Goal: Communication & Community: Answer question/provide support

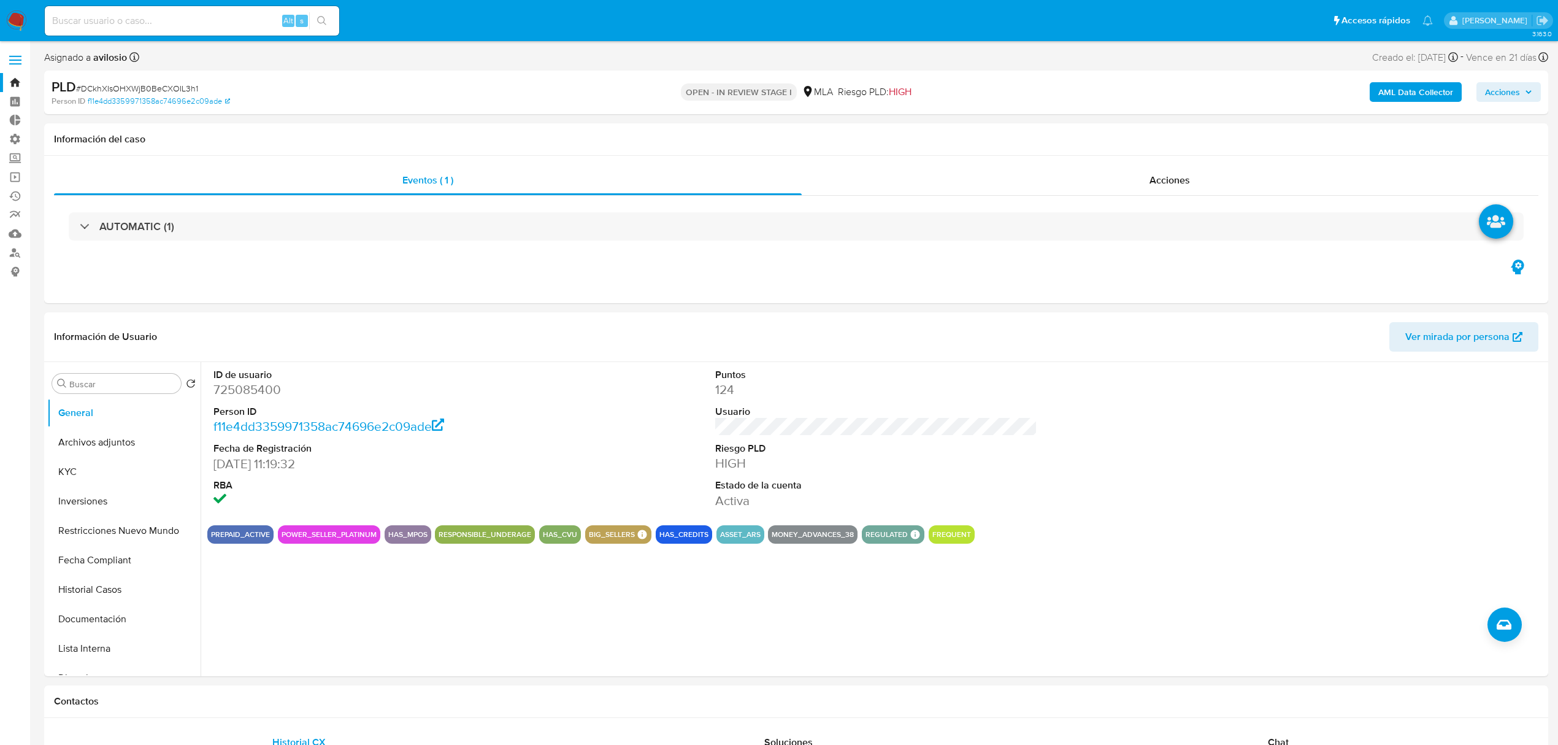
drag, startPoint x: 101, startPoint y: 32, endPoint x: 109, endPoint y: 25, distance: 10.4
click at [103, 30] on div "Alt s" at bounding box center [192, 20] width 294 height 29
click at [113, 20] on input at bounding box center [192, 21] width 294 height 16
paste input "uAwEDUr44wtRLT9tQOhaFKPr"
type input "uAwEDUr44wtRLT9tQOhaFKPr"
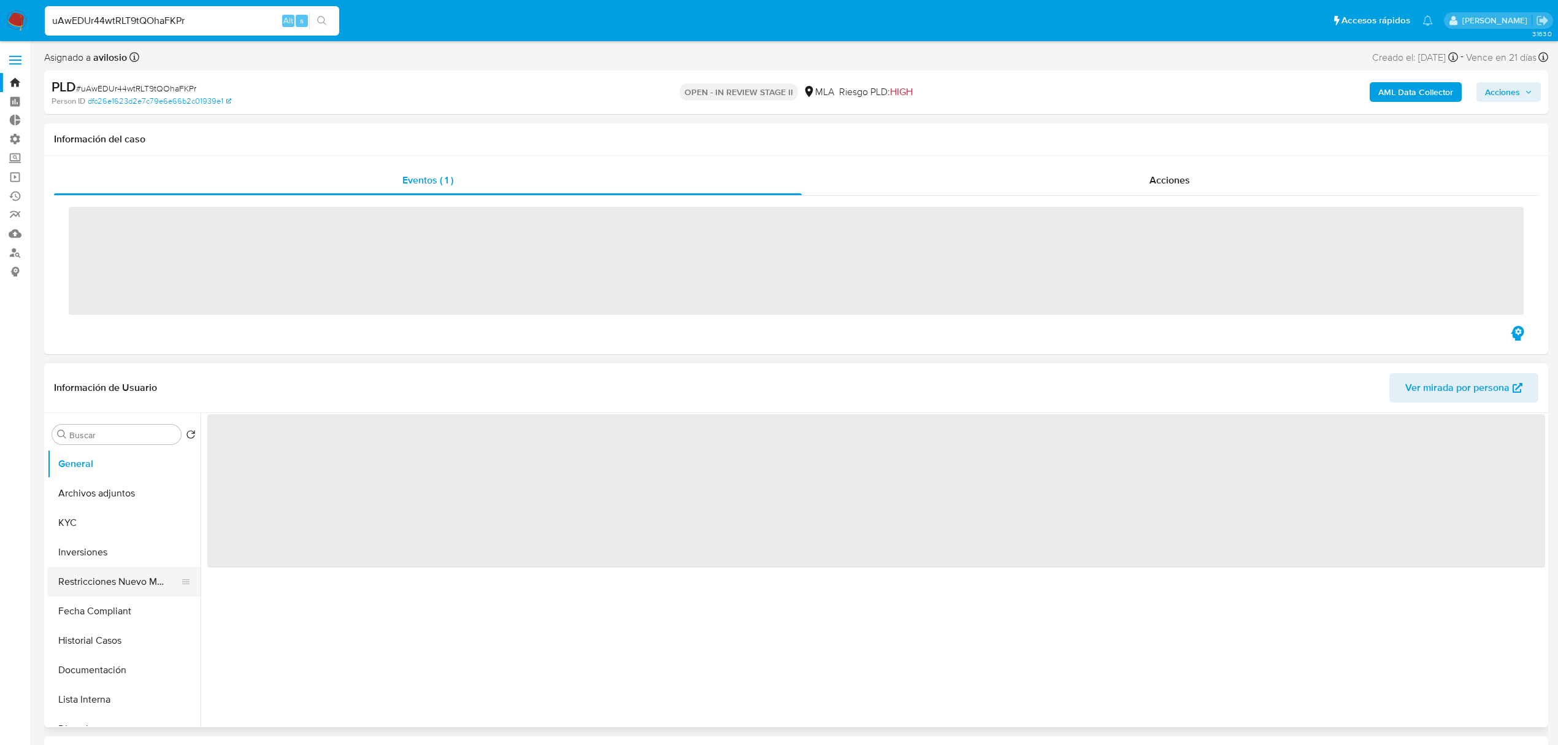
click at [136, 567] on button "Restricciones Nuevo Mundo" at bounding box center [119, 581] width 144 height 29
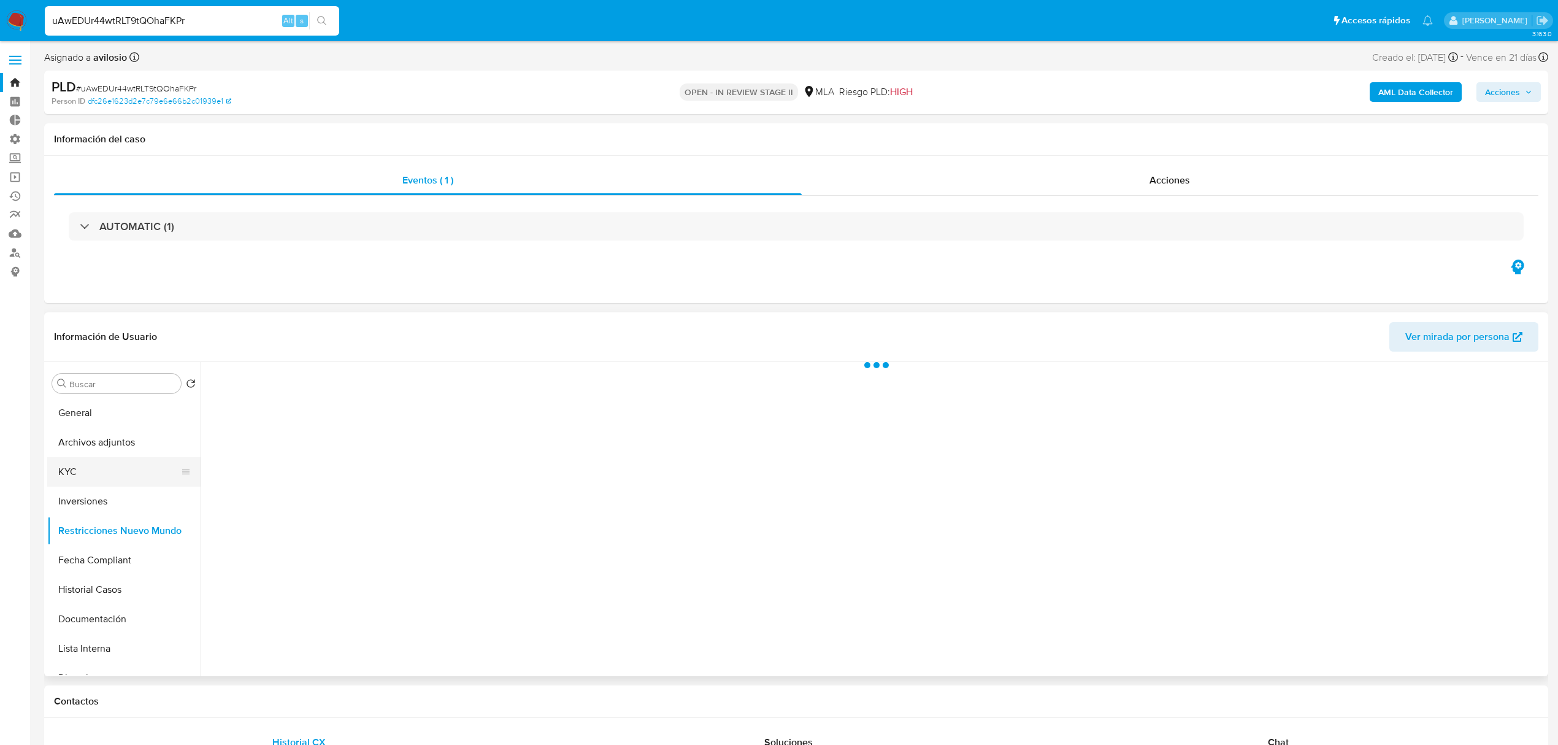
click at [97, 481] on button "KYC" at bounding box center [119, 471] width 144 height 29
select select "10"
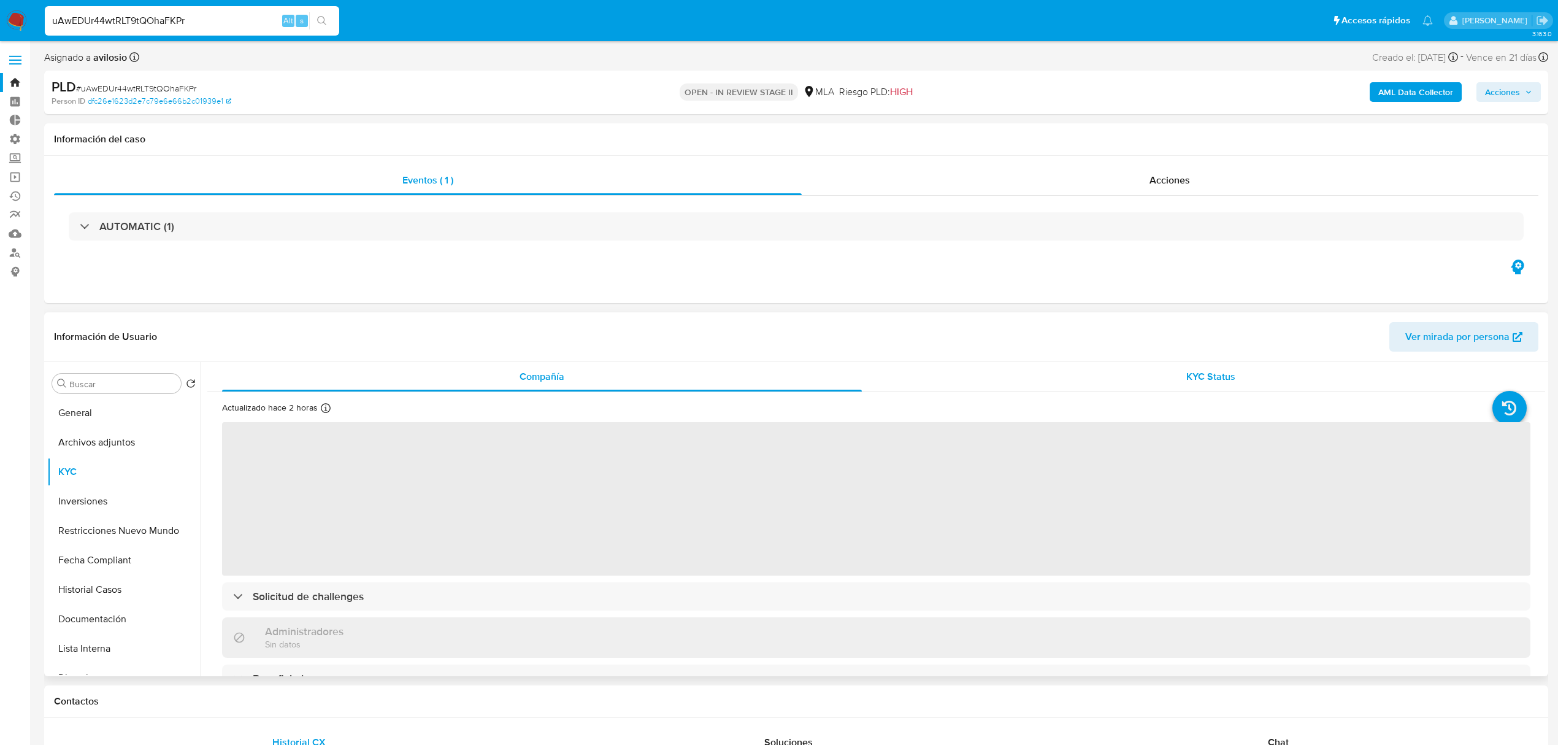
click at [1249, 375] on div "KYC Status" at bounding box center [1211, 376] width 640 height 29
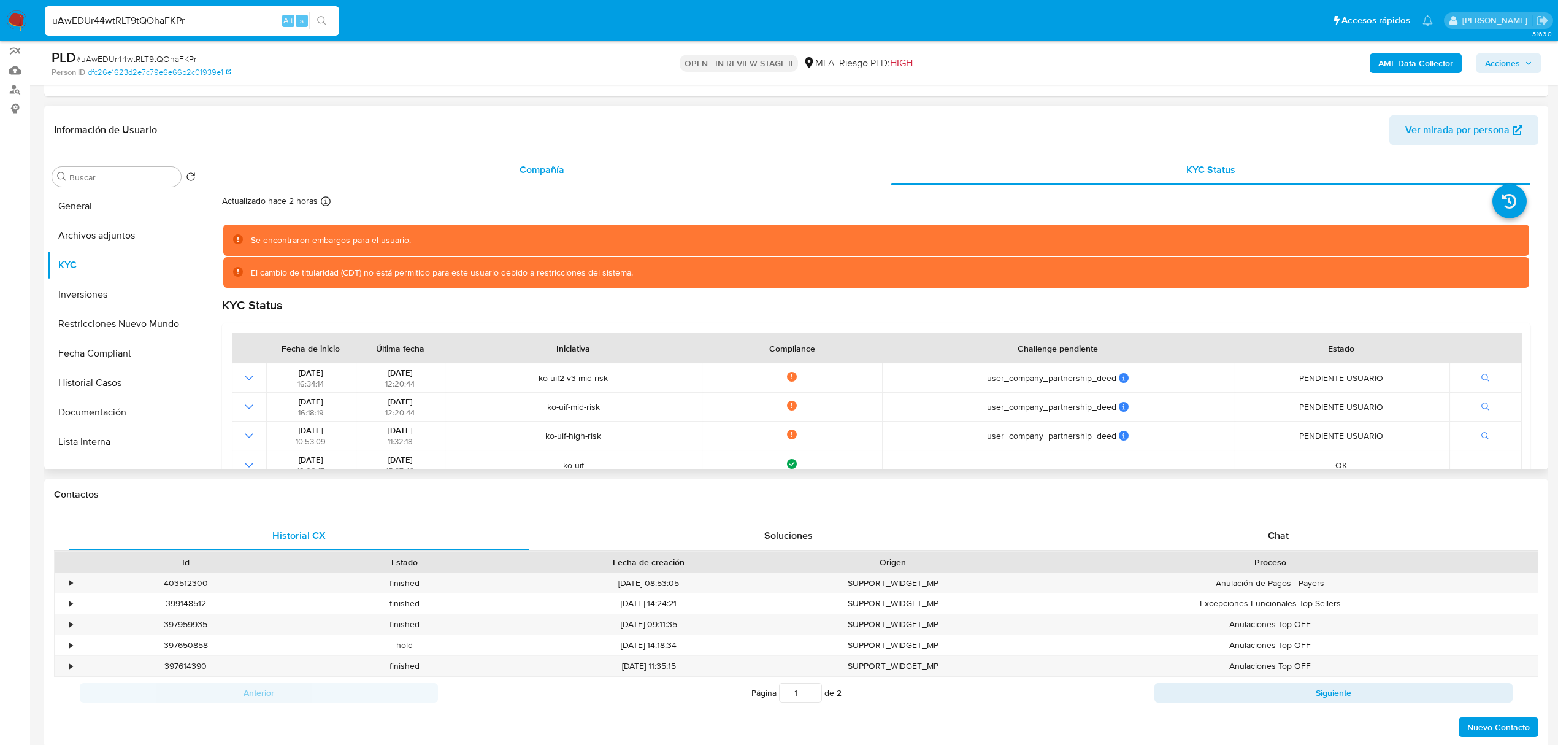
click at [593, 161] on div "Compañía" at bounding box center [542, 169] width 640 height 29
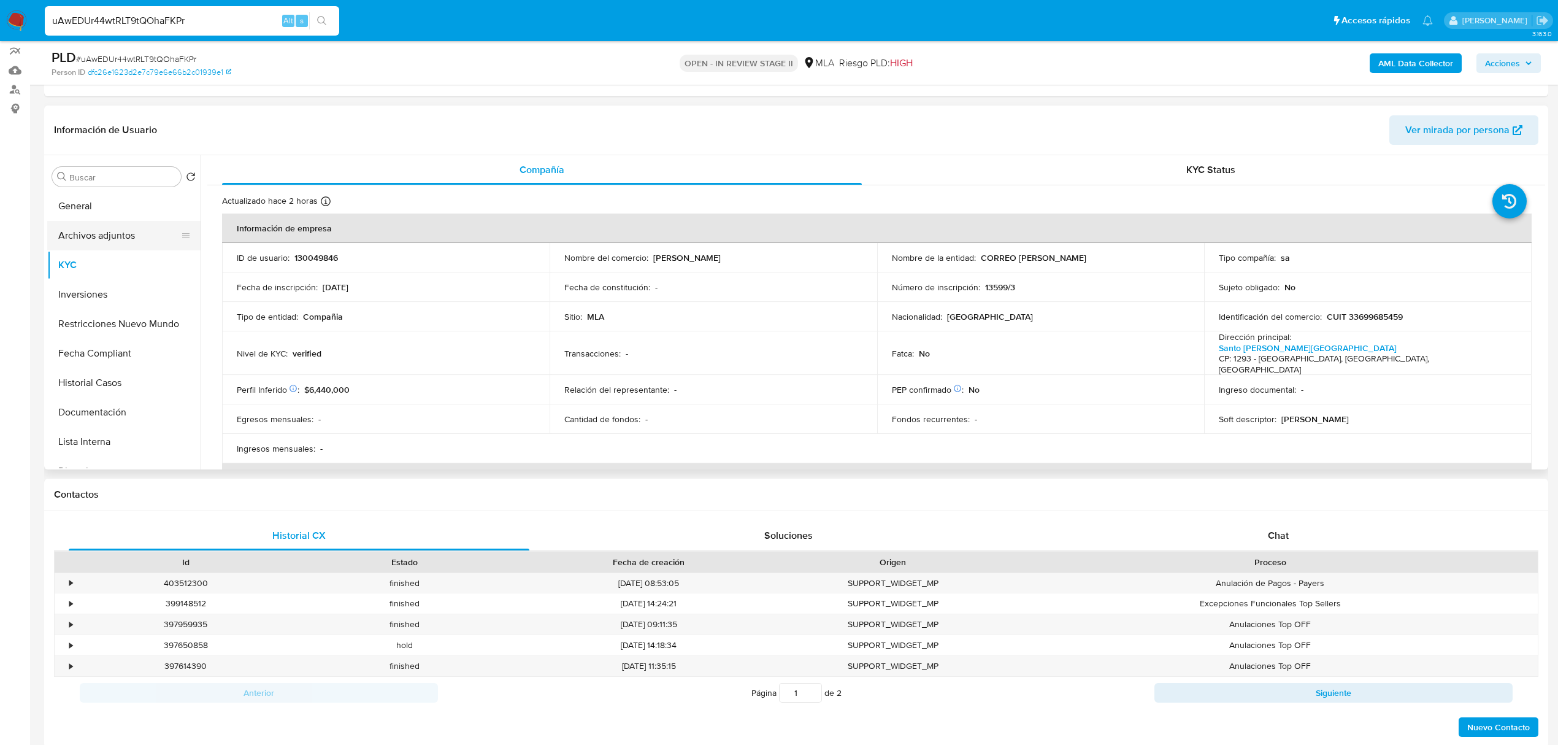
click at [112, 240] on button "Archivos adjuntos" at bounding box center [119, 235] width 144 height 29
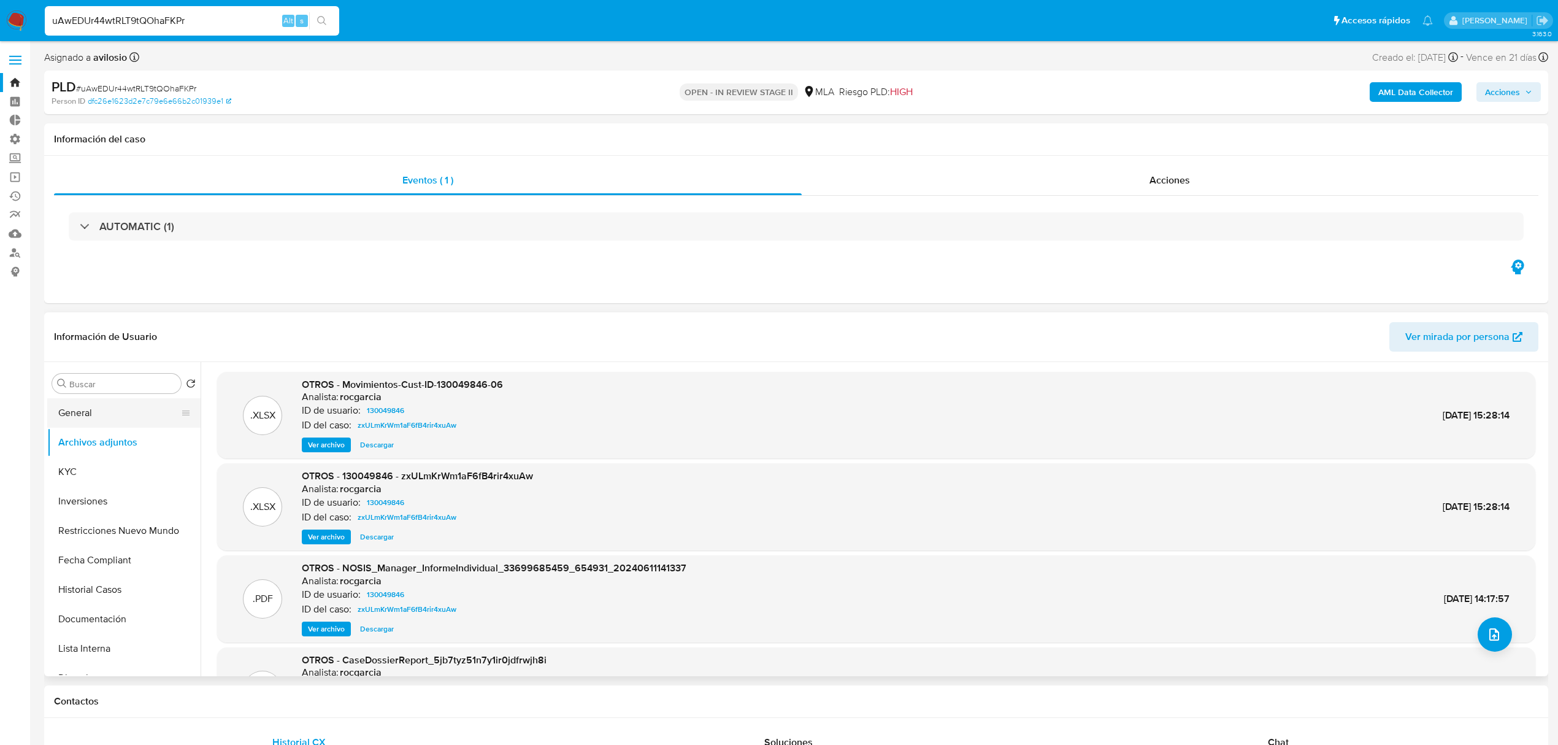
click at [91, 417] on button "General" at bounding box center [119, 412] width 144 height 29
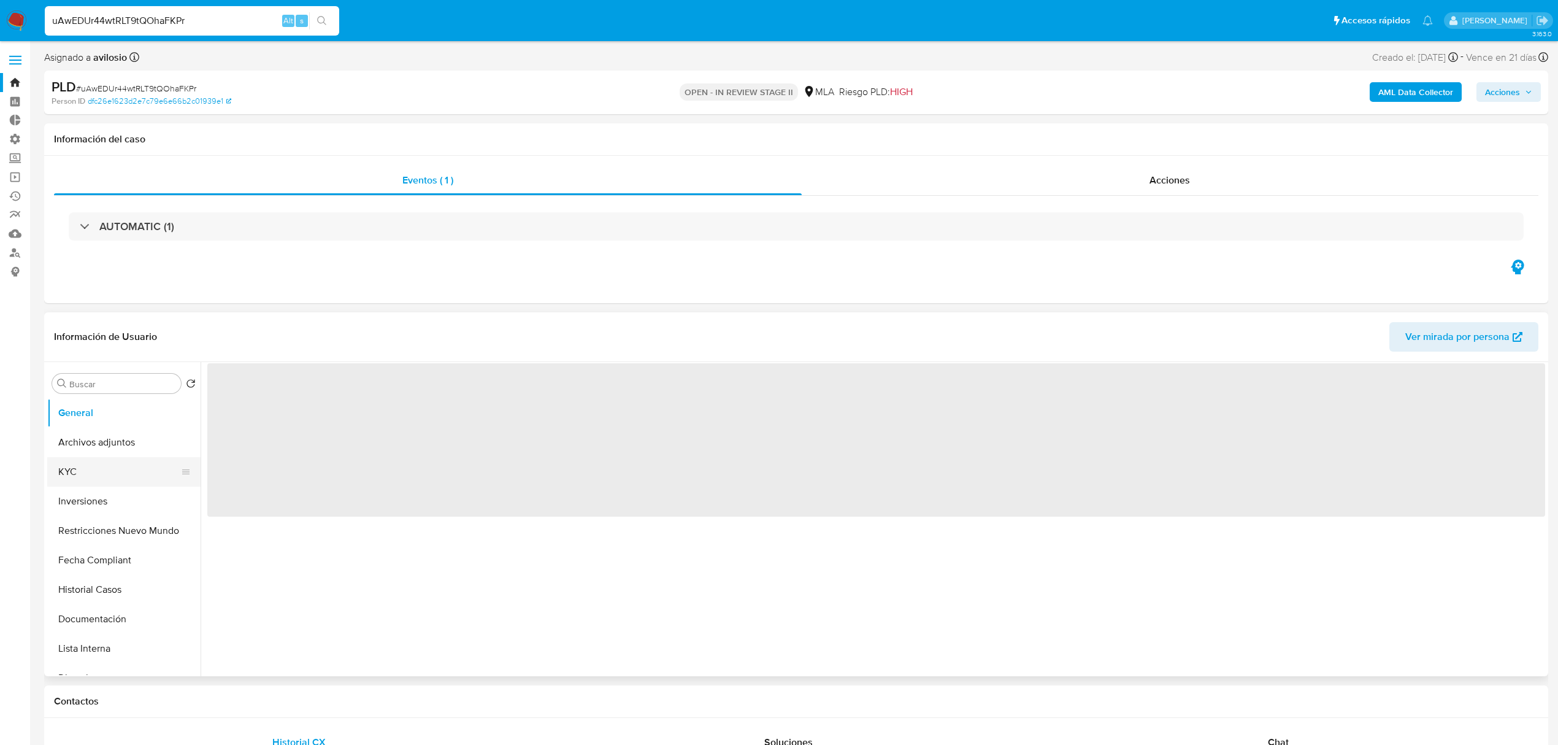
click at [98, 477] on button "KYC" at bounding box center [119, 471] width 144 height 29
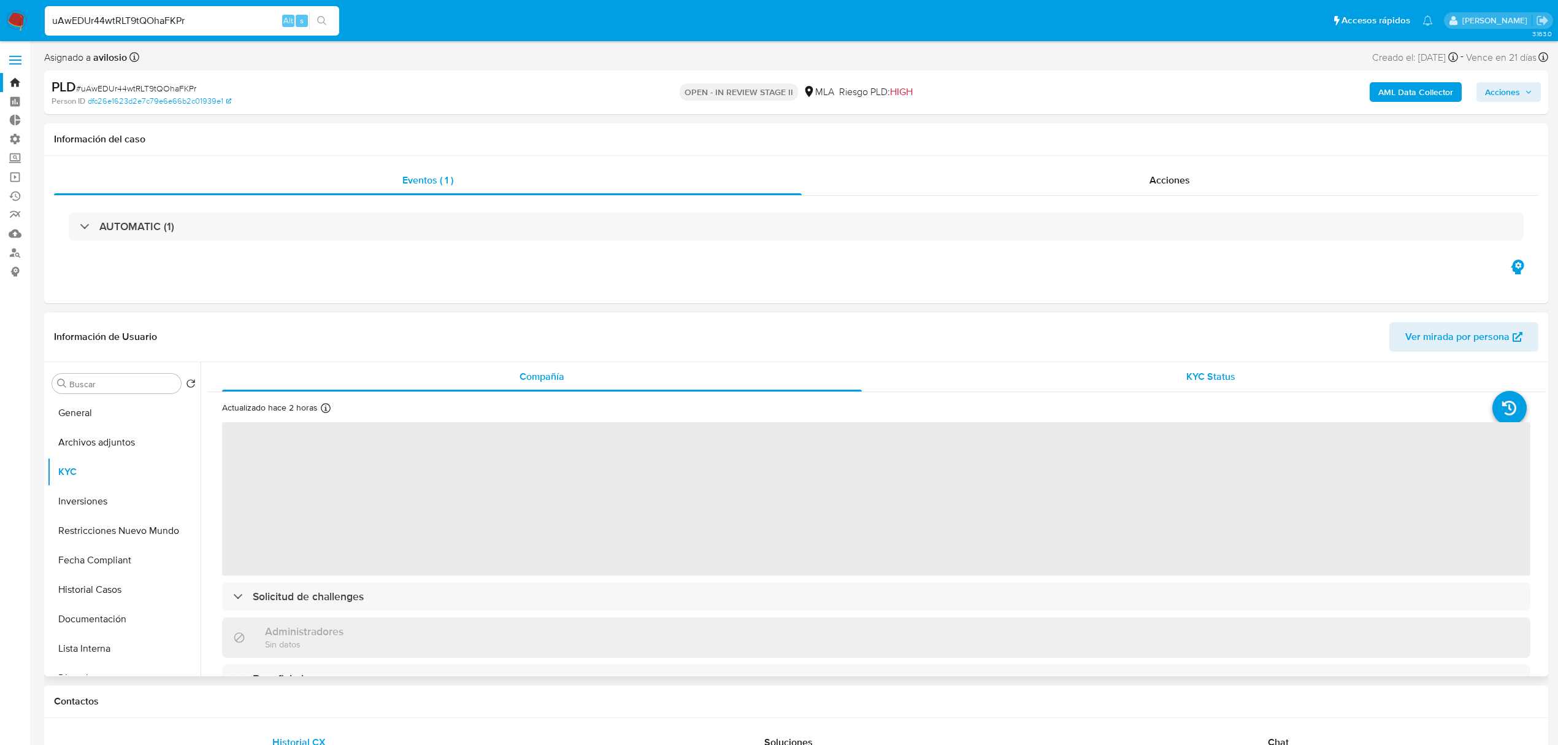
click at [1238, 382] on div "KYC Status" at bounding box center [1211, 376] width 640 height 29
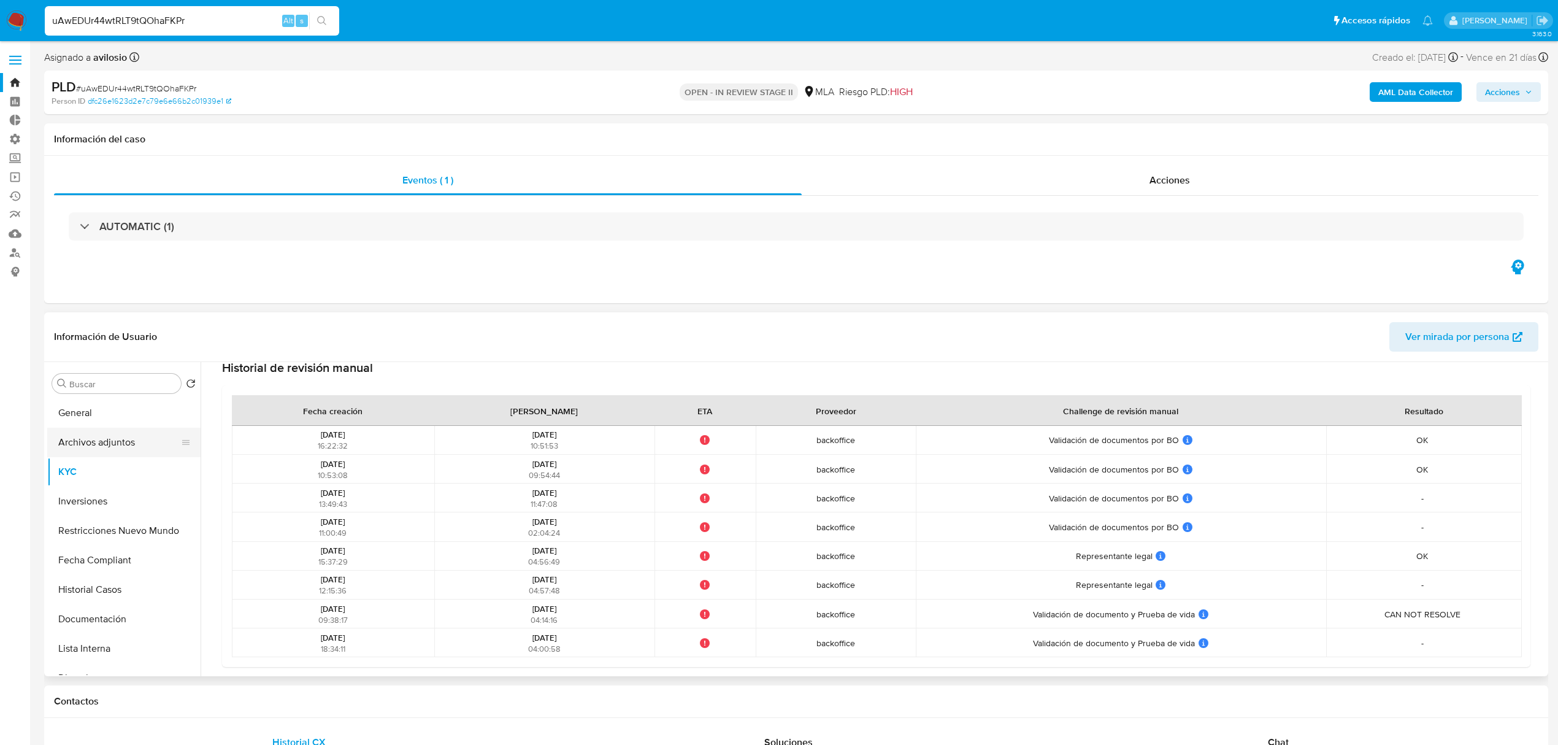
click at [106, 444] on button "Archivos adjuntos" at bounding box center [119, 442] width 144 height 29
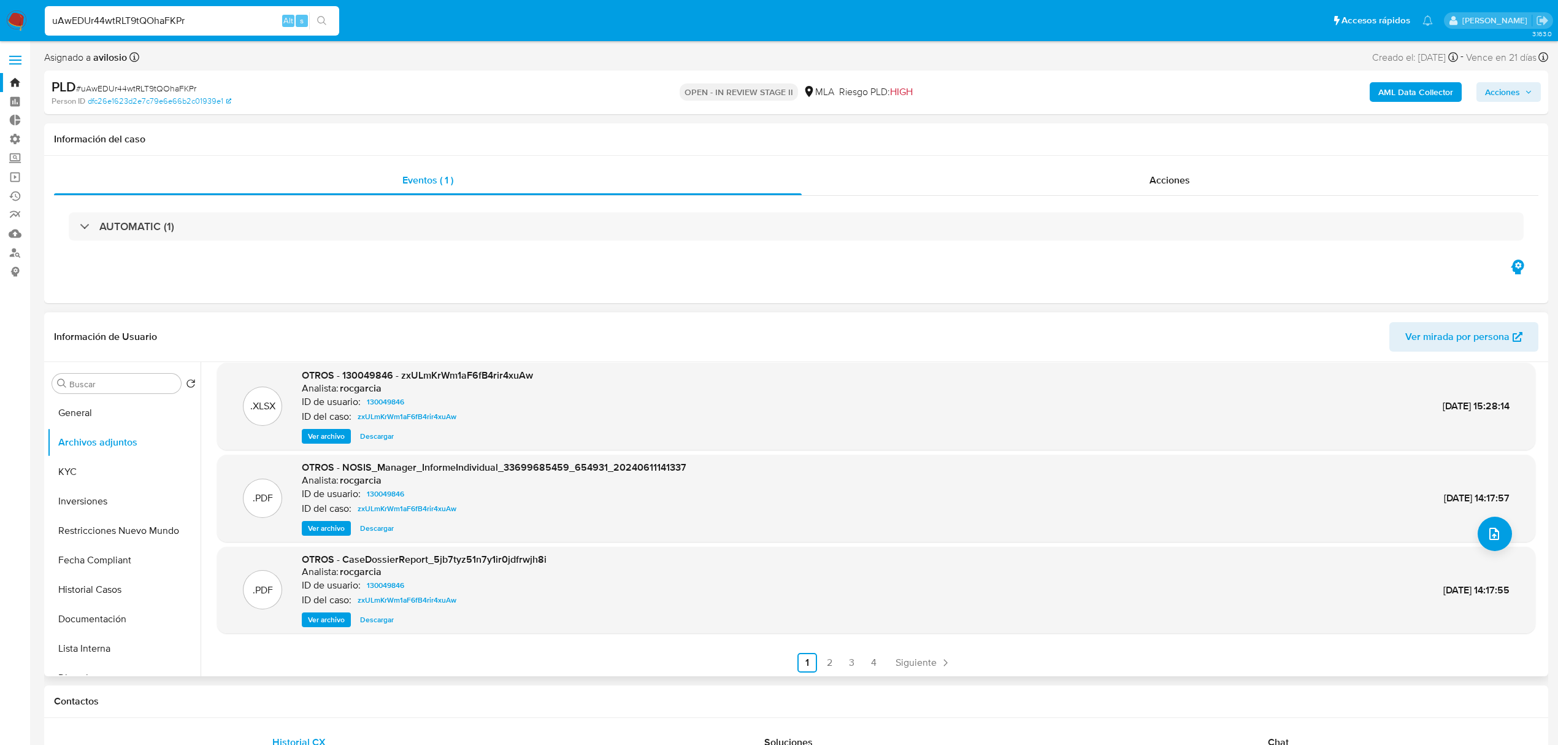
scroll to position [103, 0]
click at [832, 658] on link "2" at bounding box center [830, 660] width 20 height 20
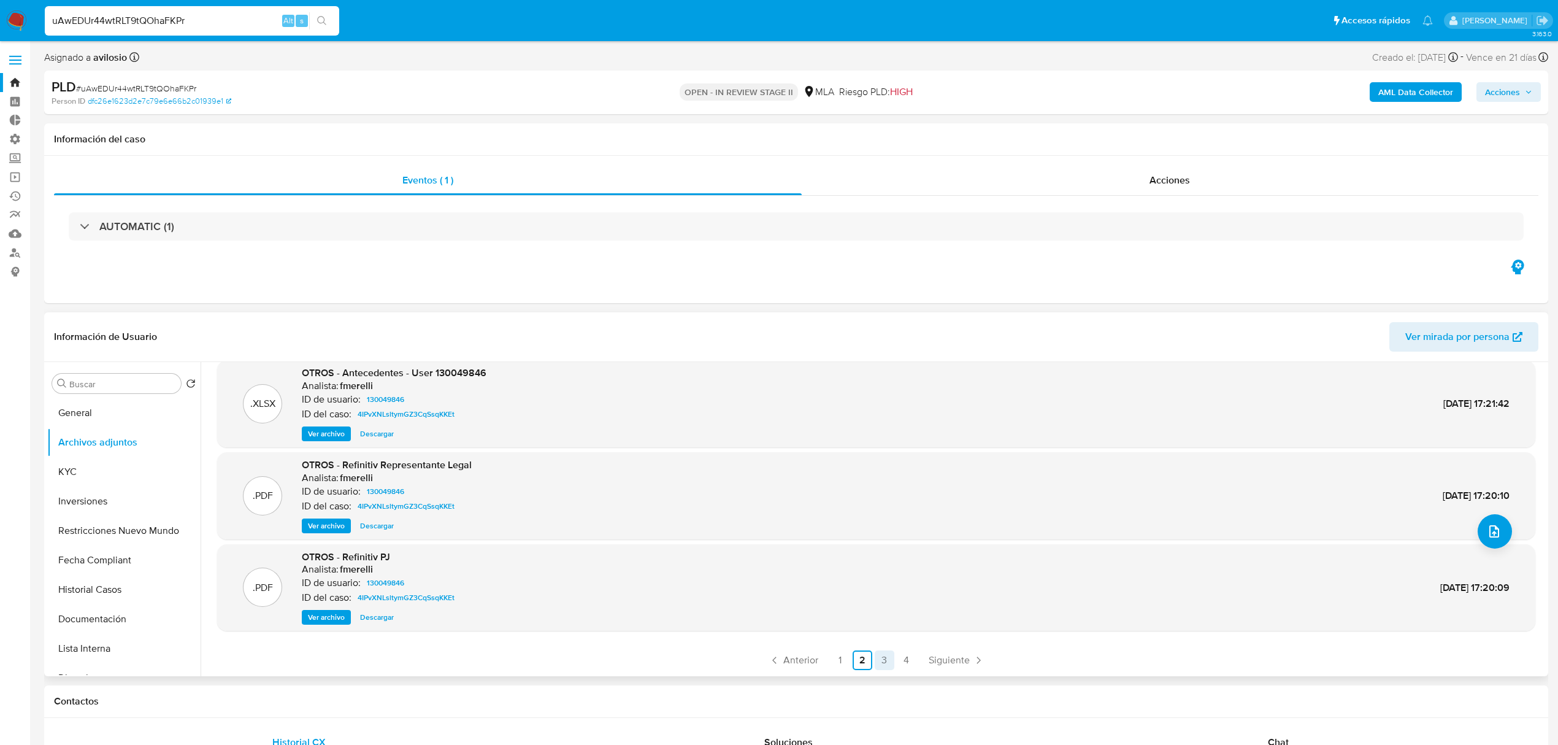
click at [877, 663] on link "3" at bounding box center [885, 660] width 20 height 20
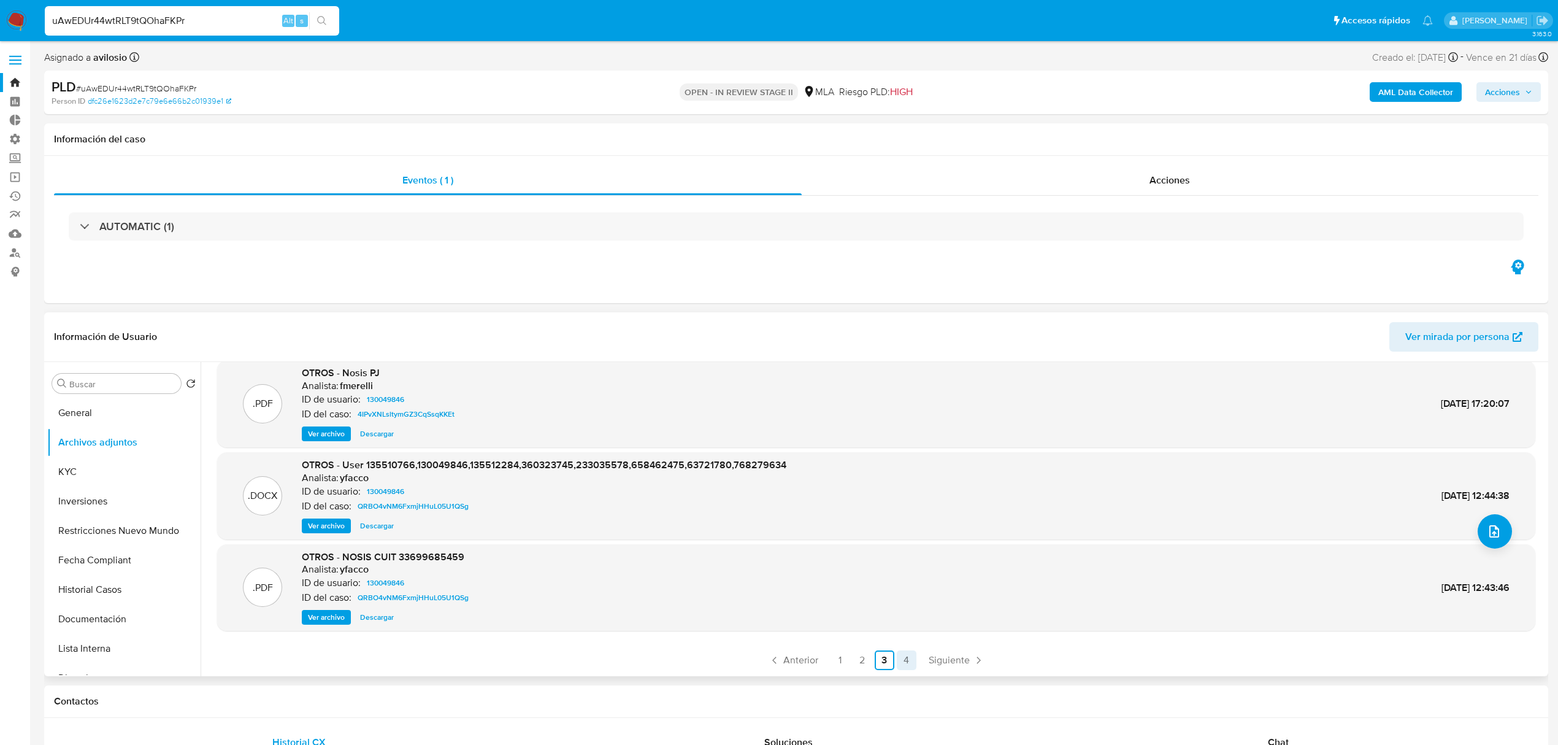
click at [912, 661] on link "4" at bounding box center [907, 660] width 20 height 20
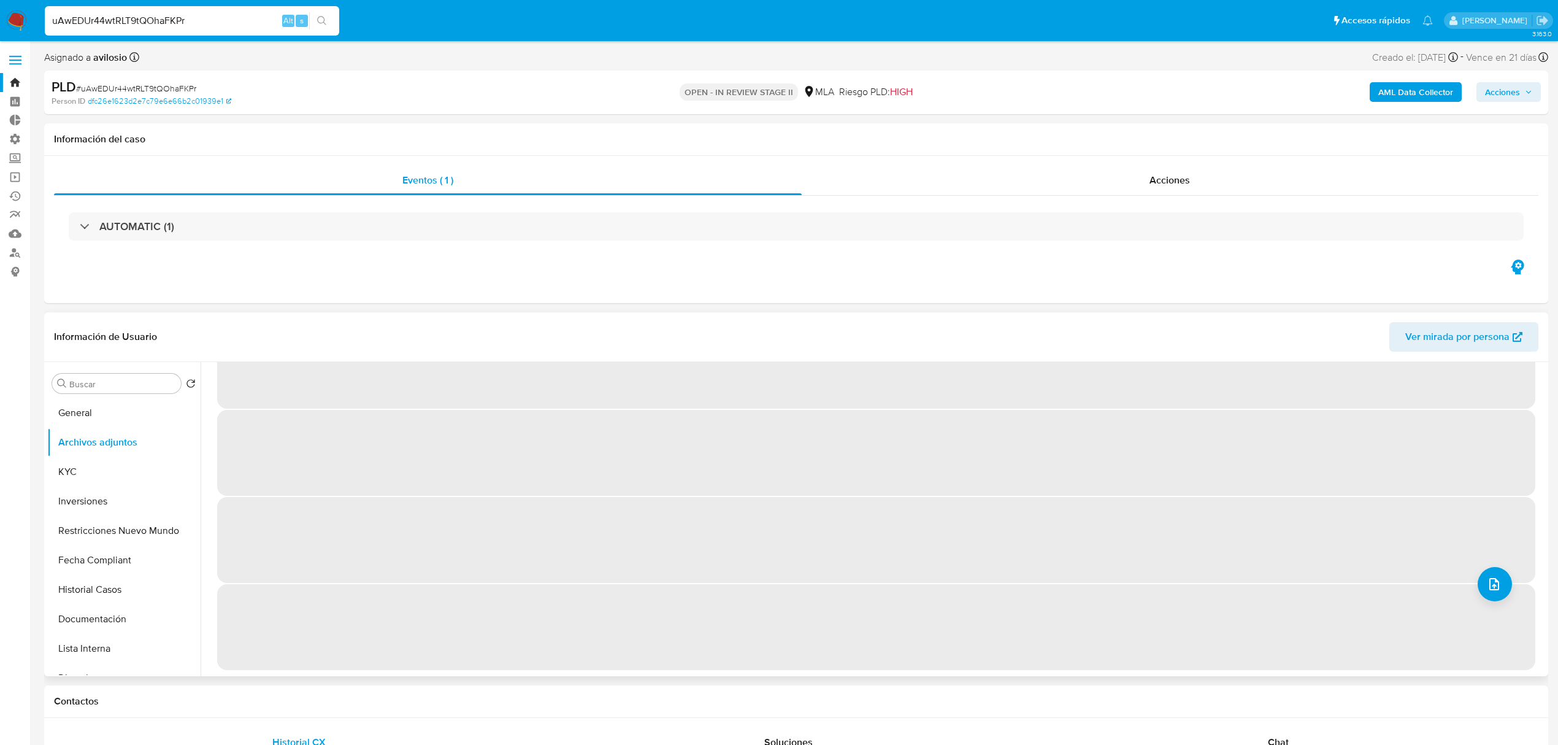
scroll to position [0, 0]
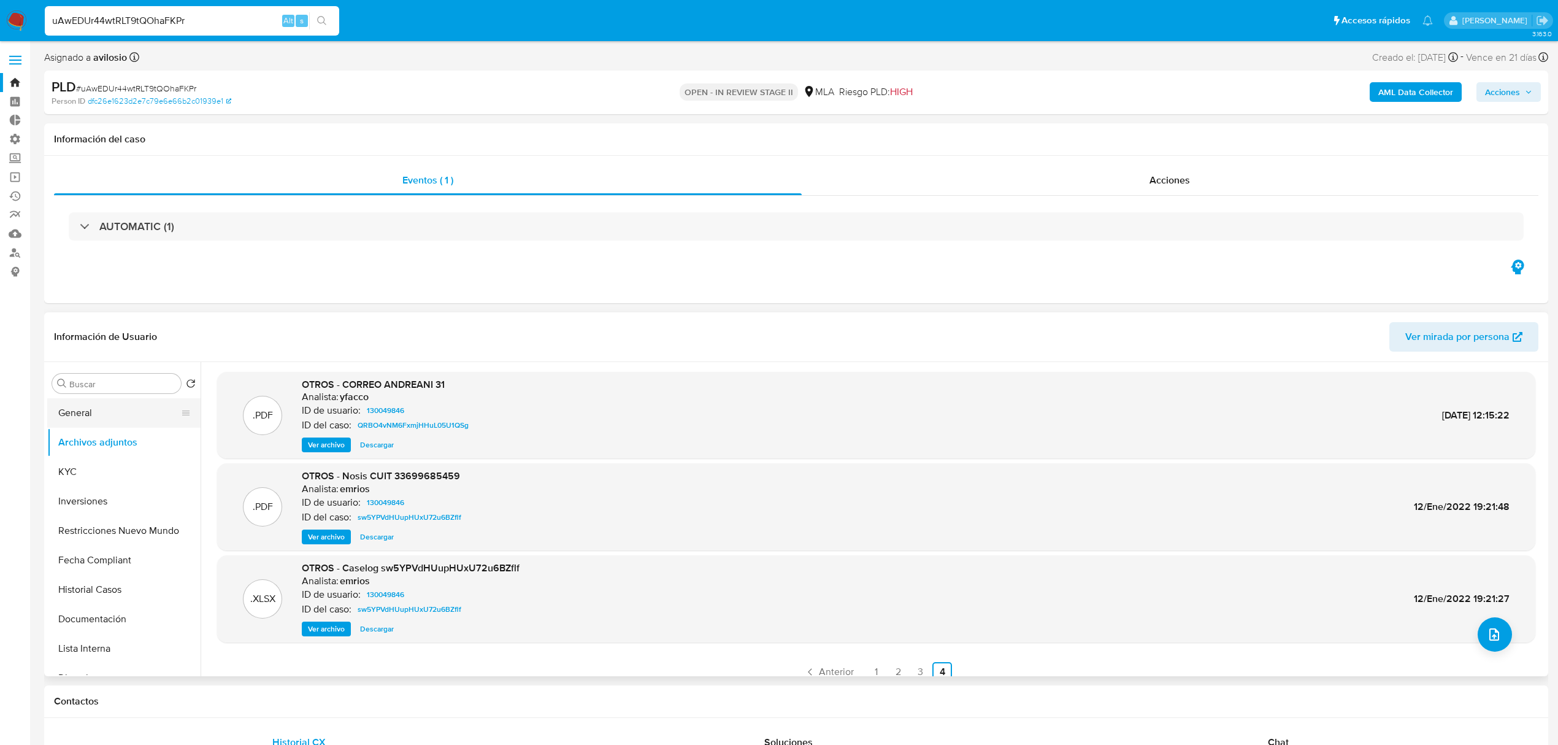
click at [77, 422] on button "General" at bounding box center [119, 412] width 144 height 29
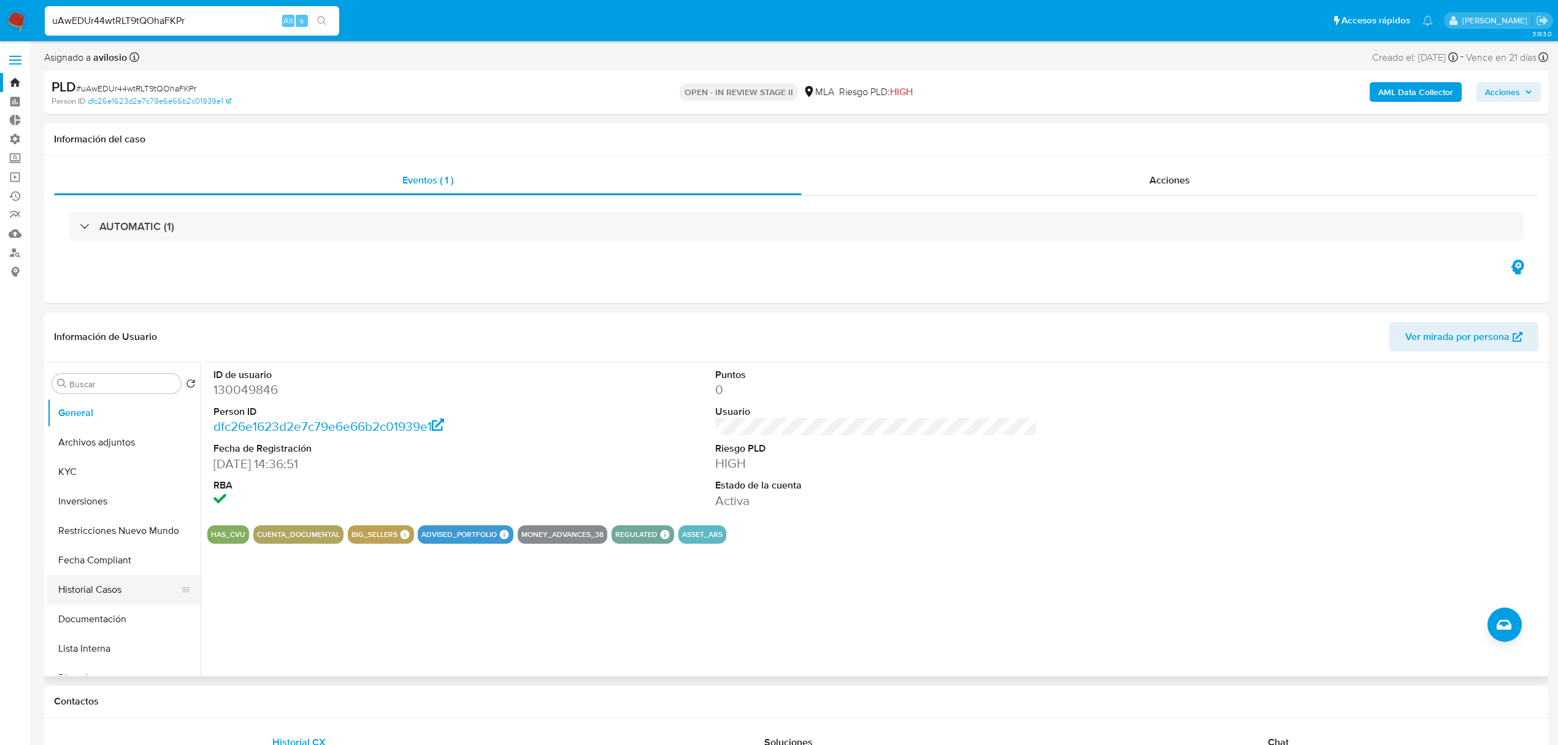
click at [110, 590] on button "Historial Casos" at bounding box center [119, 589] width 144 height 29
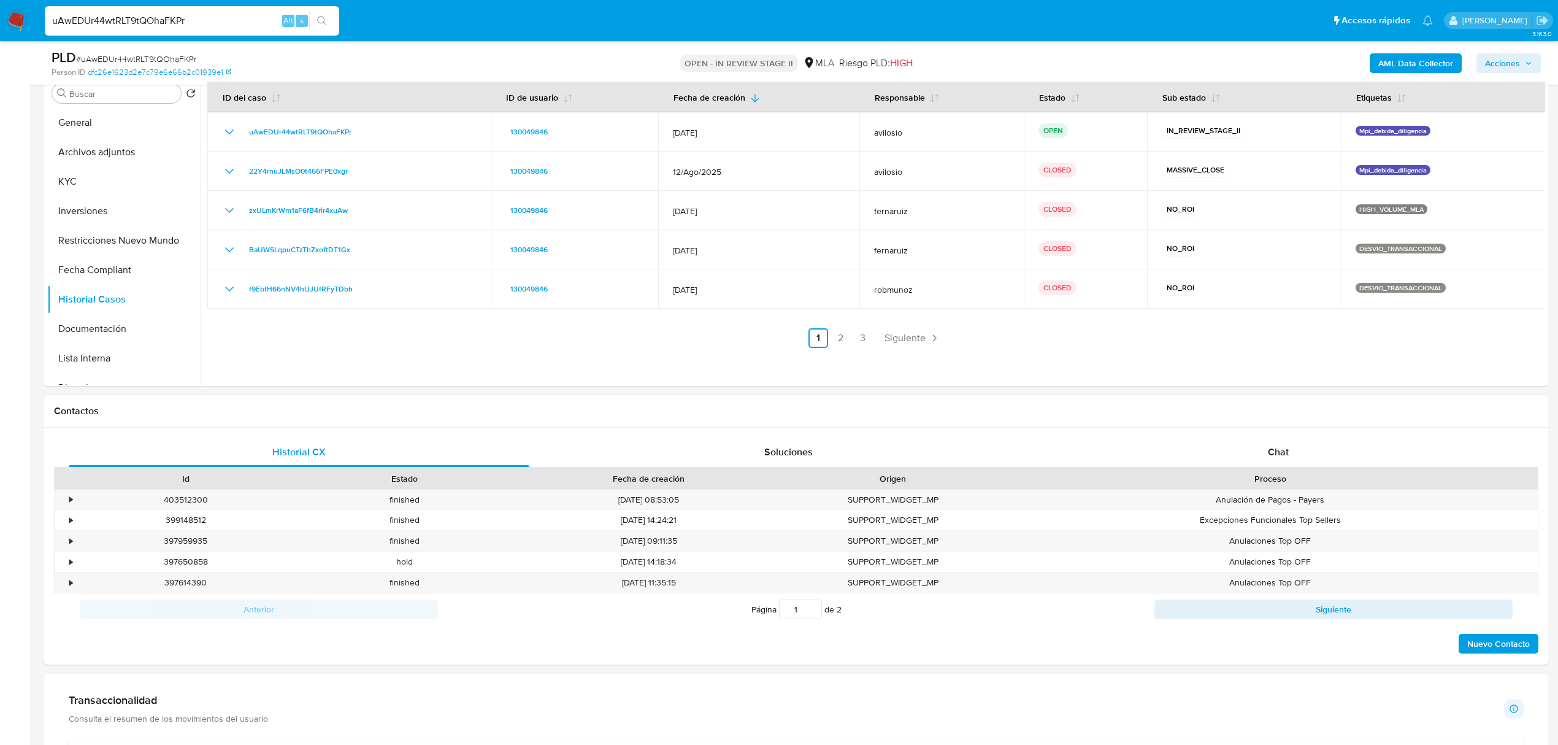
scroll to position [155, 0]
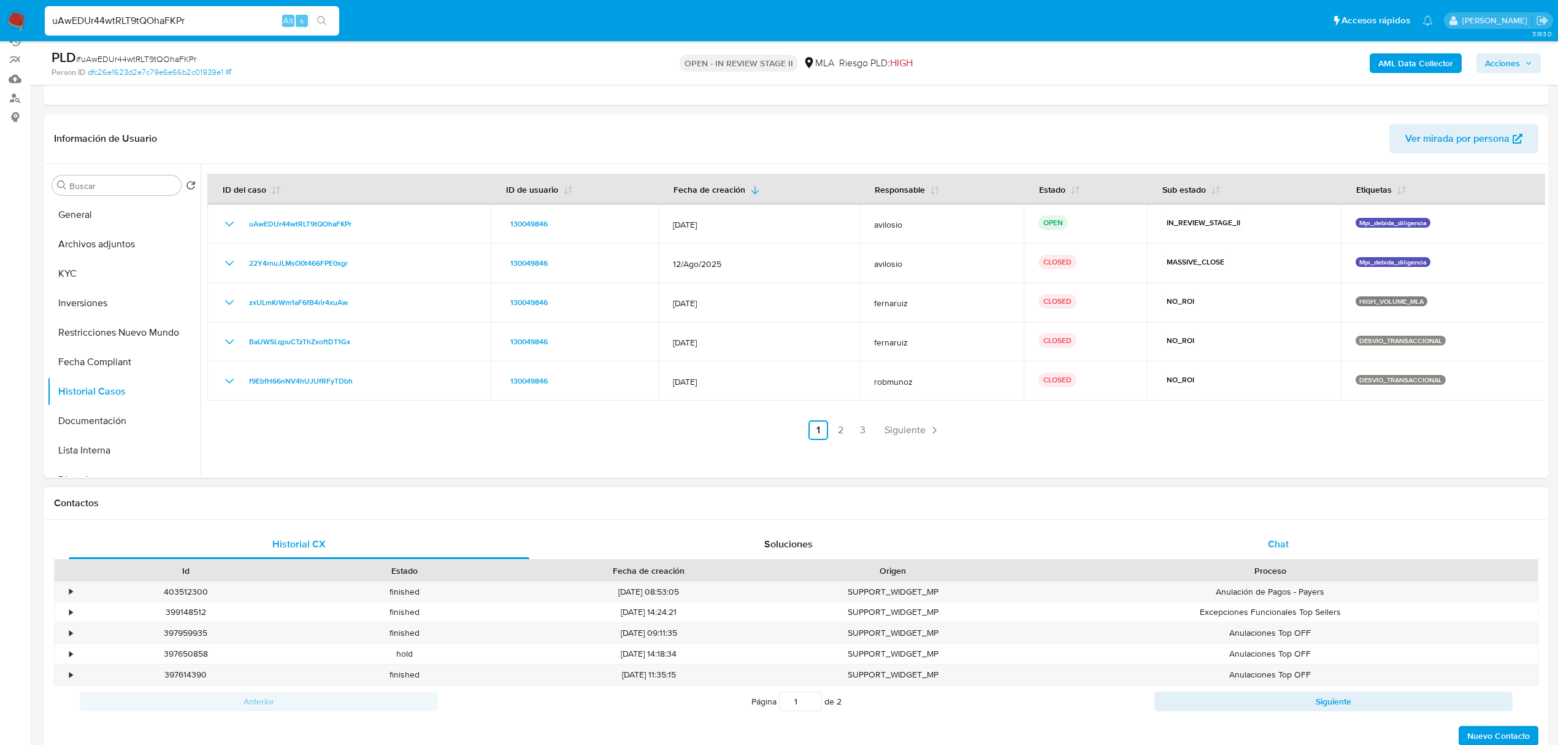
click at [1296, 538] on div "Chat" at bounding box center [1278, 543] width 461 height 29
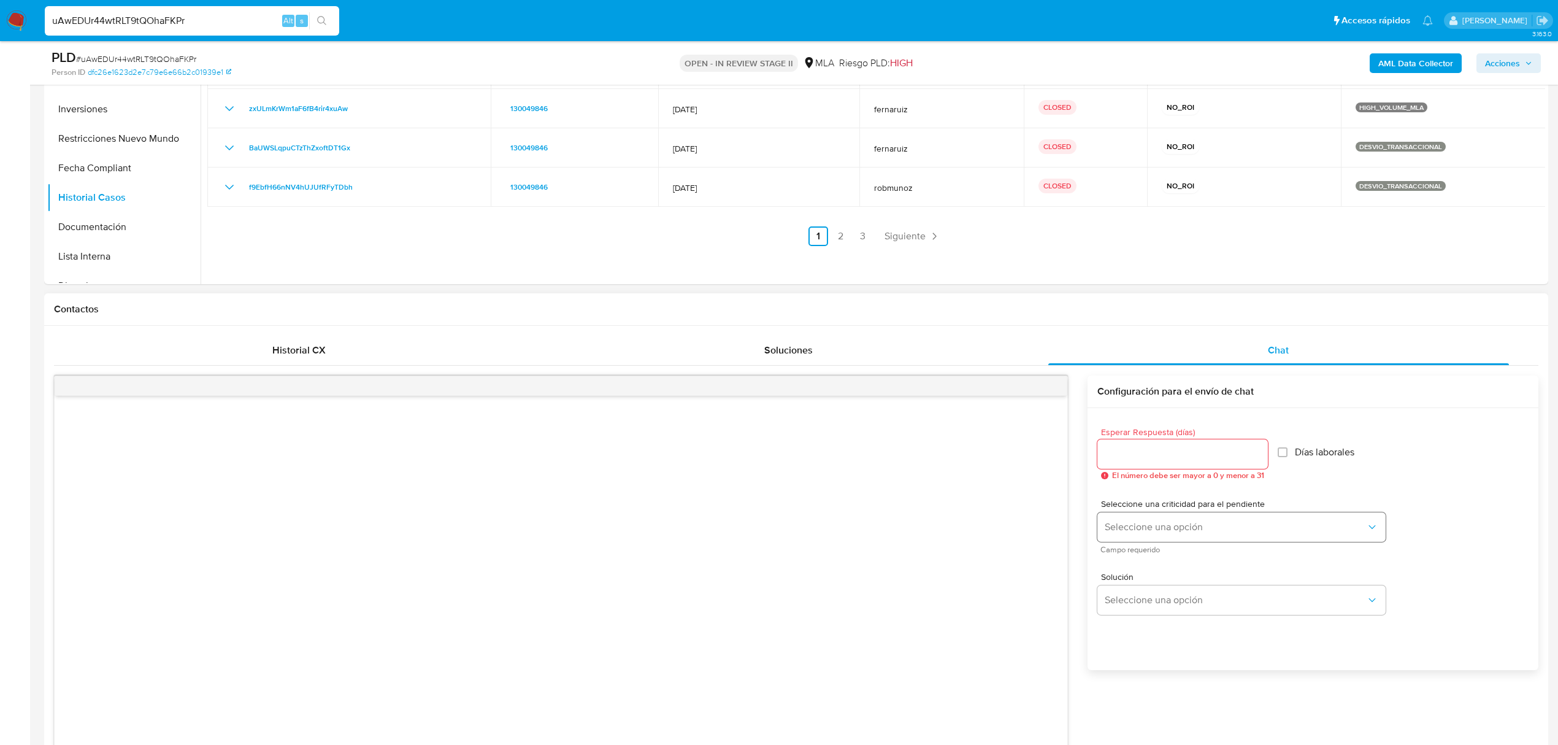
scroll to position [400, 0]
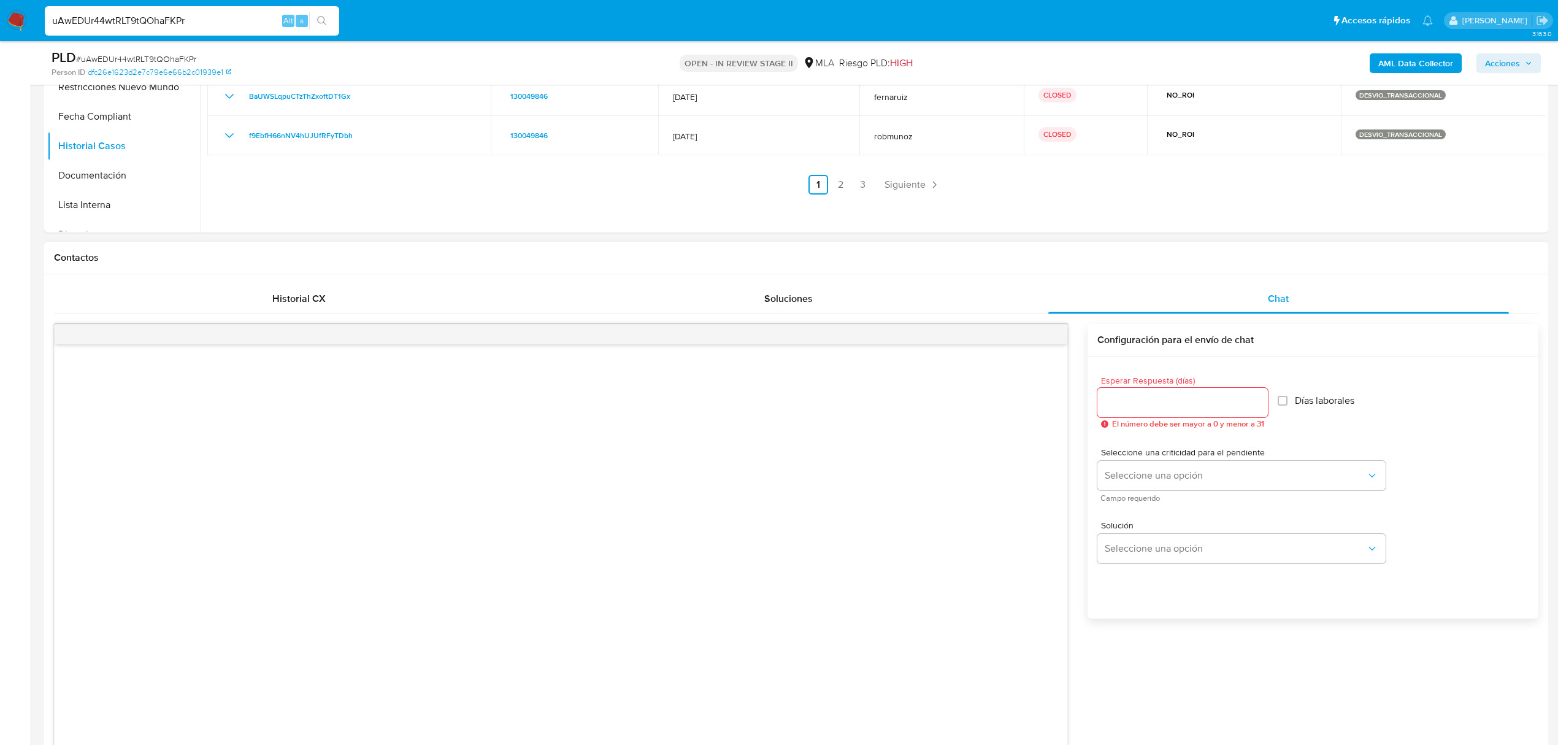
click at [1191, 404] on input "Esperar Respuesta (días)" at bounding box center [1183, 402] width 171 height 16
type input "3"
click at [1281, 475] on span "Seleccione una opción" at bounding box center [1235, 475] width 261 height 12
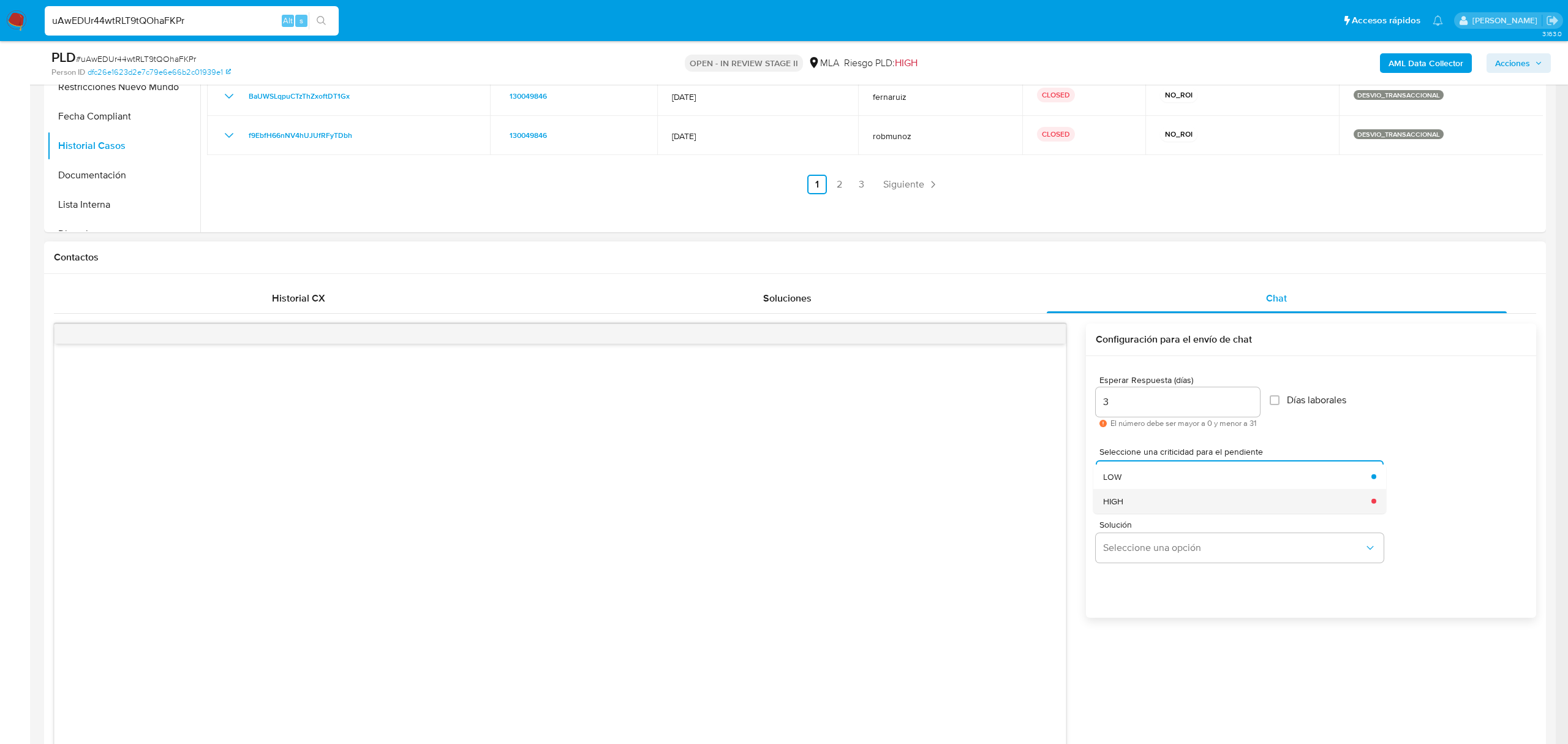
click at [1280, 509] on div "HIGH" at bounding box center [1233, 500] width 261 height 25
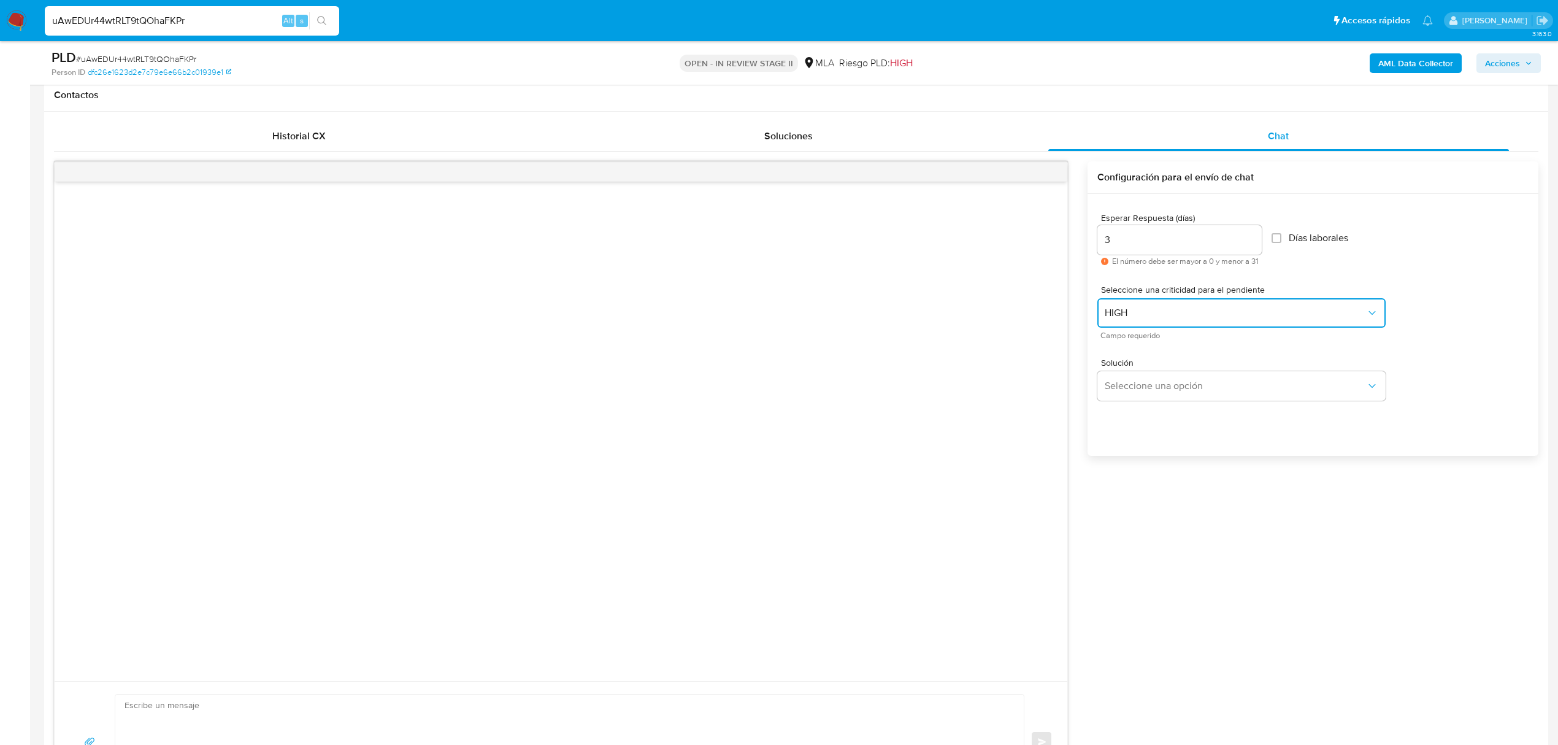
scroll to position [563, 0]
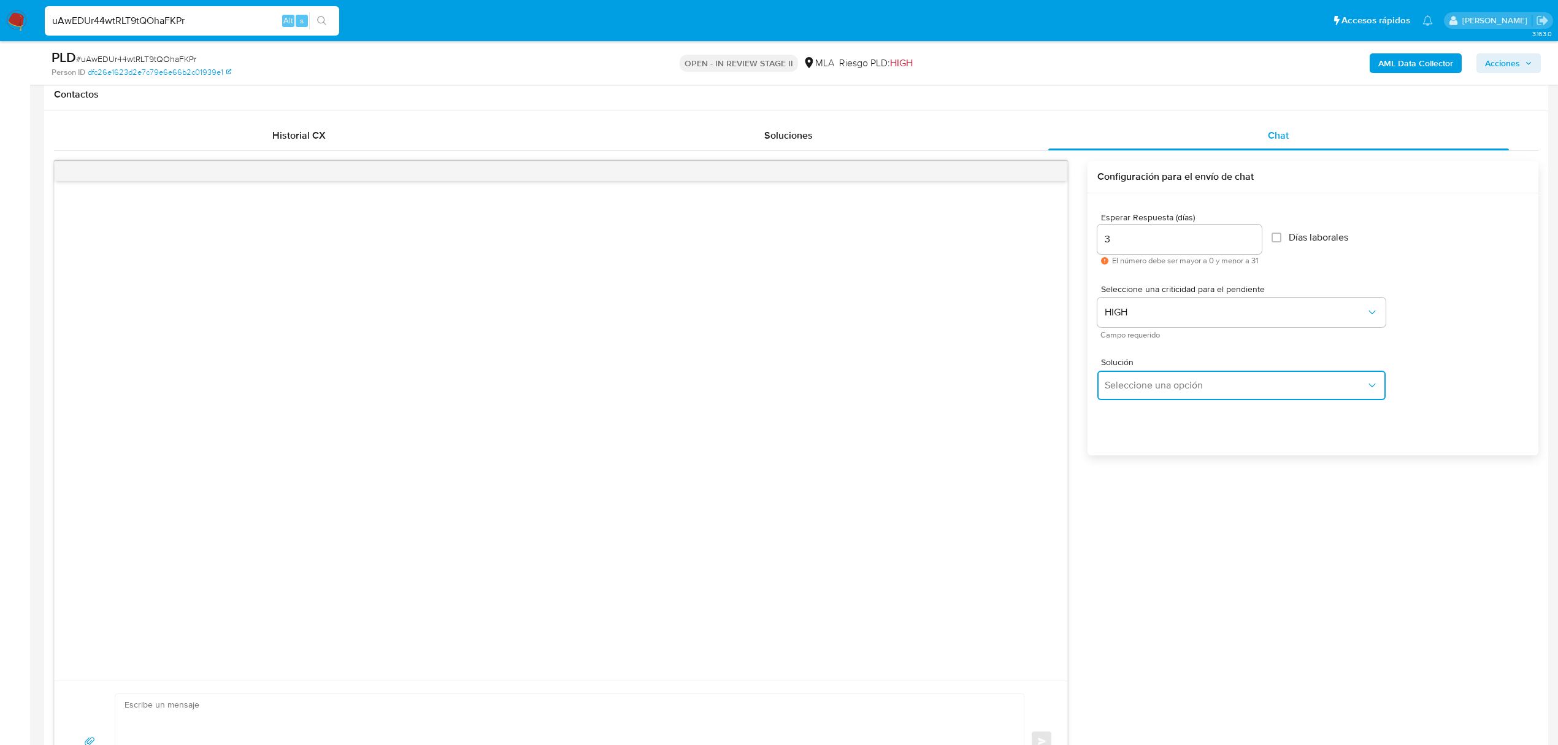
click at [1236, 379] on span "Seleccione una opción" at bounding box center [1235, 385] width 261 height 12
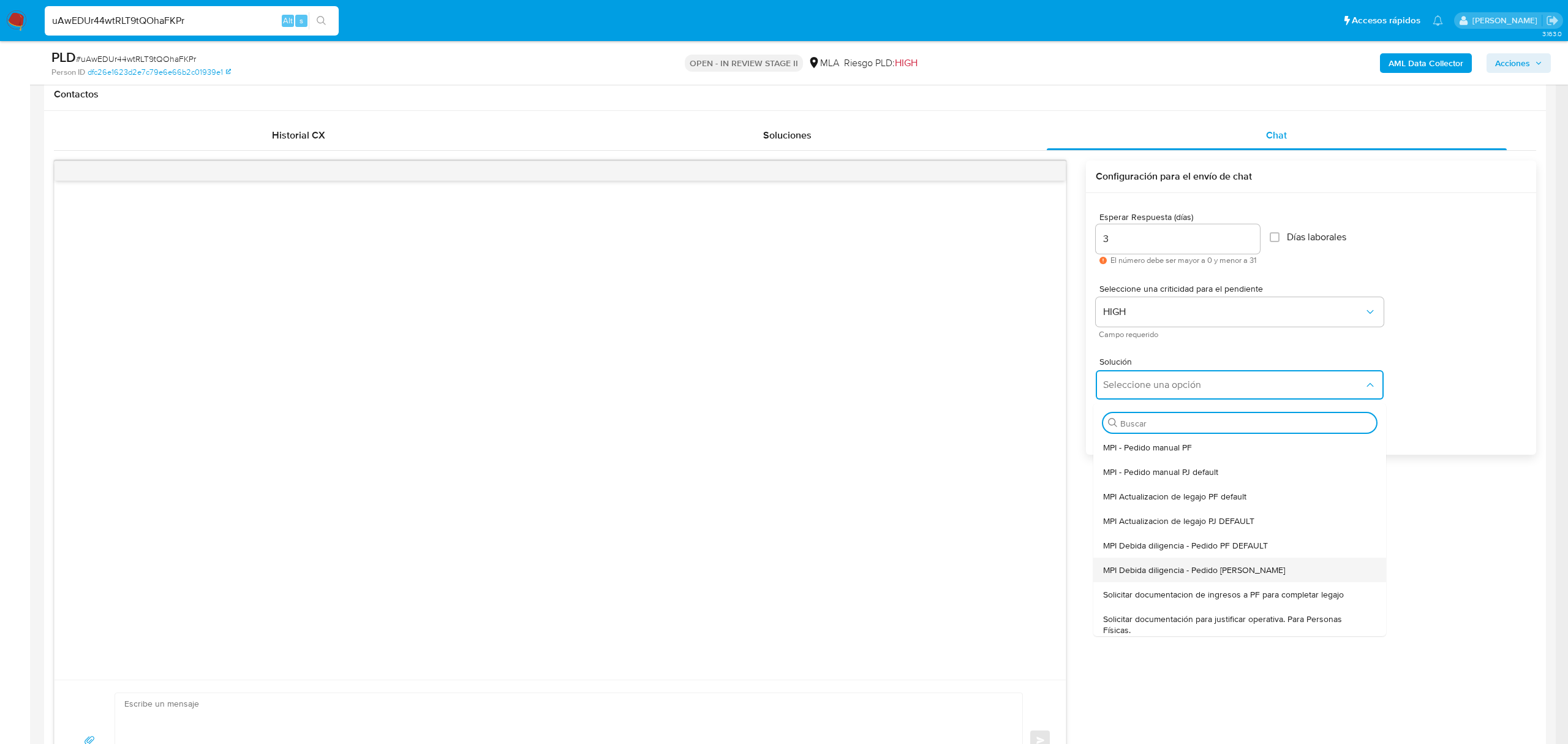
click at [1286, 571] on div "MPI Debida diligencia - Pedido PJ DAFAULT" at bounding box center [1236, 569] width 265 height 25
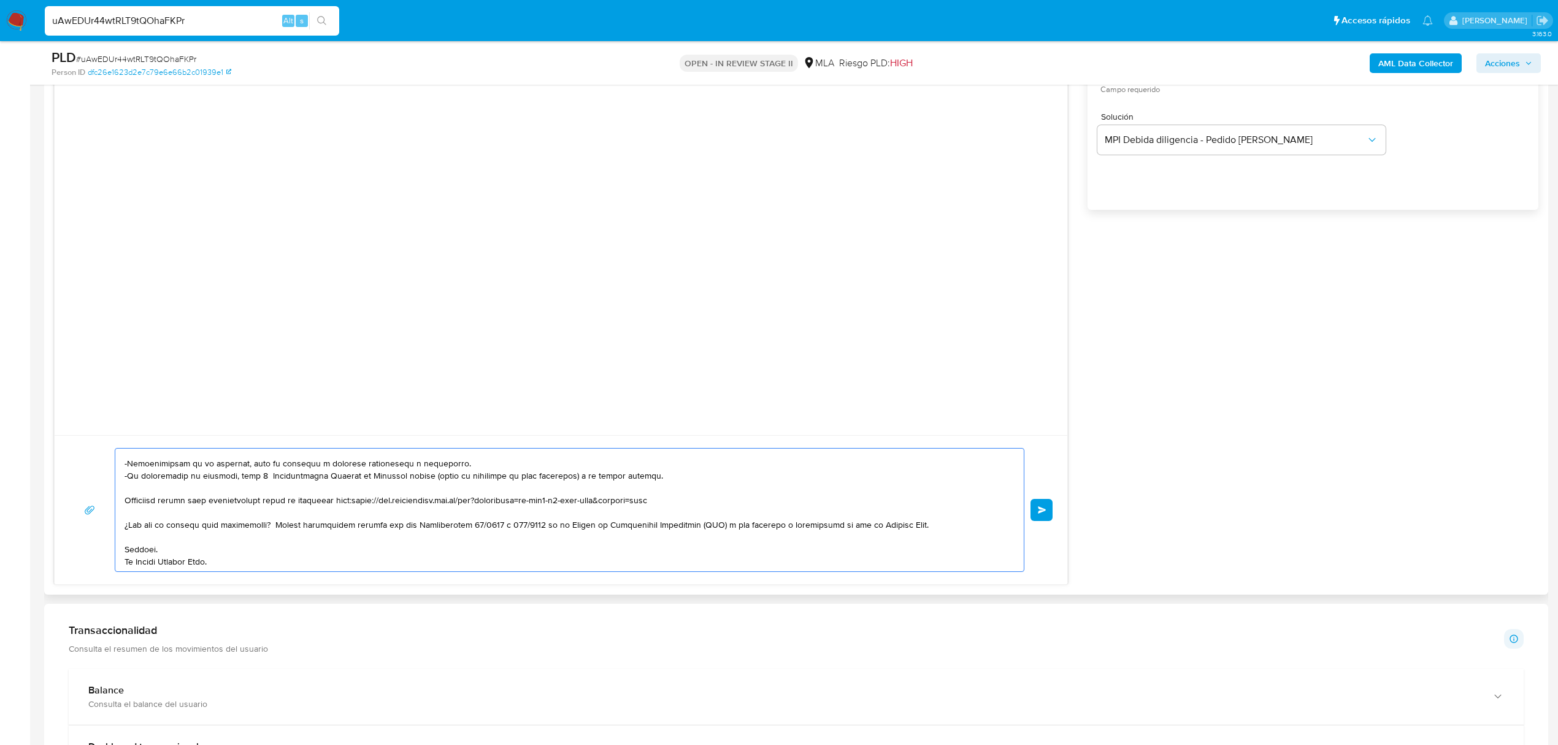
scroll to position [0, 0]
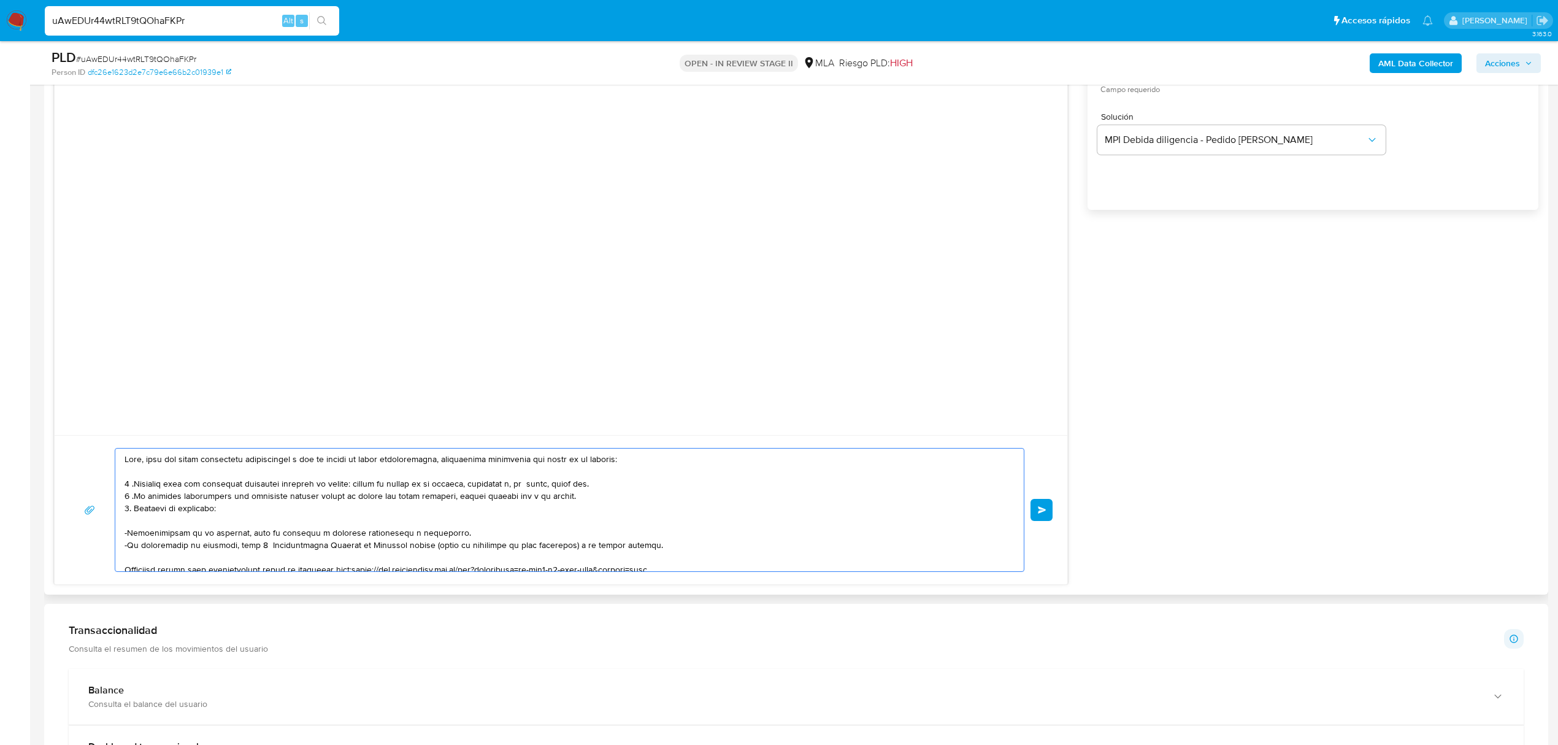
click at [146, 460] on textarea at bounding box center [567, 509] width 884 height 123
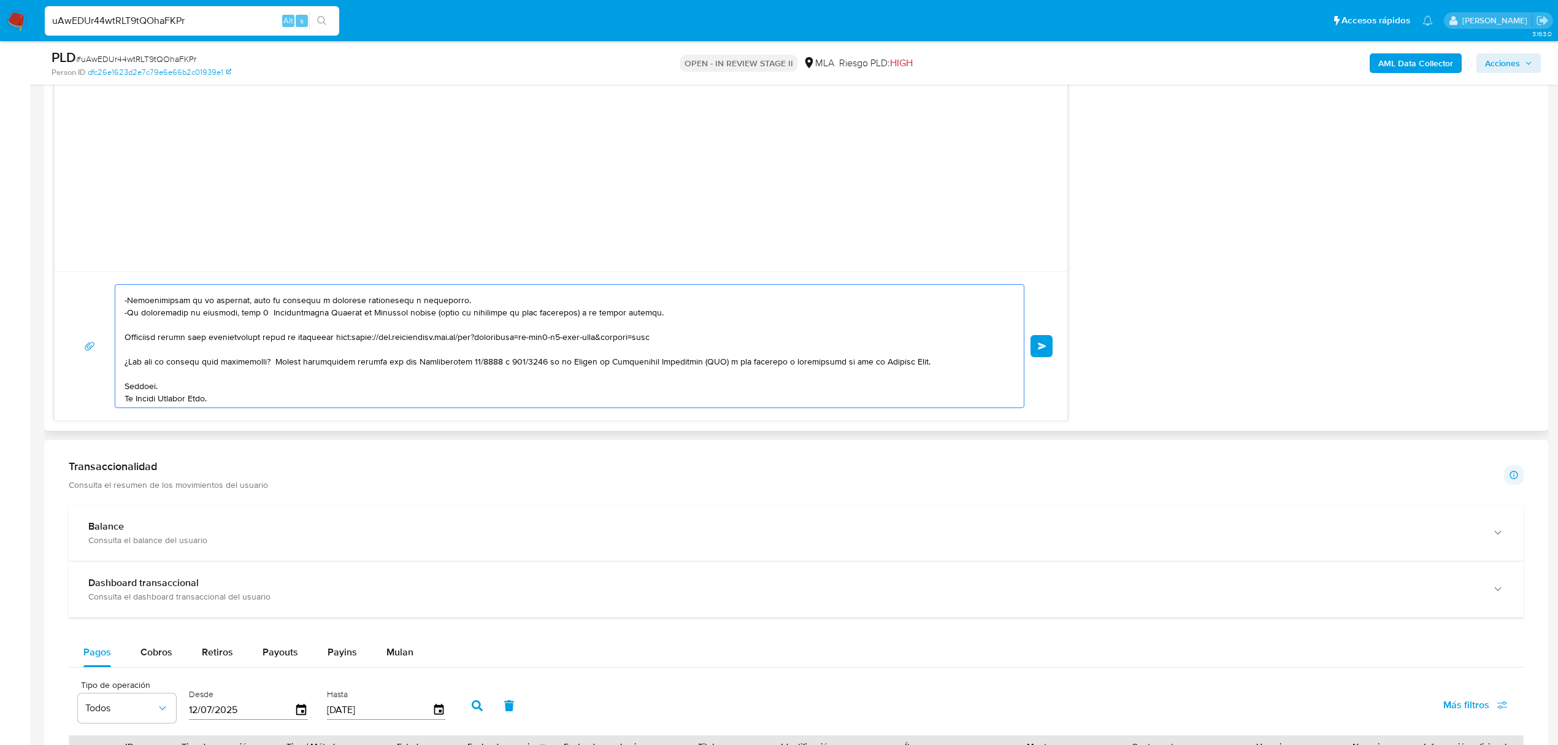
scroll to position [94, 0]
type textarea "Hola Correo Andreani Para que sigas recibiendo rendimientos y que tu cuenta no …"
drag, startPoint x: 1048, startPoint y: 345, endPoint x: 693, endPoint y: 332, distance: 355.4
click at [698, 332] on div "Enviar" at bounding box center [560, 346] width 983 height 124
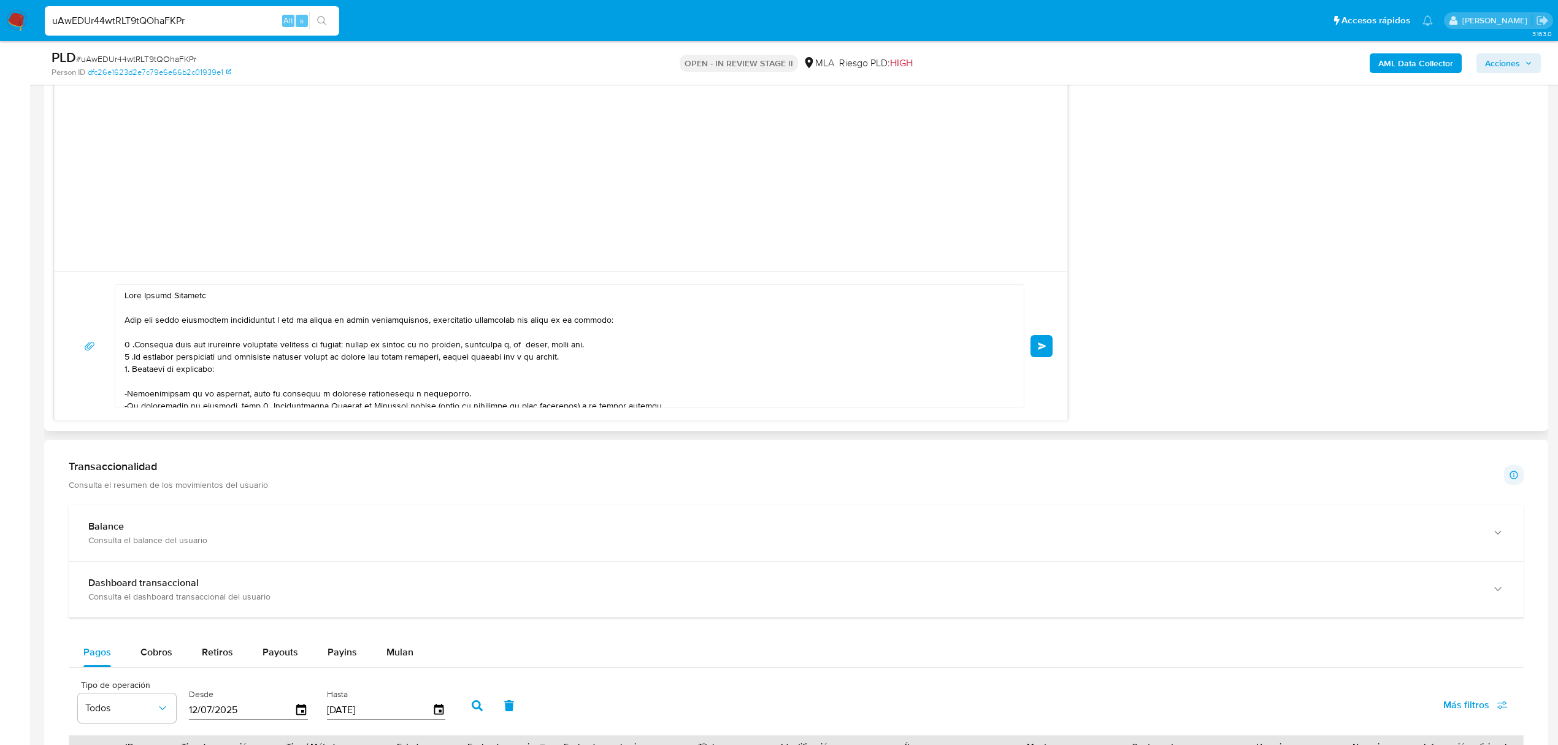
scroll to position [82, 0]
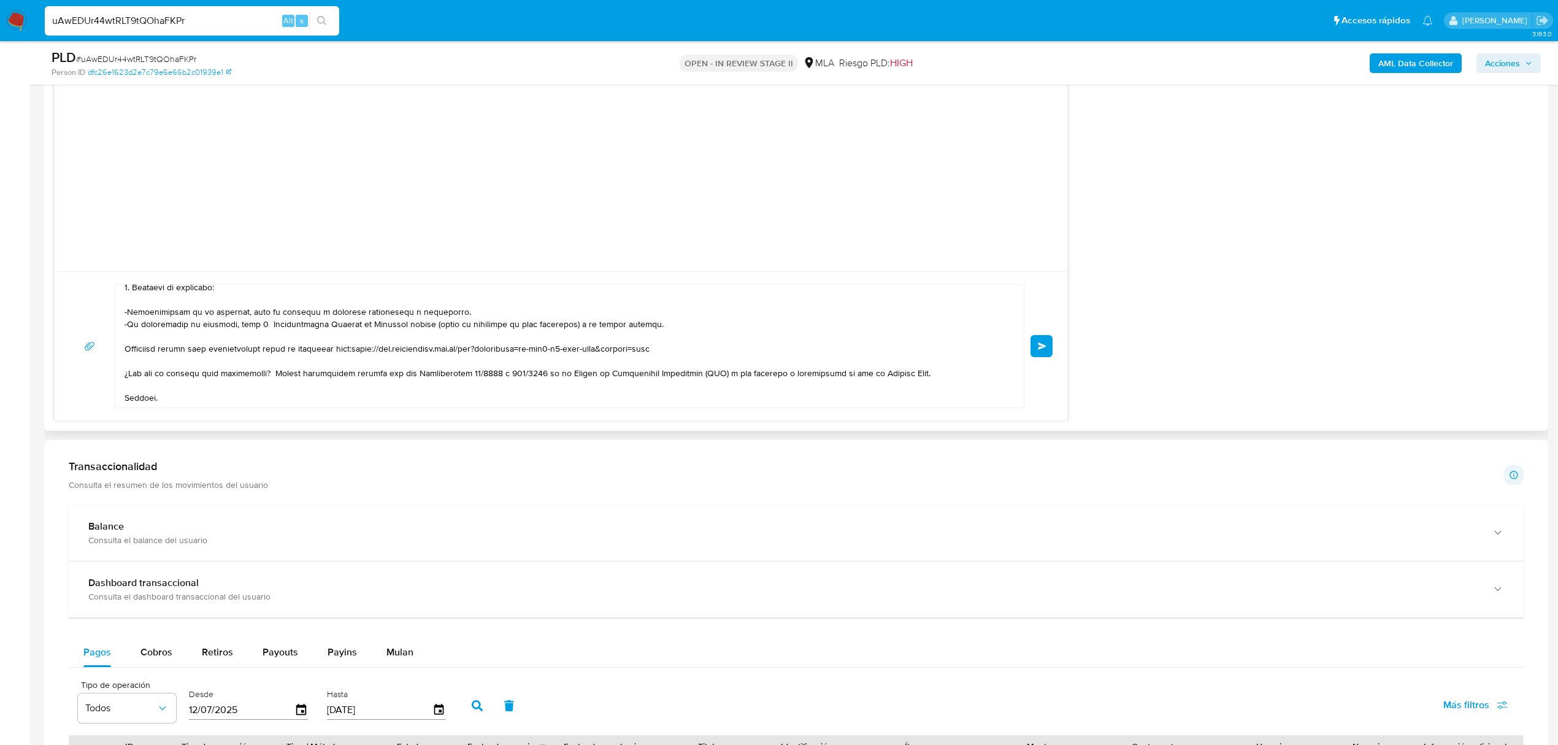
click at [1046, 352] on button "Enviar" at bounding box center [1042, 346] width 22 height 22
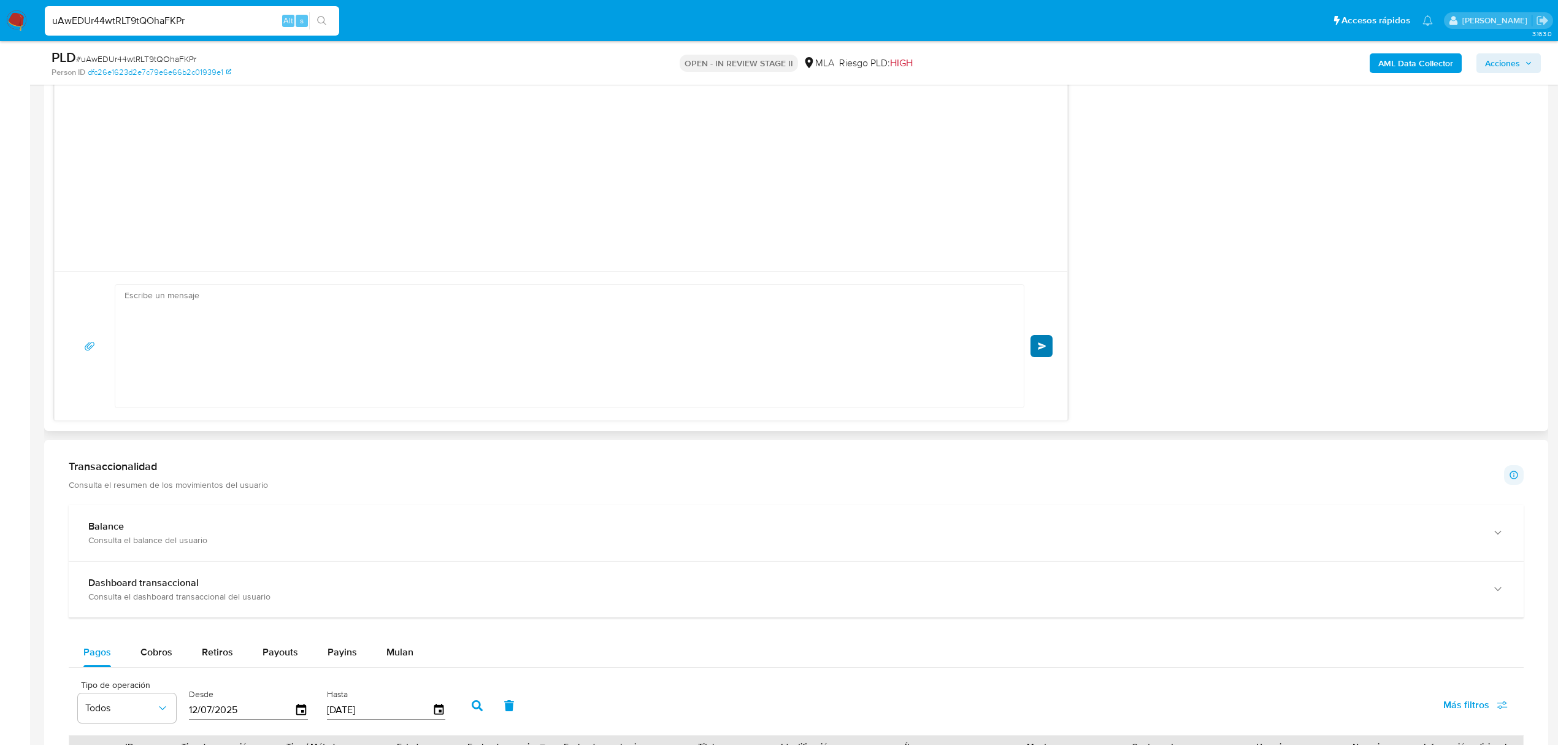
scroll to position [0, 0]
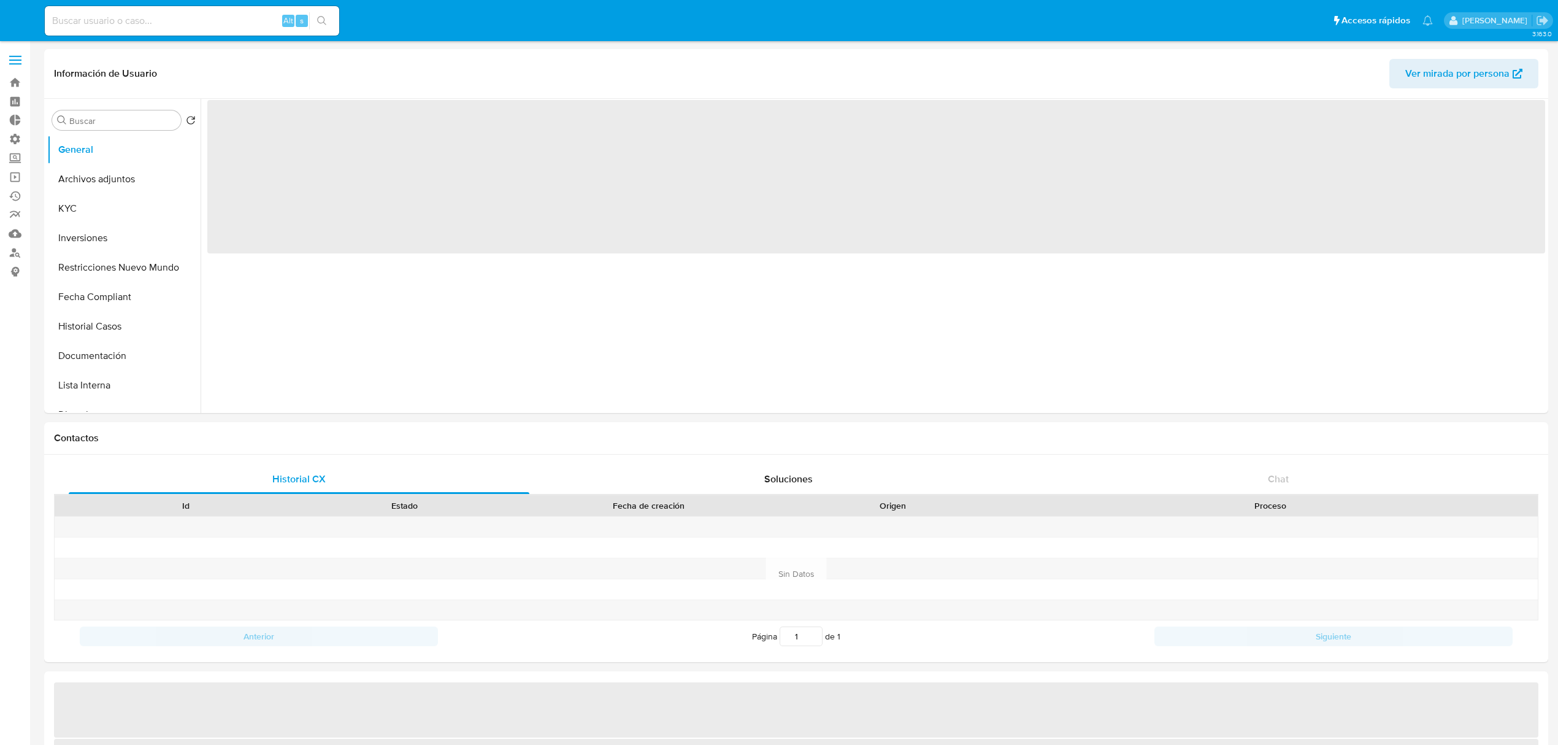
select select "10"
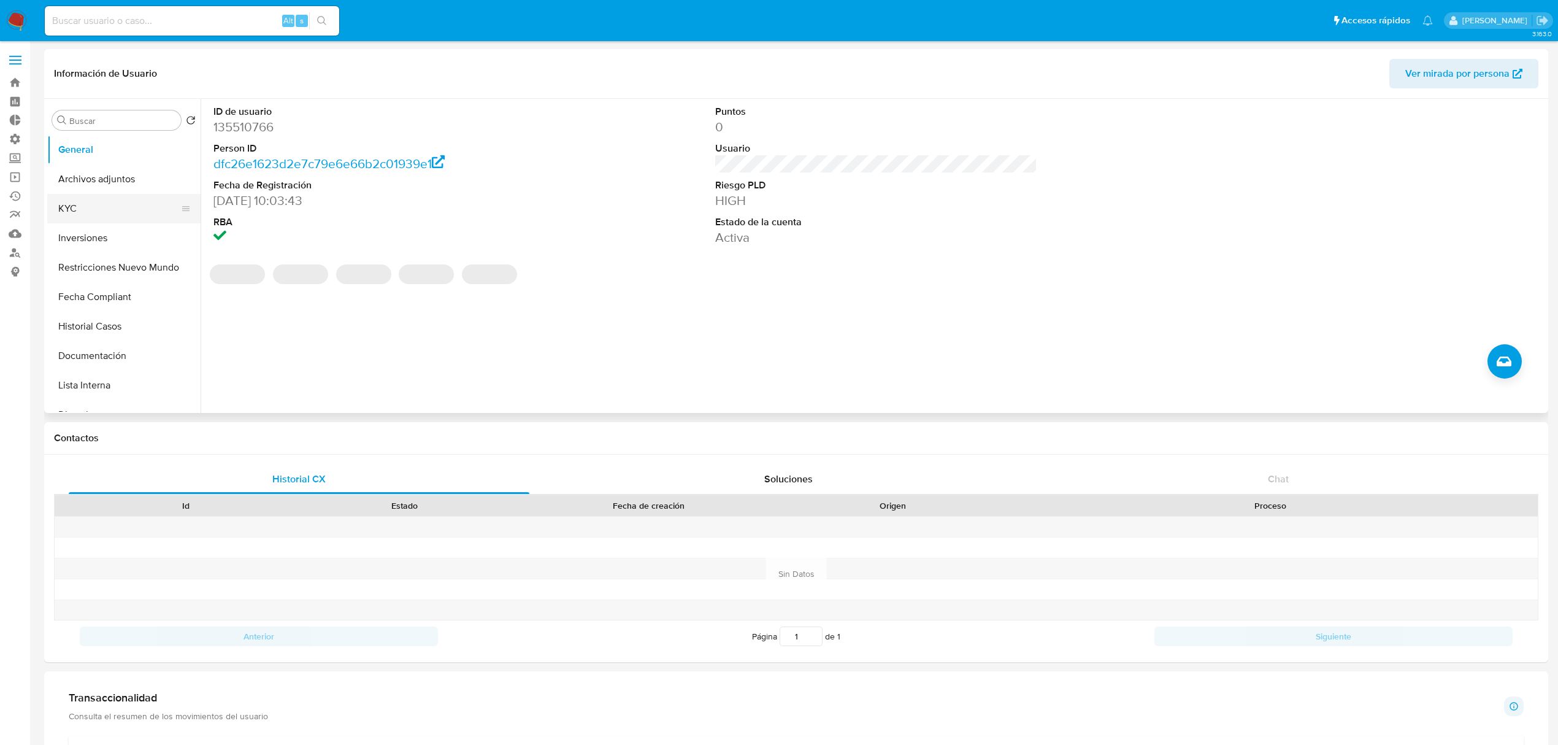
click at [79, 199] on button "KYC" at bounding box center [119, 208] width 144 height 29
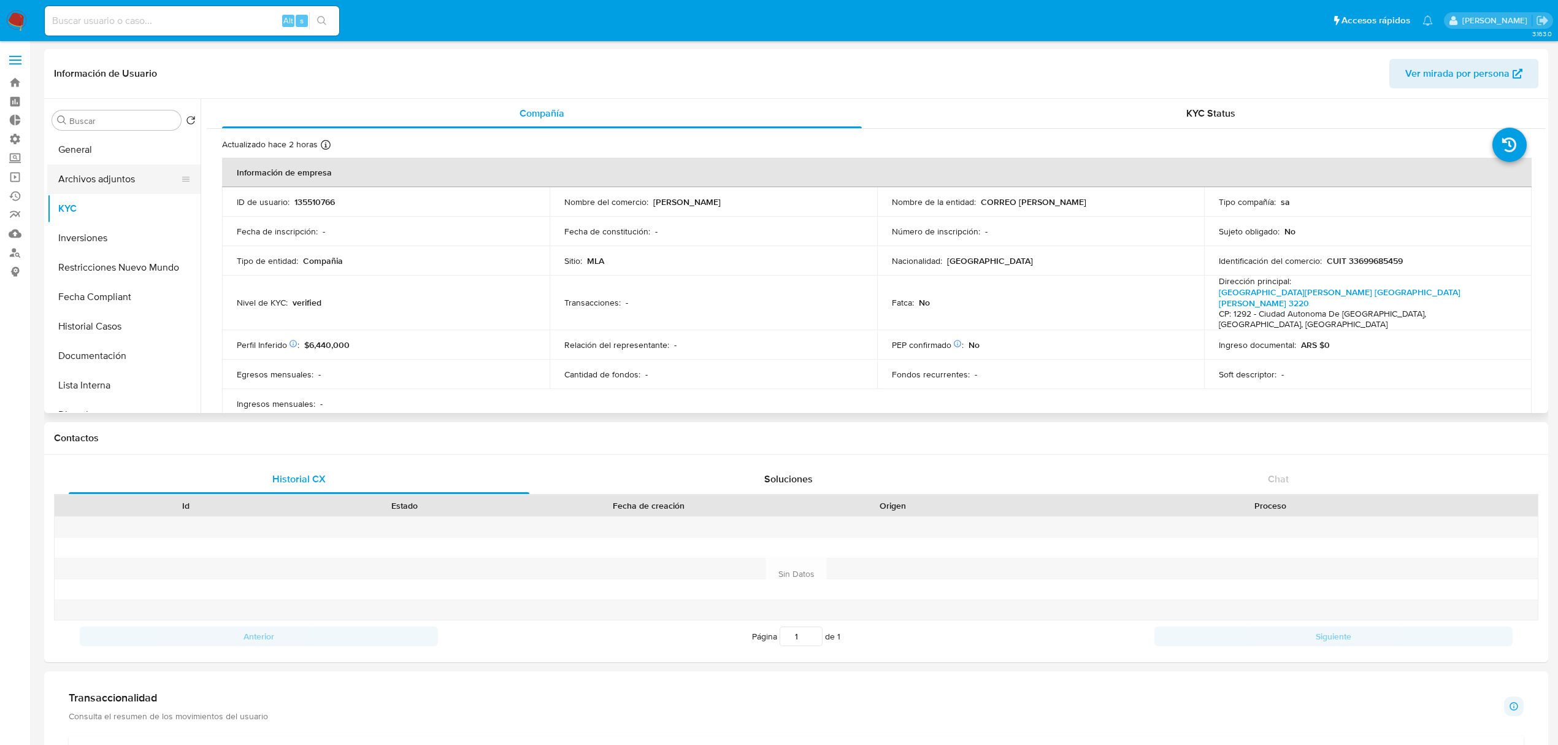
click at [130, 183] on button "Archivos adjuntos" at bounding box center [119, 178] width 144 height 29
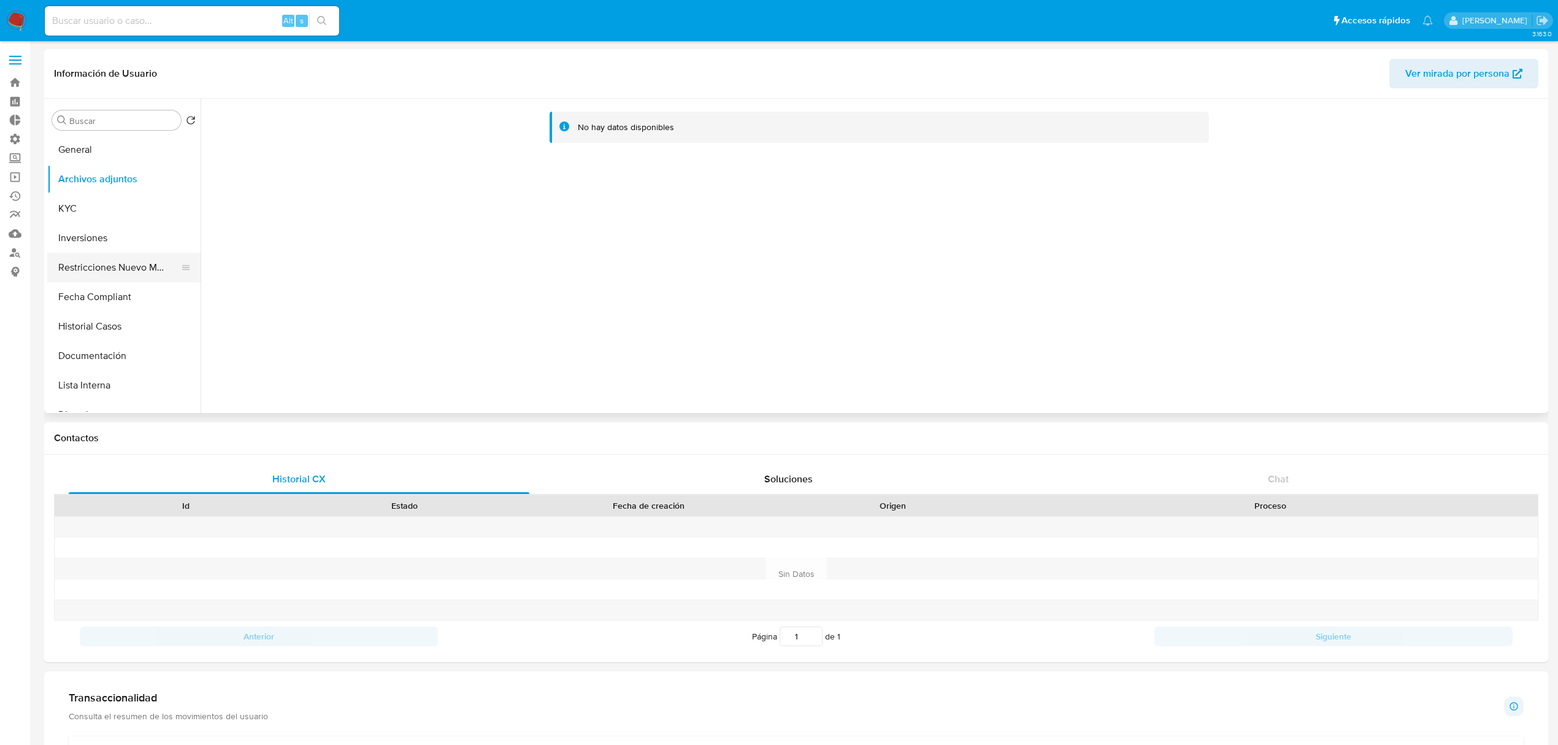
click at [130, 263] on button "Restricciones Nuevo Mundo" at bounding box center [119, 267] width 144 height 29
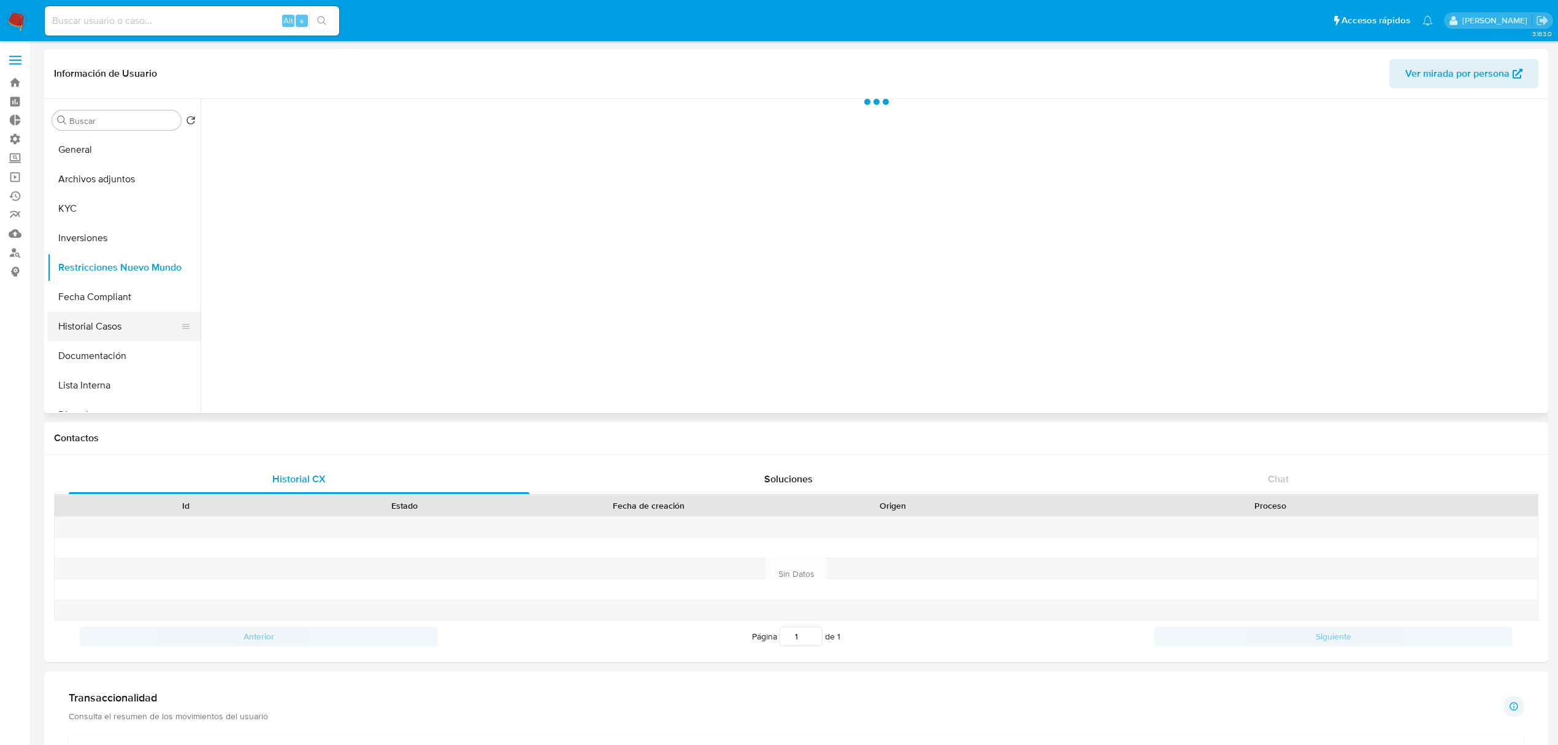
click at [103, 315] on button "Historial Casos" at bounding box center [119, 326] width 144 height 29
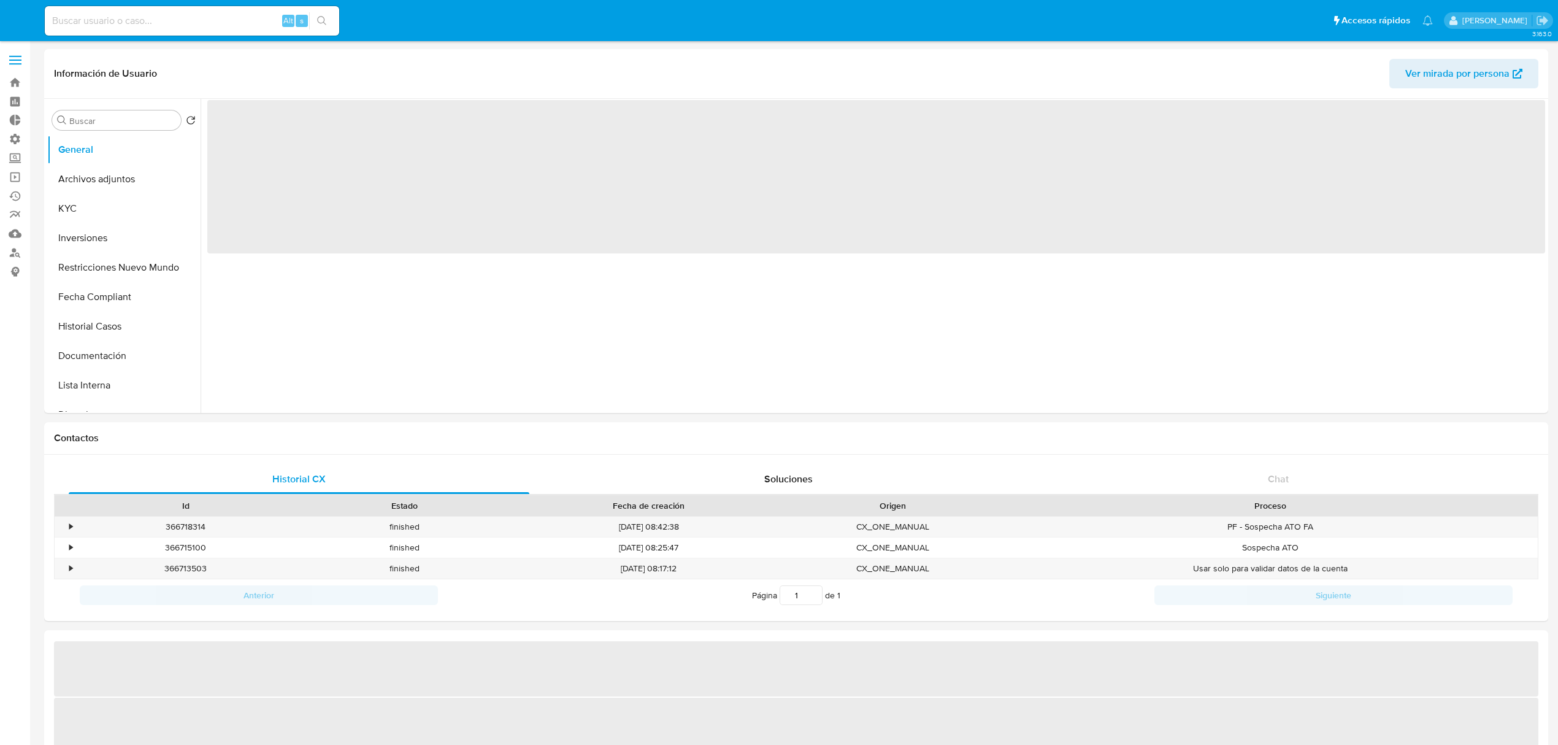
select select "10"
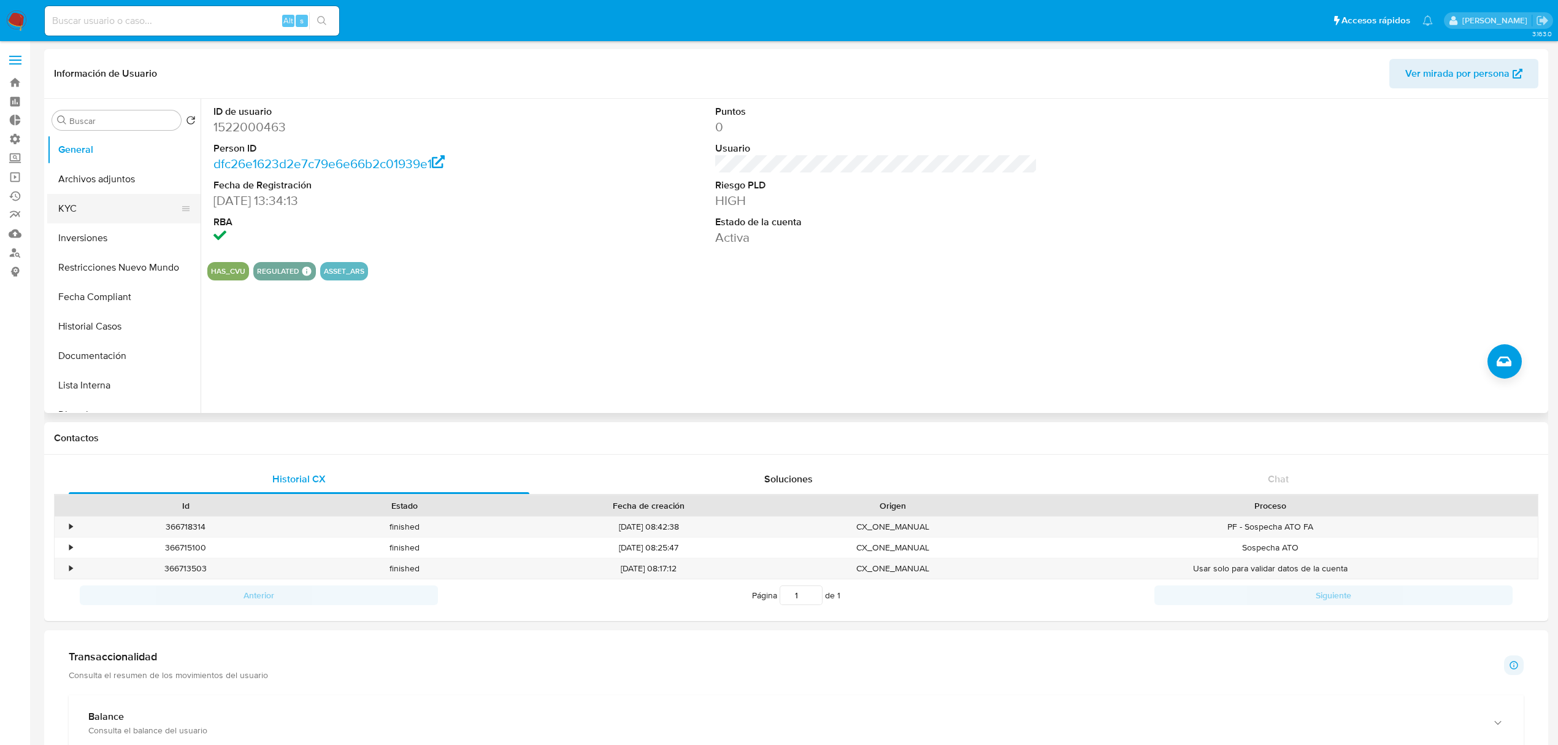
click at [99, 202] on button "KYC" at bounding box center [119, 208] width 144 height 29
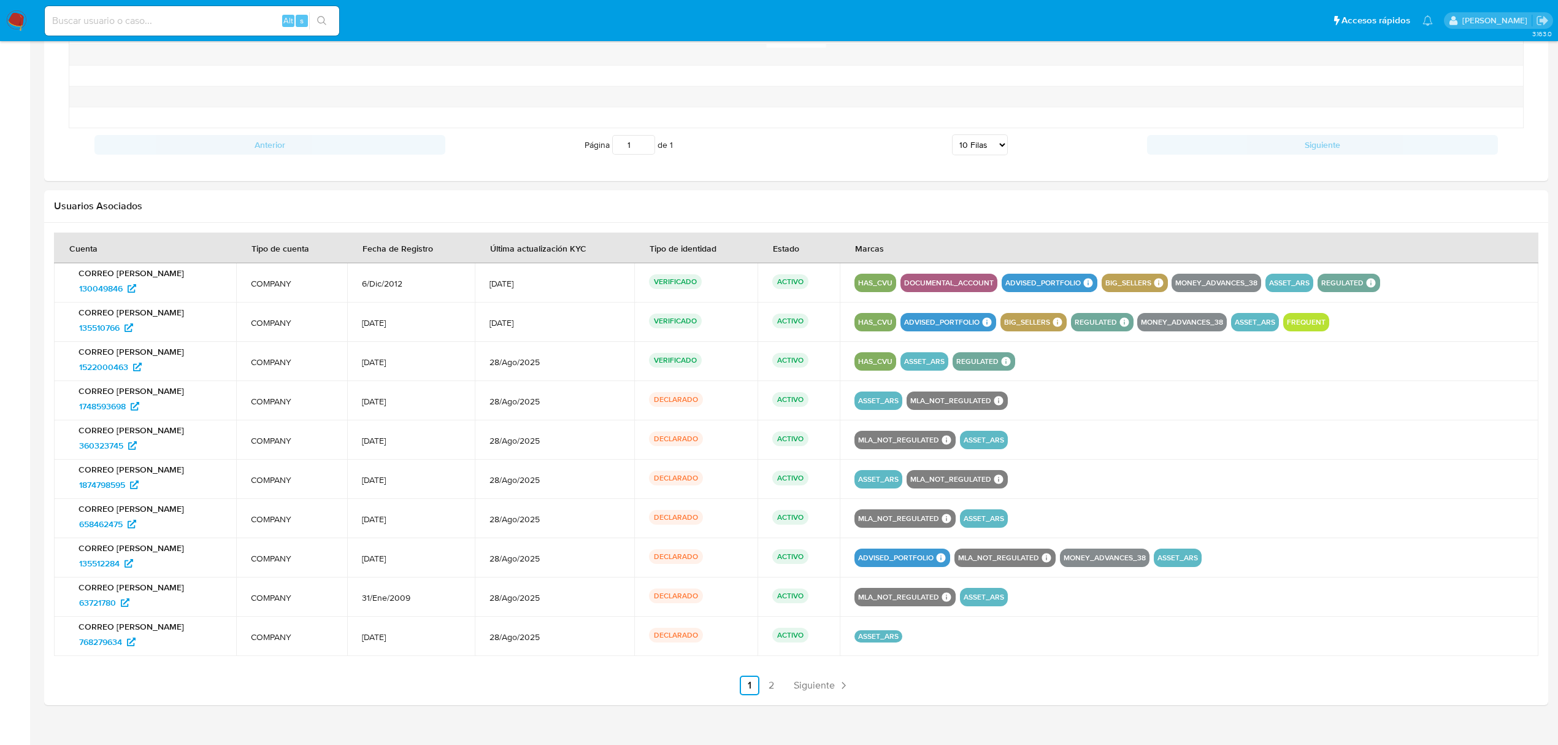
scroll to position [1053, 0]
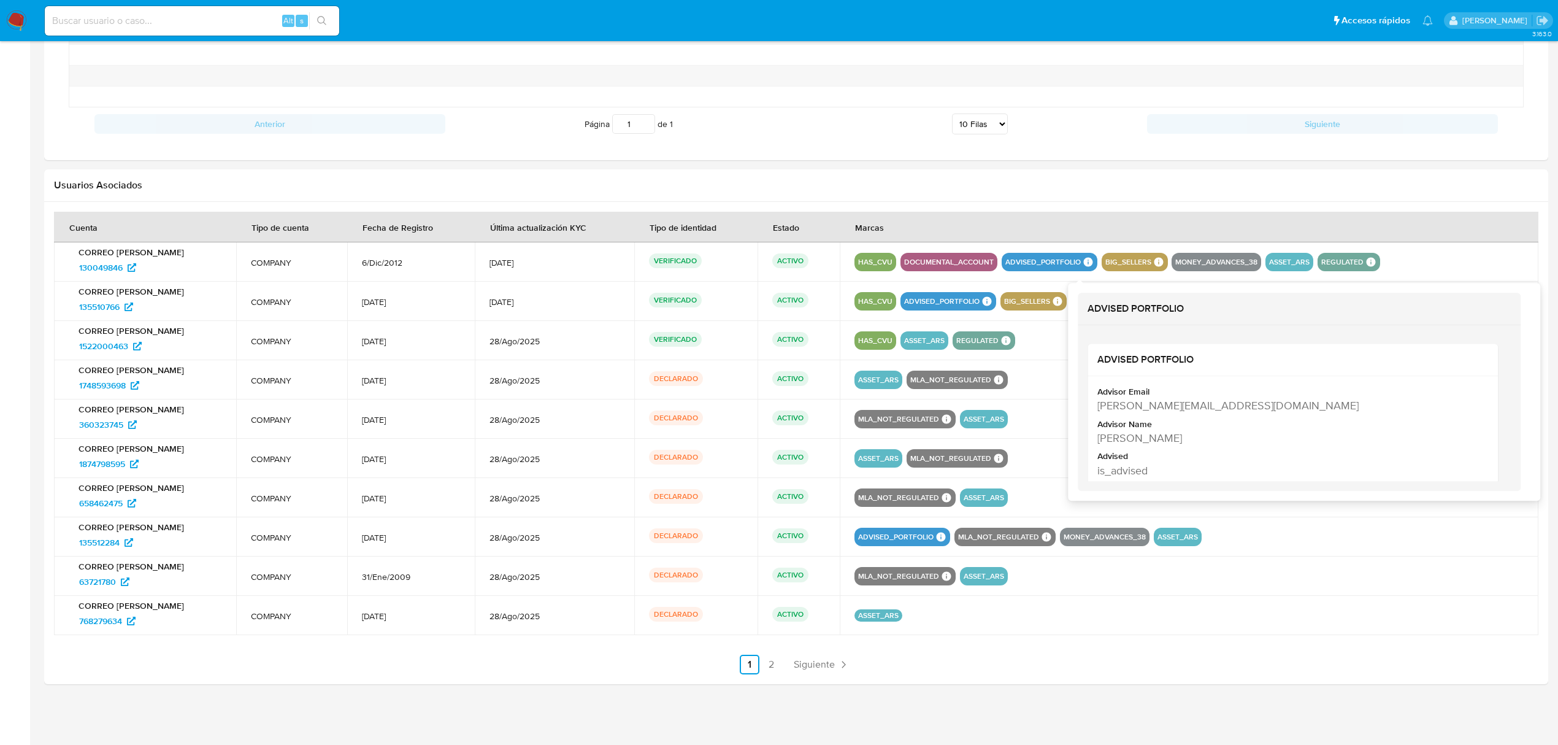
click at [1083, 264] on icon at bounding box center [1088, 261] width 11 height 11
drag, startPoint x: 1191, startPoint y: 413, endPoint x: 1087, endPoint y: 416, distance: 104.3
click div "ADVISED PORTFOLIO Advisor Email julieta.orcajo@mercadolibre.com Advisor Name Ju…"
click div "Advisor Email julieta.orcajo@mercadolibre.com Advisor Name Julieta Lujan Orcajo…"
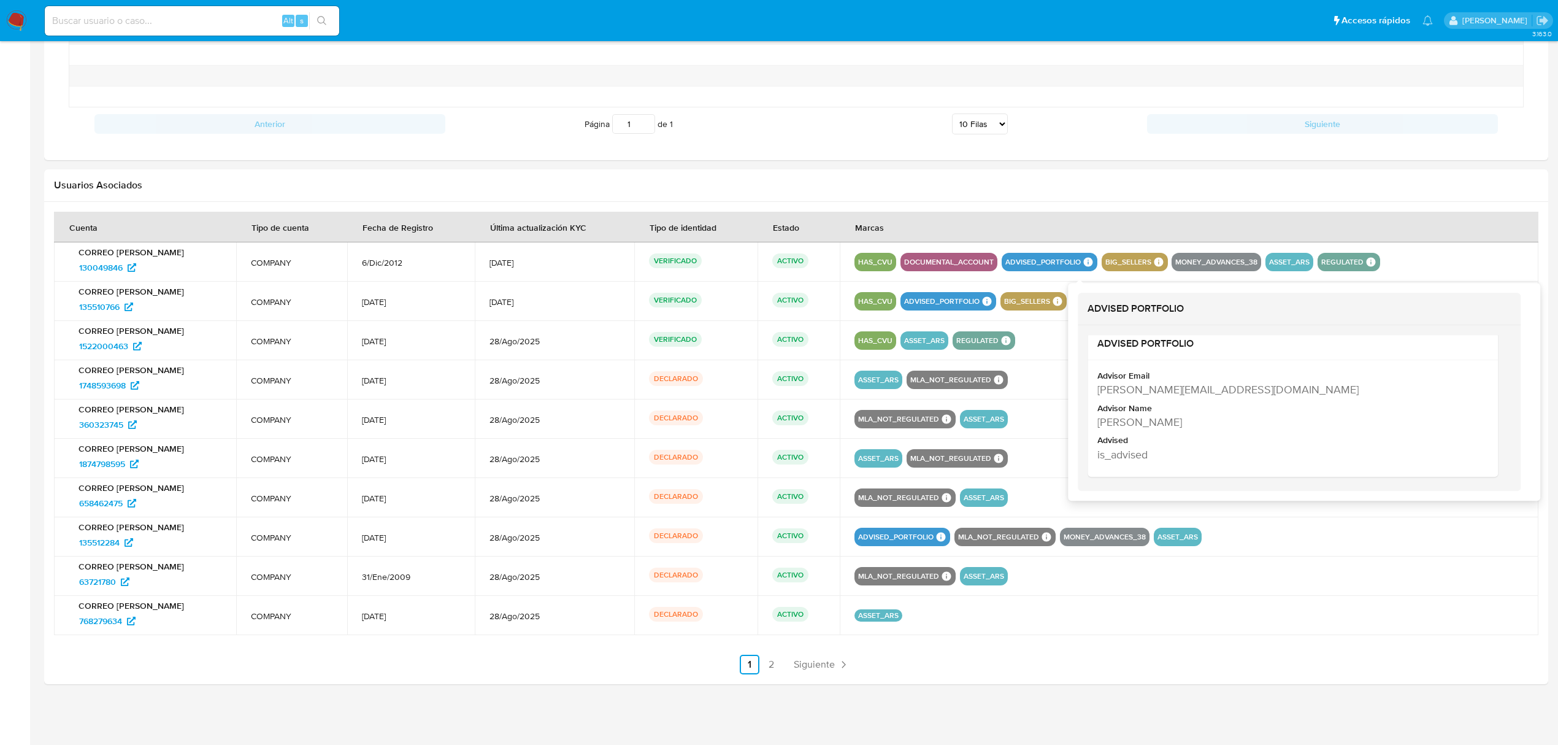
drag, startPoint x: 1206, startPoint y: 410, endPoint x: 1076, endPoint y: 409, distance: 130.1
click div "ADVISED PORTFOLIO ADVISED PORTFOLIO Advisor Email julieta.orcajo@mercadolibre.c…"
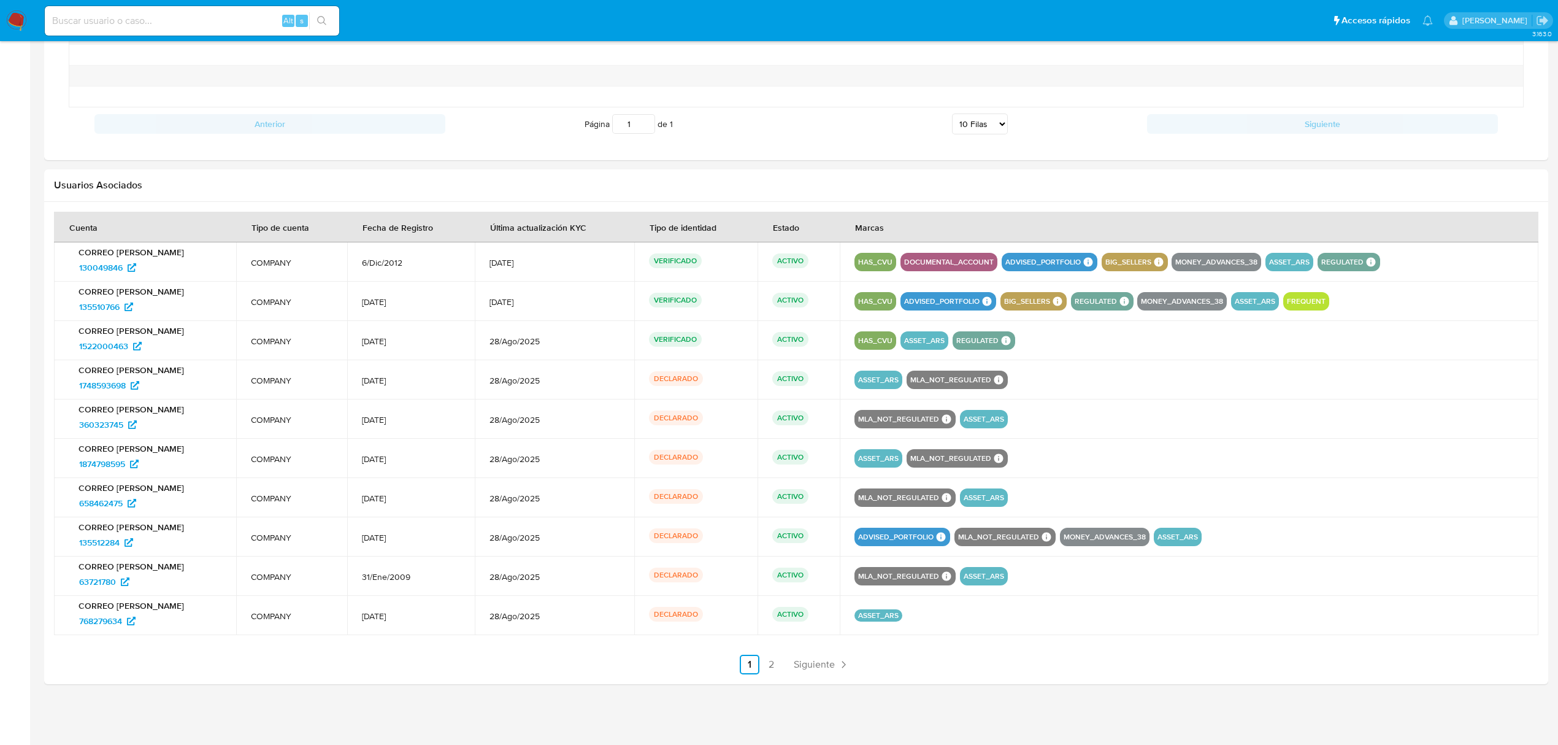
click div "ADVISED_PORTFOLIO ADVISED PORTFOLIO ADVISED PORTFOLIO Advisor Email julieta.orc…"
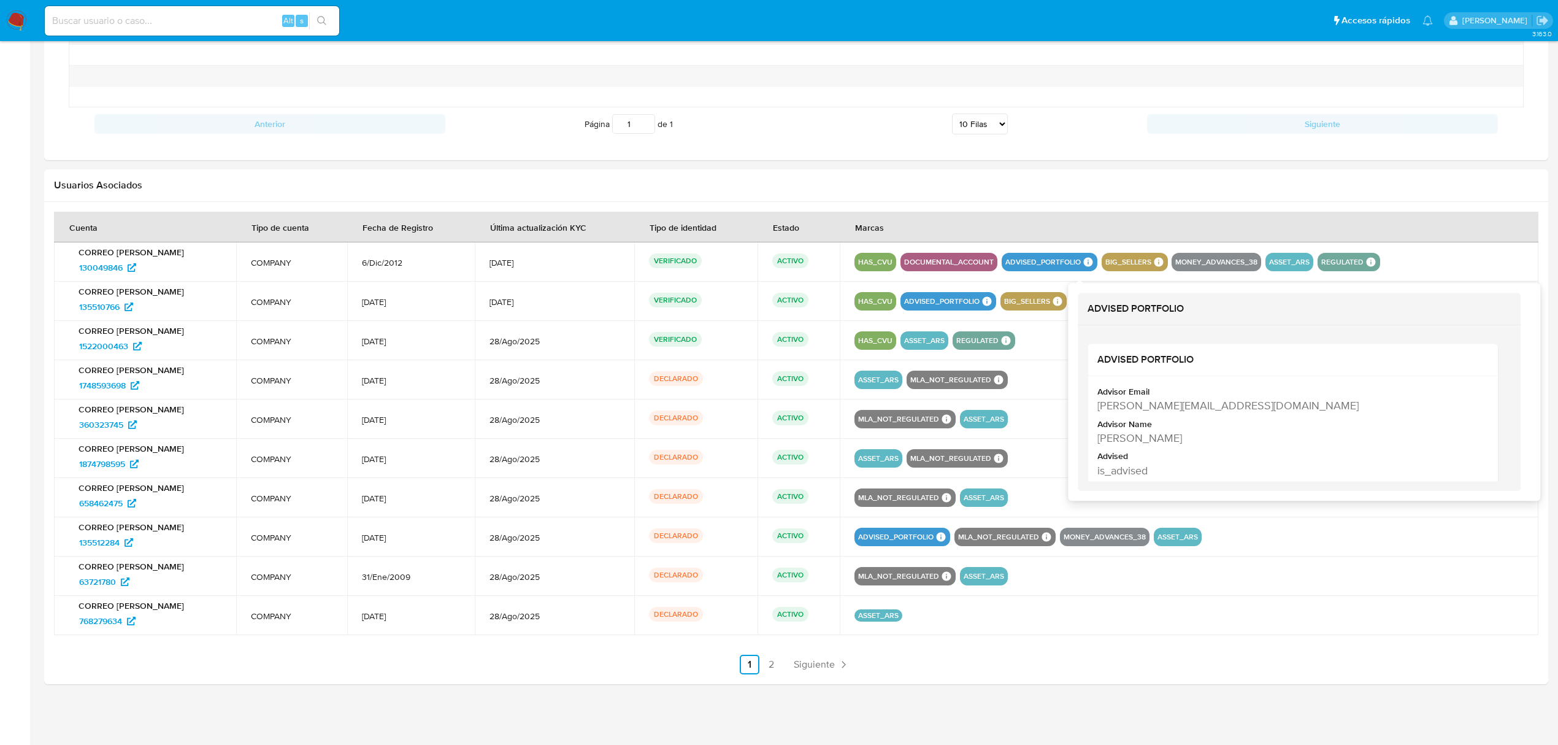
click icon
click div "Julieta Lujan Orcajo"
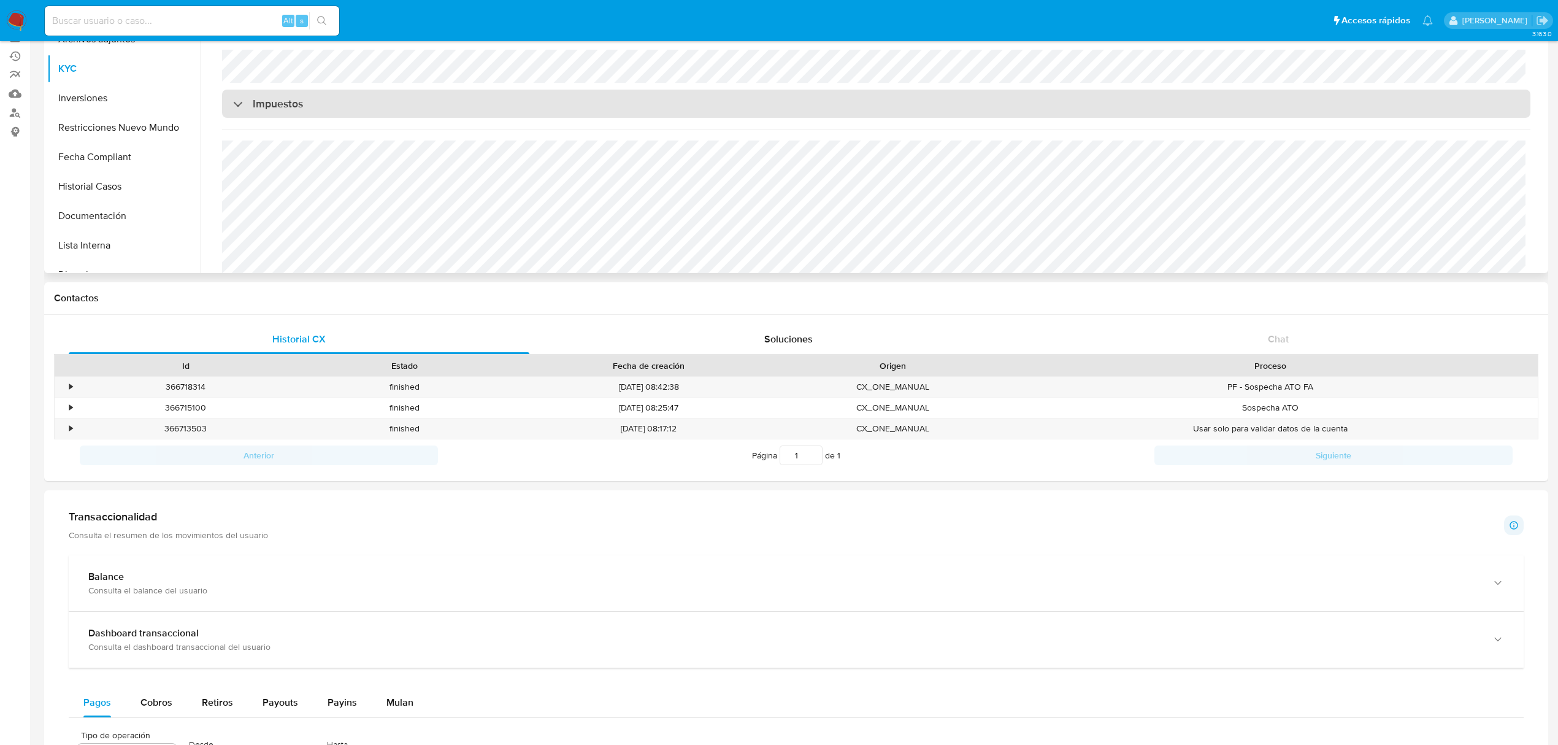
scroll to position [0, 0]
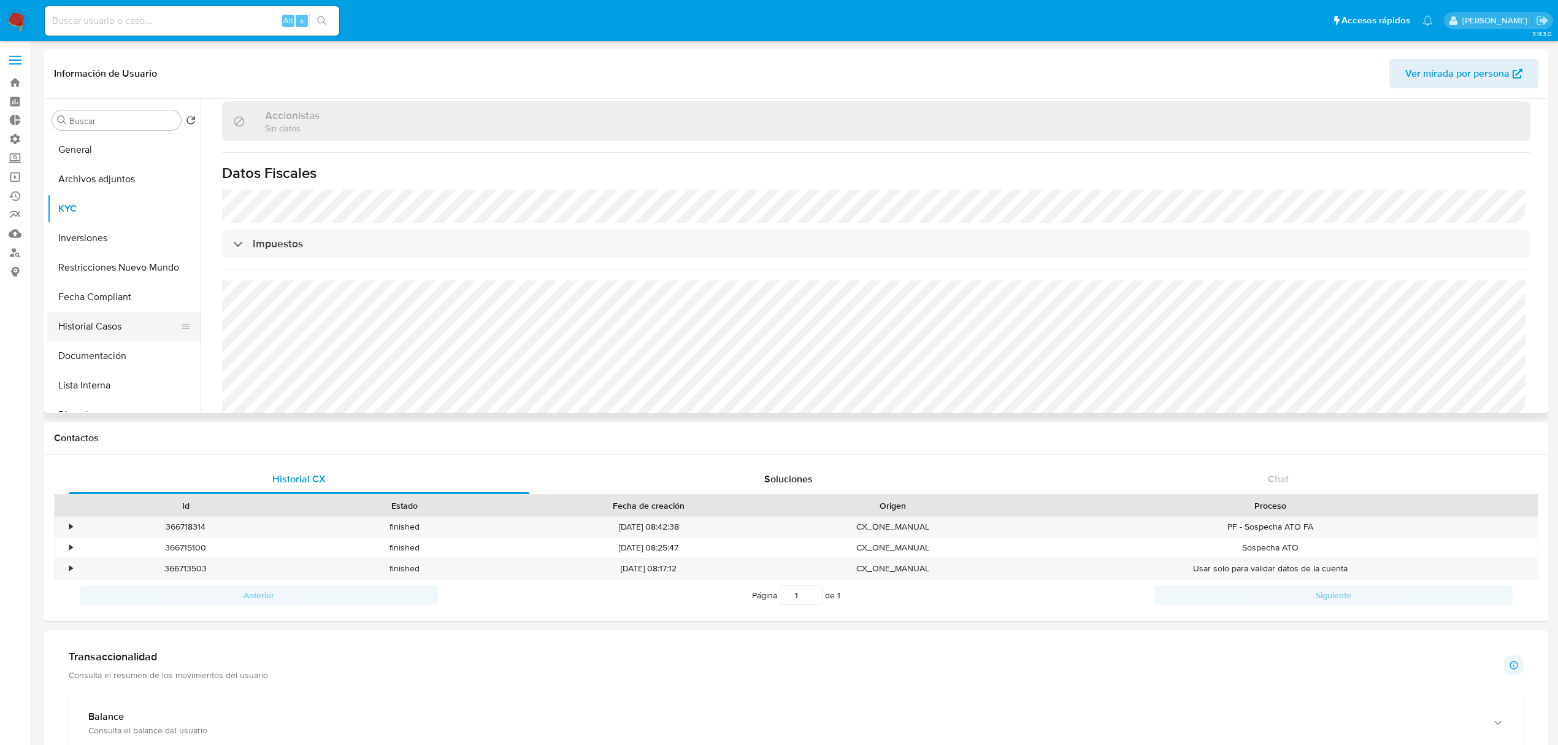
drag, startPoint x: 112, startPoint y: 328, endPoint x: 166, endPoint y: 322, distance: 54.3
click button "Historial Casos"
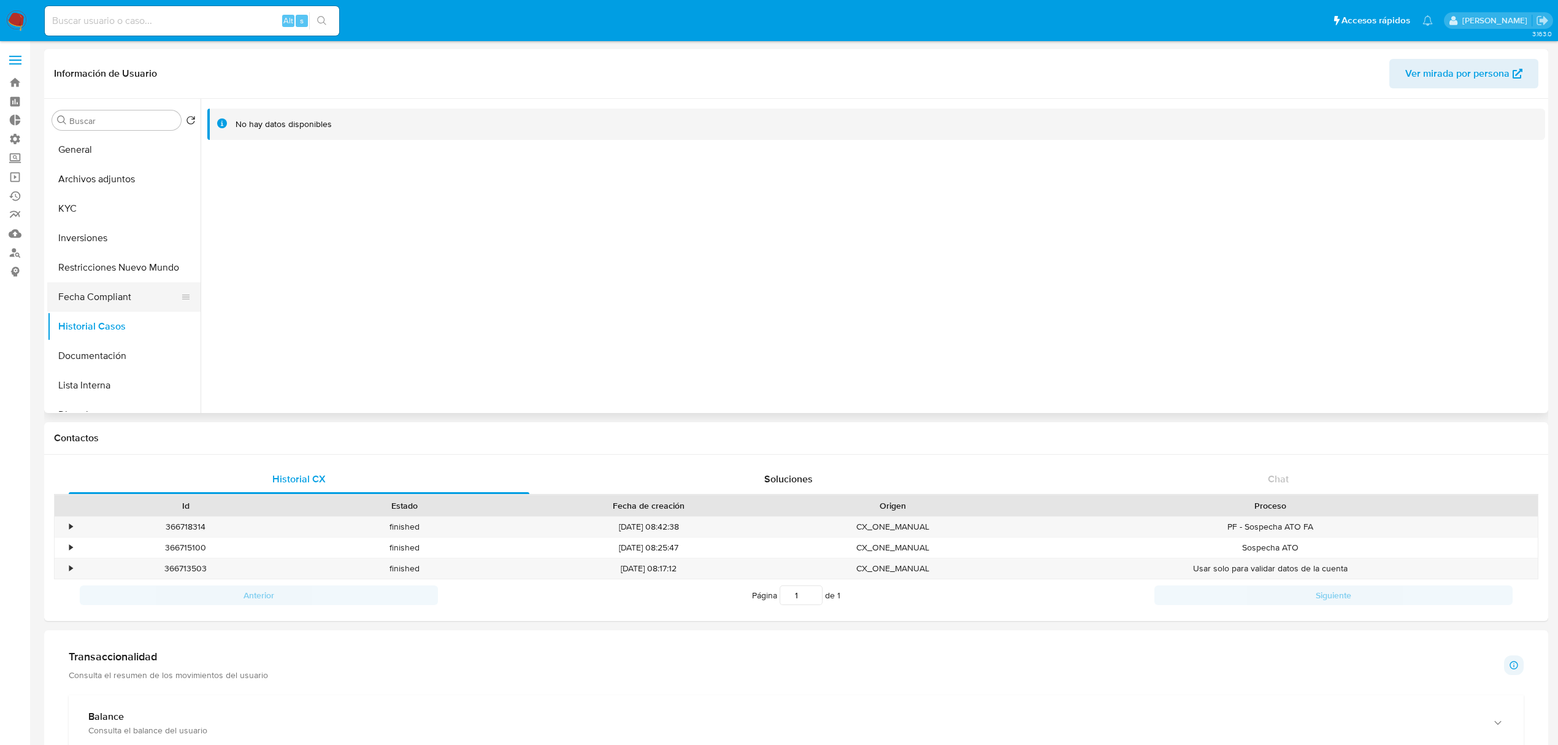
click button "Fecha Compliant"
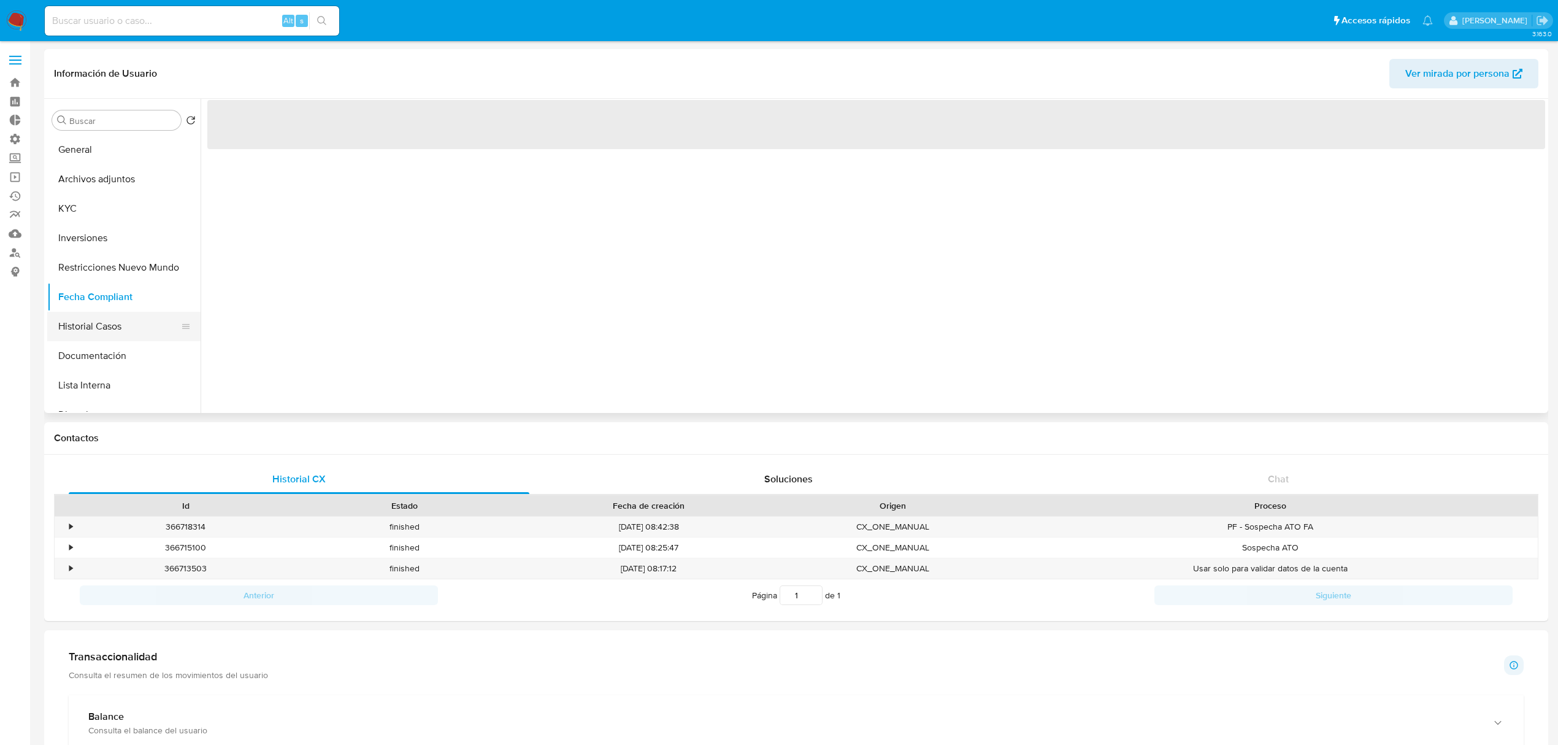
click button "Historial Casos"
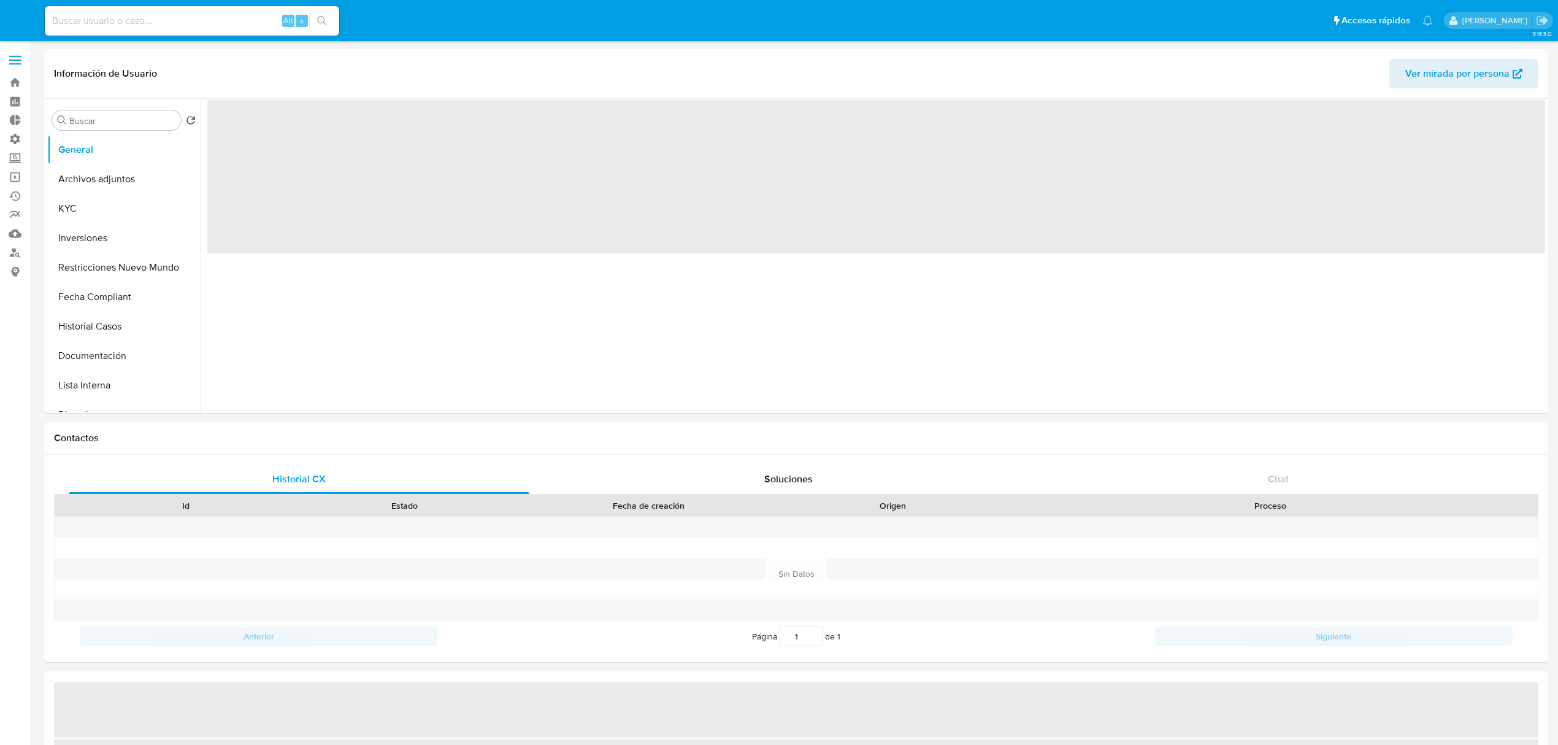
select select "10"
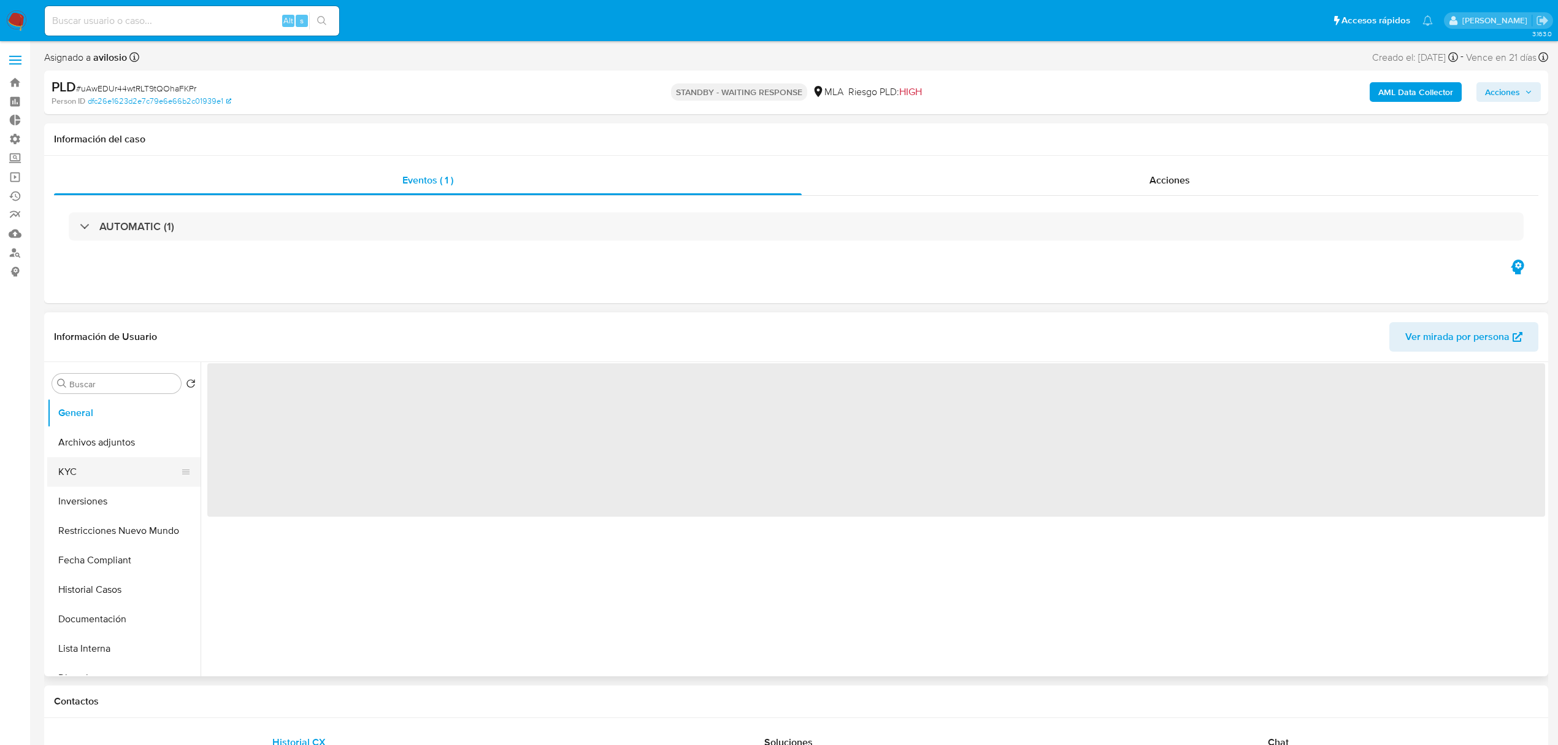
click at [103, 471] on button "KYC" at bounding box center [119, 471] width 144 height 29
select select "10"
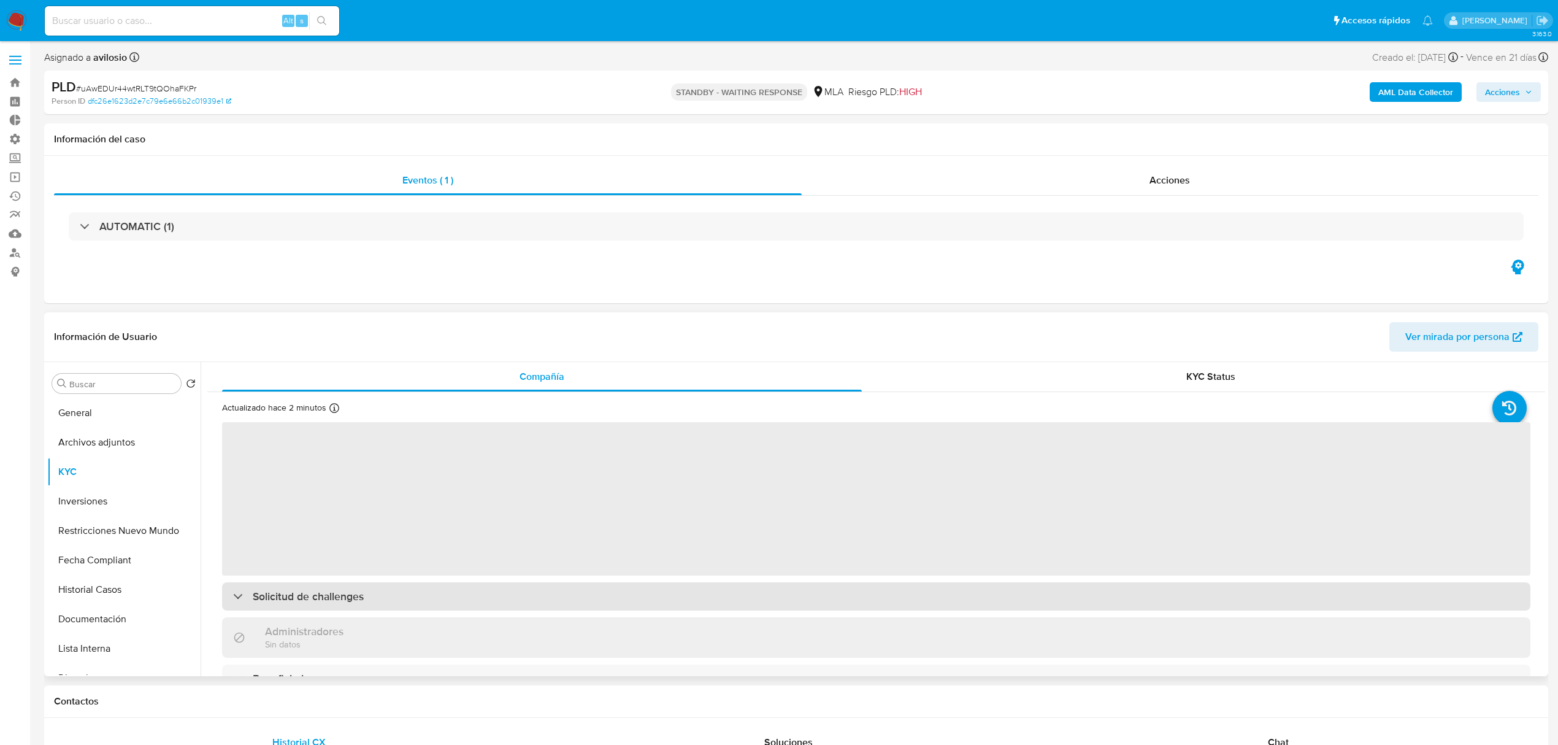
click at [692, 599] on div "Solicitud de challenges" at bounding box center [876, 596] width 1309 height 28
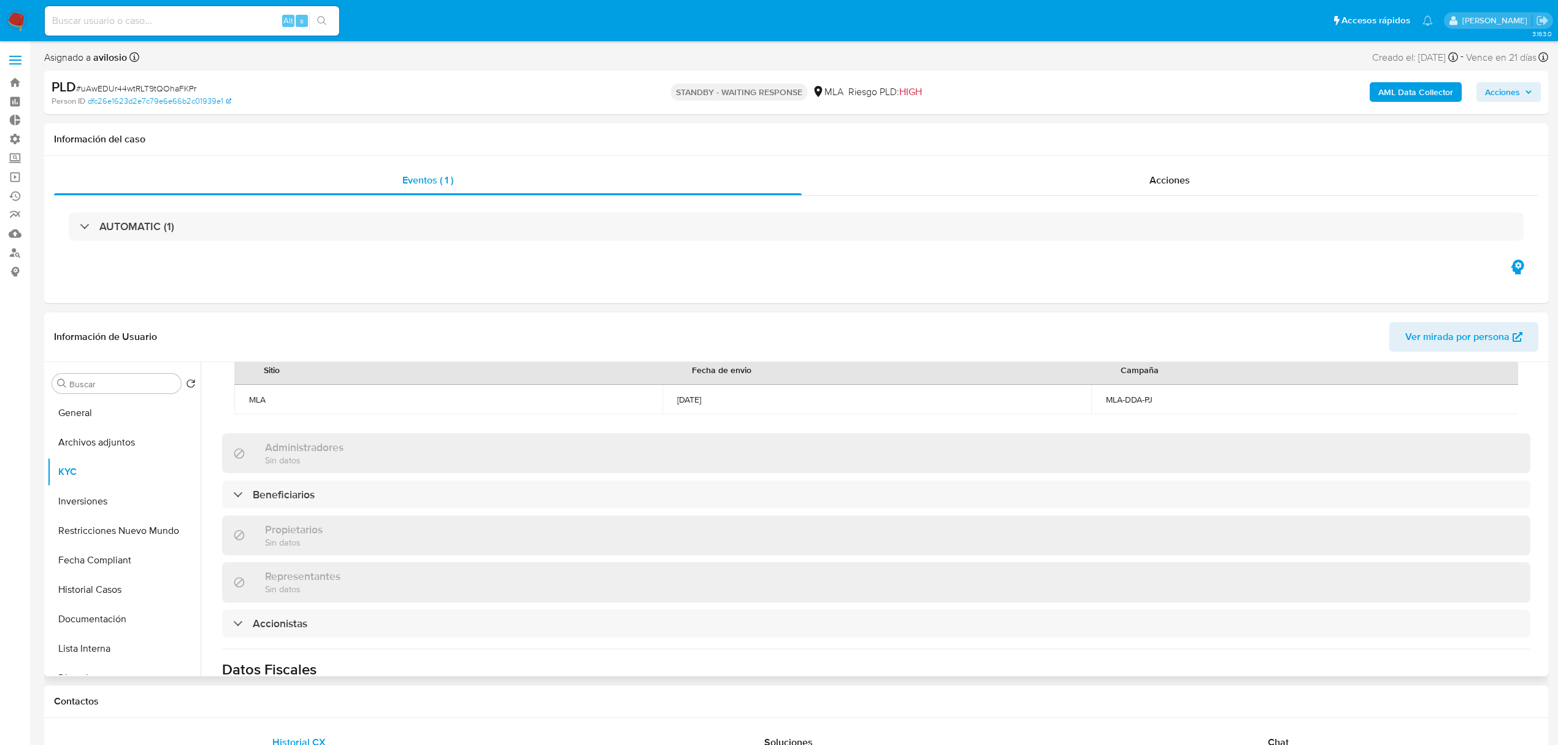
scroll to position [594, 0]
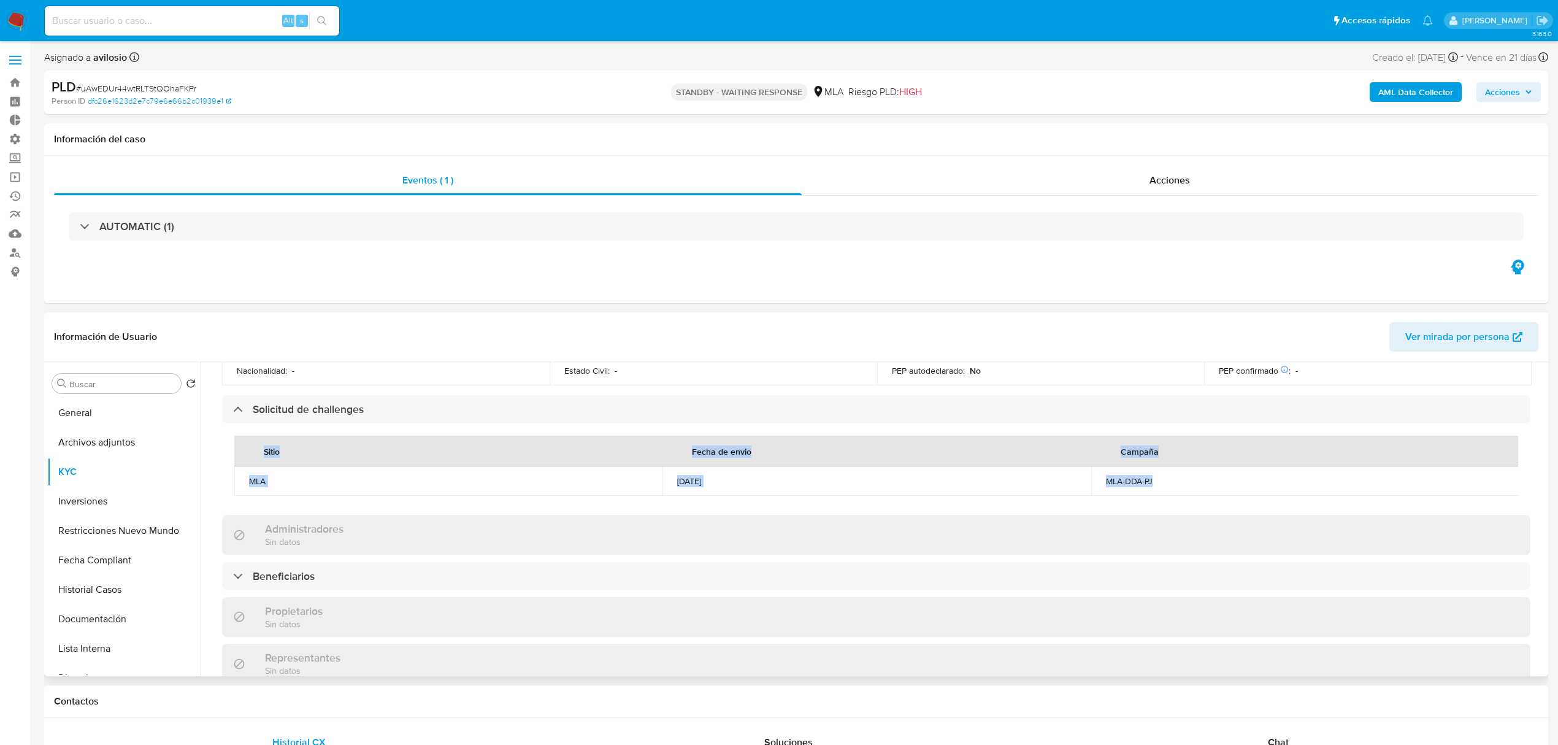
drag, startPoint x: 277, startPoint y: 427, endPoint x: 1198, endPoint y: 438, distance: 920.9
click at [1196, 438] on table "Sitio Fecha de envio Campaña MLA 09/10/2025 MLA-DDA-PJ" at bounding box center [876, 466] width 1285 height 60
click at [1185, 475] on div "MLA-DDA-PJ" at bounding box center [1305, 480] width 399 height 11
drag, startPoint x: 1188, startPoint y: 455, endPoint x: 810, endPoint y: 464, distance: 378.6
click at [1029, 466] on tr "MLA 09/10/2025 MLA-DDA-PJ" at bounding box center [876, 480] width 1285 height 29
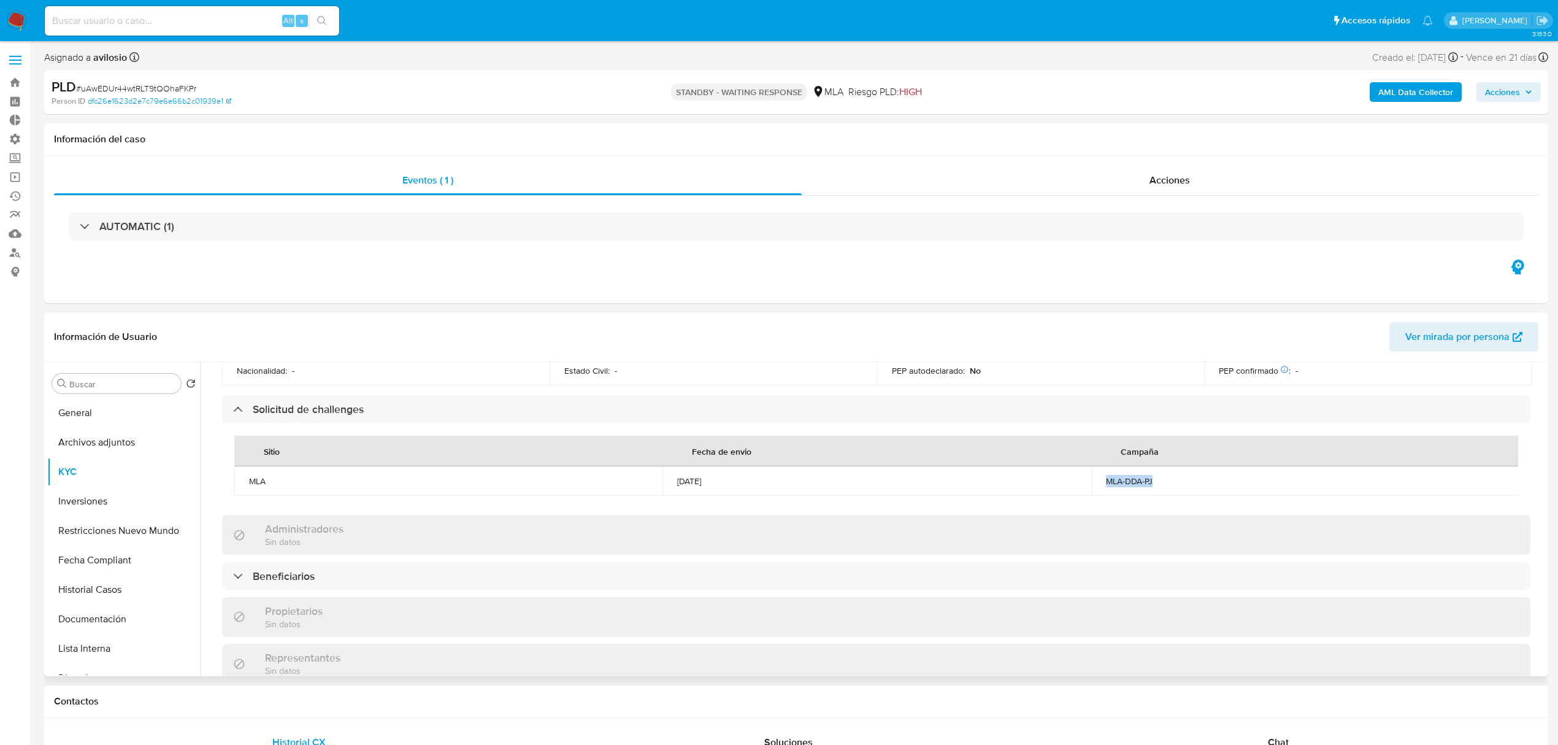
drag, startPoint x: 680, startPoint y: 457, endPoint x: 847, endPoint y: 436, distance: 168.2
click at [766, 466] on td "[DATE]" at bounding box center [877, 480] width 428 height 29
drag, startPoint x: 1096, startPoint y: 452, endPoint x: 1242, endPoint y: 457, distance: 146.7
click at [1201, 466] on td "MLA-DDA-PJ" at bounding box center [1305, 480] width 428 height 29
drag, startPoint x: 1267, startPoint y: 458, endPoint x: 1232, endPoint y: 474, distance: 39.2
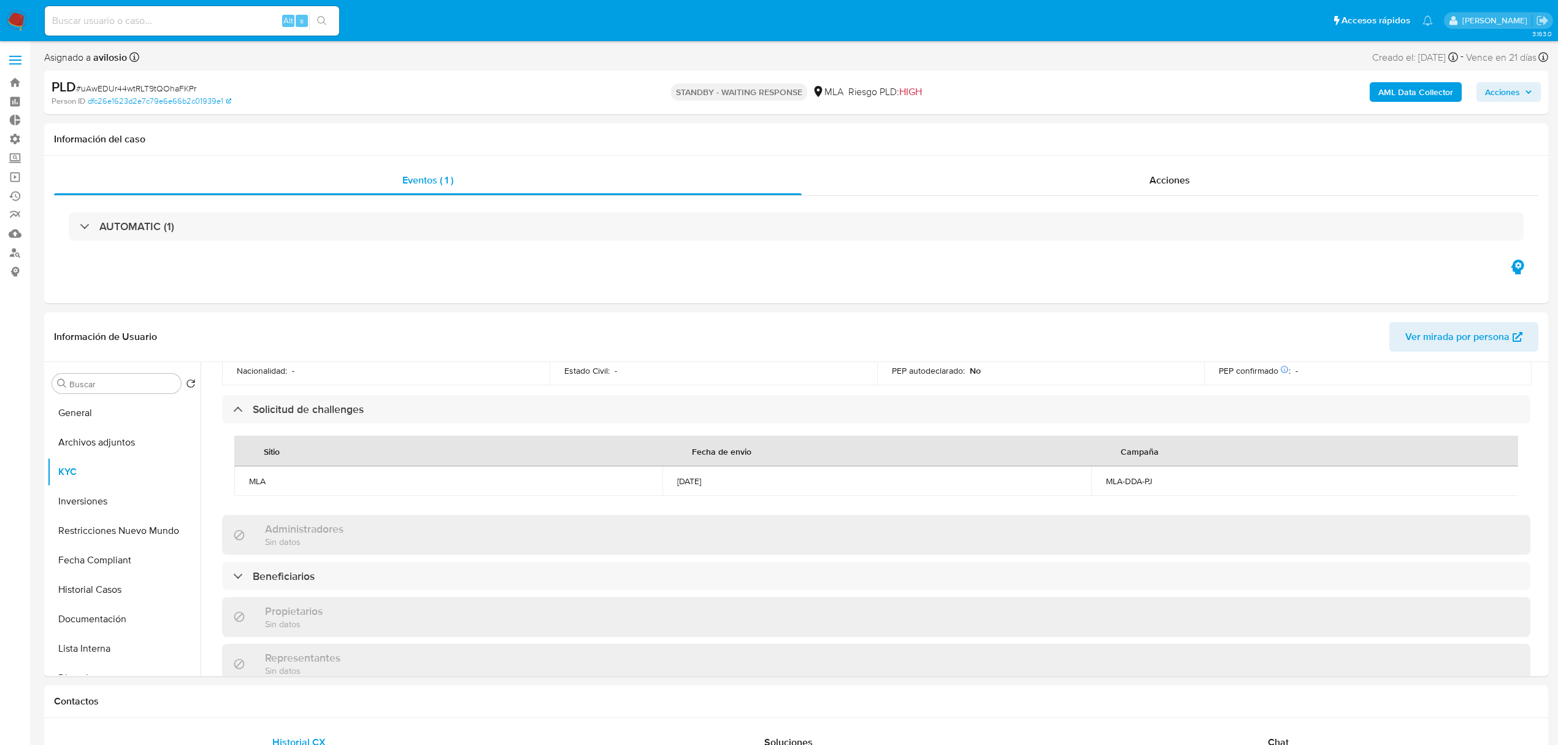
drag, startPoint x: 1232, startPoint y: 474, endPoint x: 17, endPoint y: 56, distance: 1284.5
click at [17, 56] on span at bounding box center [15, 56] width 12 height 2
click at [0, 0] on input "checkbox" at bounding box center [0, 0] width 0 height 0
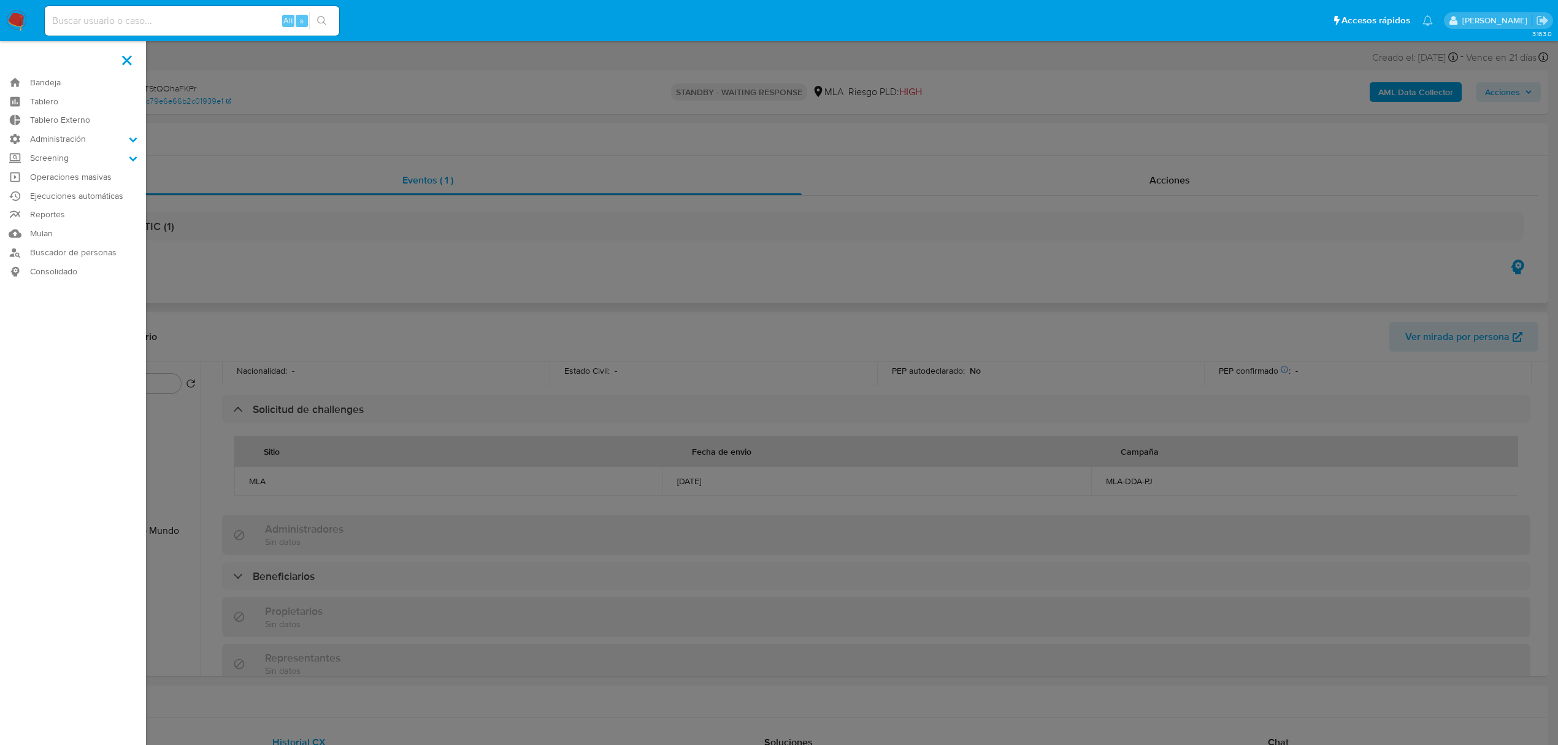
drag, startPoint x: 373, startPoint y: 194, endPoint x: 364, endPoint y: 199, distance: 10.2
click at [372, 194] on label at bounding box center [779, 372] width 1558 height 745
click at [0, 0] on input "checkbox" at bounding box center [0, 0] width 0 height 0
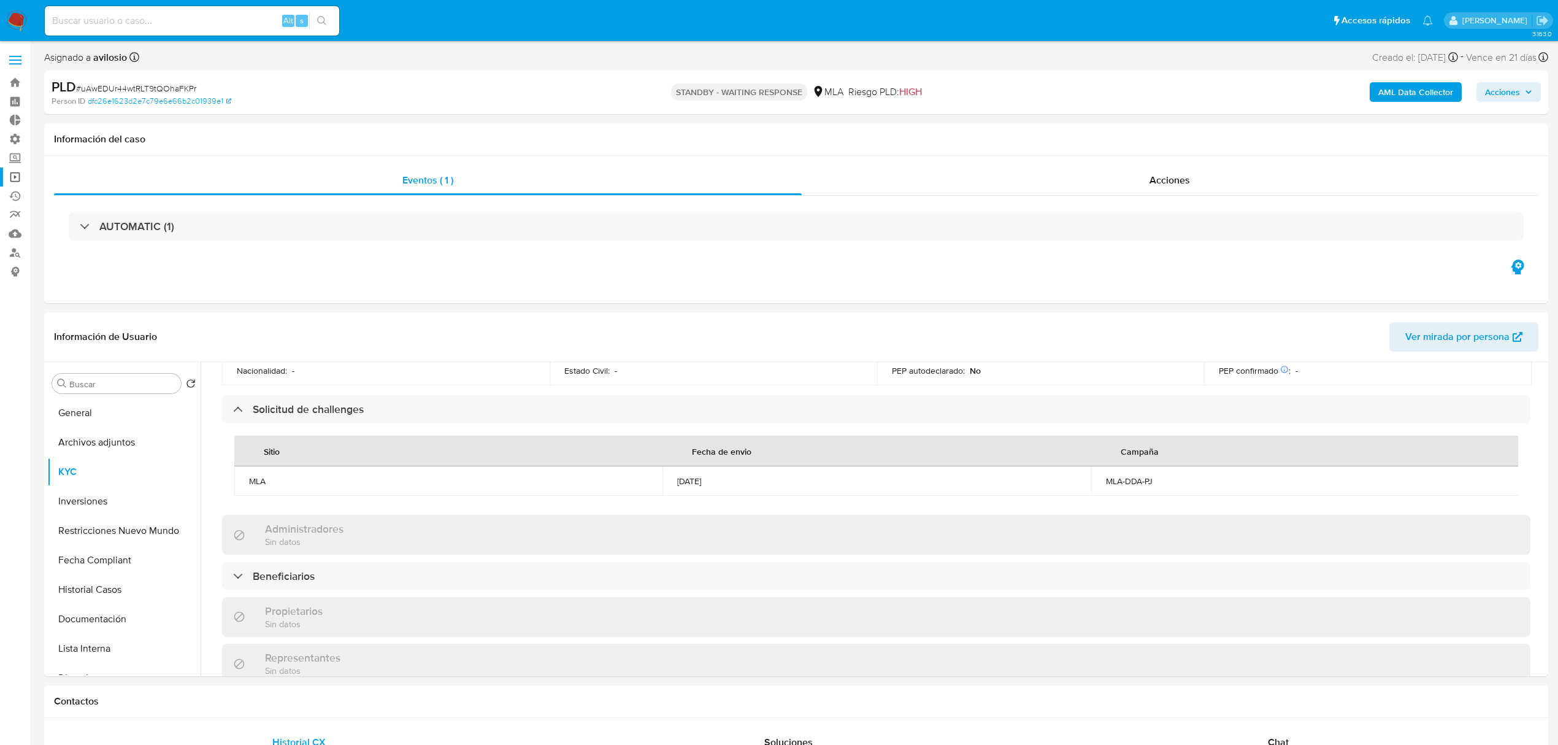
click at [13, 175] on link "Operaciones masivas" at bounding box center [73, 176] width 146 height 19
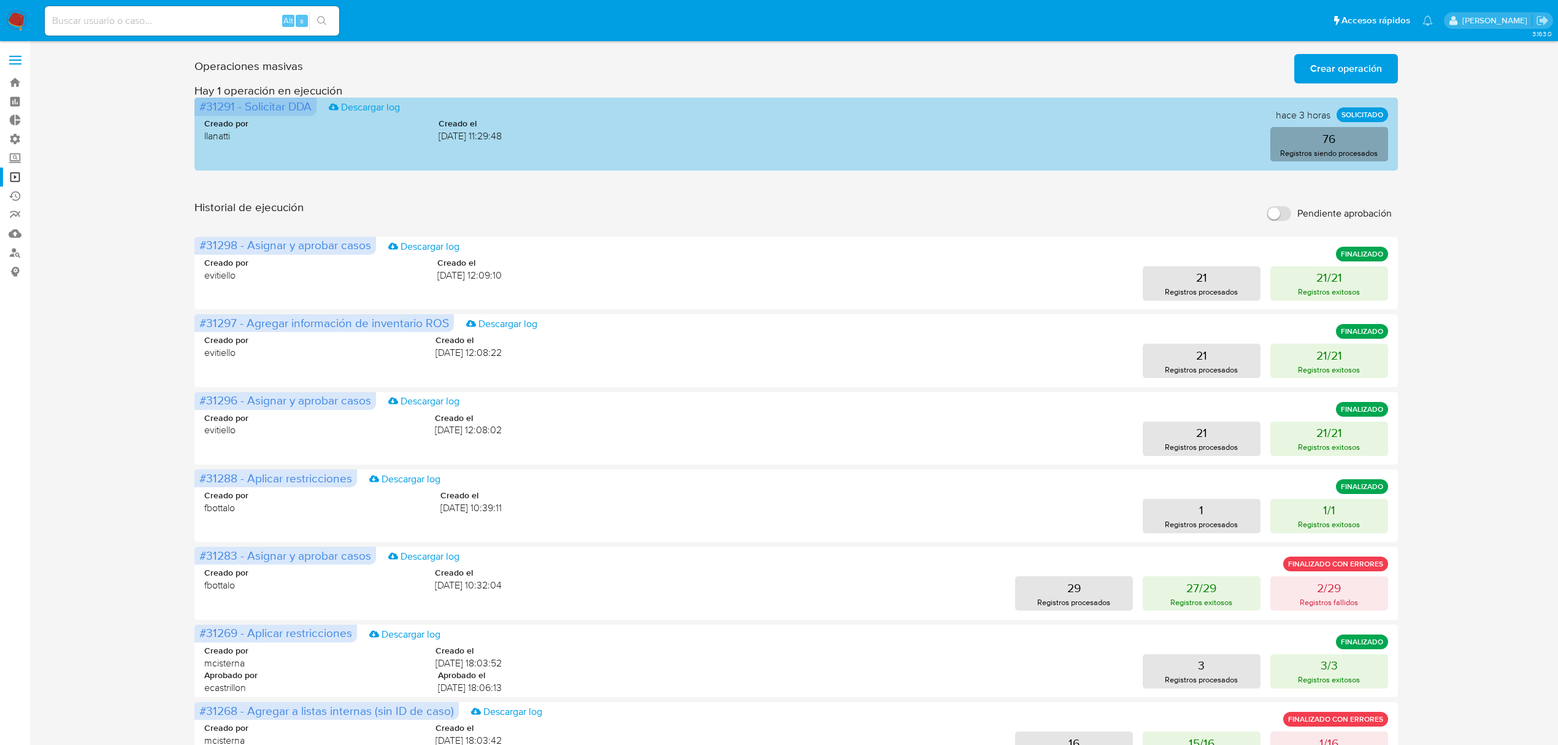
click at [1328, 142] on p "76" at bounding box center [1329, 138] width 13 height 17
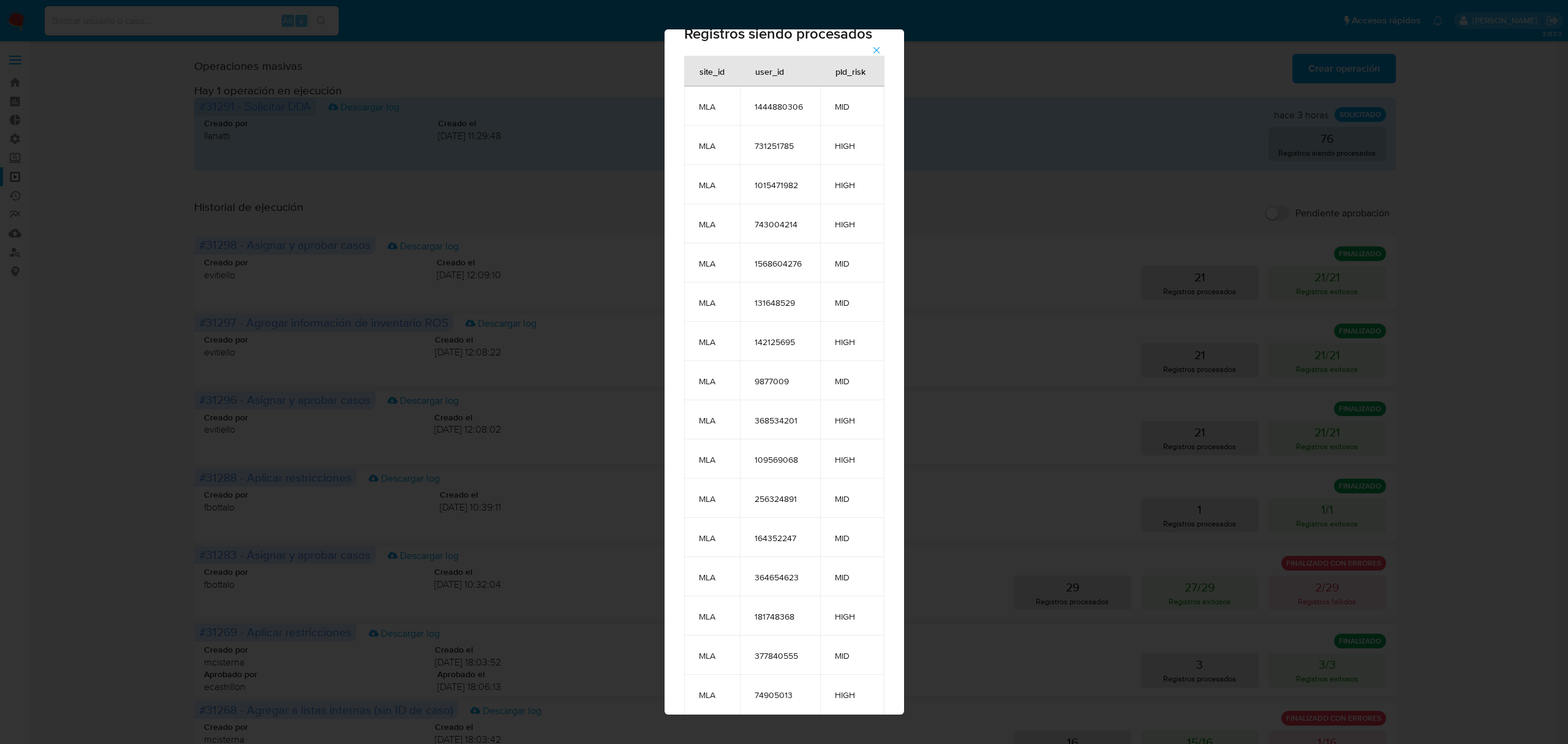
scroll to position [34, 0]
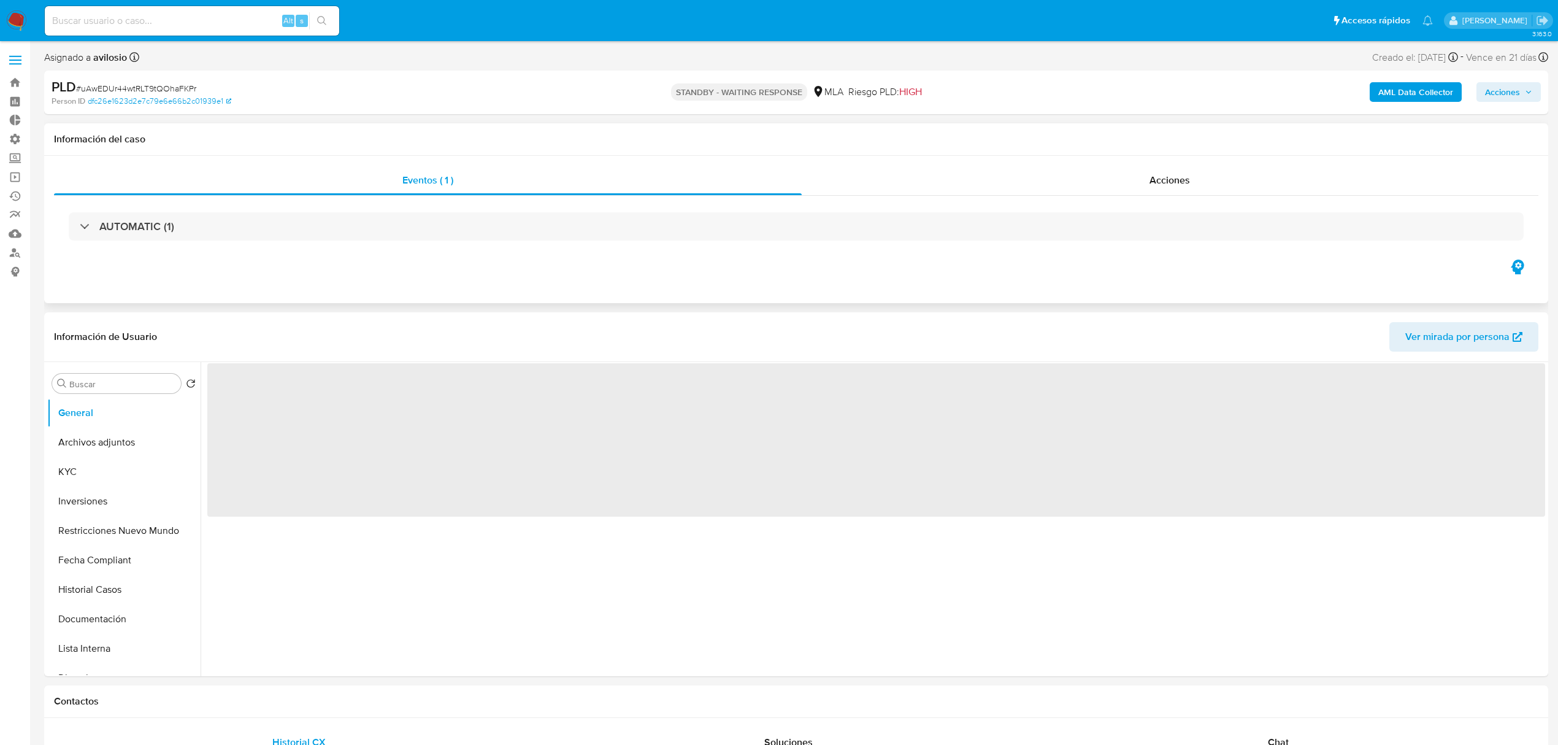
select select "10"
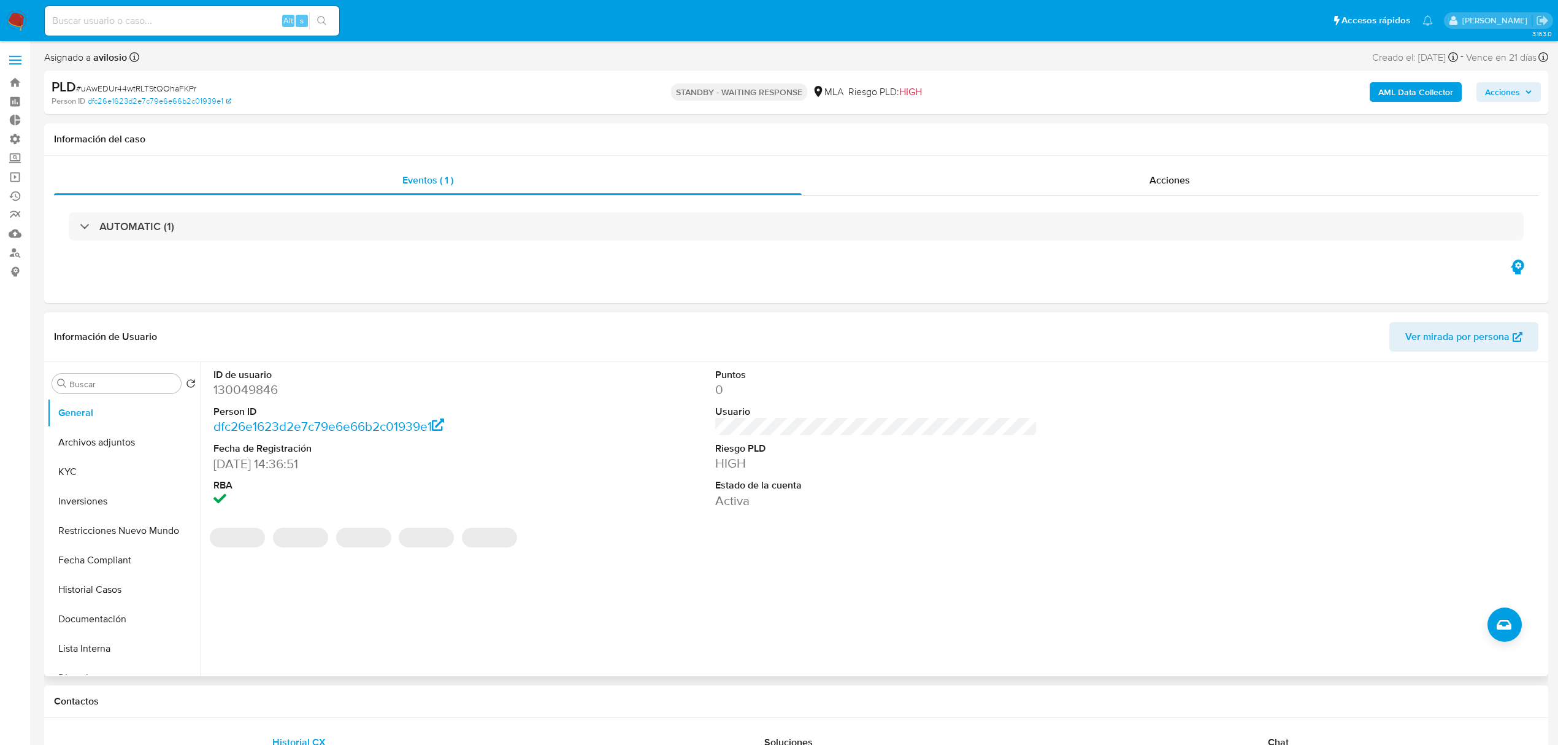
click at [246, 391] on dd "130049846" at bounding box center [374, 389] width 322 height 17
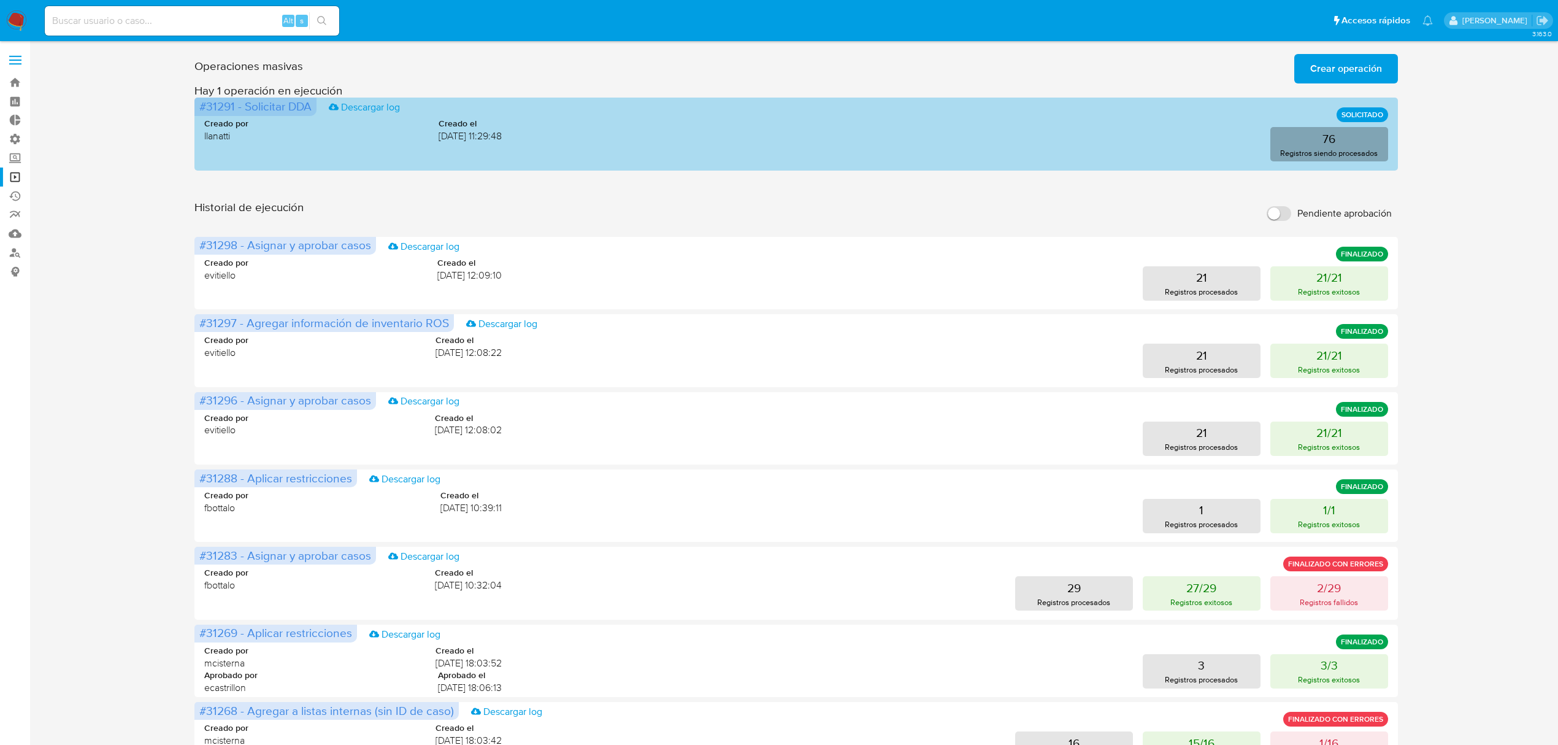
click at [1335, 145] on p "76" at bounding box center [1329, 138] width 13 height 17
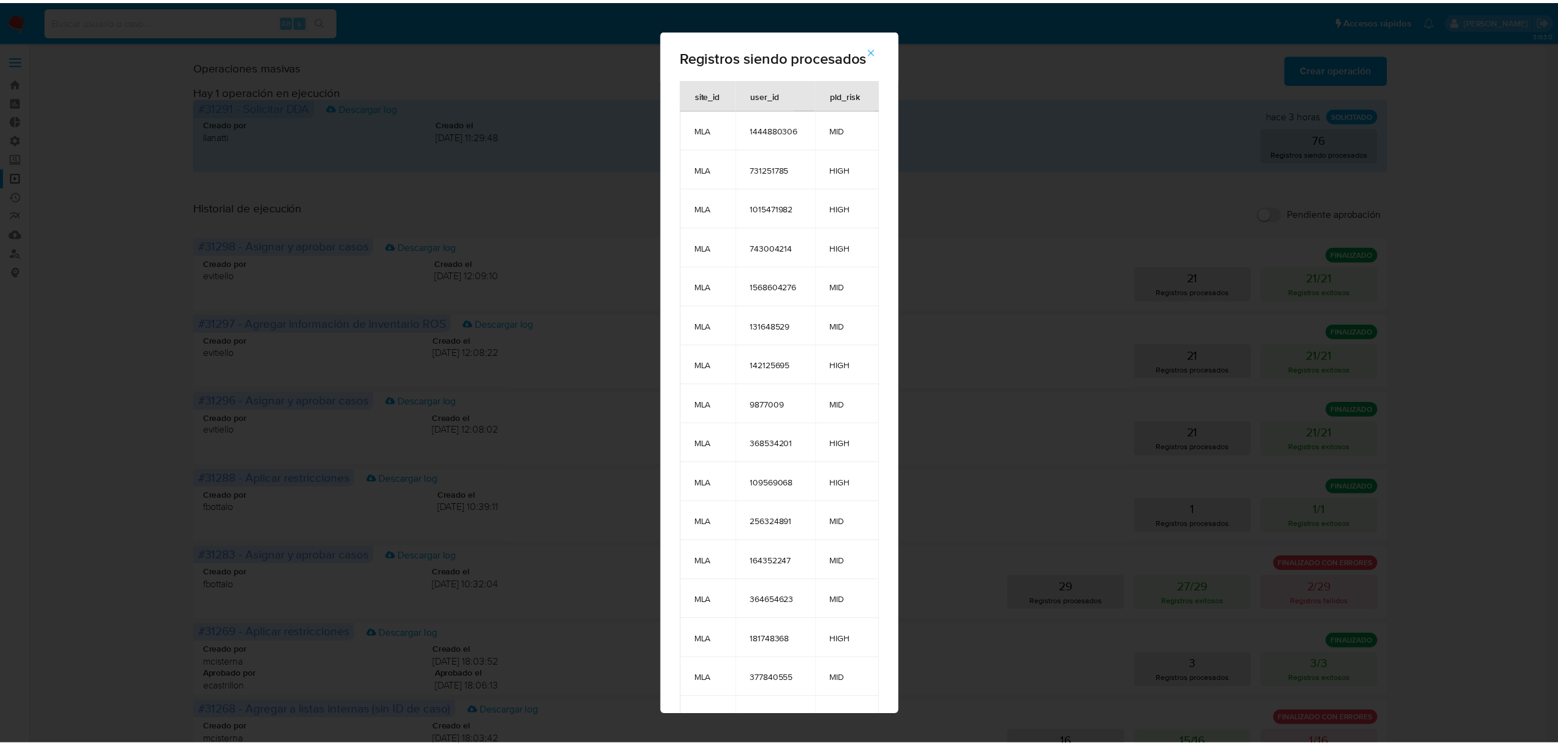
scroll to position [2103, 0]
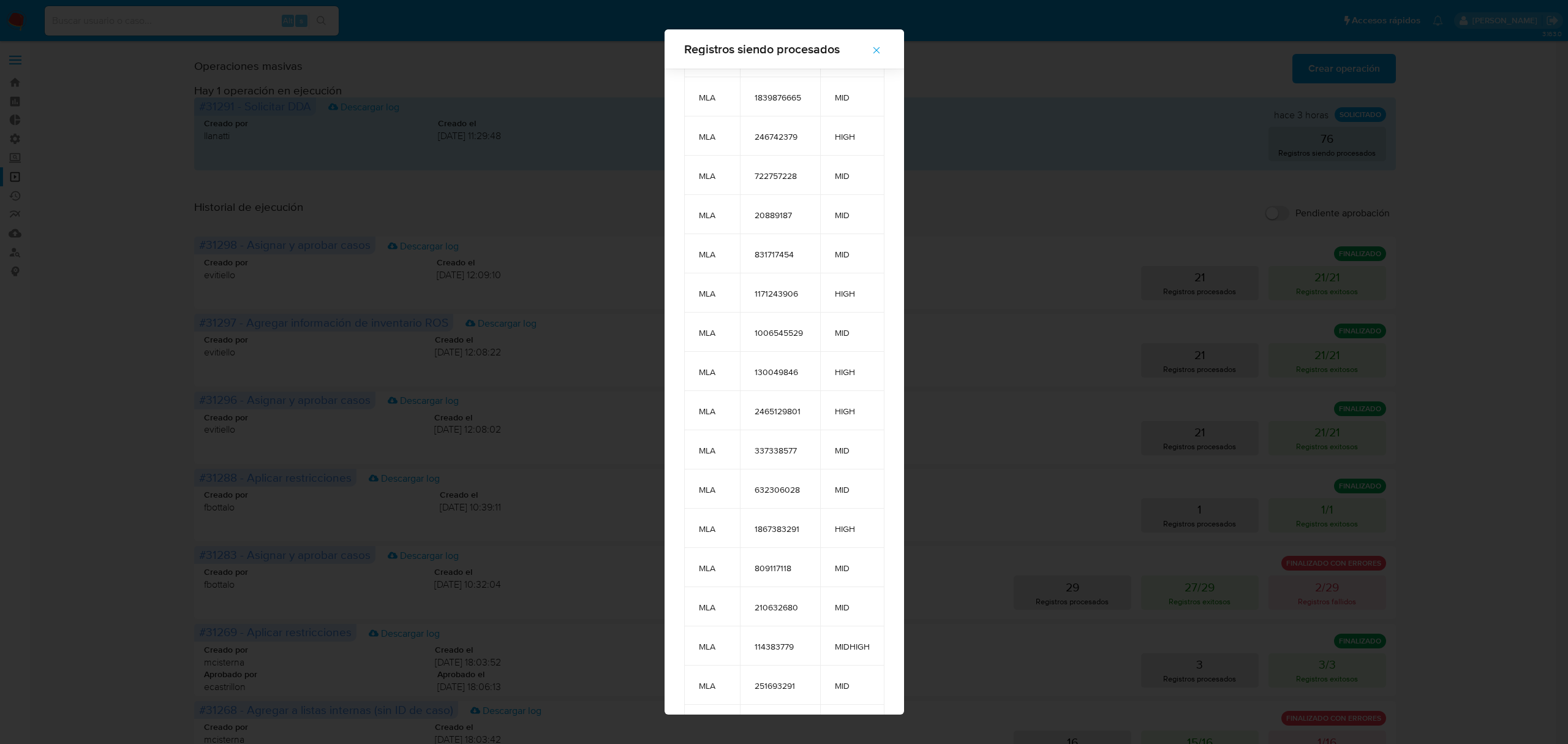
click at [1065, 123] on div "Registros siendo procesados site_id user_id pld_risk MLA 1444880306 MID MLA 731…" at bounding box center [784, 372] width 1568 height 744
click at [879, 48] on icon "button" at bounding box center [875, 50] width 11 height 11
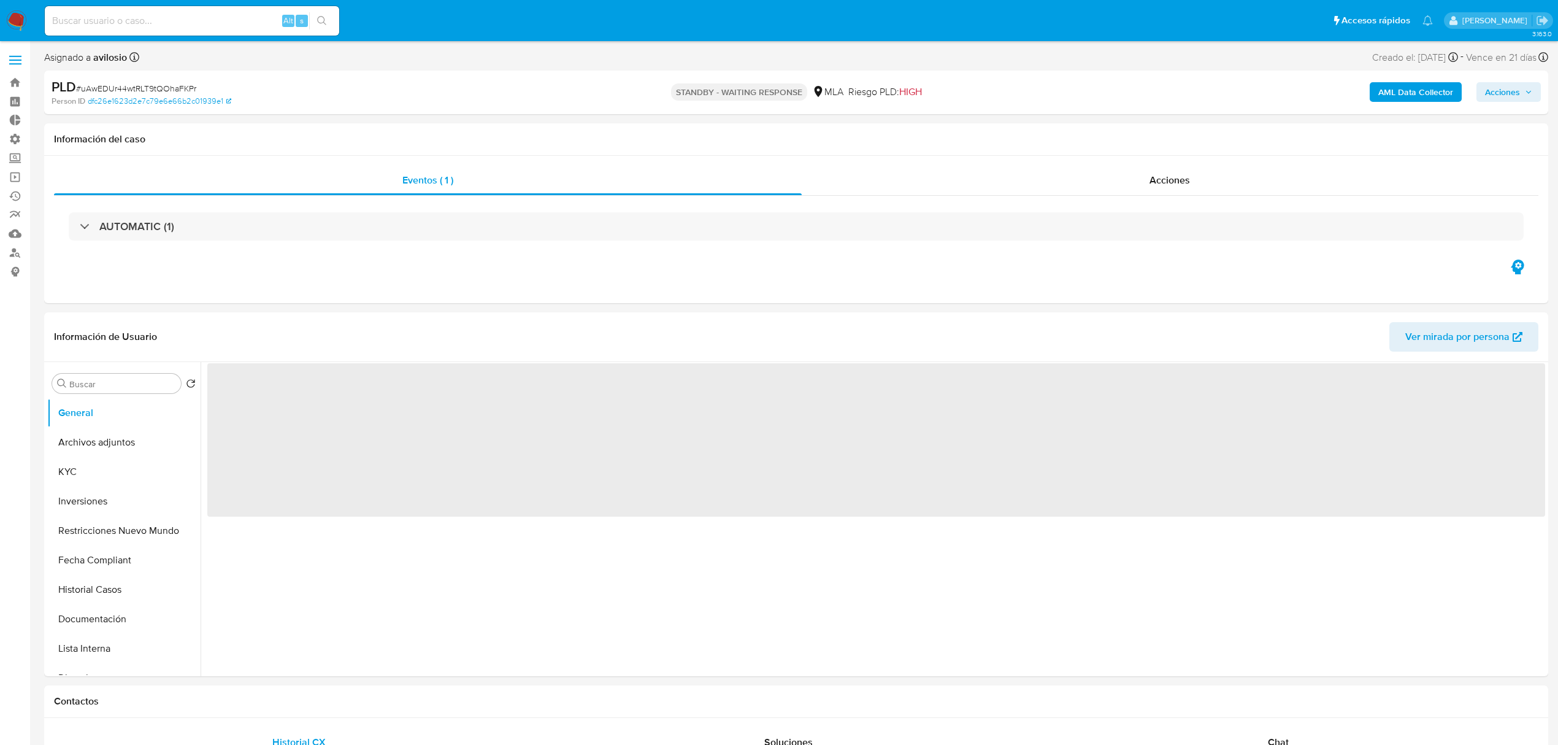
select select "10"
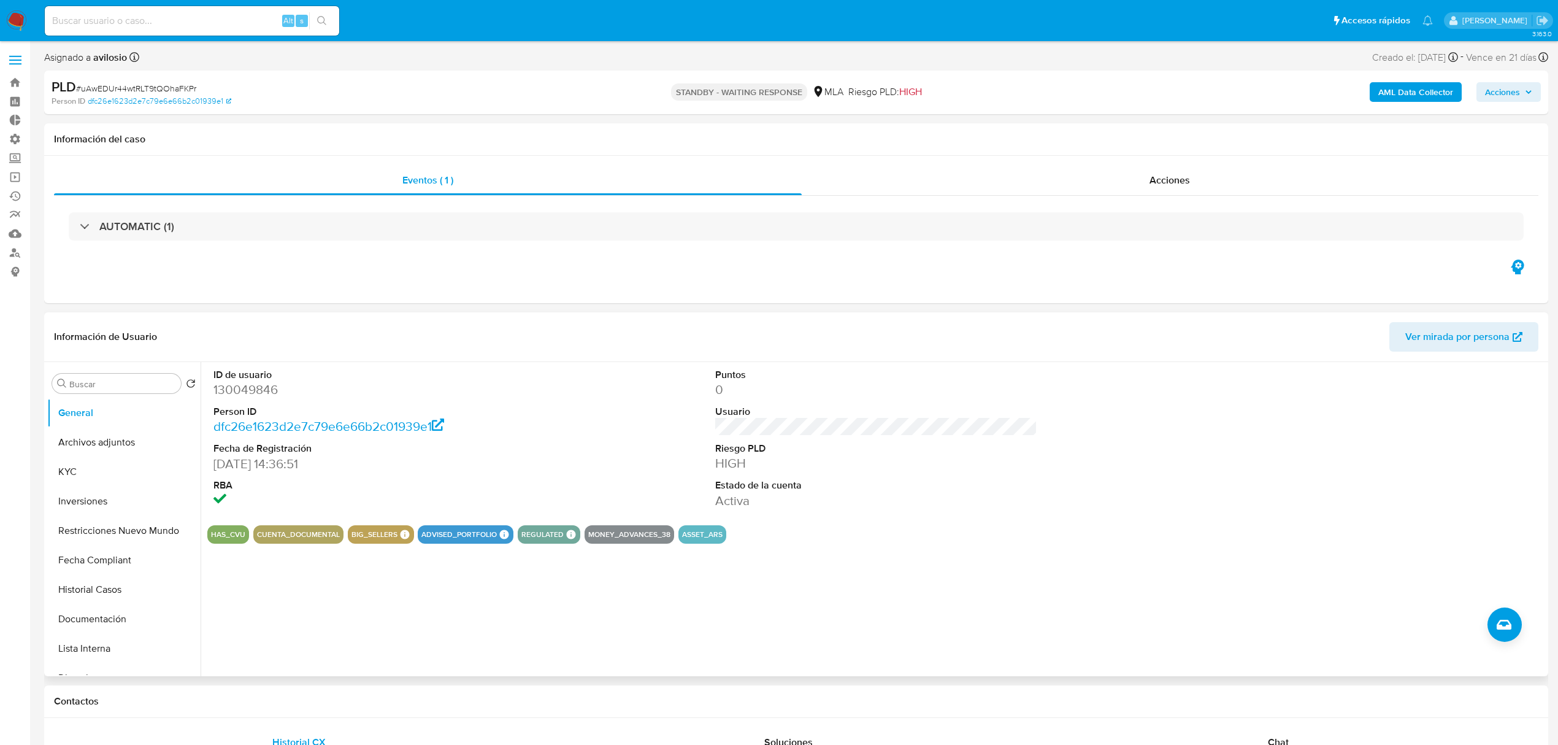
click at [258, 394] on dd "130049846" at bounding box center [374, 389] width 322 height 17
copy dd "130049846"
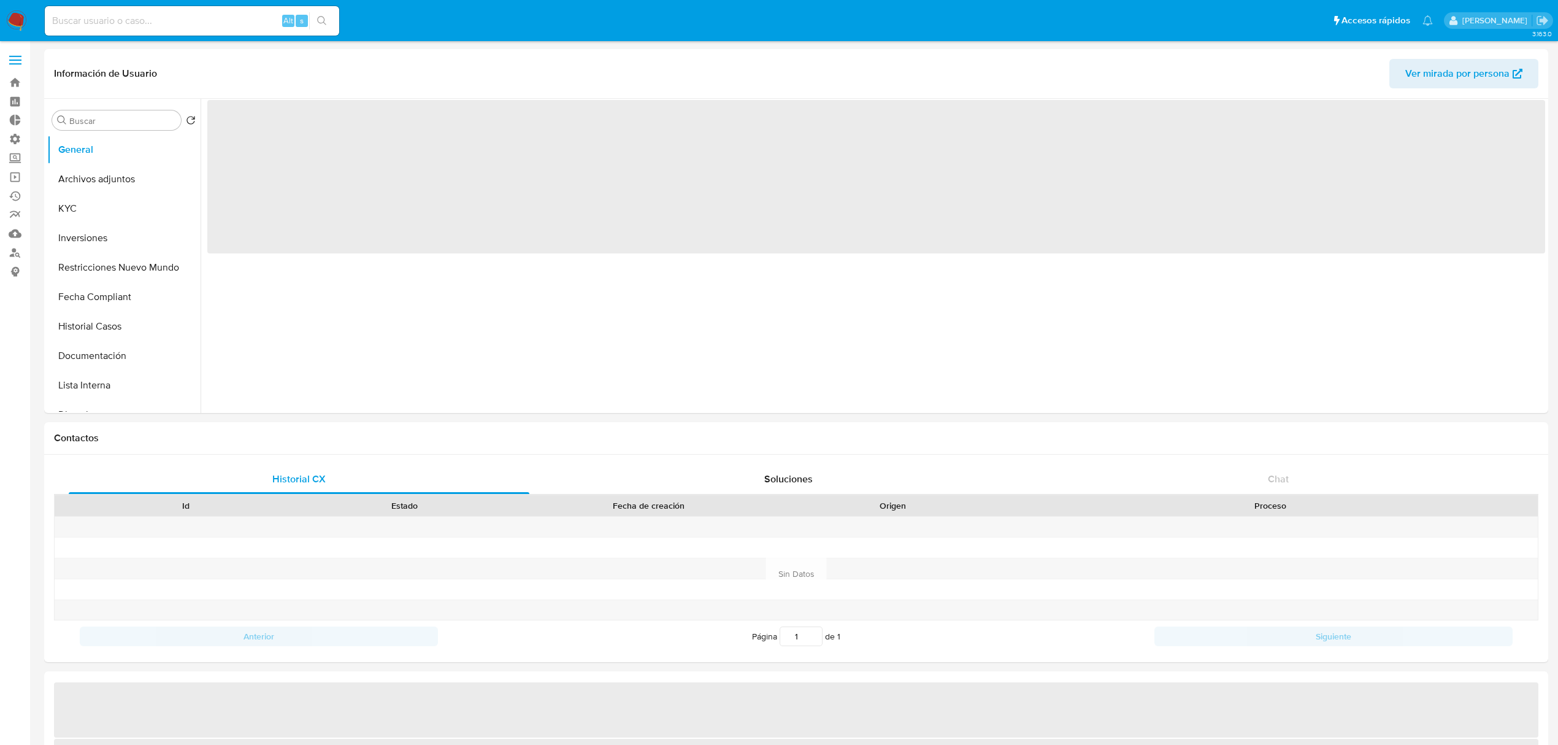
select select "10"
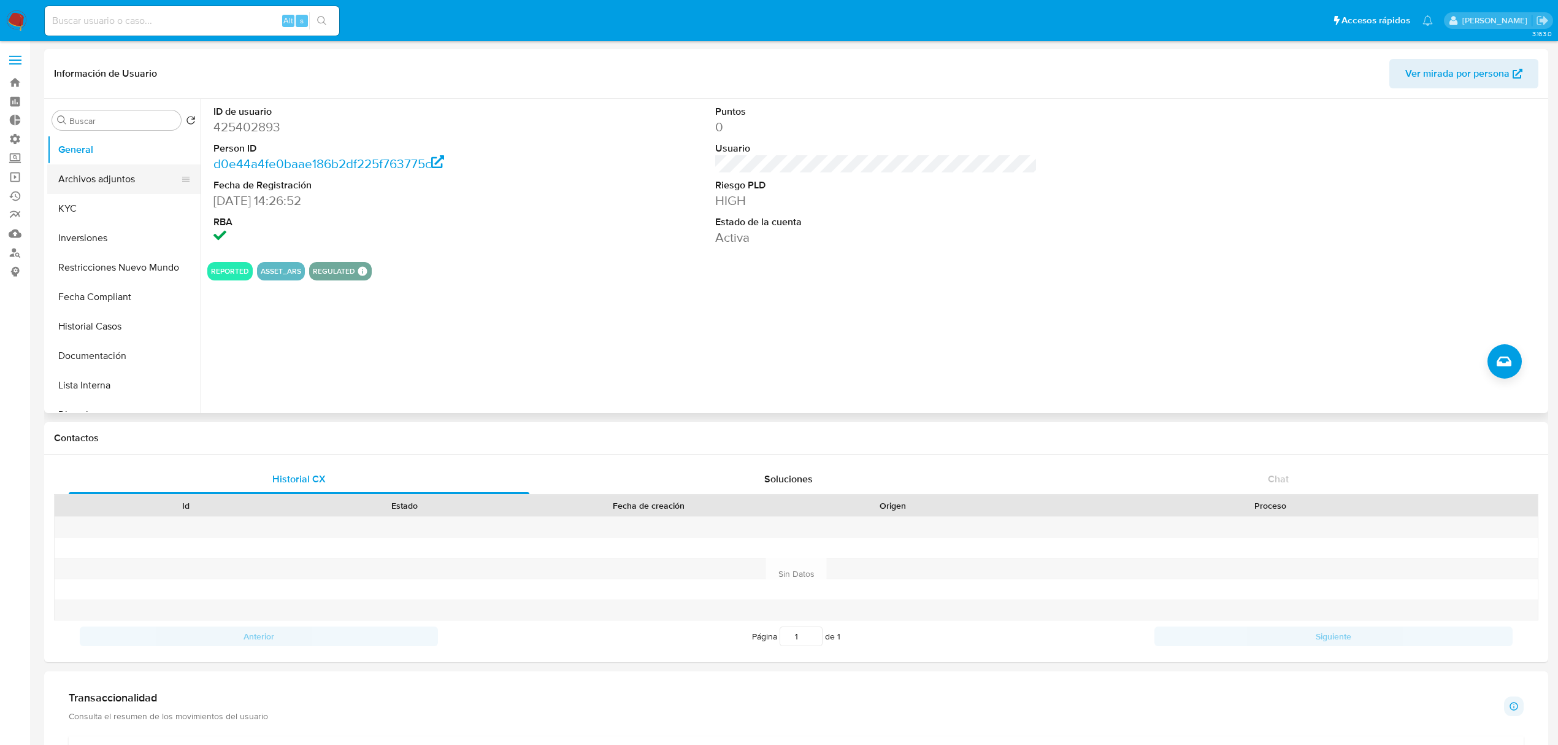
click at [110, 179] on button "Archivos adjuntos" at bounding box center [119, 178] width 144 height 29
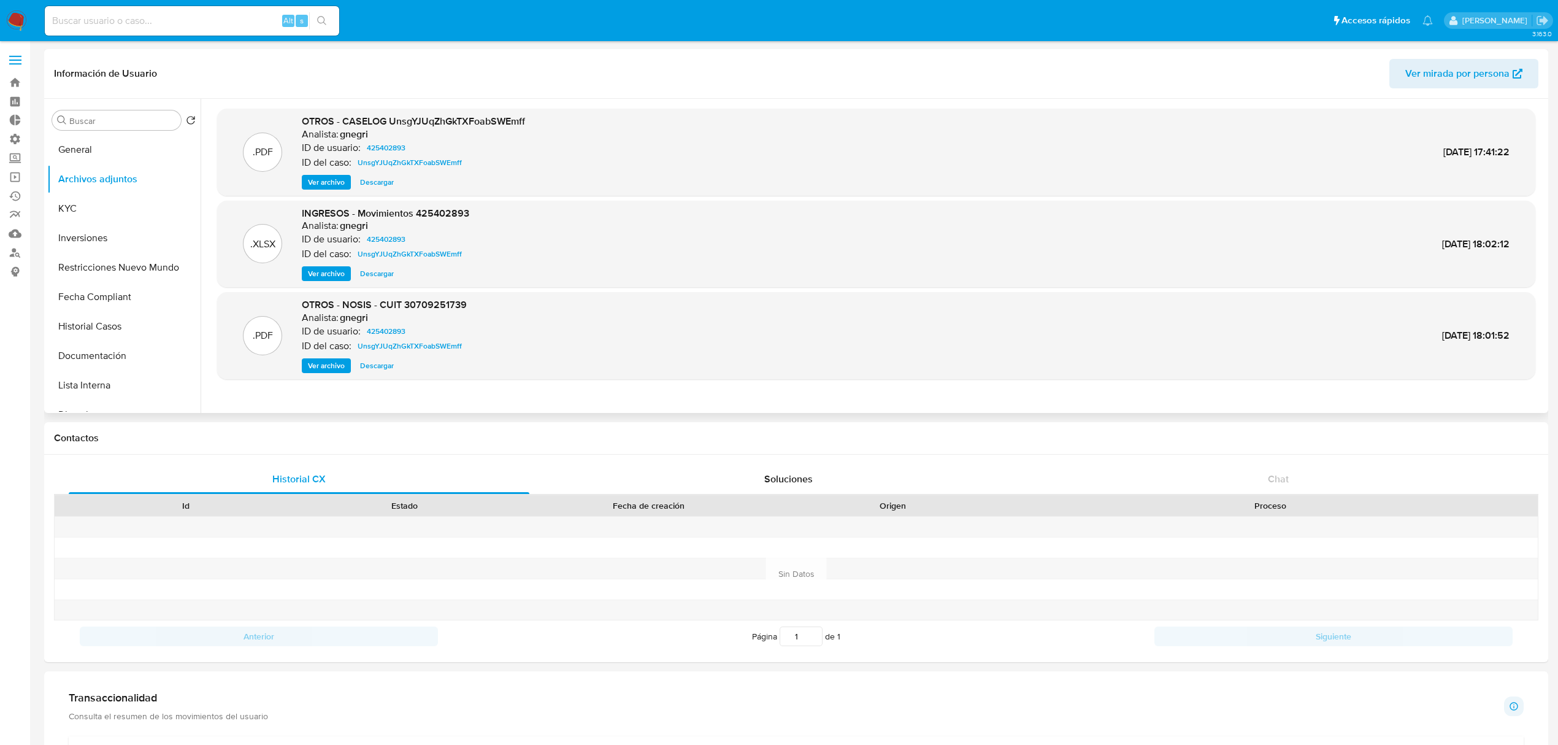
click at [377, 182] on span "Descargar" at bounding box center [377, 182] width 34 height 12
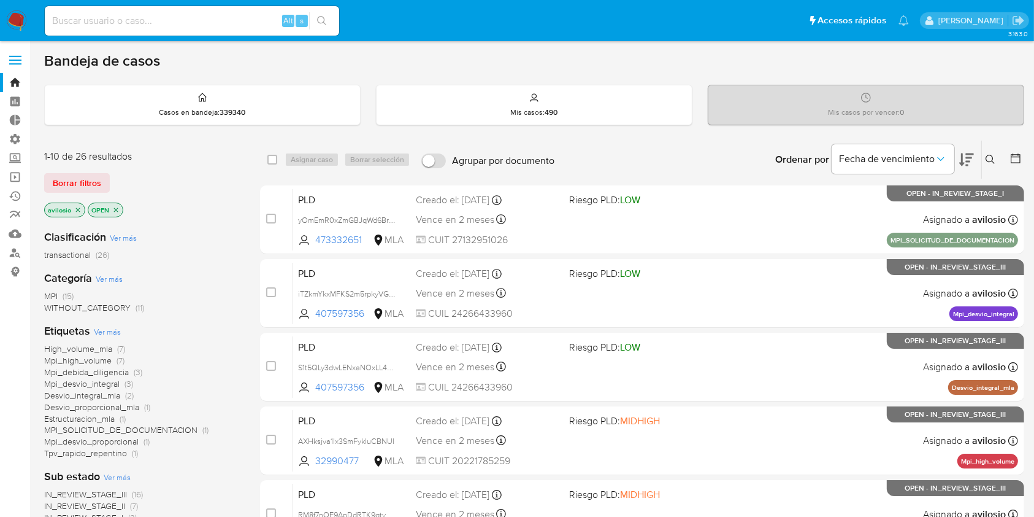
click at [24, 18] on img at bounding box center [16, 20] width 21 height 21
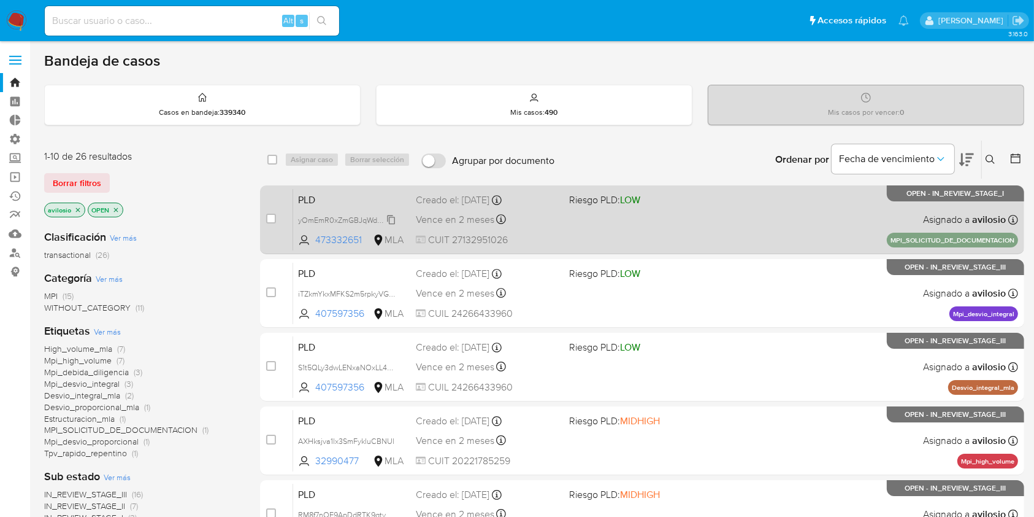
click at [337, 213] on span "yOmEmR0xZmGBJqWd6BrQewgJ" at bounding box center [355, 218] width 115 height 13
click at [335, 236] on span "473332651" at bounding box center [342, 239] width 55 height 13
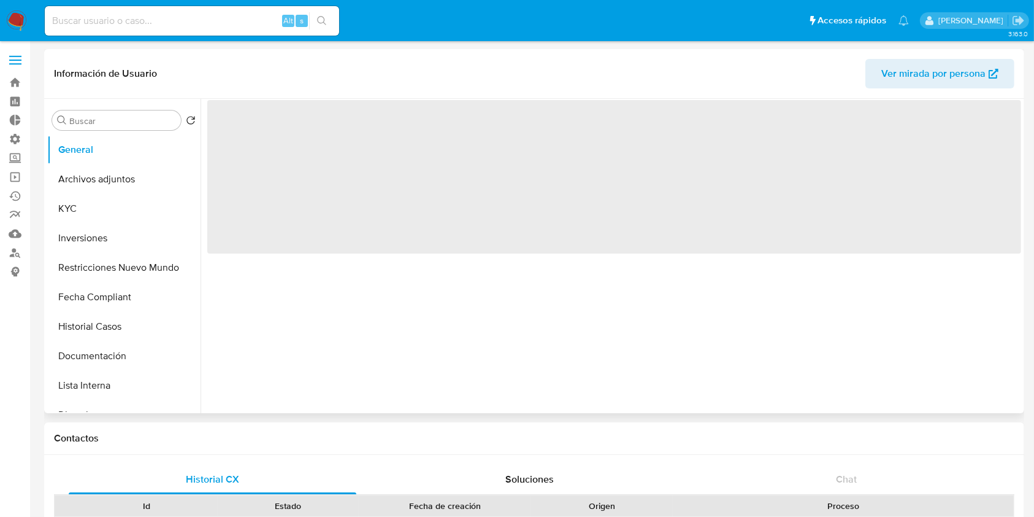
select select "10"
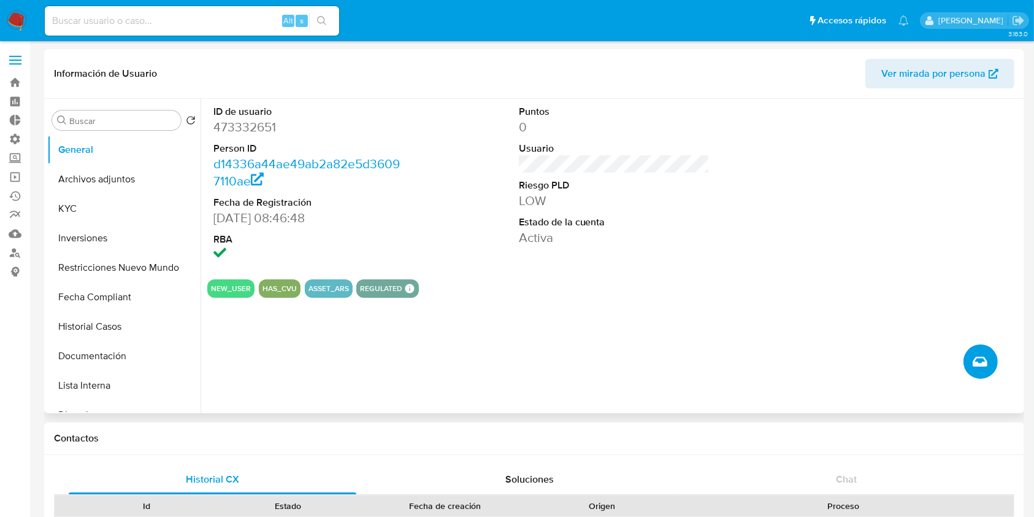
click at [983, 358] on icon "Crear caso manual" at bounding box center [980, 361] width 15 height 10
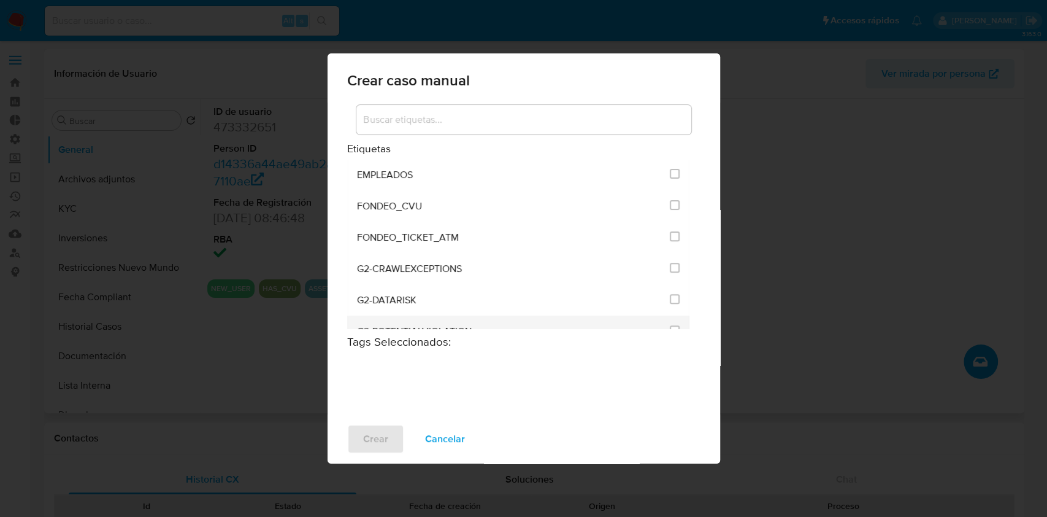
scroll to position [409, 0]
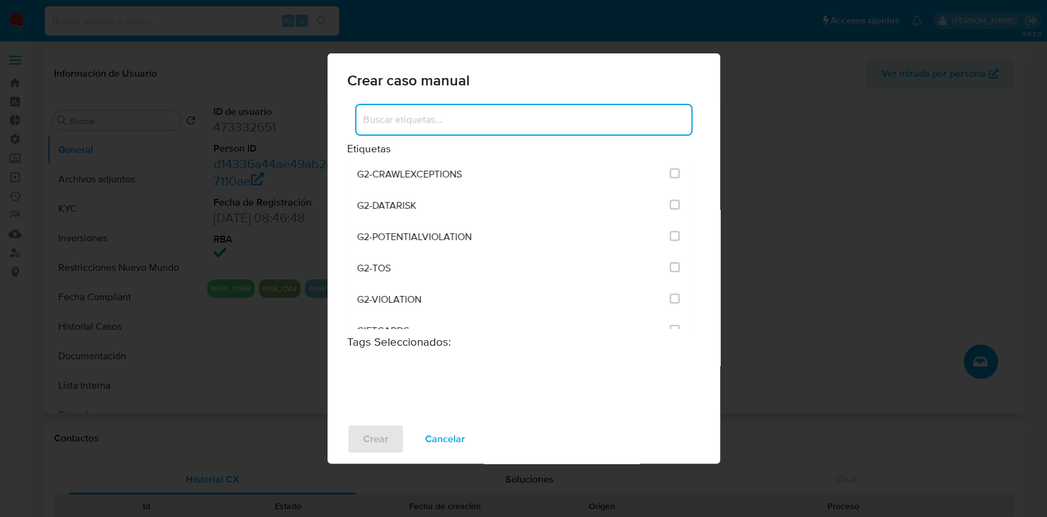
click at [469, 119] on input at bounding box center [523, 120] width 335 height 16
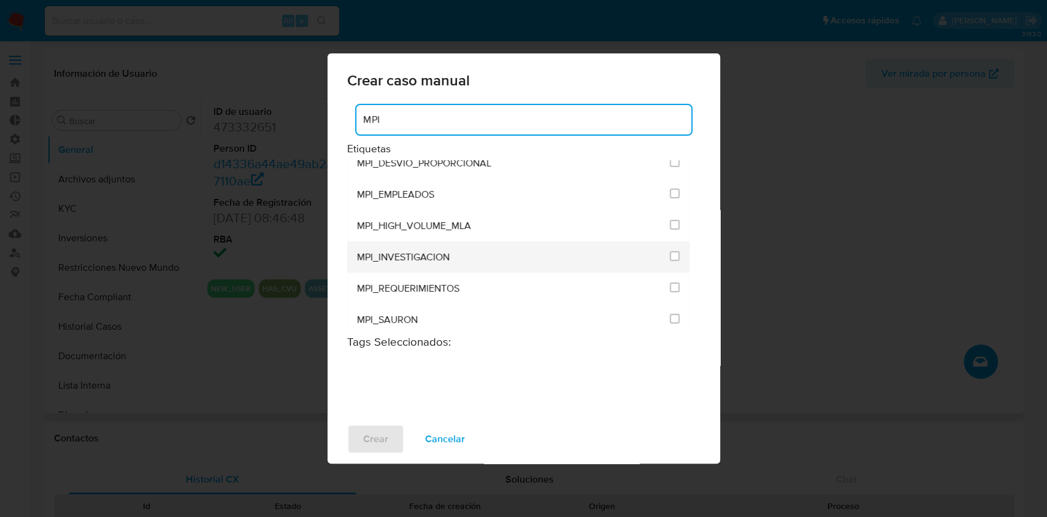
scroll to position [163, 0]
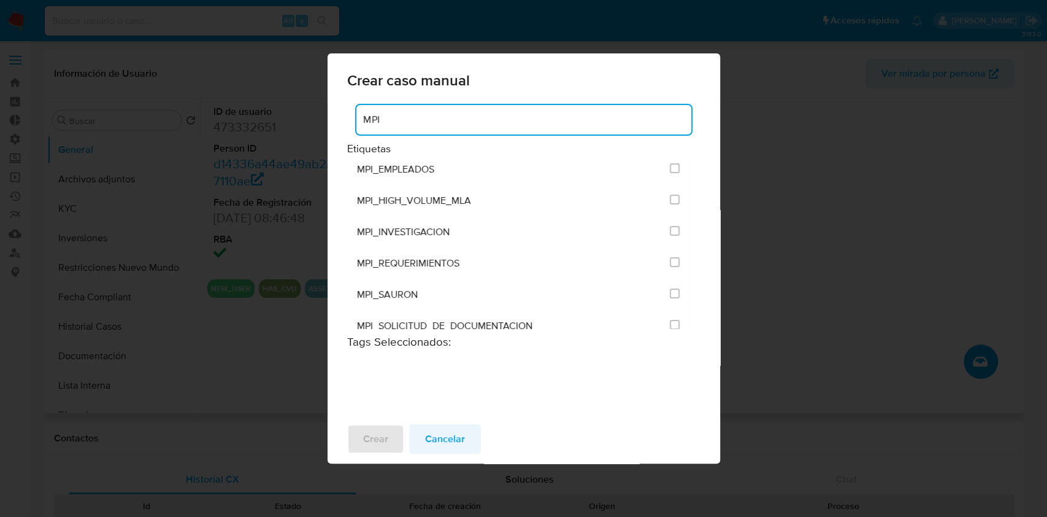
type input "MPI"
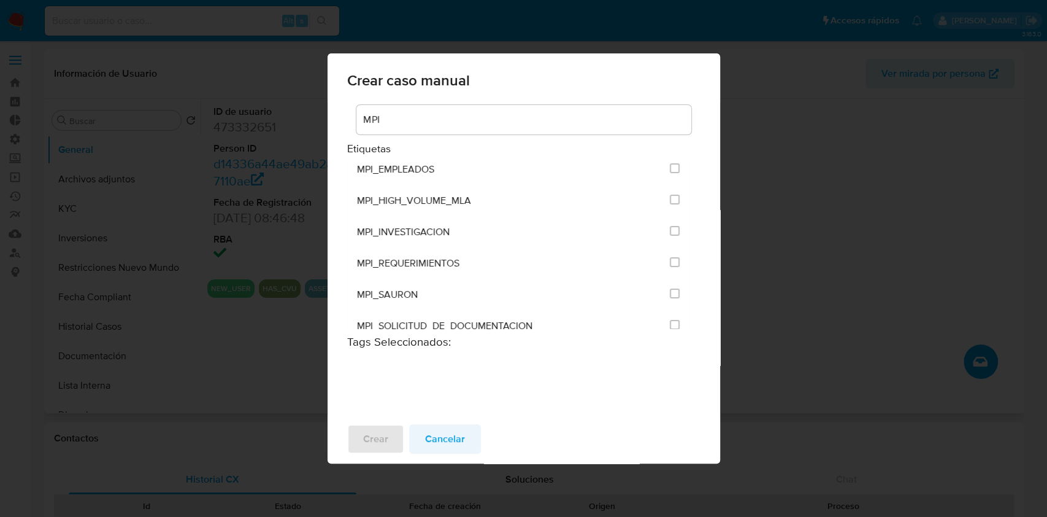
click at [442, 431] on span "Cancelar" at bounding box center [445, 438] width 40 height 27
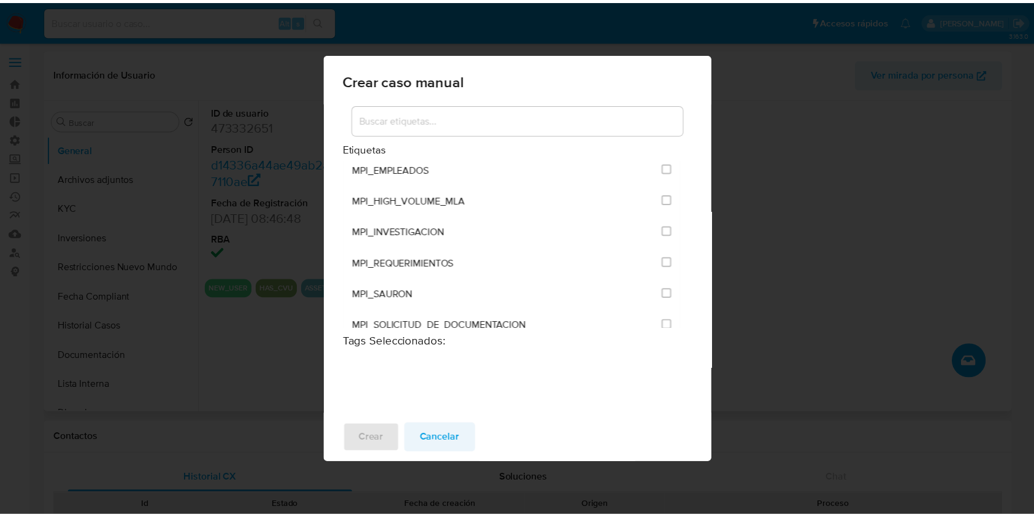
scroll to position [2879, 0]
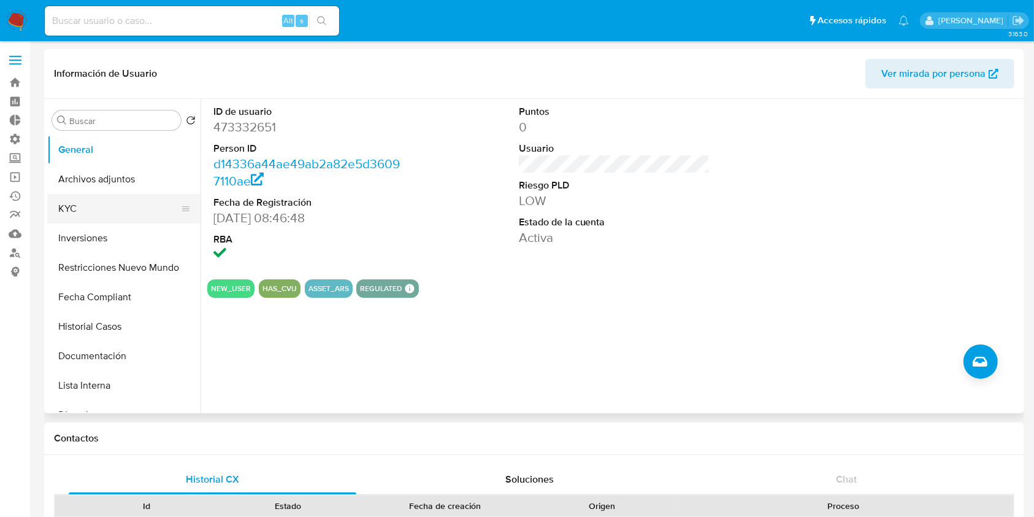
click at [85, 214] on button "KYC" at bounding box center [119, 208] width 144 height 29
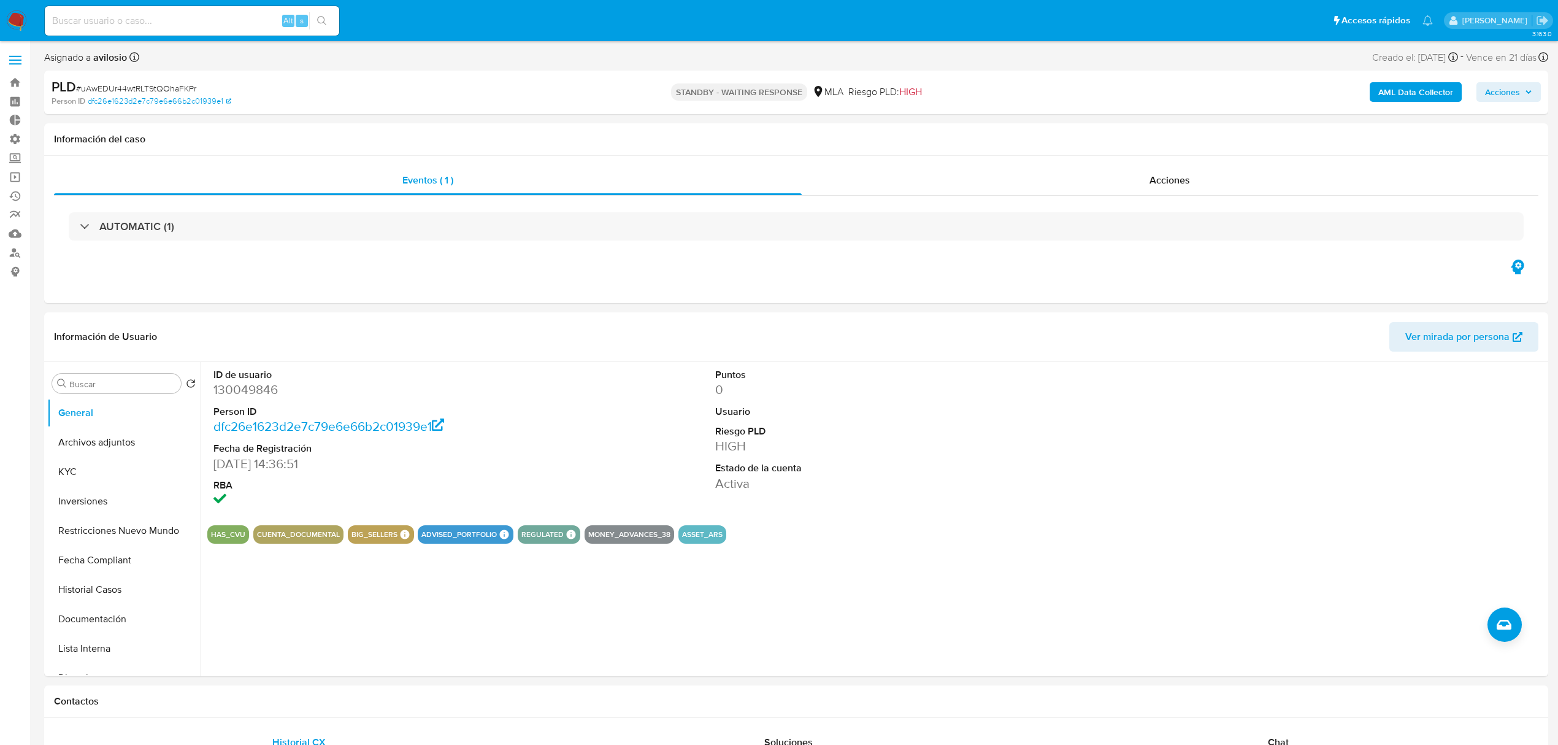
select select "10"
click at [136, 27] on input at bounding box center [192, 21] width 294 height 16
paste input "DCkhXIsOHXWjB0BeCXOIL3h1"
type input "DCkhXIsOHXWjB0BeCXOIL3h1"
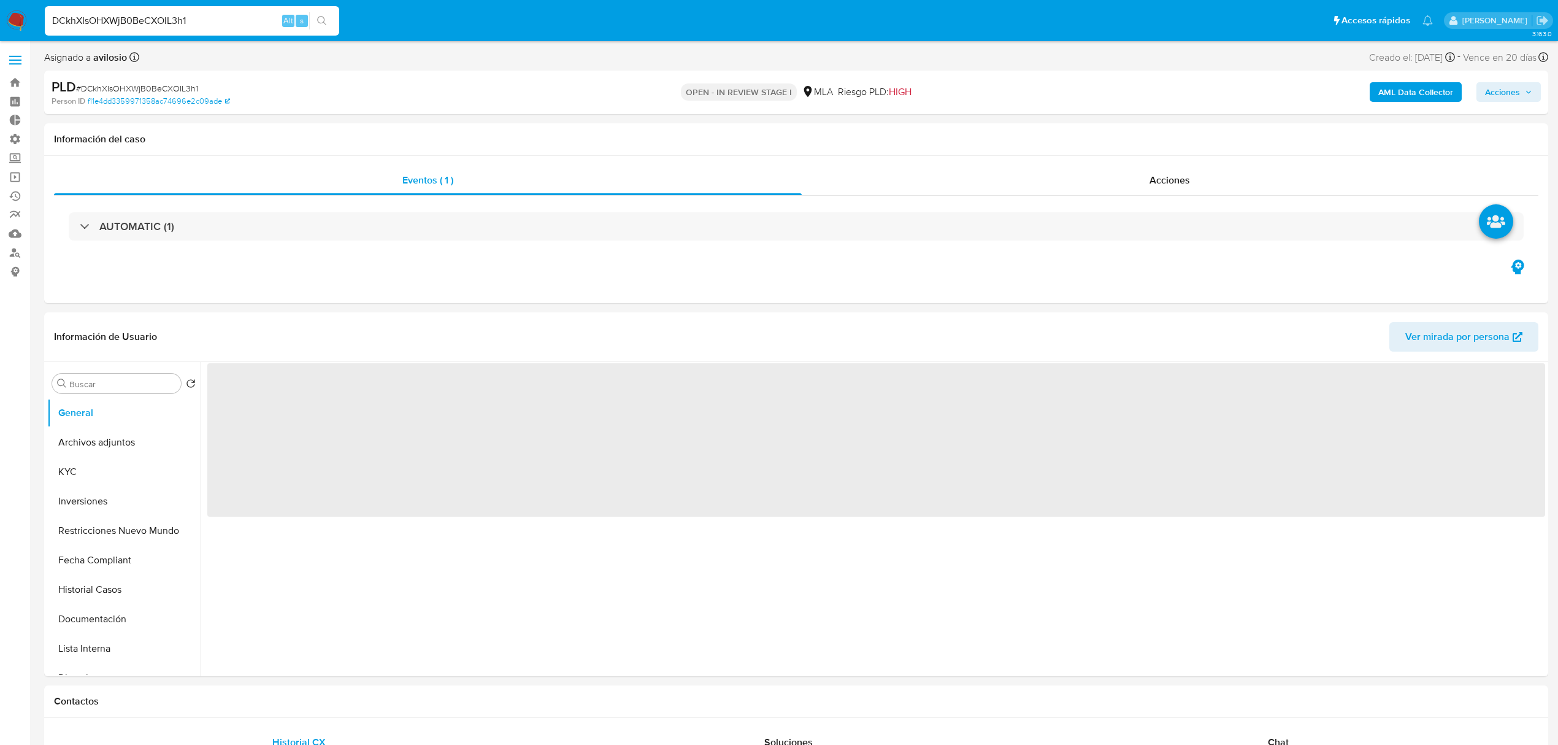
select select "10"
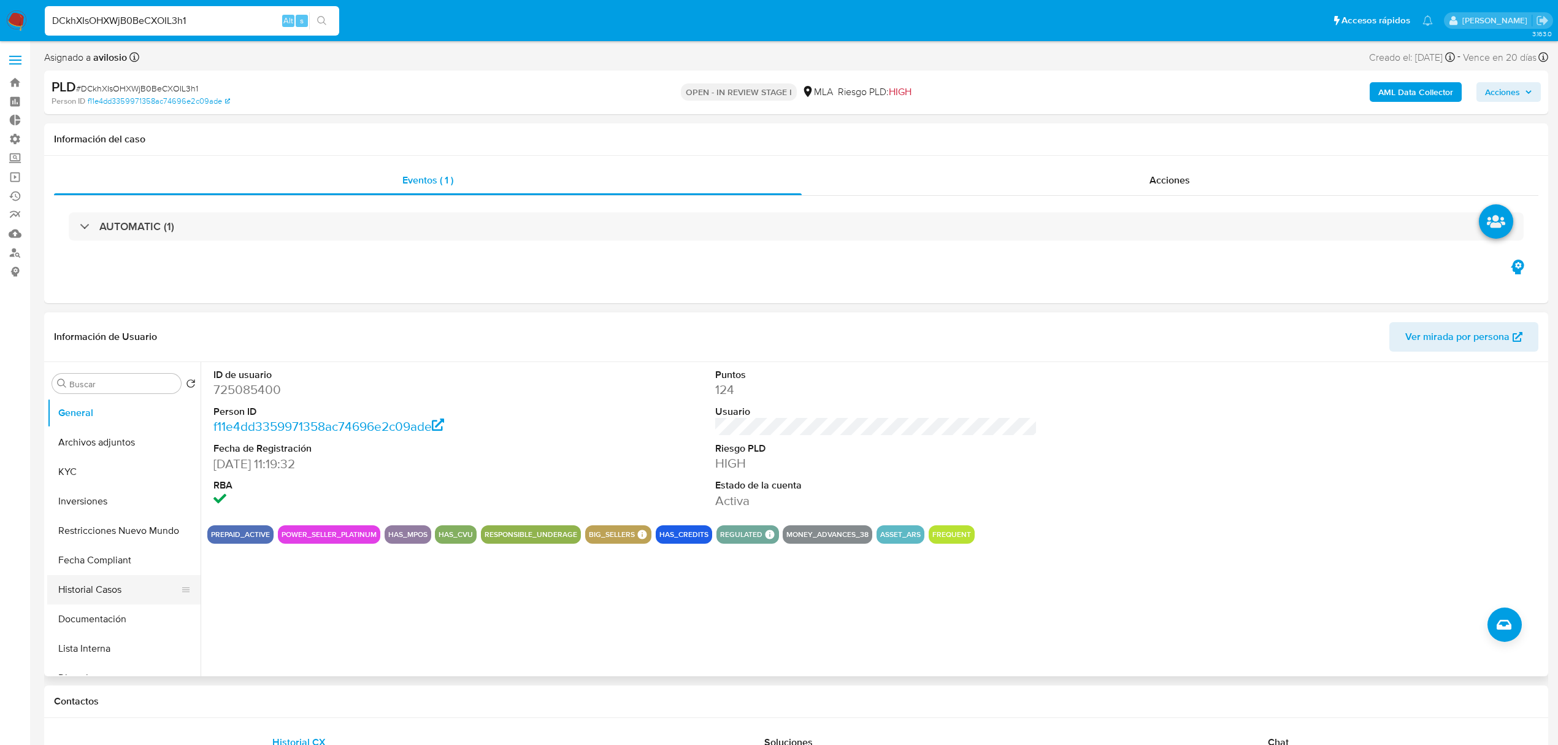
click at [102, 584] on button "Historial Casos" at bounding box center [119, 589] width 144 height 29
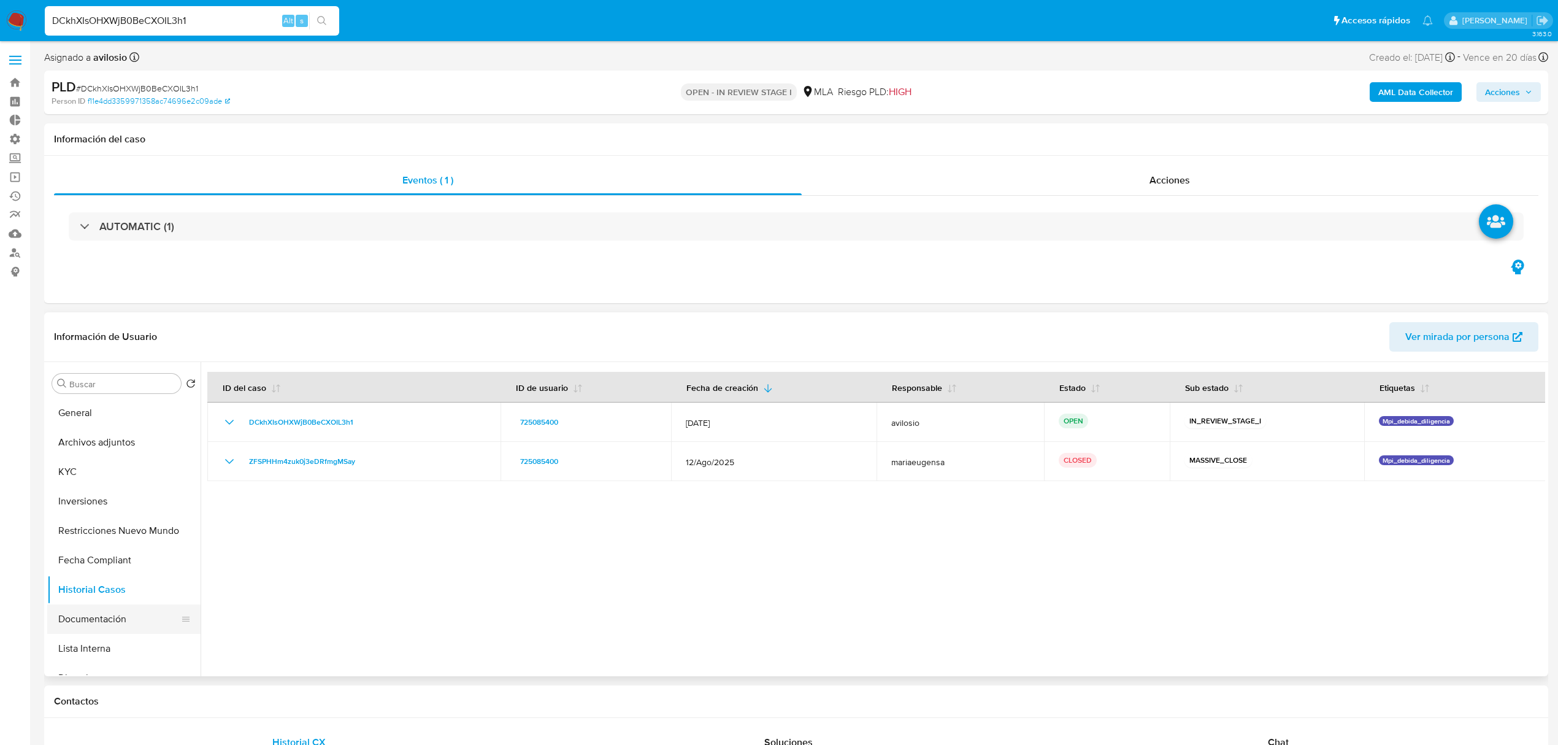
click at [93, 632] on button "Documentación" at bounding box center [119, 618] width 144 height 29
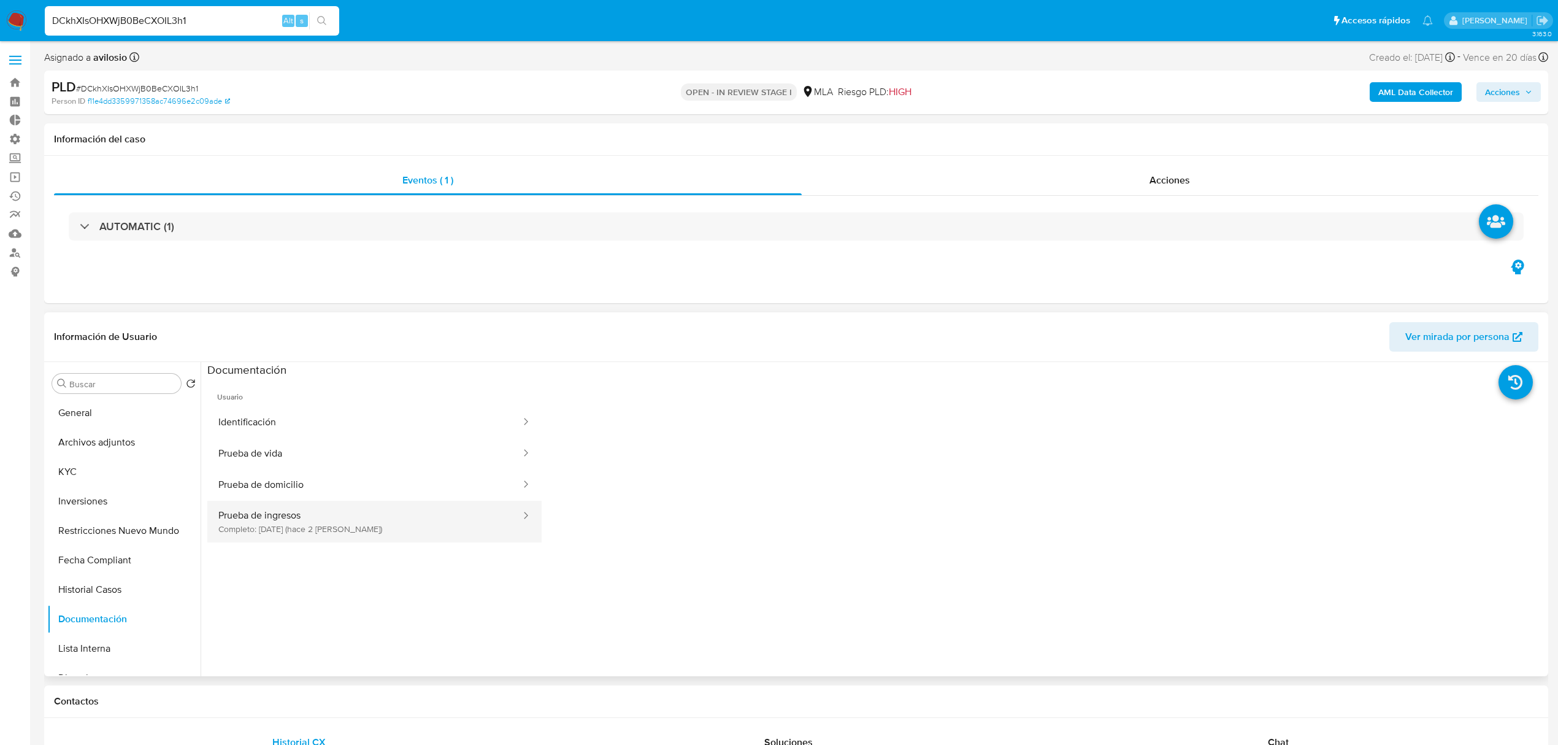
click at [350, 518] on button "Prueba de ingresos Completo: [DATE] (hace 2 [PERSON_NAME])" at bounding box center [364, 522] width 315 height 42
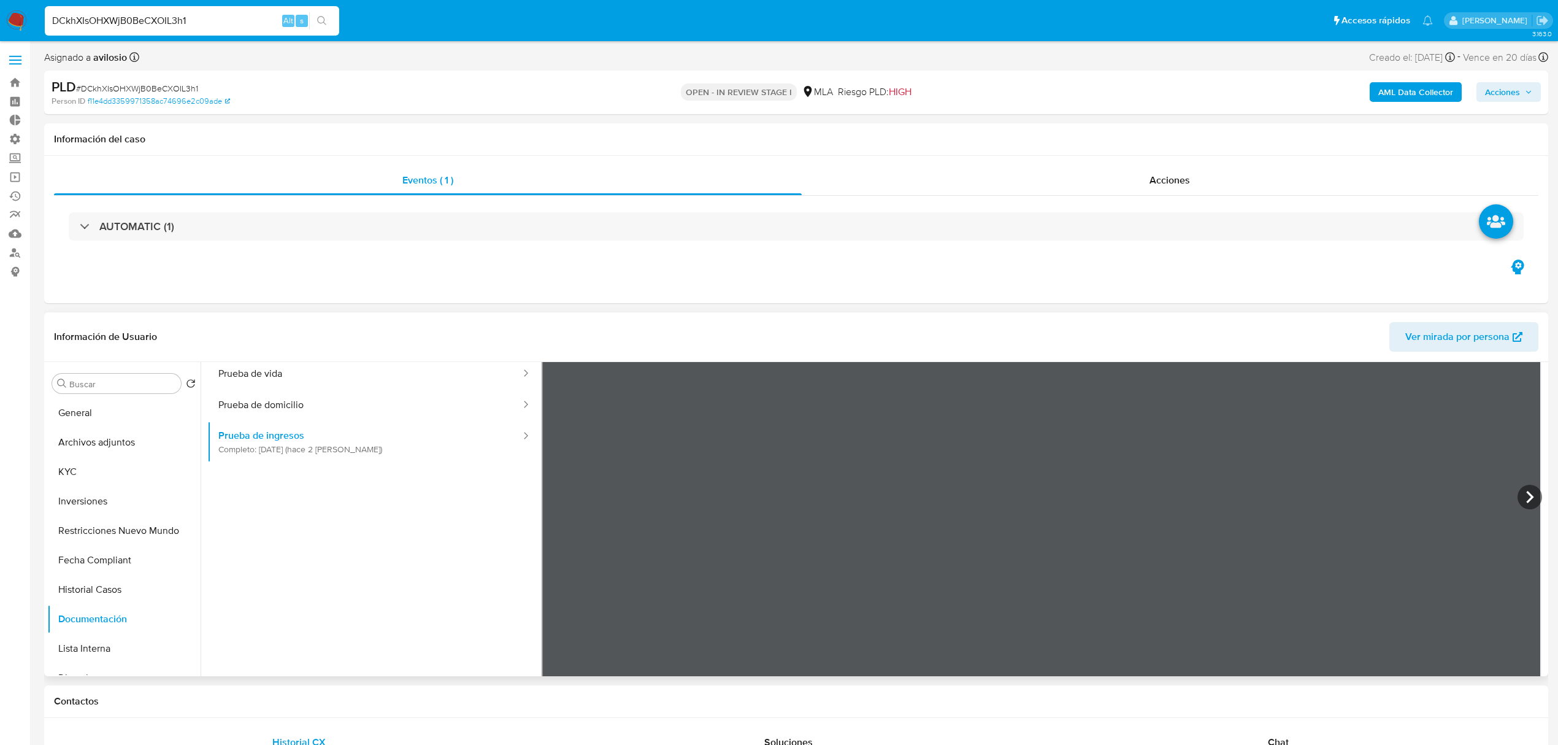
scroll to position [107, 0]
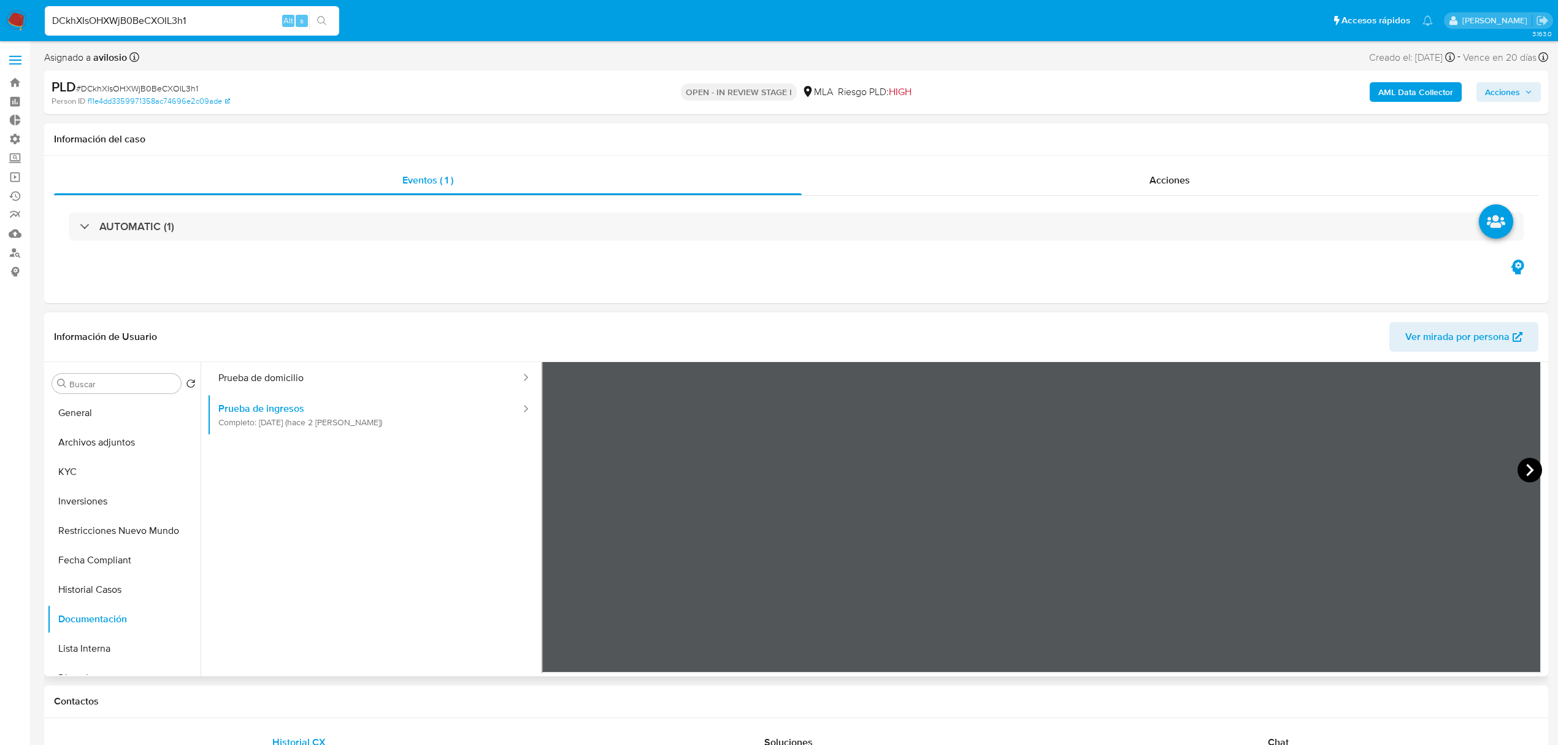
click at [1522, 463] on icon at bounding box center [1530, 470] width 25 height 25
click at [1526, 474] on icon at bounding box center [1529, 470] width 7 height 12
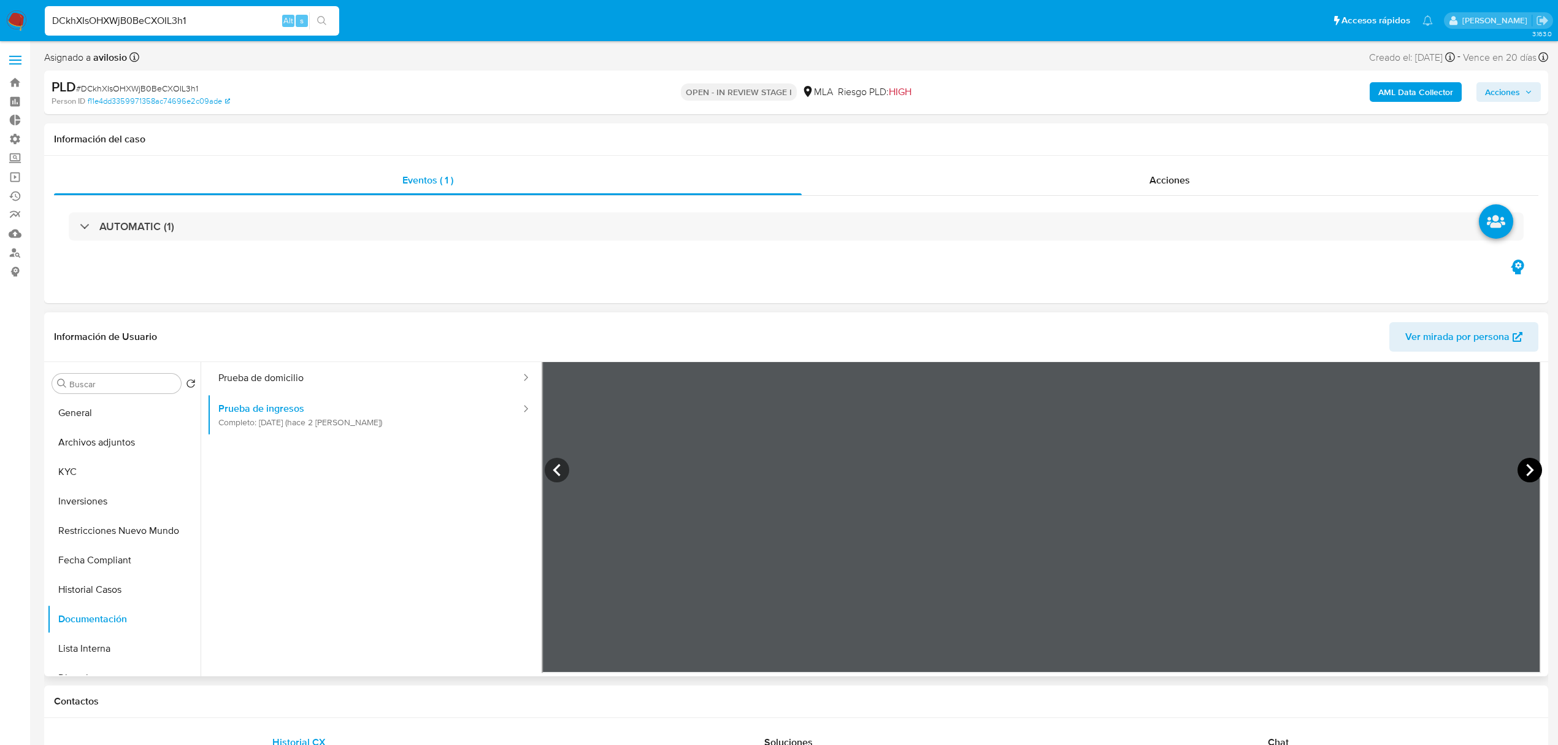
click at [1526, 474] on icon at bounding box center [1529, 470] width 7 height 12
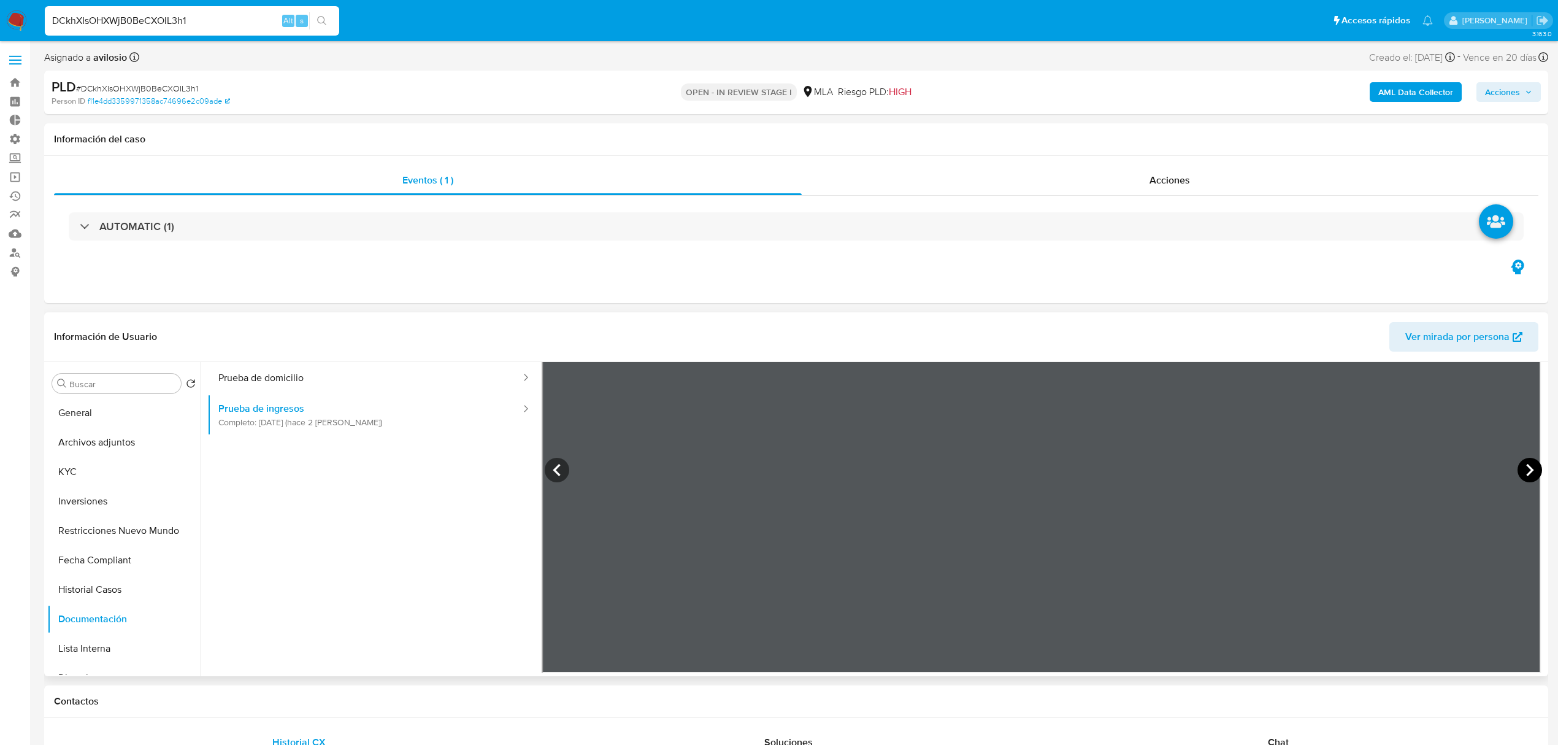
click at [1526, 474] on icon at bounding box center [1529, 470] width 7 height 12
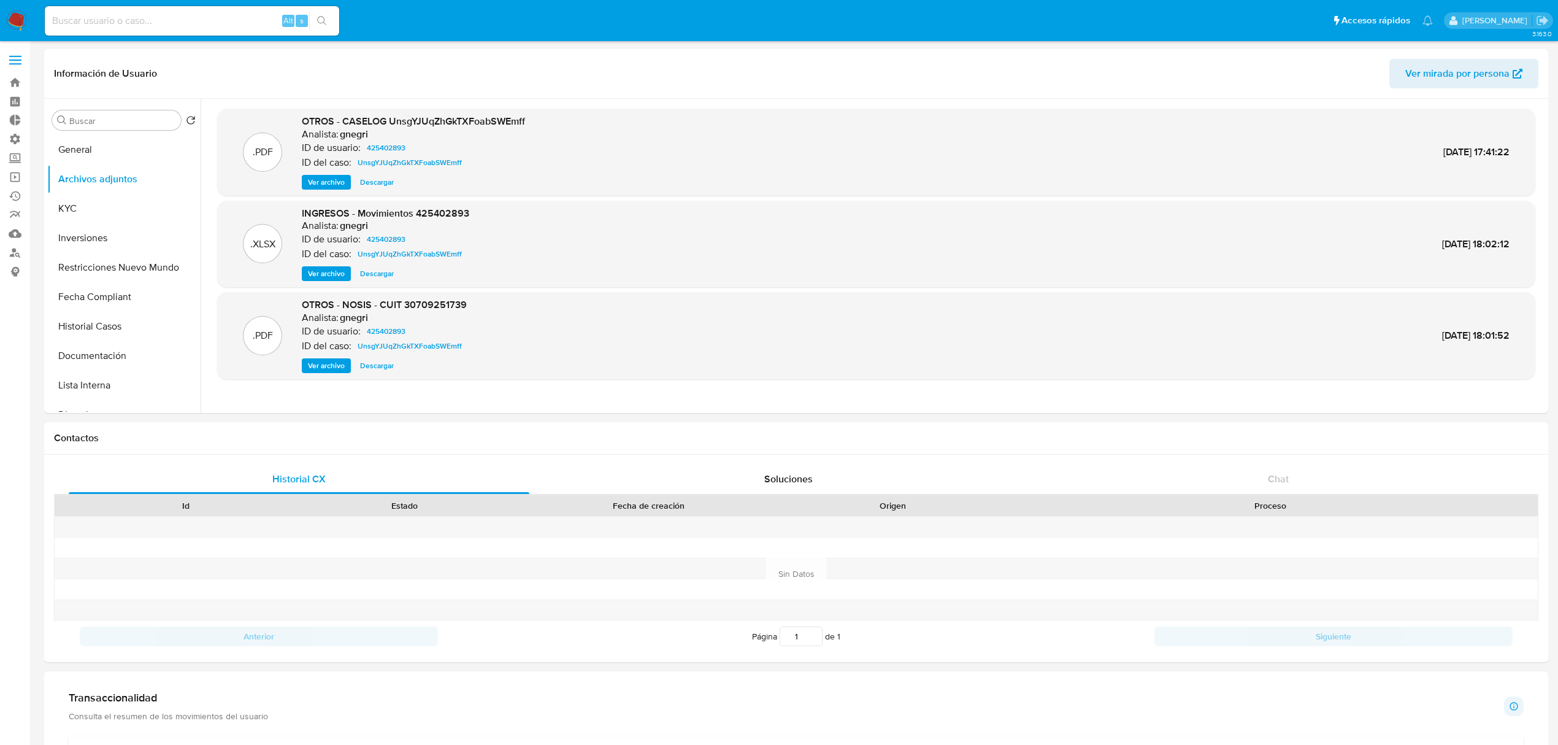
select select "10"
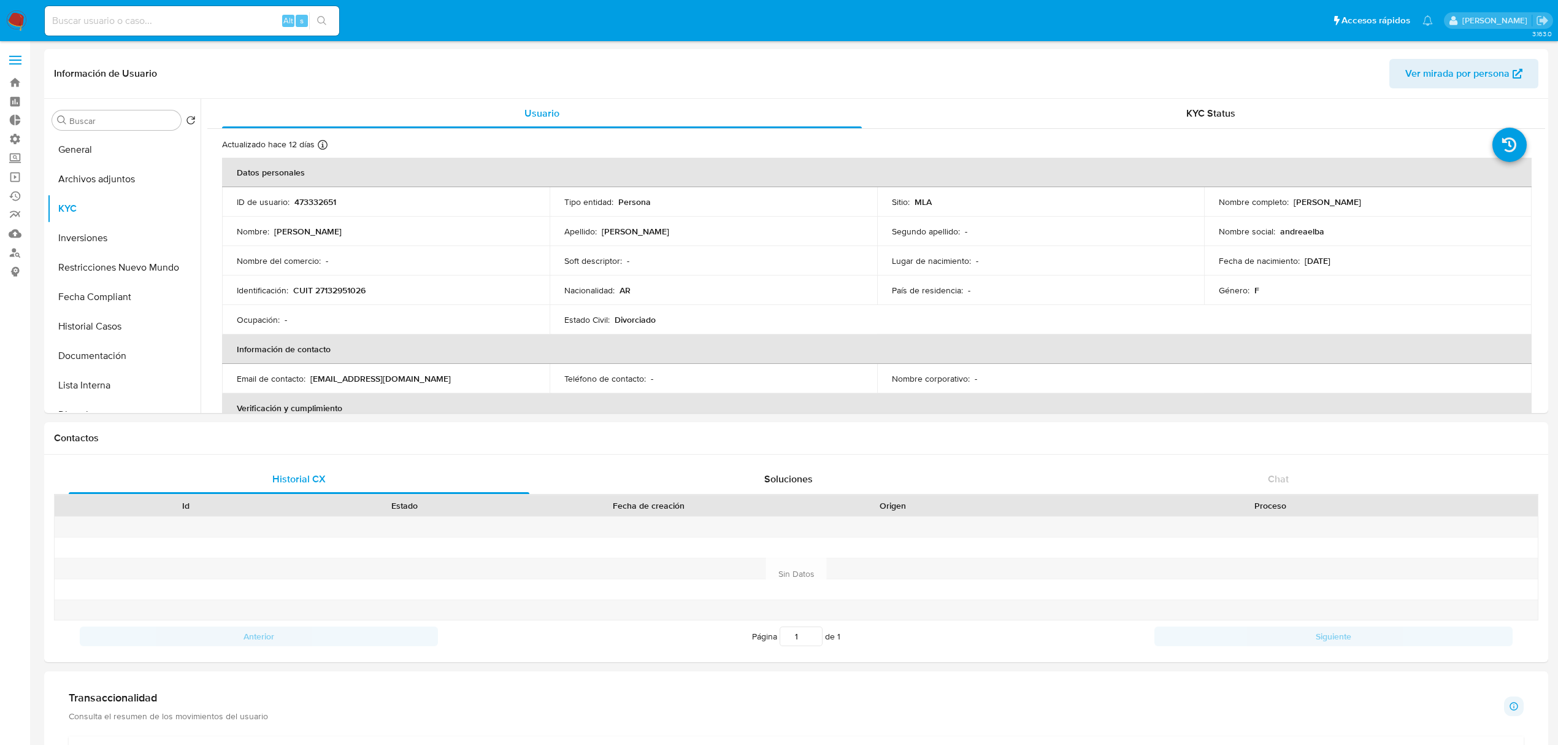
select select "10"
click at [118, 298] on button "Fecha Compliant" at bounding box center [123, 296] width 153 height 29
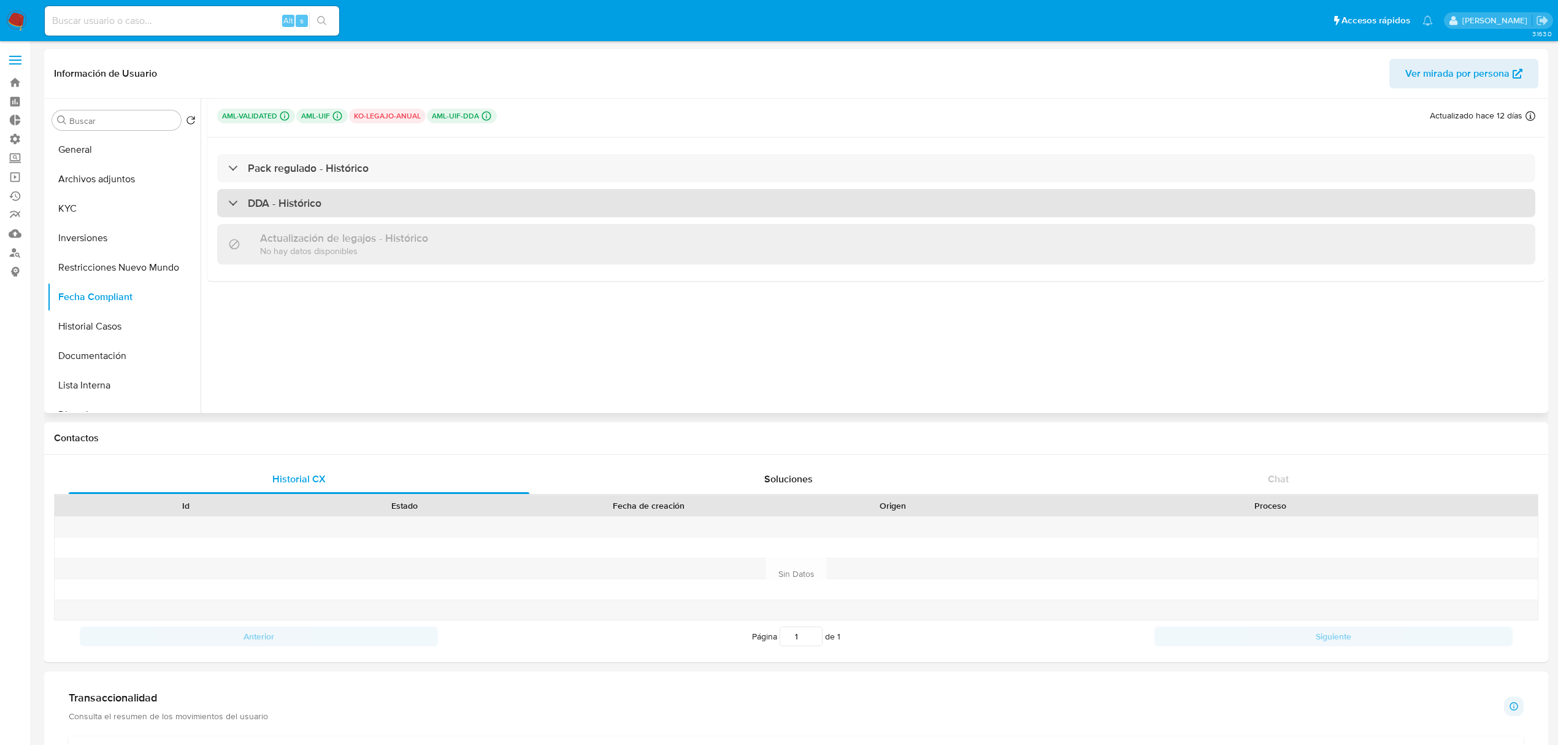
click at [285, 213] on div "DDA - Histórico" at bounding box center [876, 203] width 1318 height 28
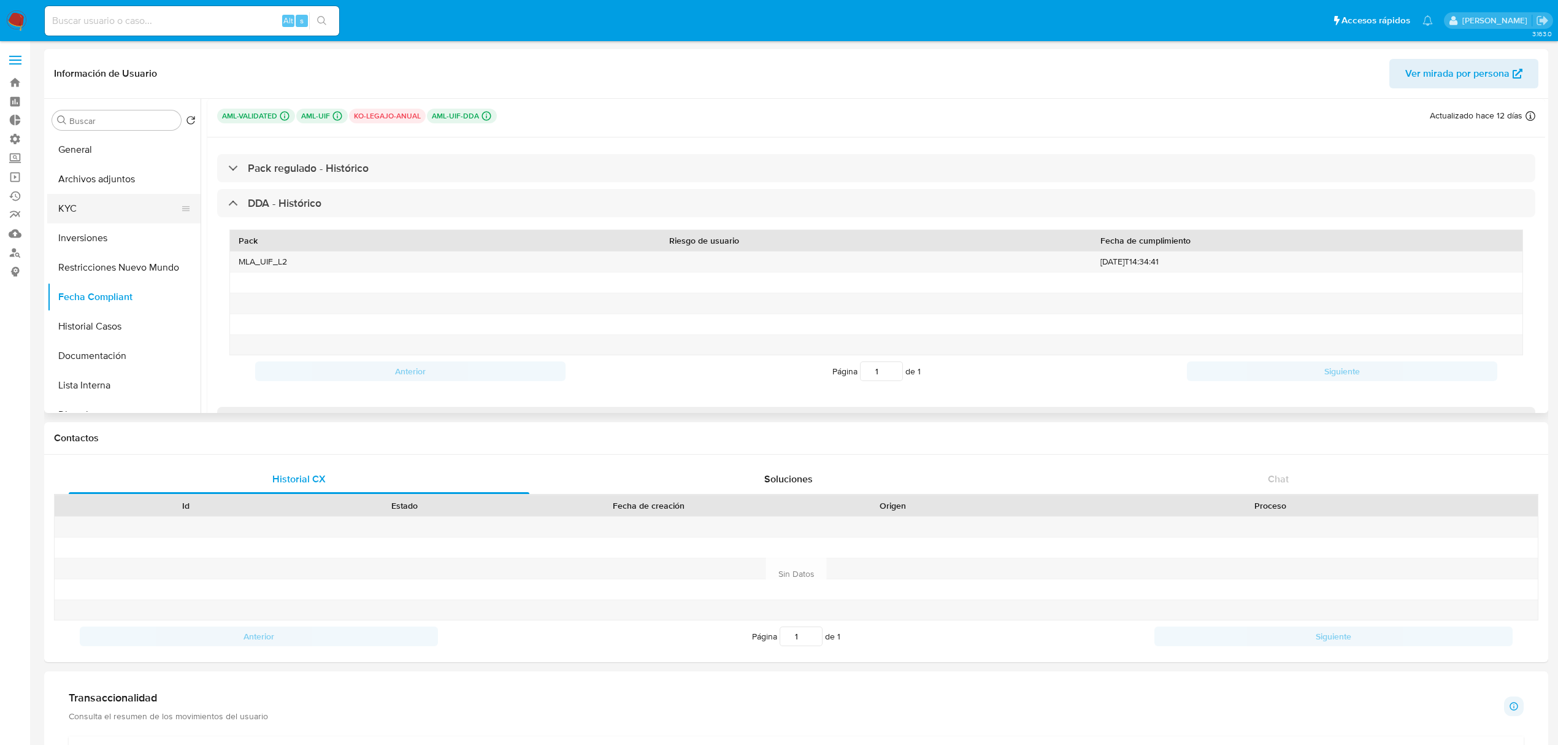
click at [94, 207] on button "KYC" at bounding box center [119, 208] width 144 height 29
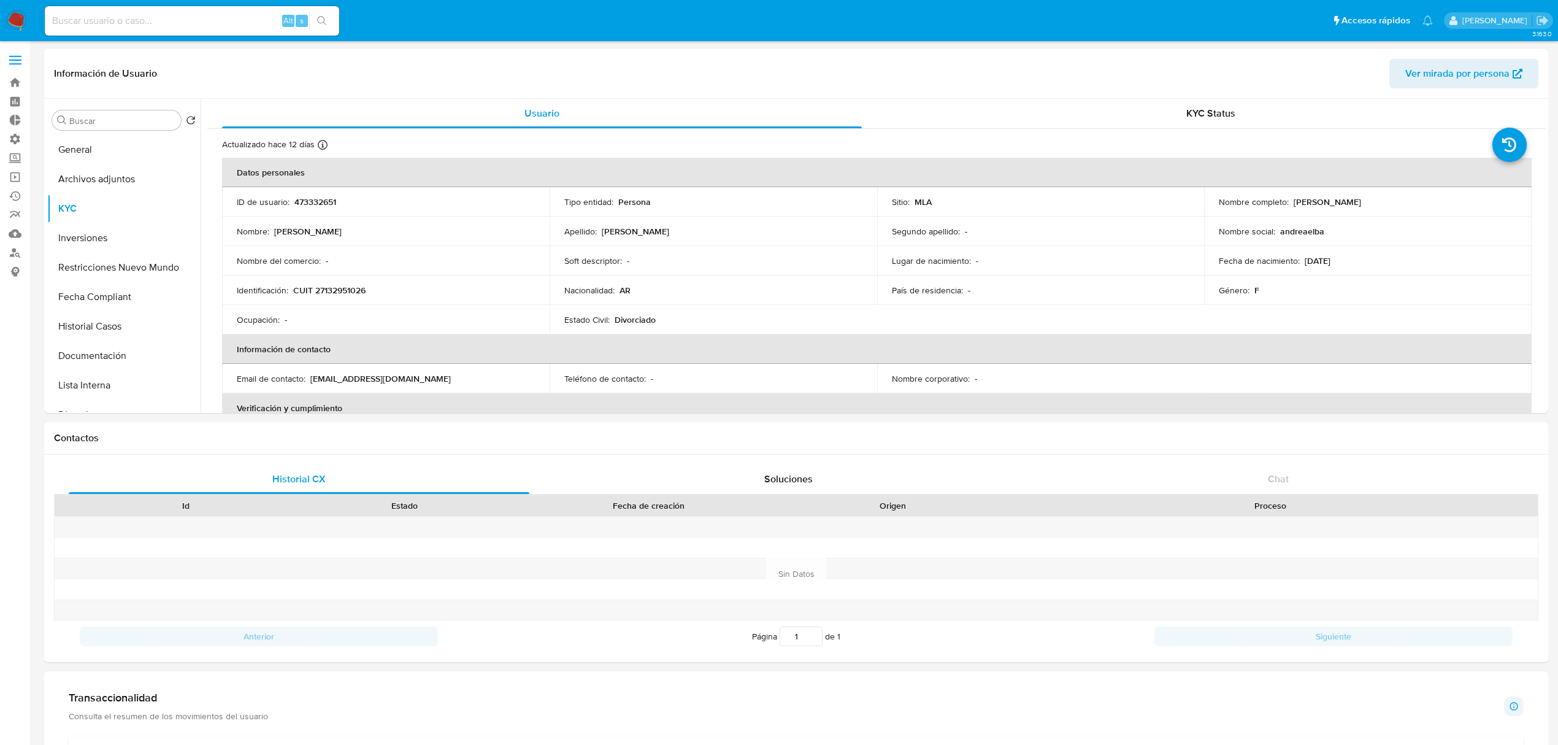
click at [137, 4] on div "Alt s" at bounding box center [192, 21] width 294 height 34
click at [131, 17] on input at bounding box center [192, 21] width 294 height 16
paste input "DCkhXIsOHXWjB0BeCXOIL3h1"
type input "DCkhXIsOHXWjB0BeCXOIL3h1"
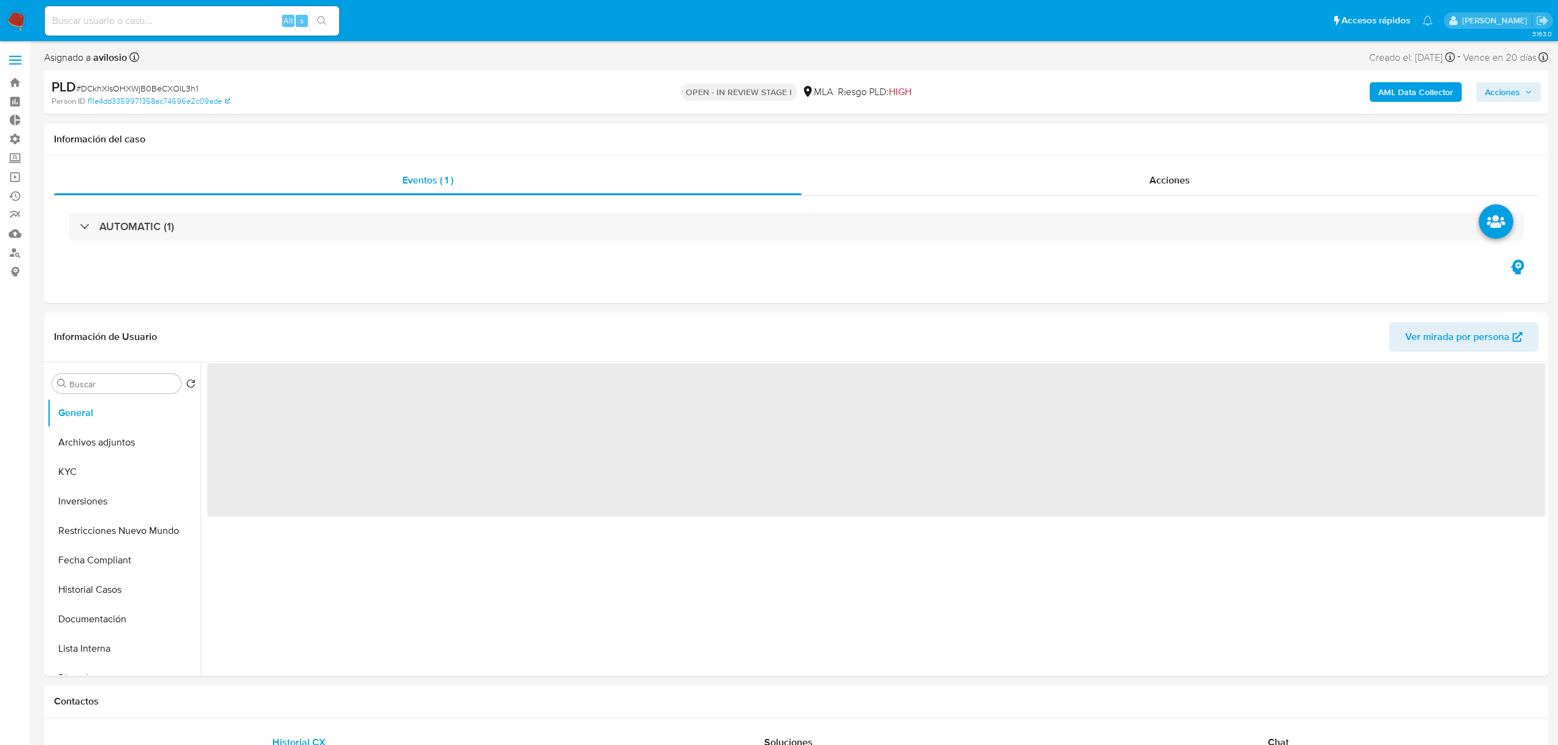
select select "10"
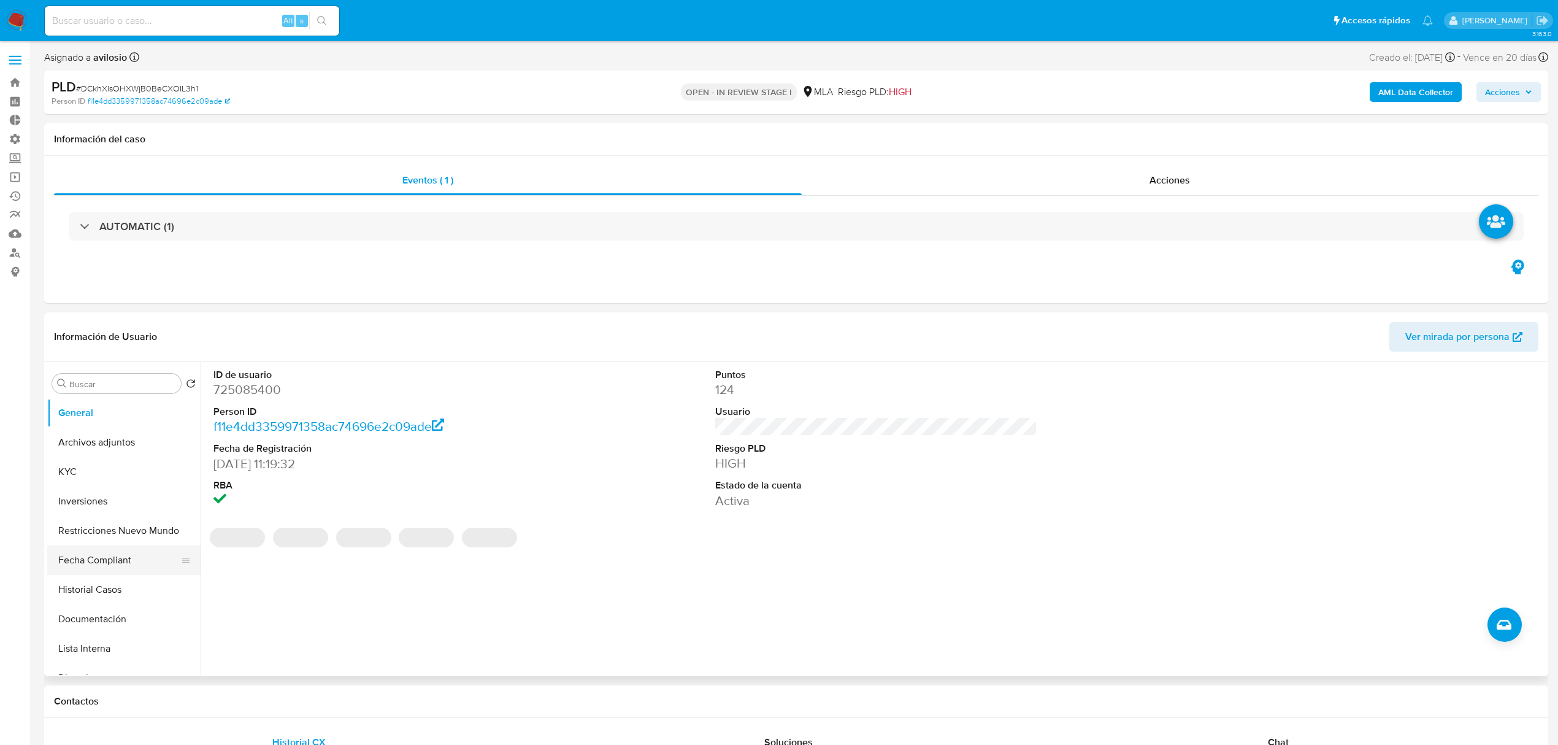
click at [118, 567] on button "Fecha Compliant" at bounding box center [119, 559] width 144 height 29
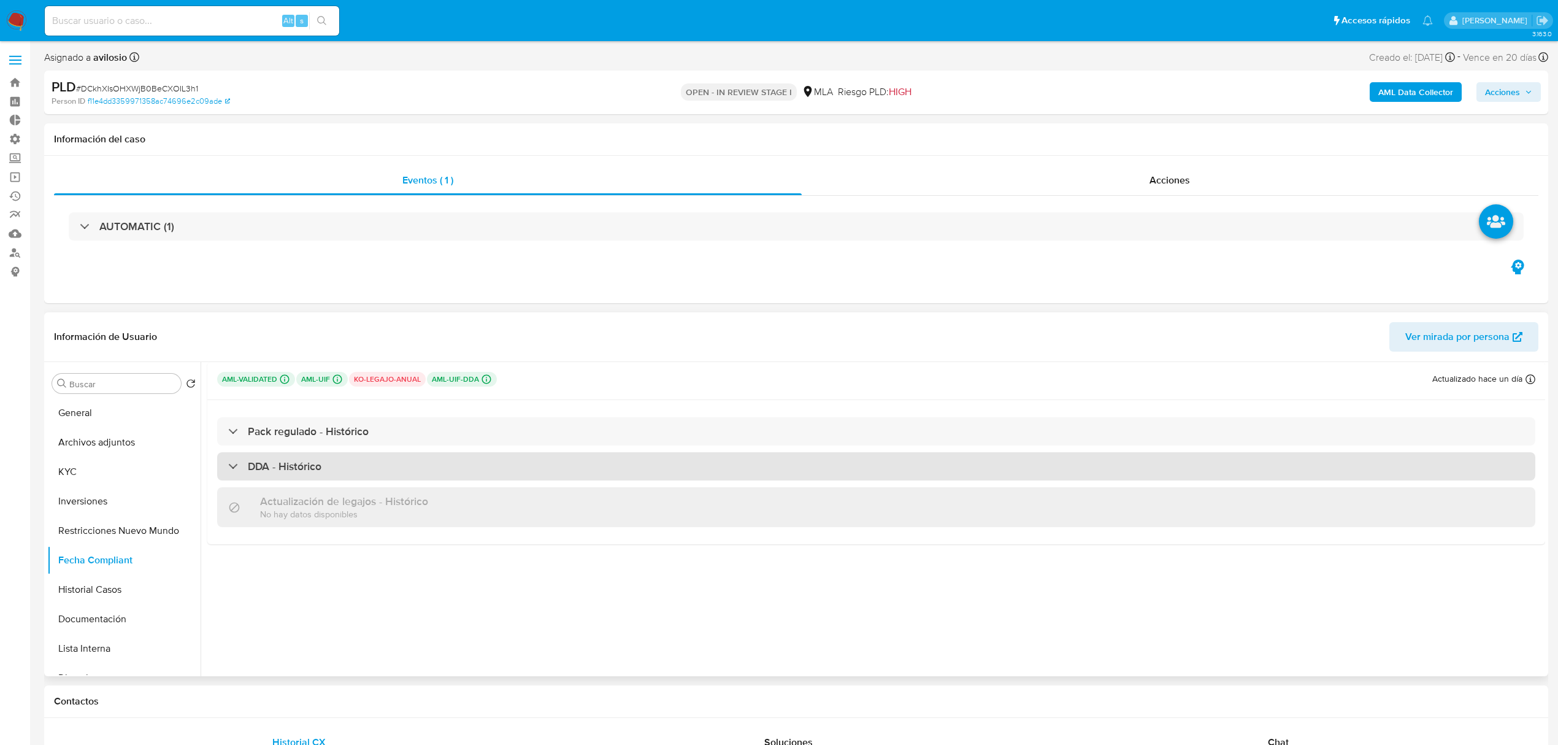
click at [496, 467] on div "DDA - Histórico" at bounding box center [876, 466] width 1318 height 28
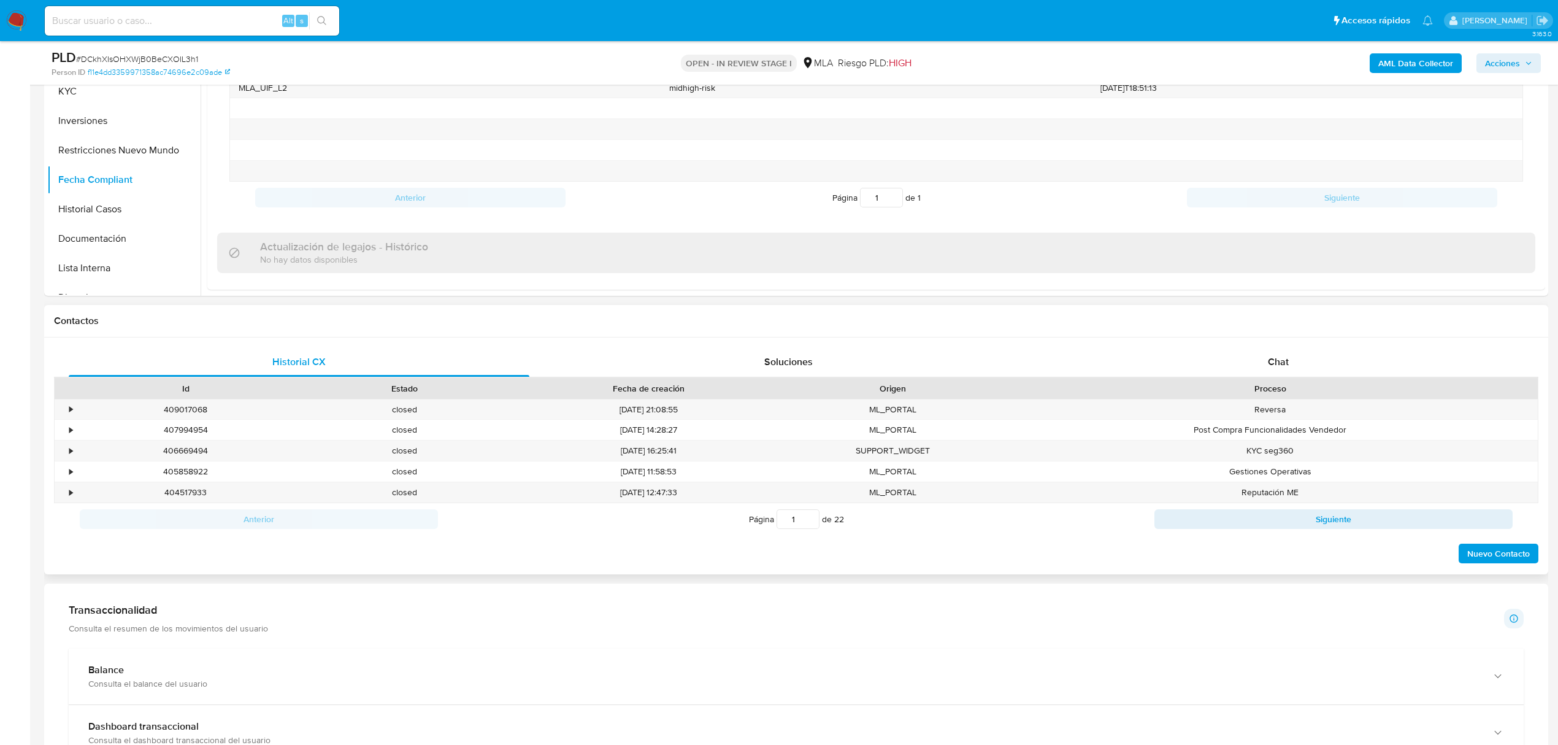
scroll to position [409, 0]
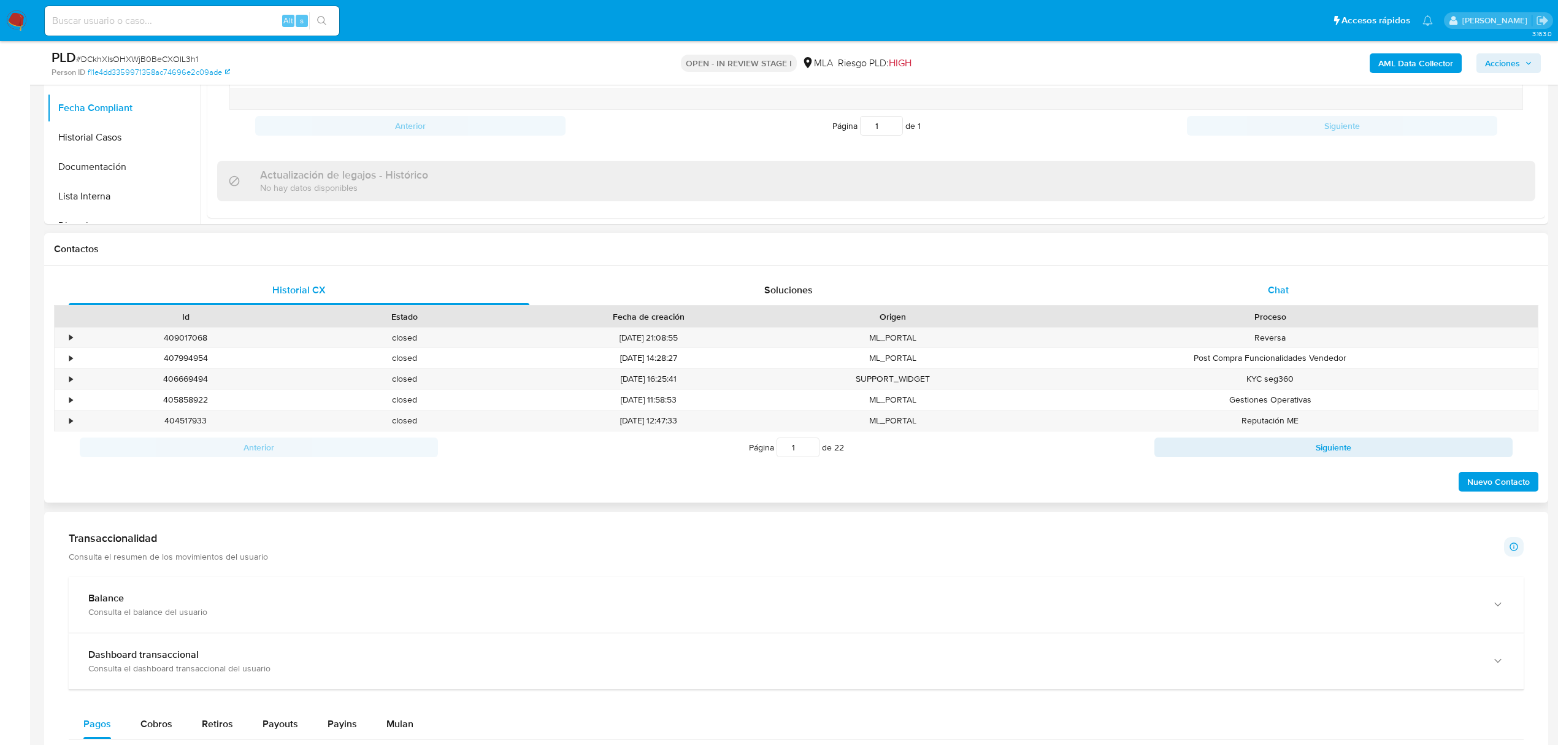
click at [1314, 276] on div "Chat" at bounding box center [1278, 289] width 461 height 29
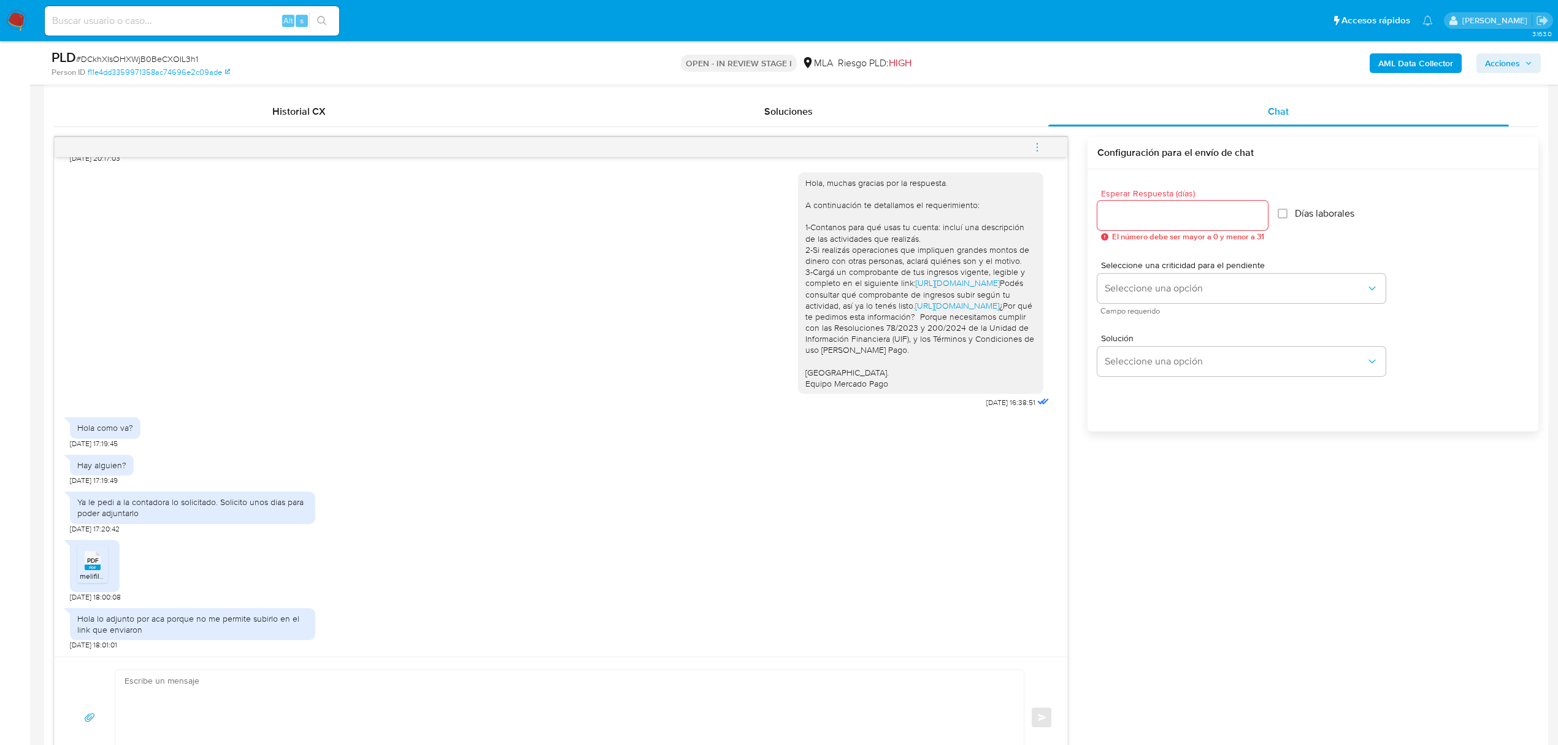
scroll to position [736, 0]
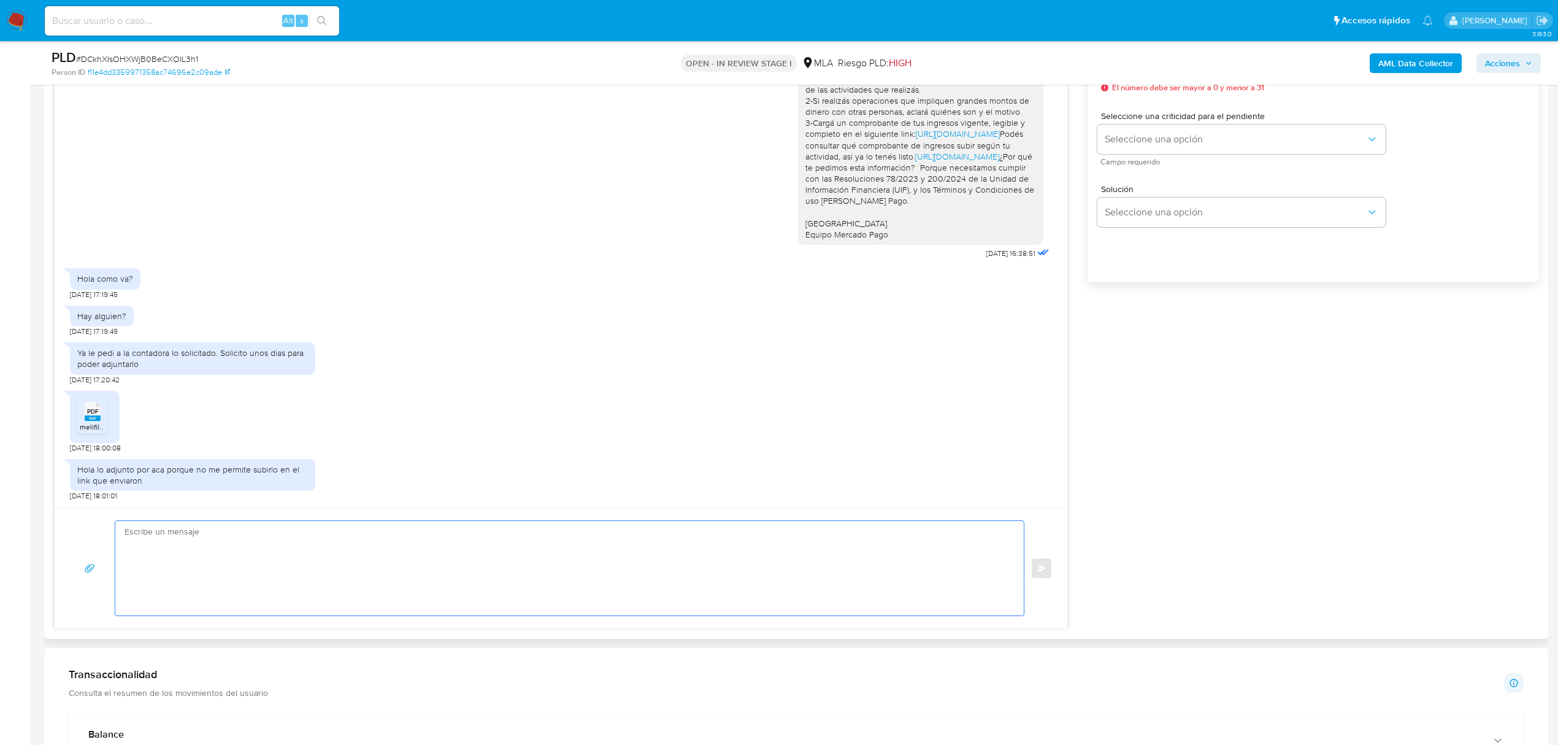
click at [275, 573] on textarea at bounding box center [567, 568] width 884 height 94
type textarea "b"
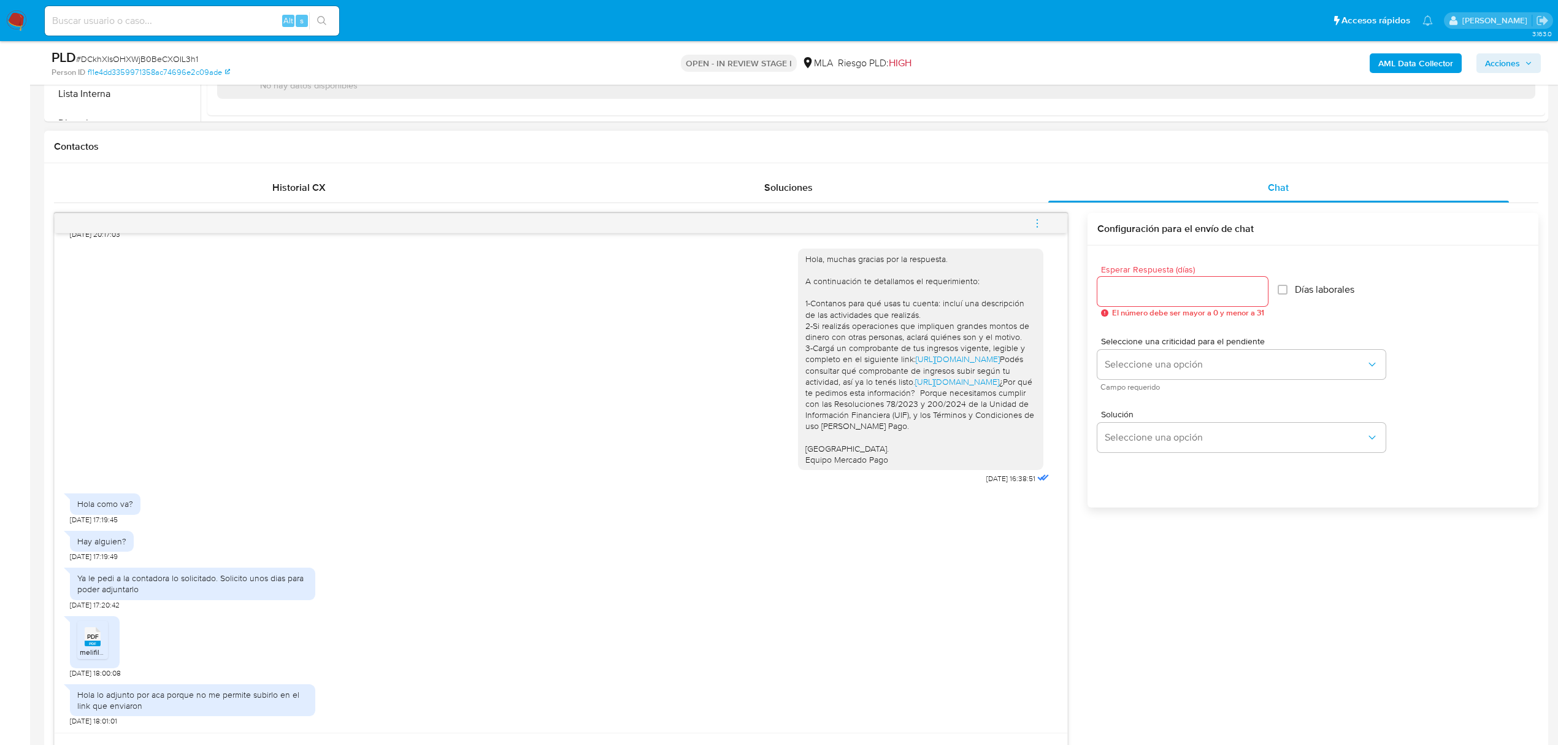
scroll to position [491, 0]
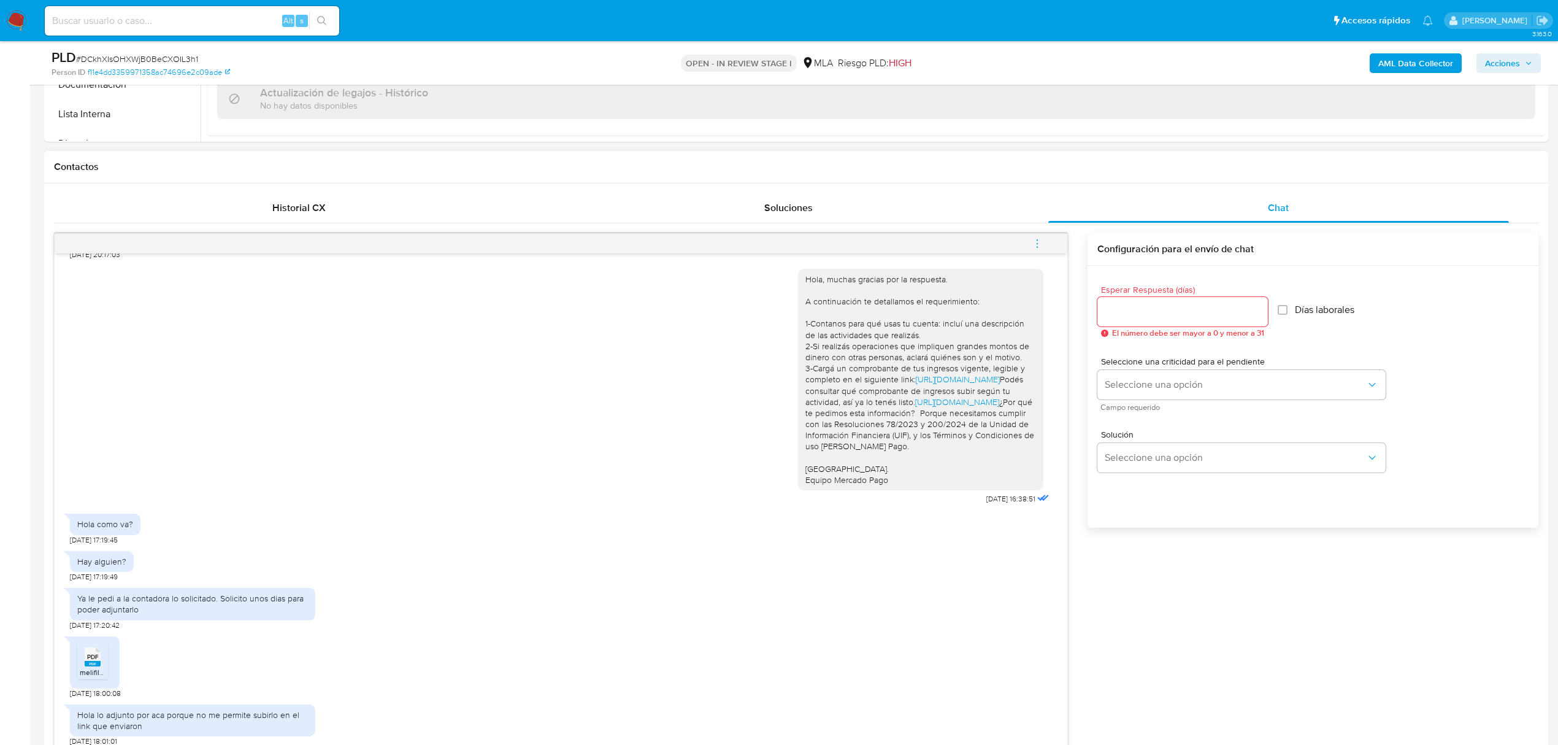
type textarea "Buenas tardes, Muchas gracias por la respuesta, confirmamos la recepción. En ca…"
click at [1248, 317] on input "Esperar Respuesta (días)" at bounding box center [1183, 312] width 171 height 16
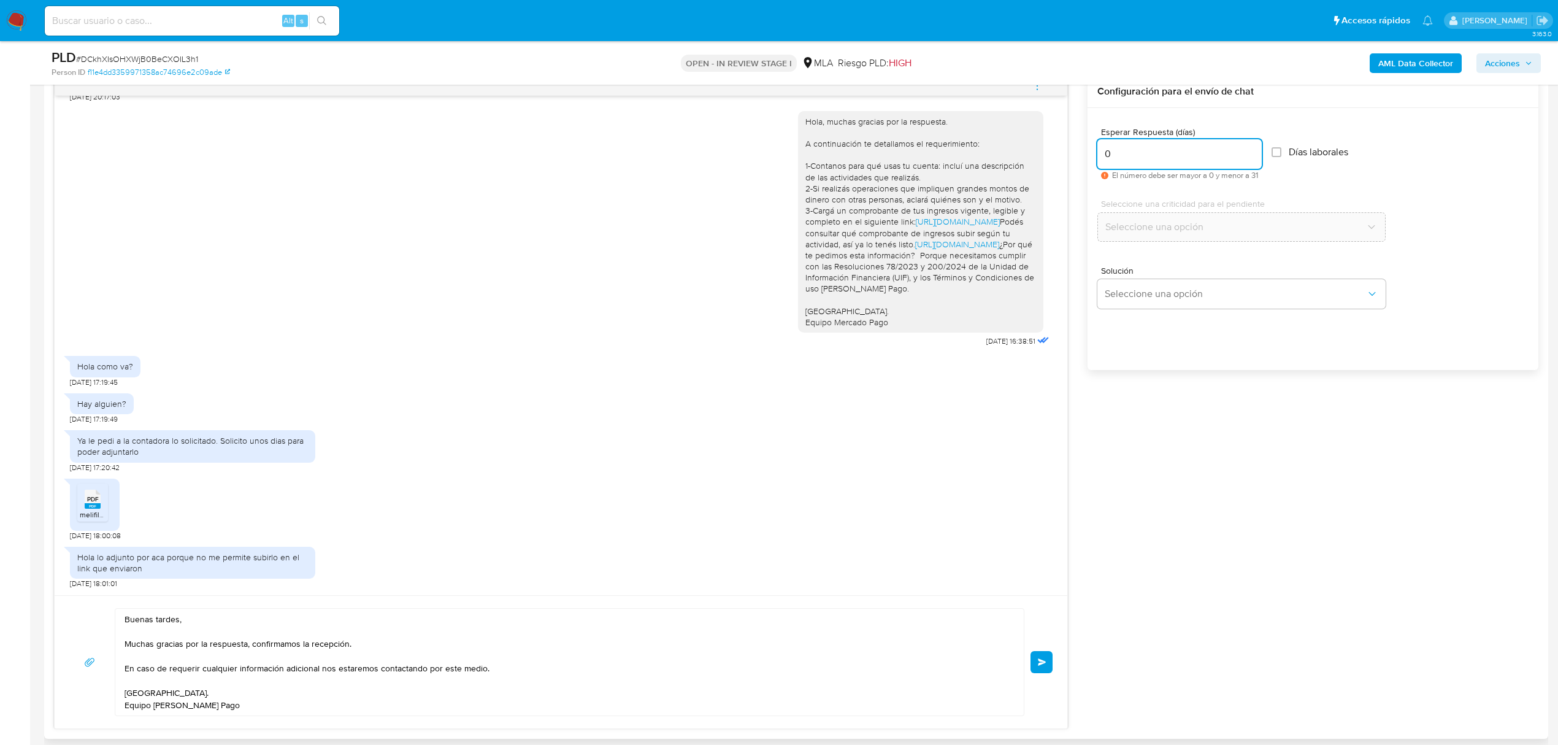
scroll to position [736, 0]
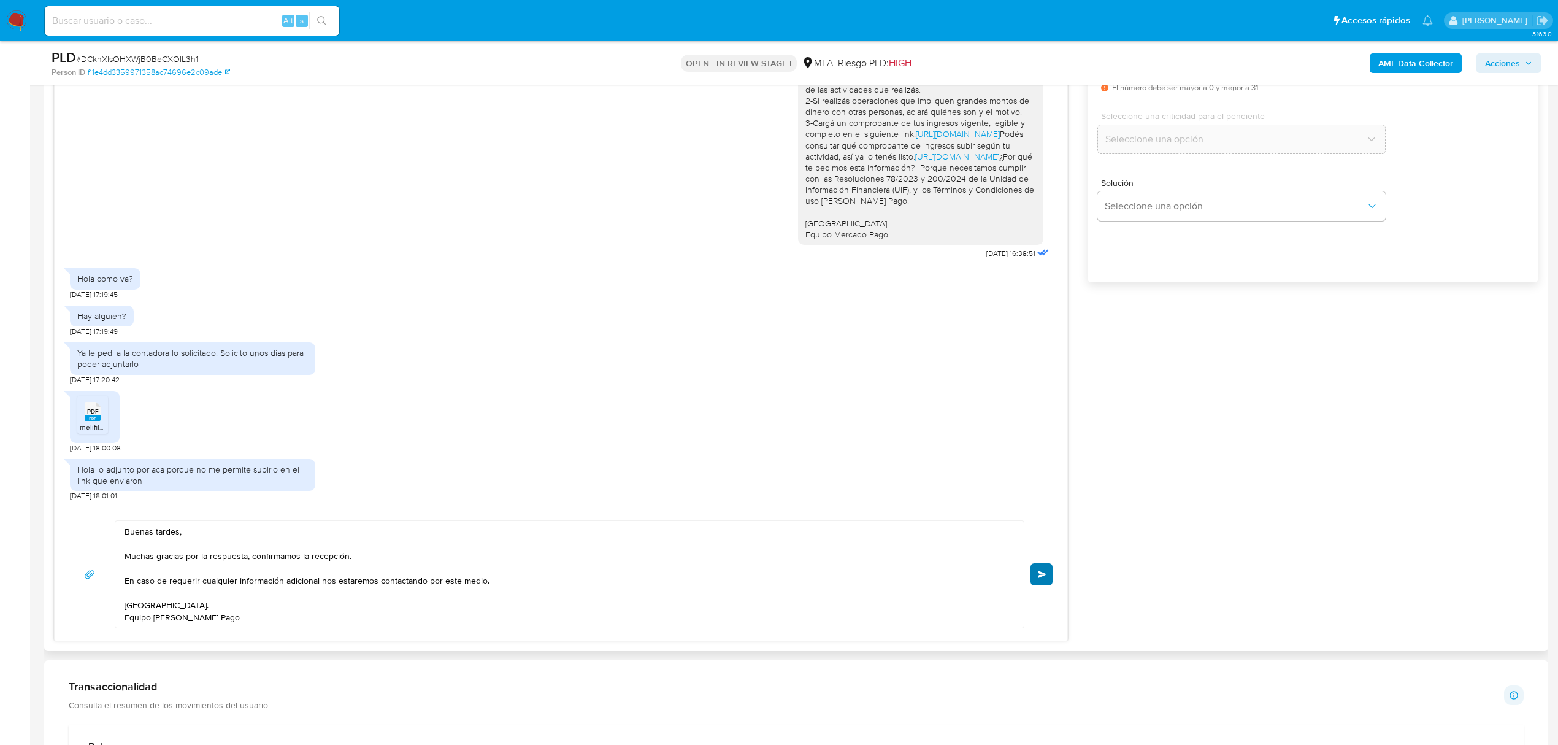
type input "0"
click at [1044, 572] on span "Enviar" at bounding box center [1042, 574] width 9 height 7
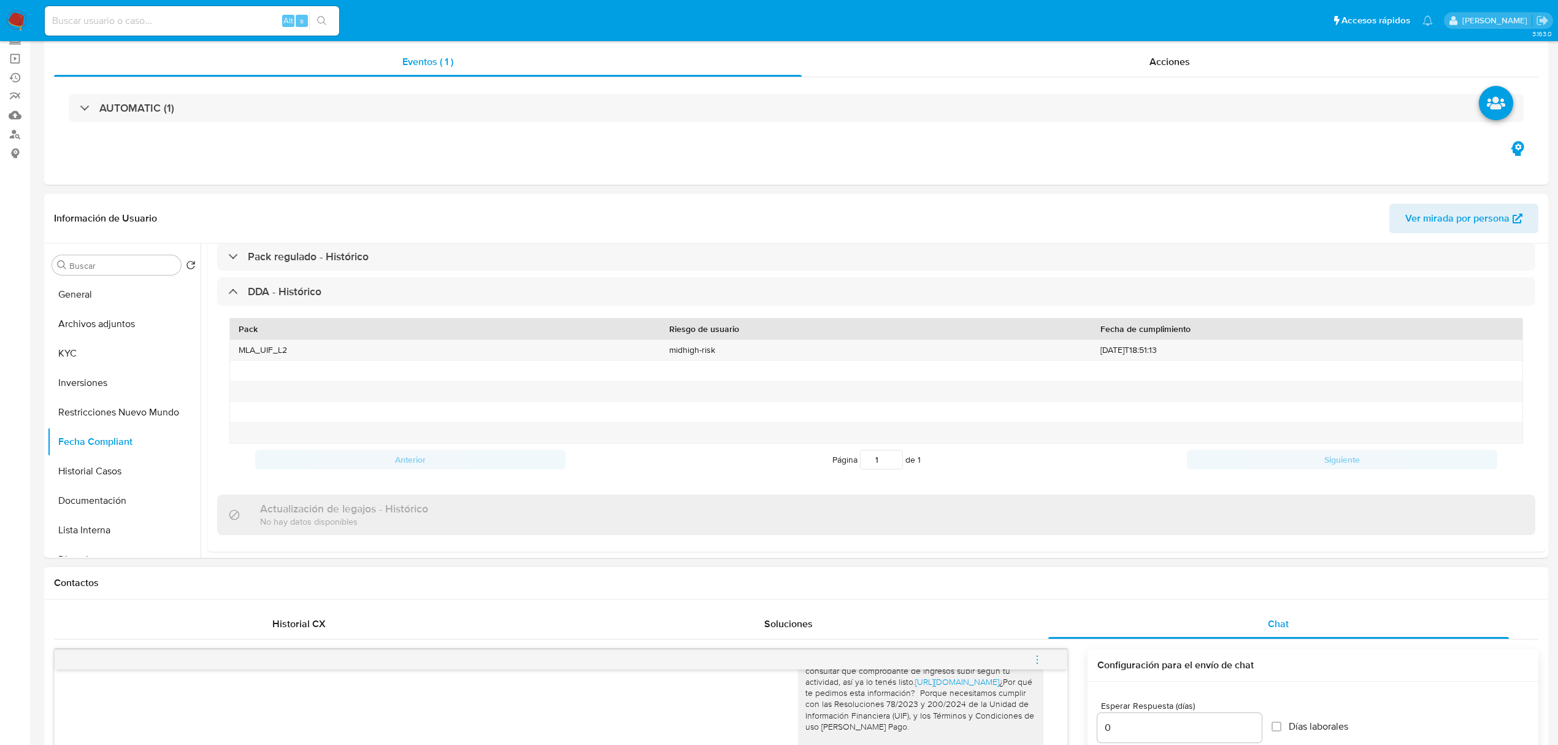
scroll to position [0, 0]
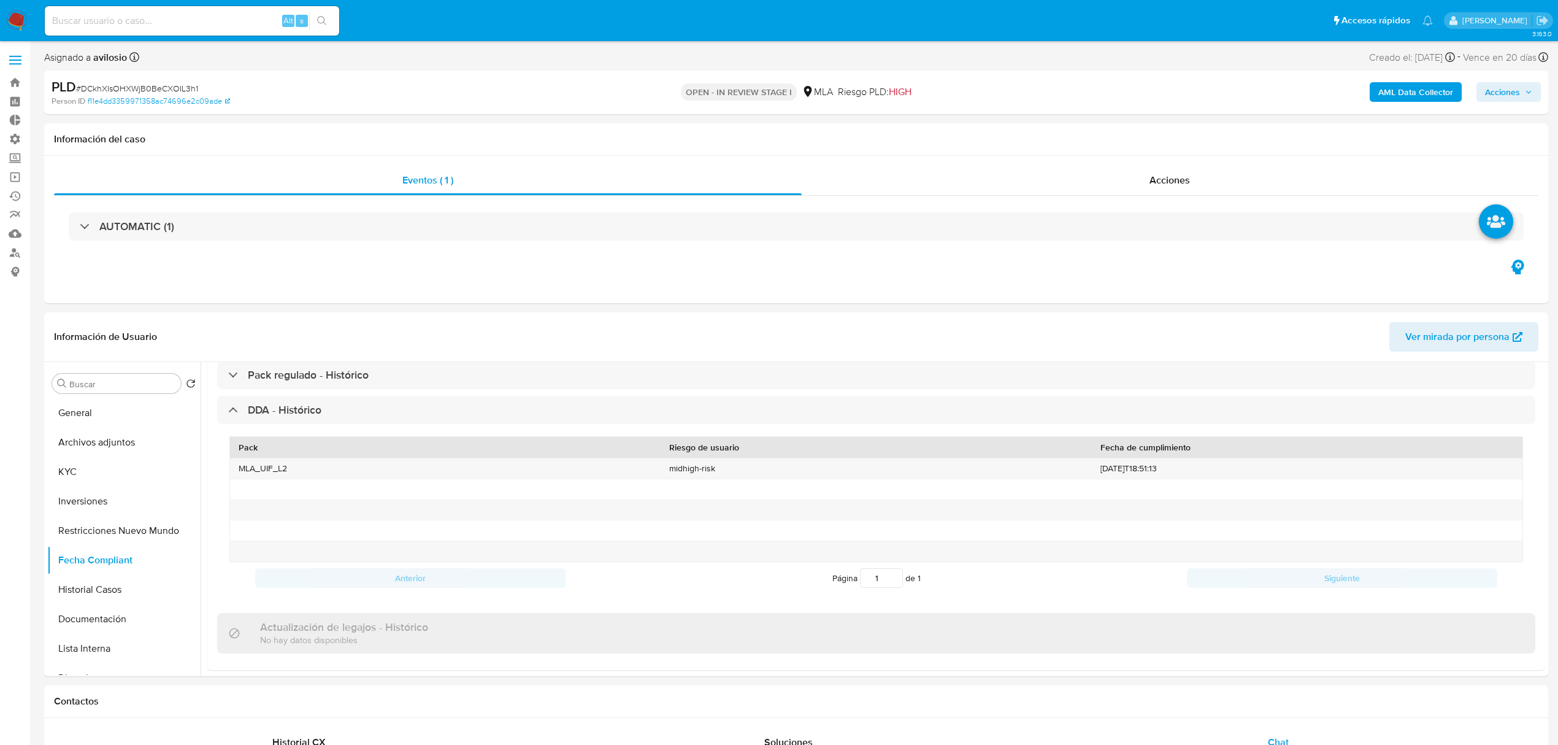
click at [1507, 90] on span "Acciones" at bounding box center [1502, 92] width 35 height 20
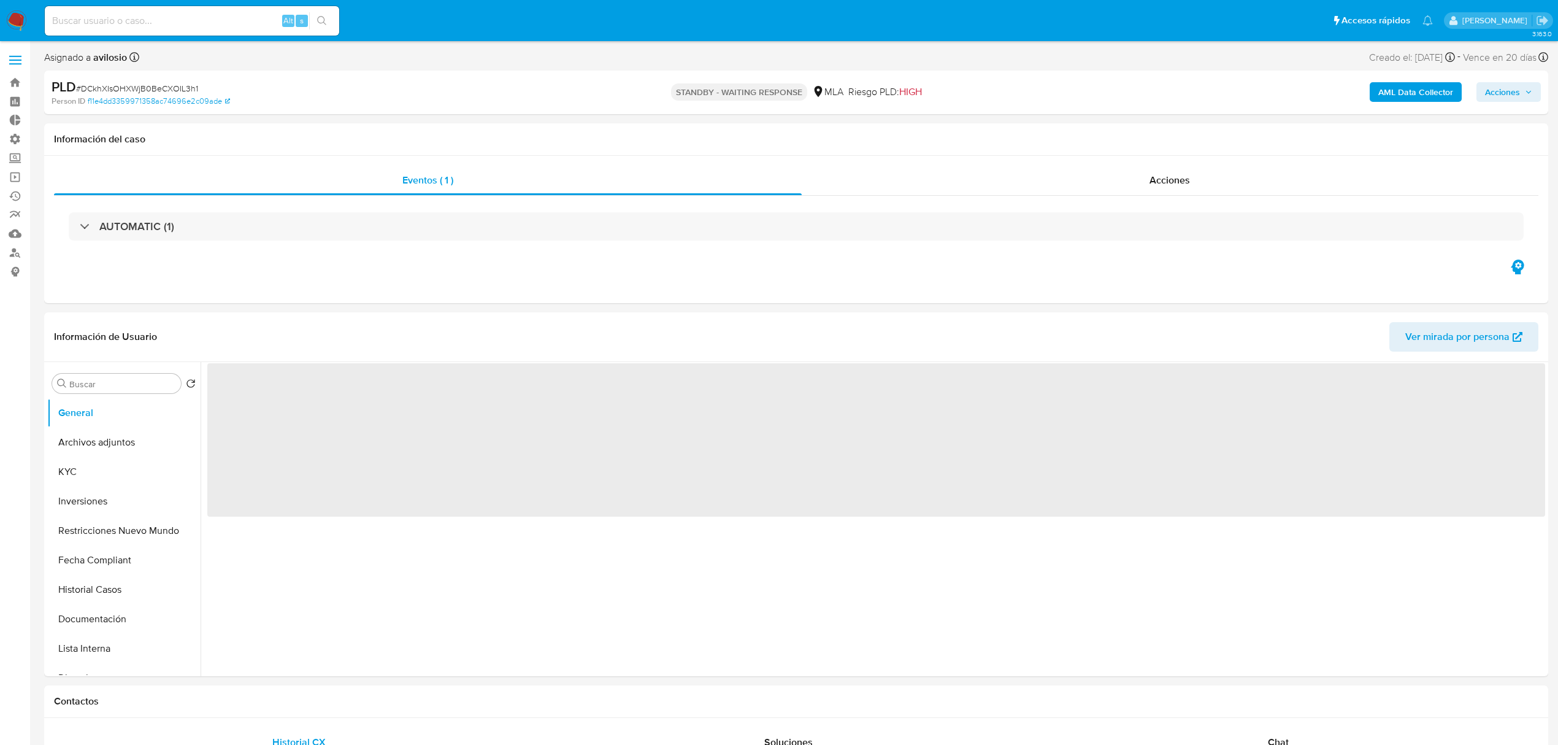
select select "10"
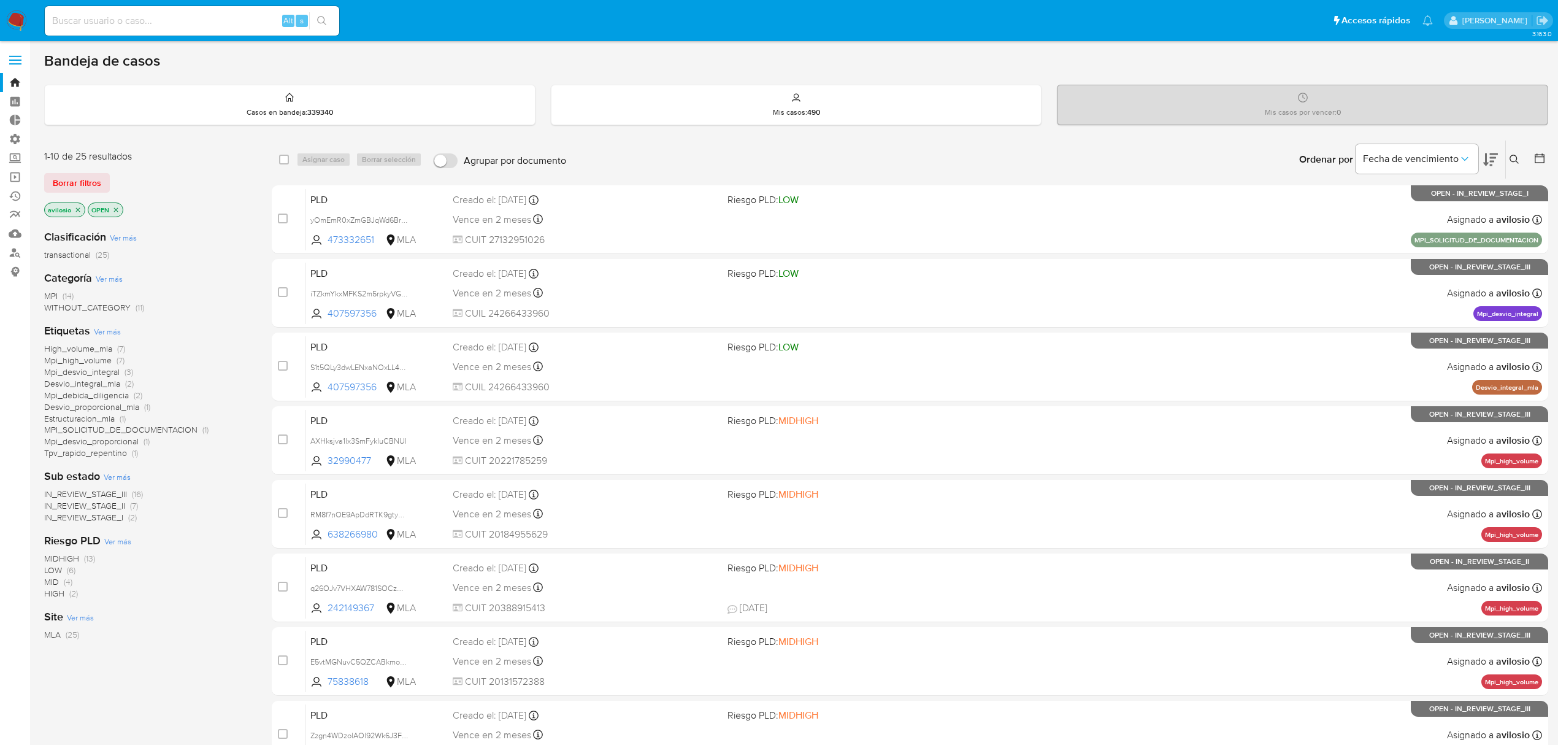
click at [1520, 163] on button at bounding box center [1516, 159] width 20 height 15
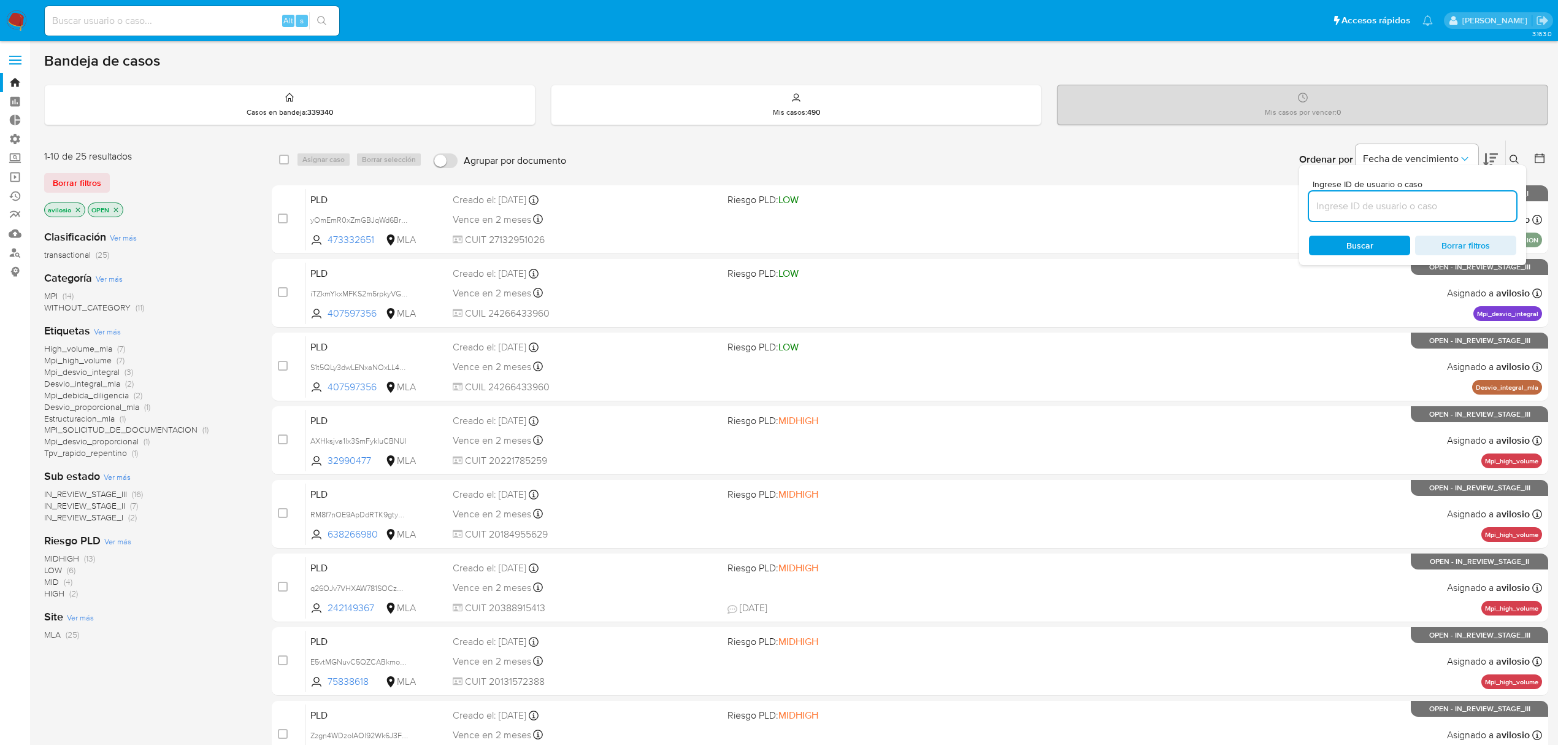
click at [1427, 202] on input at bounding box center [1412, 206] width 207 height 16
type input "los cuales se estima una facturación bruta promedio mensual de $$ 194.169.763,06"
click at [117, 21] on input at bounding box center [192, 21] width 294 height 16
click at [1439, 207] on input at bounding box center [1412, 206] width 207 height 16
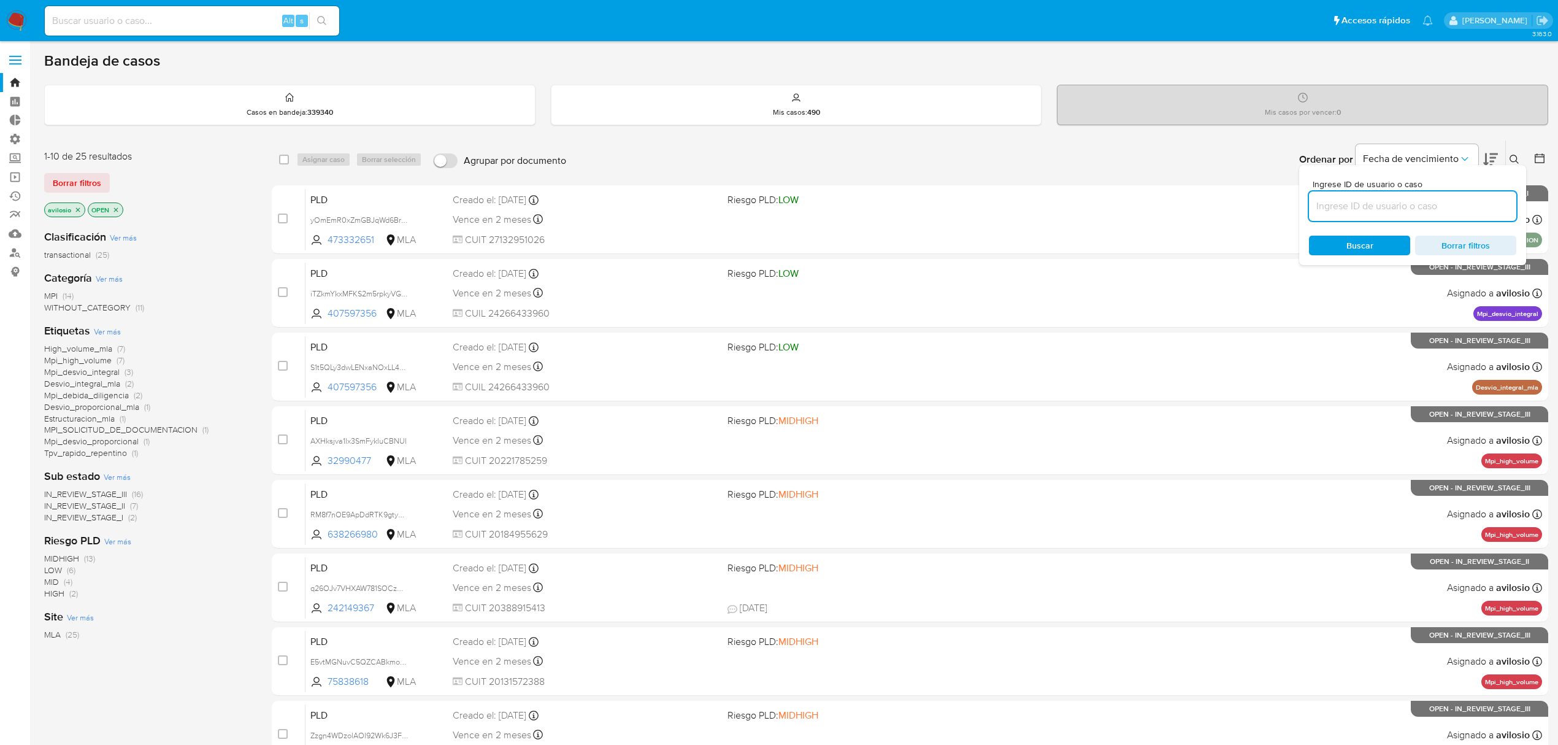
paste input "DCkhXIsOHXWjB0BeCXOIL3h1"
type input "DCkhXIsOHXWjB0BeCXOIL3h1"
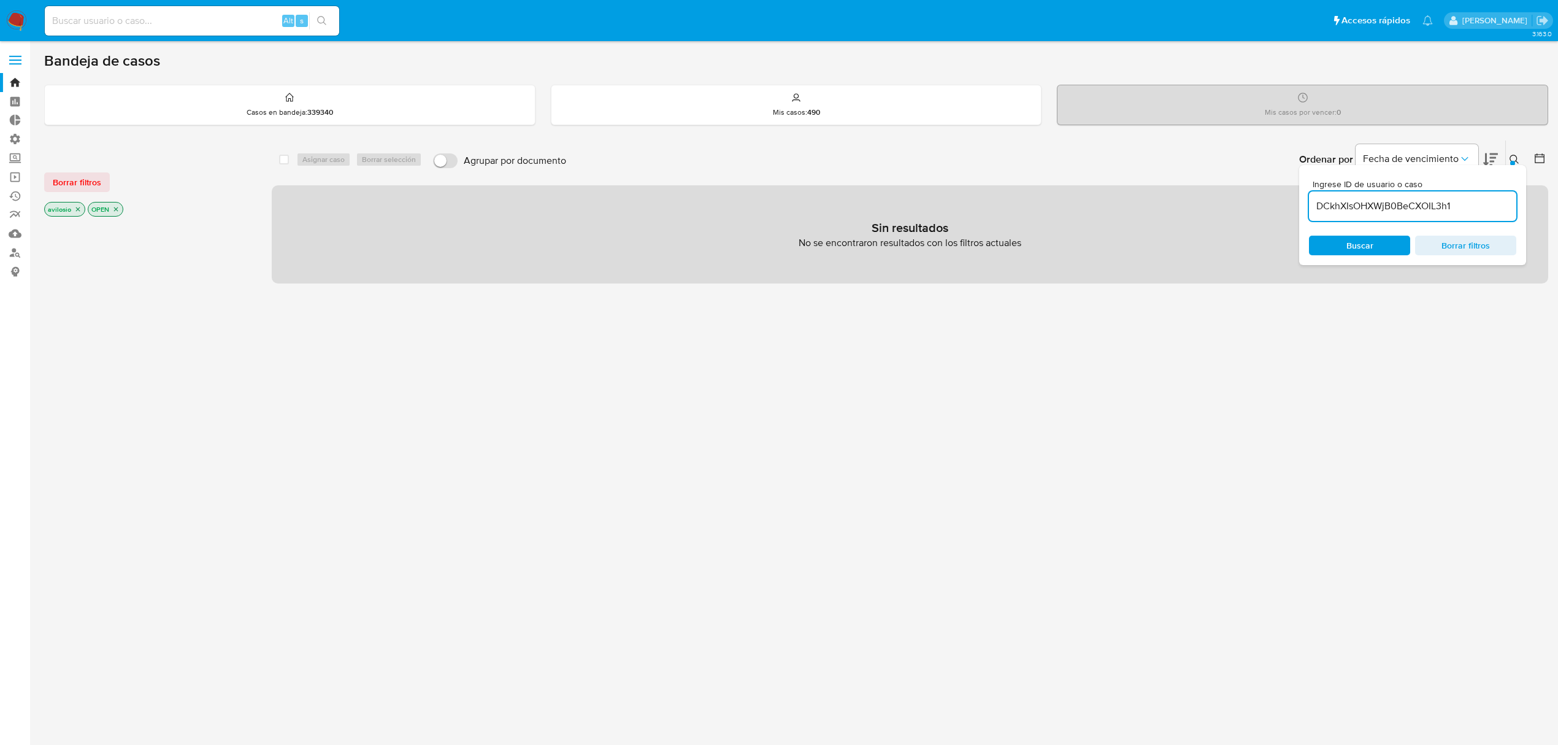
click at [80, 209] on icon "close-filter" at bounding box center [77, 209] width 7 height 7
click at [75, 211] on icon "close-filter" at bounding box center [72, 209] width 7 height 7
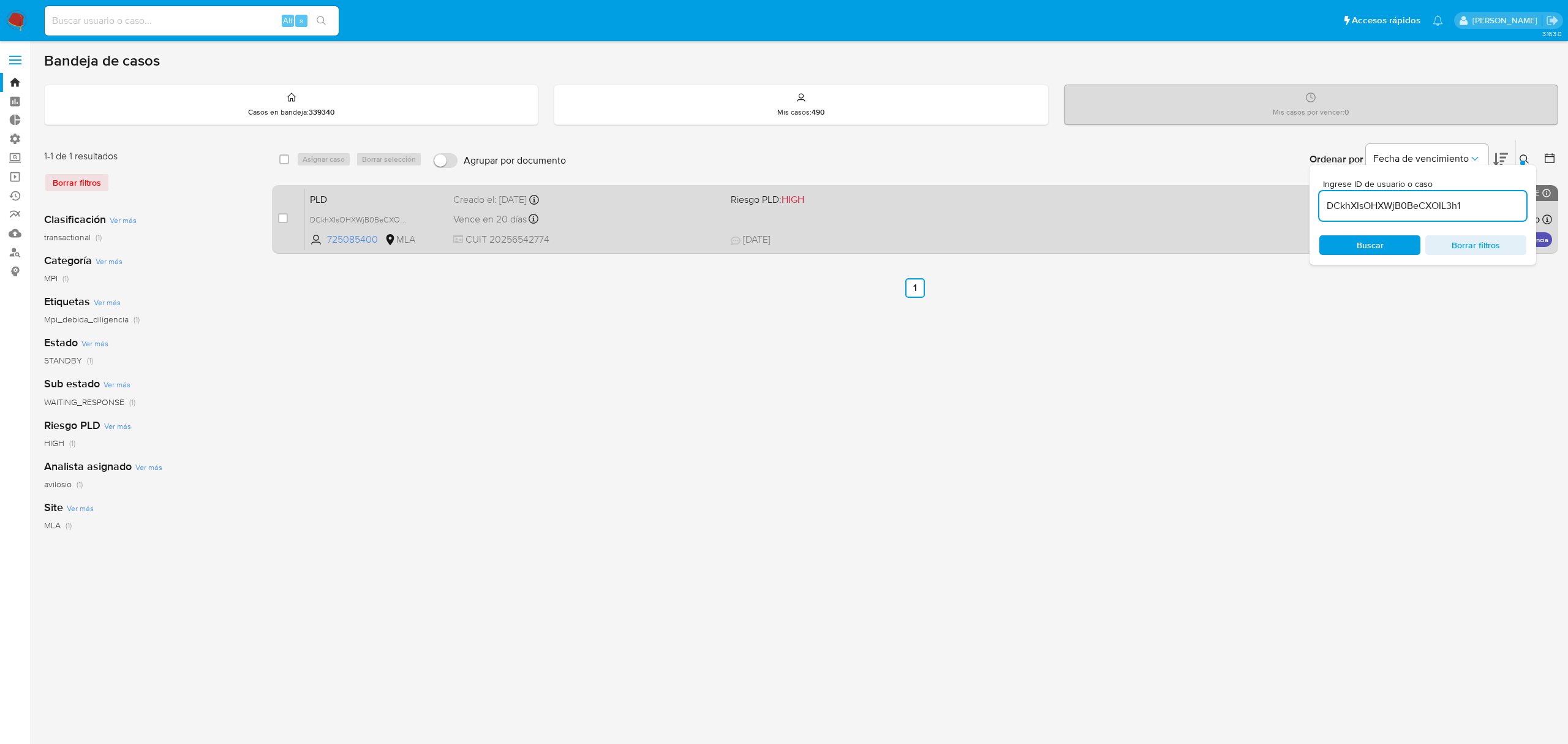
click at [280, 224] on div "case-item-checkbox" at bounding box center [283, 219] width 10 height 15
click at [280, 221] on input "checkbox" at bounding box center [283, 218] width 10 height 10
checkbox input "true"
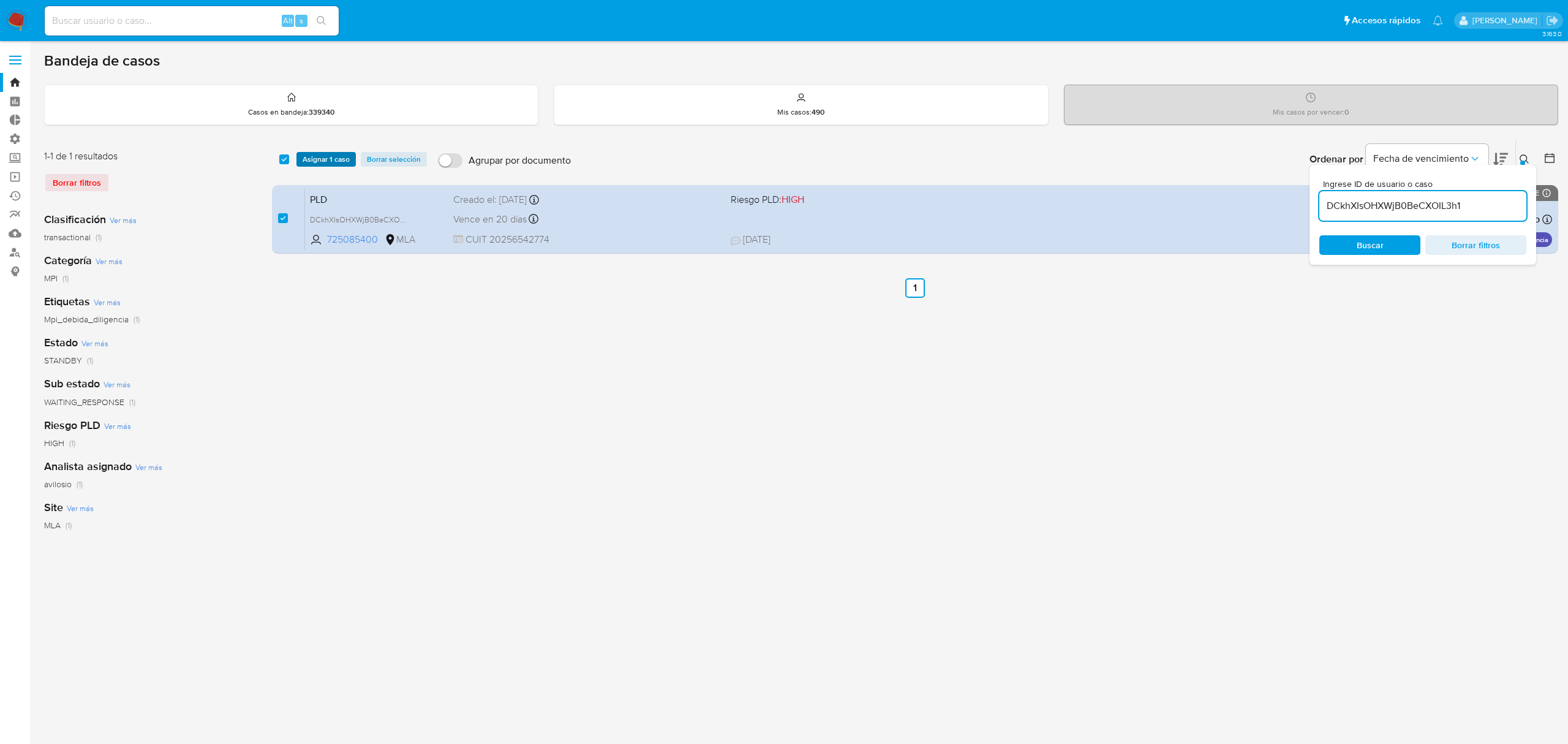
click at [325, 166] on span "Asignar 1 caso" at bounding box center [325, 159] width 47 height 12
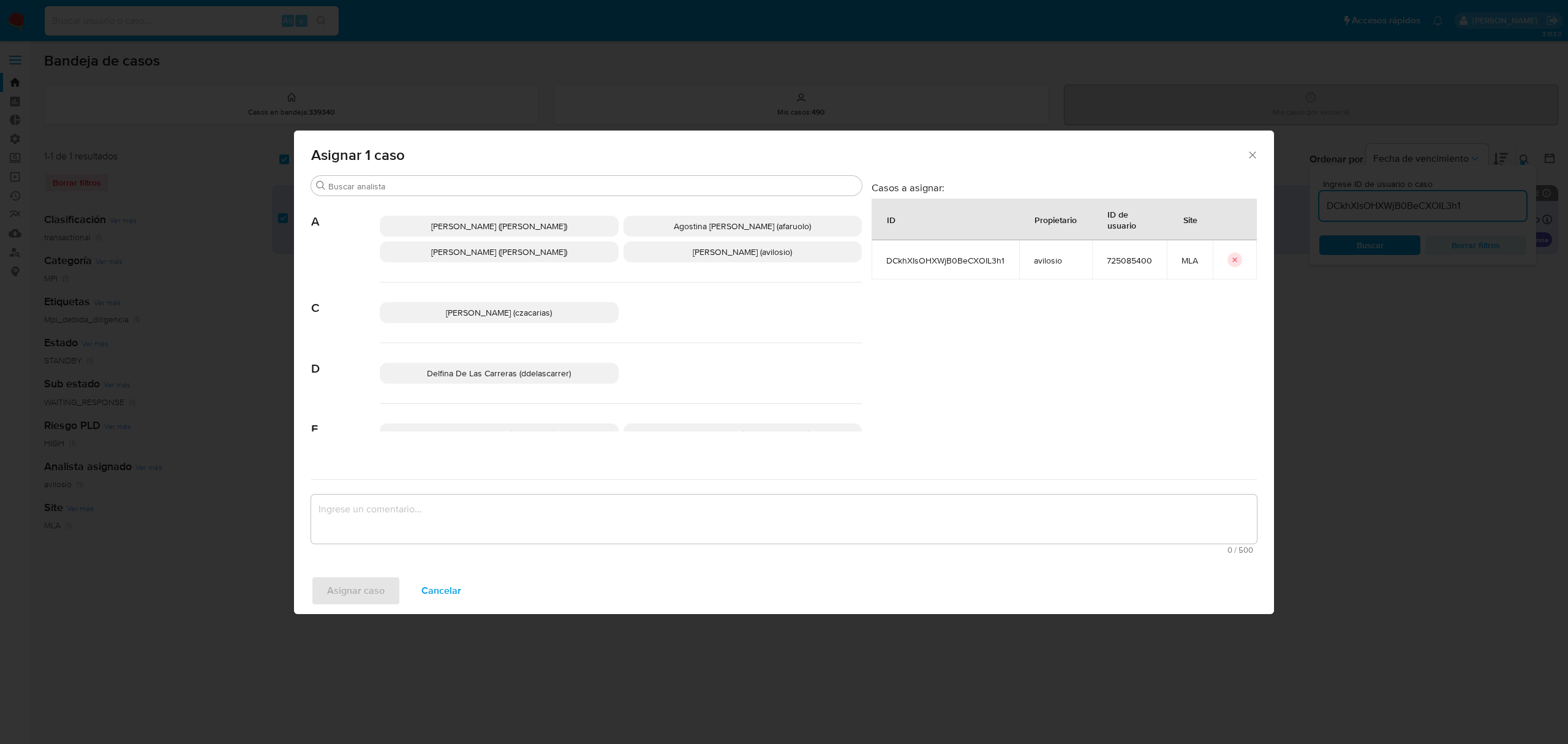
click at [464, 512] on textarea "assign-modal" at bounding box center [784, 518] width 945 height 49
click at [693, 256] on span "Andres Ignacio Vilosio (avilosio)" at bounding box center [742, 252] width 99 height 12
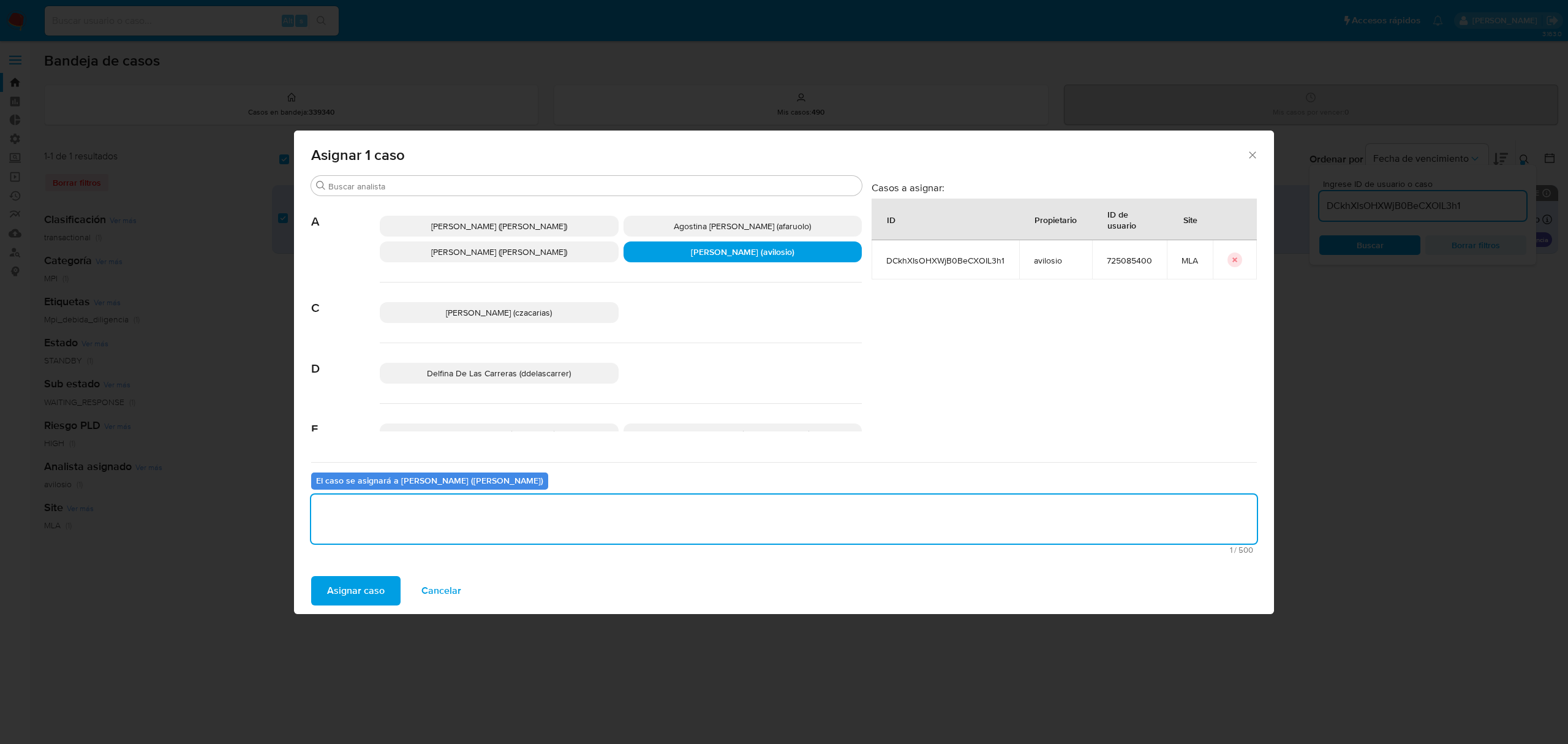
click at [501, 517] on textarea "assign-modal" at bounding box center [784, 518] width 945 height 49
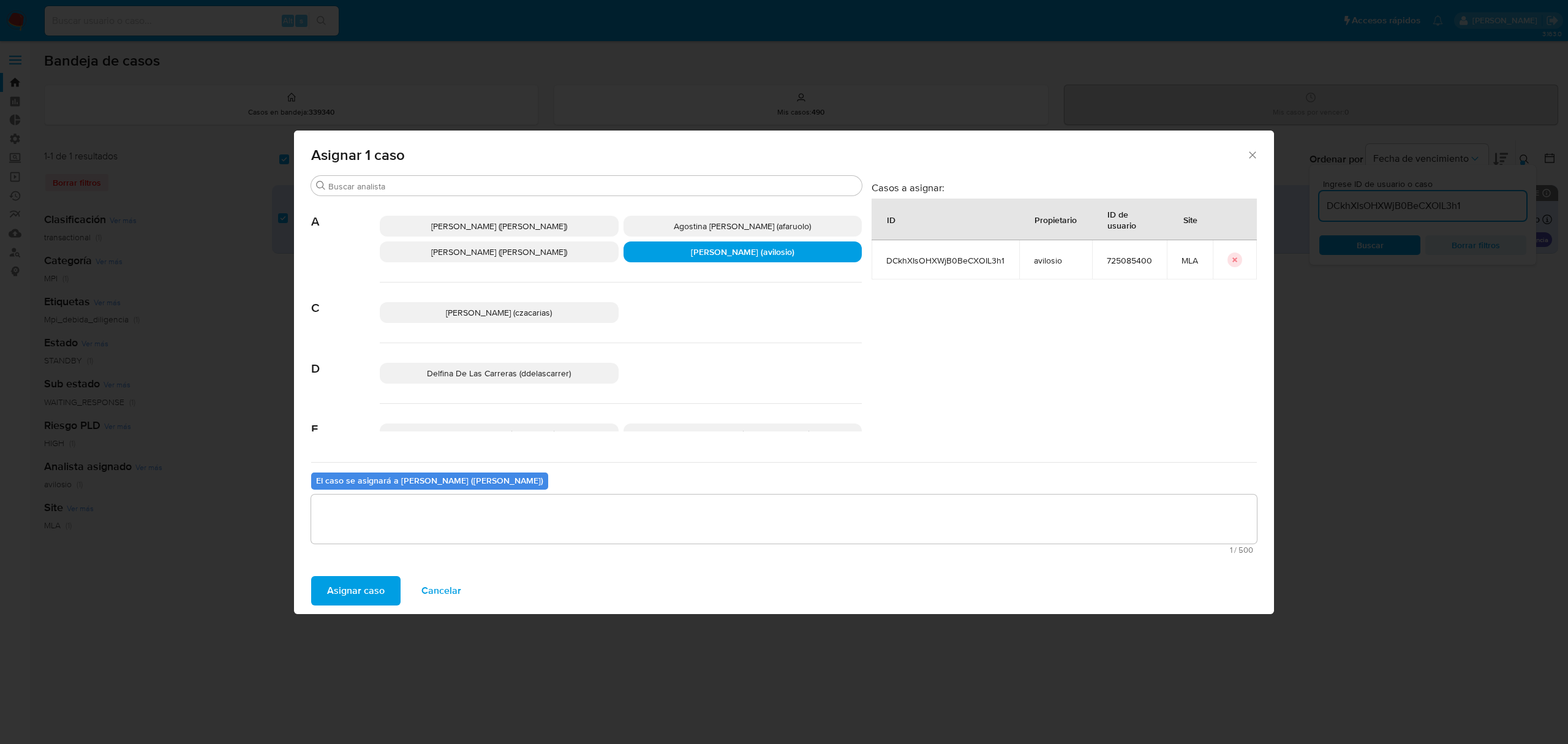
click at [370, 593] on span "Asignar caso" at bounding box center [356, 590] width 58 height 27
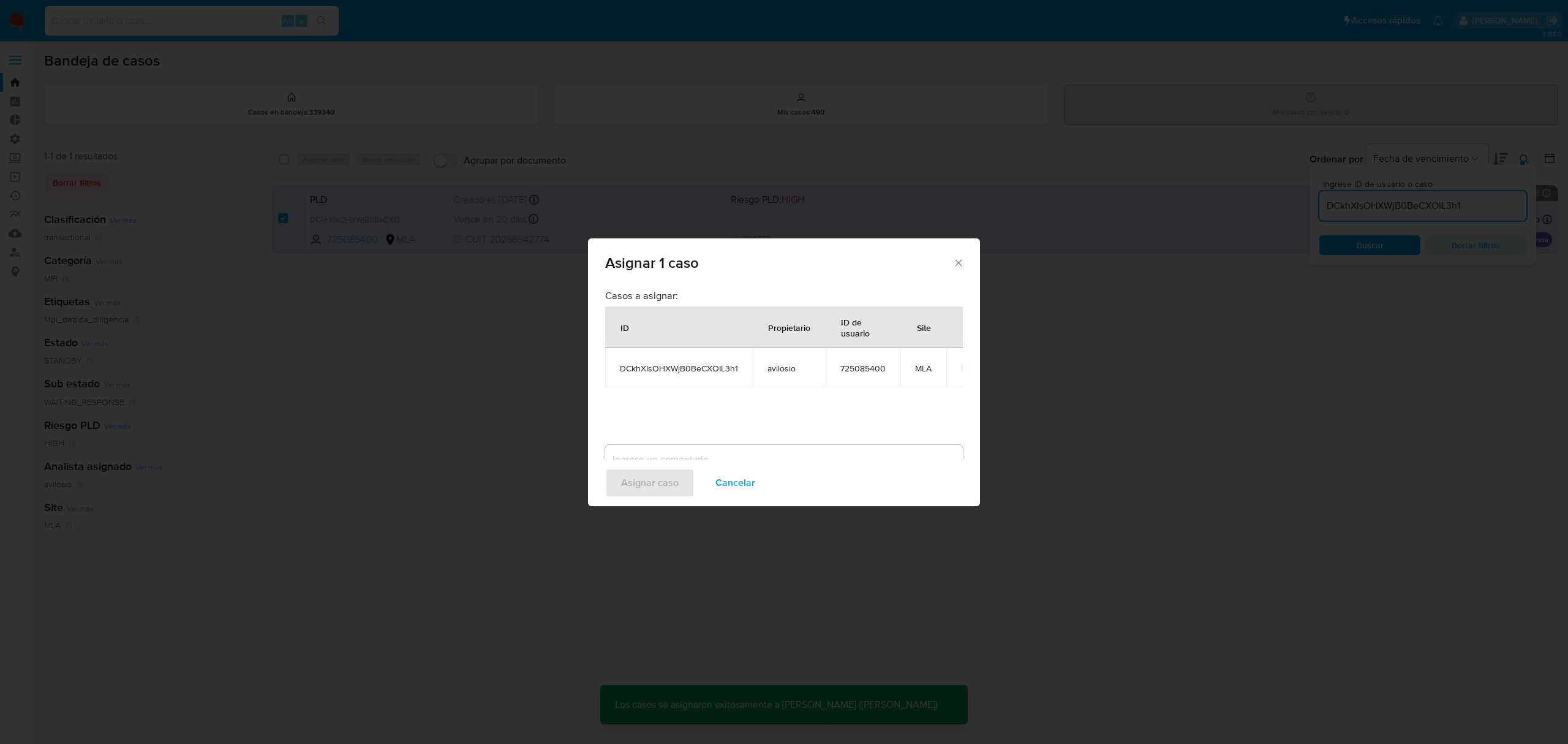
checkbox input "false"
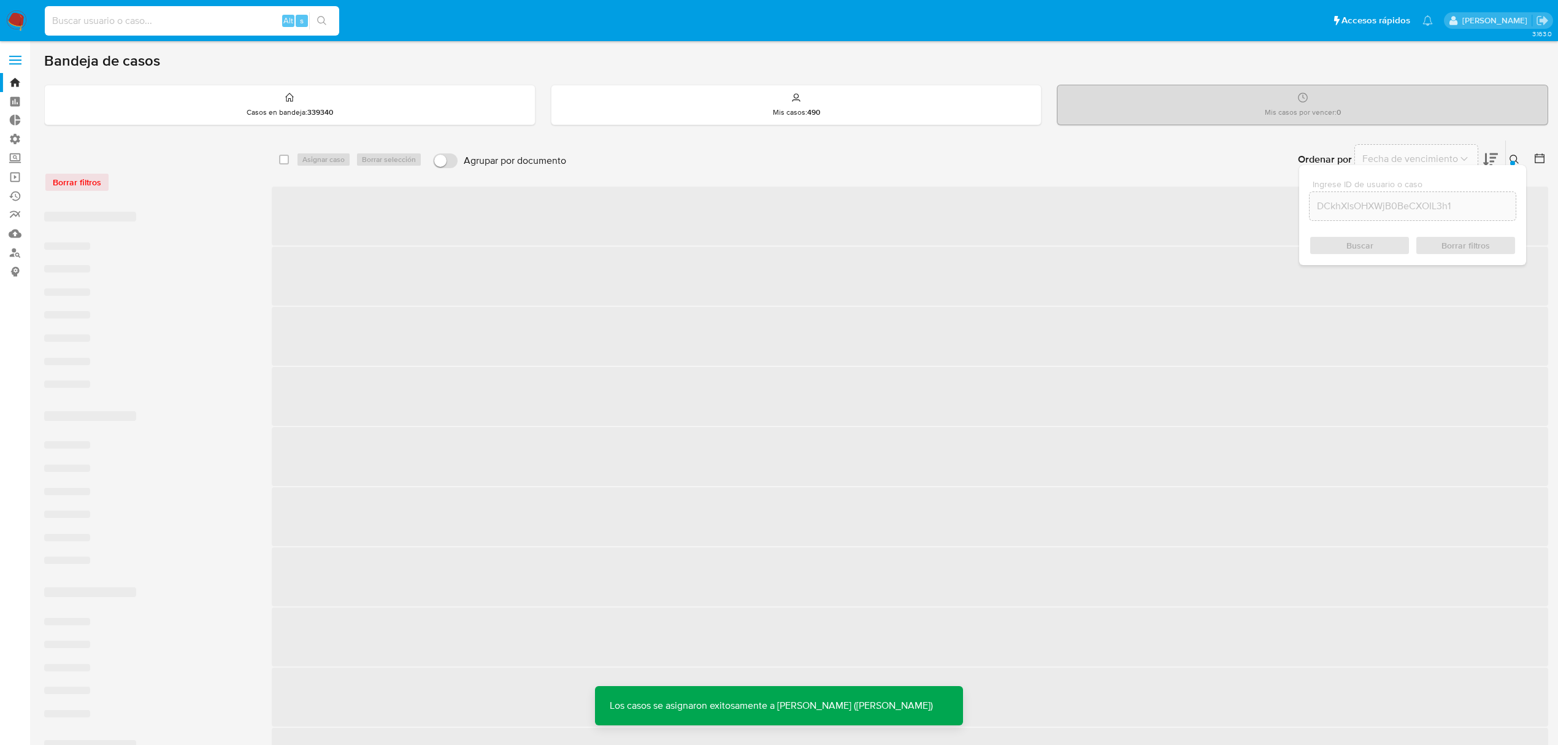
click at [229, 15] on input at bounding box center [192, 21] width 294 height 16
paste input "DCkhXIsOHXWjB0BeCXOIL3h1"
type input "DCkhXIsOHXWjB0BeCXOIL3h1"
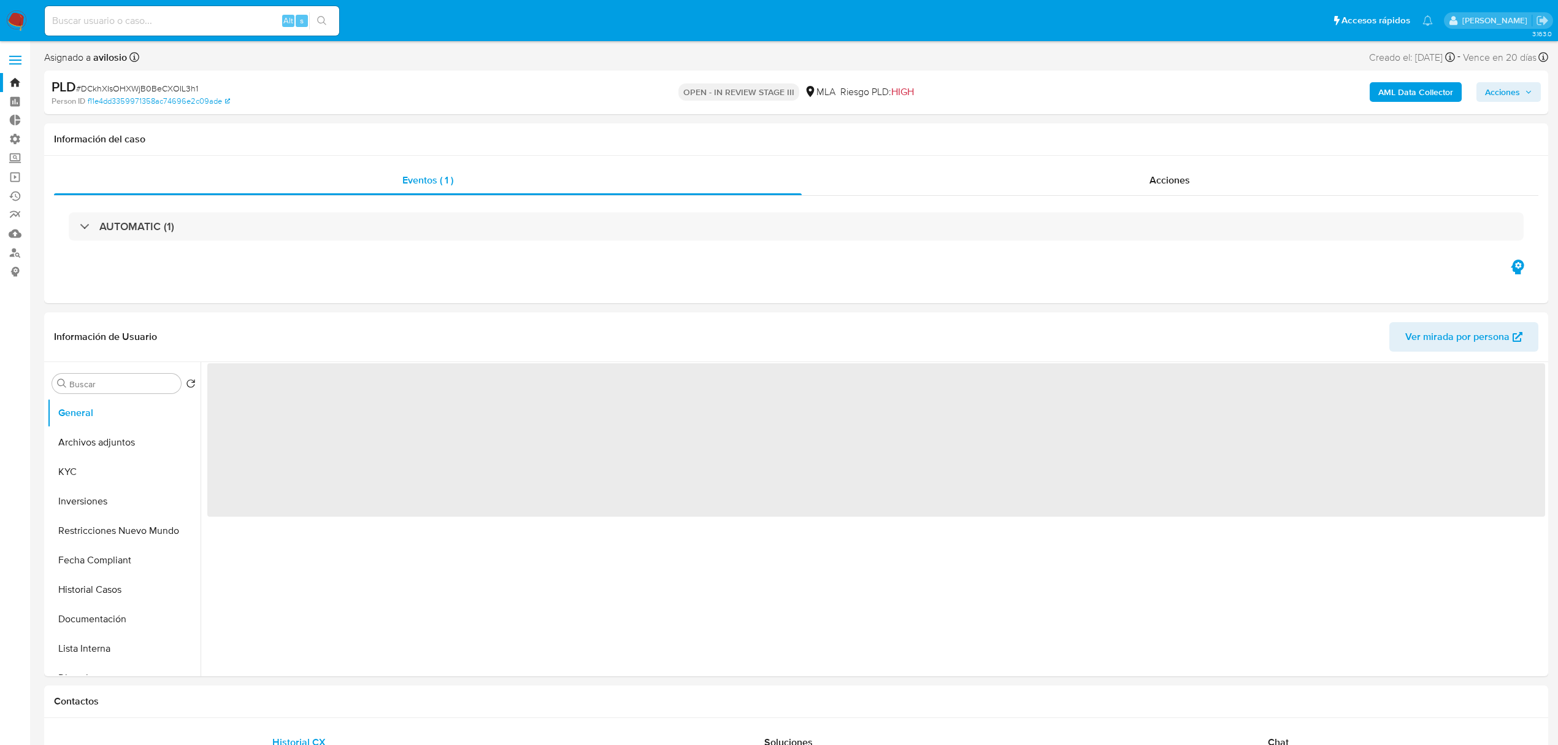
select select "10"
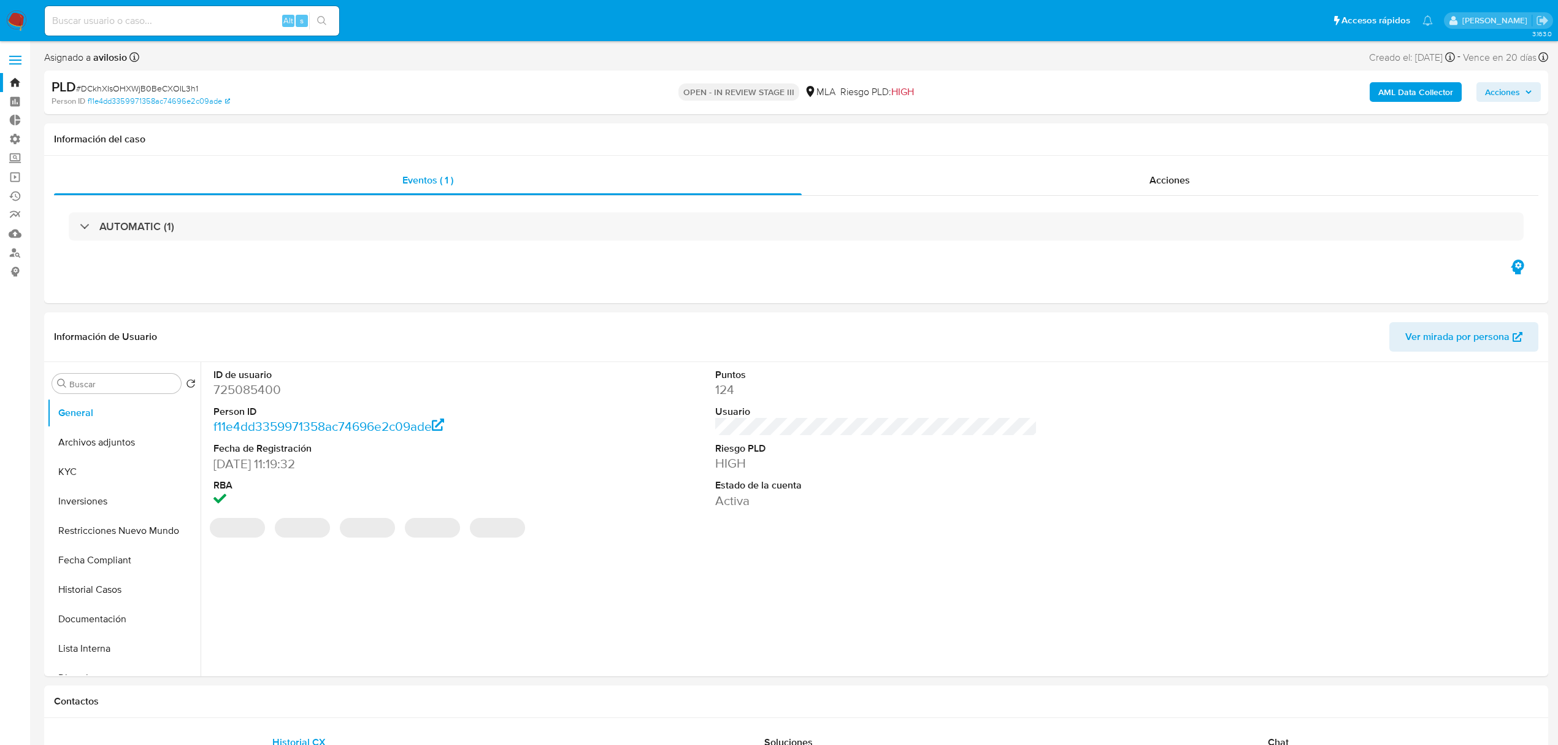
click at [1512, 104] on div "AML Data Collector Acciones" at bounding box center [1294, 92] width 493 height 29
click at [1506, 96] on span "Acciones" at bounding box center [1502, 92] width 35 height 20
click at [1191, 133] on span "Resolución del caso" at bounding box center [1161, 131] width 88 height 14
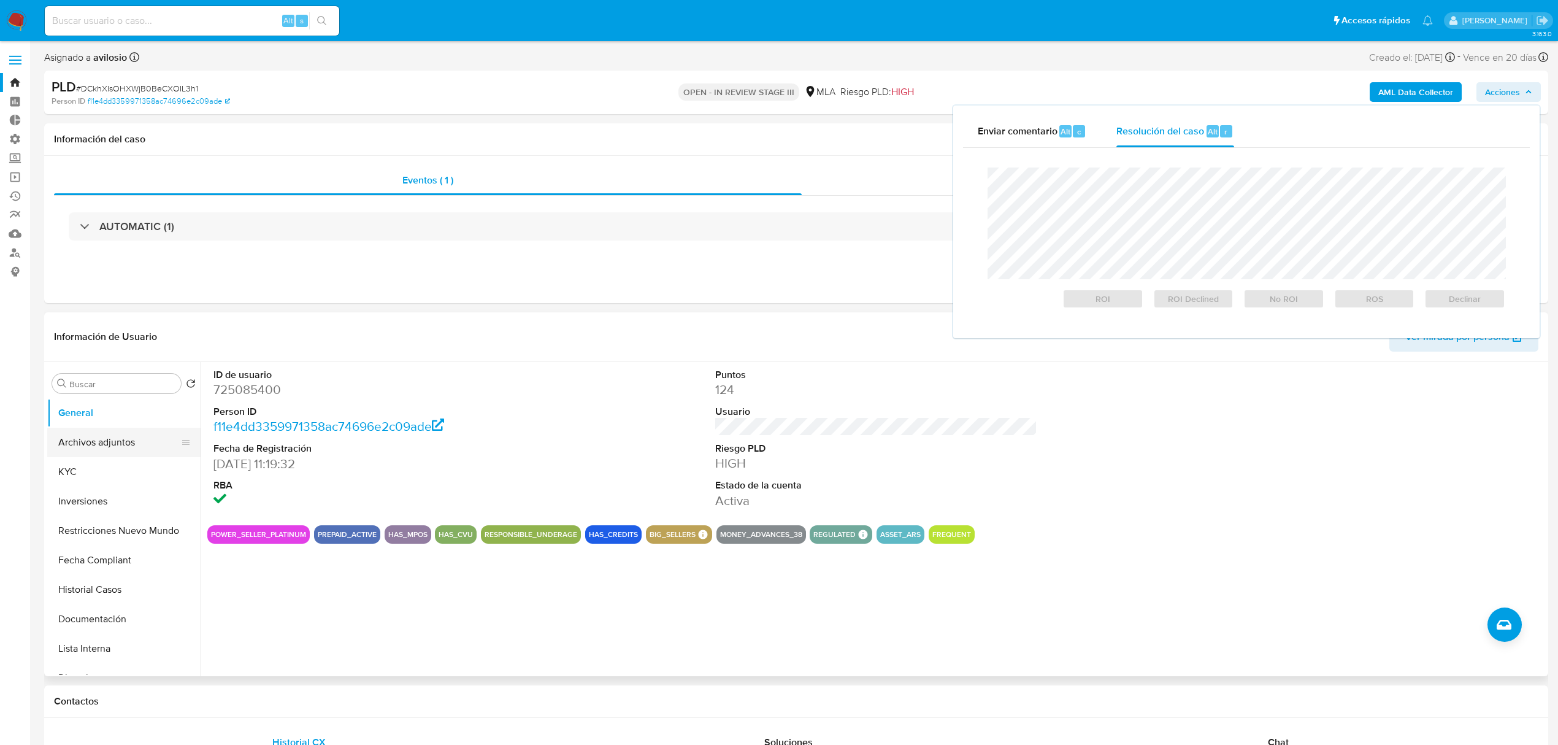
click at [116, 440] on button "Archivos adjuntos" at bounding box center [119, 442] width 144 height 29
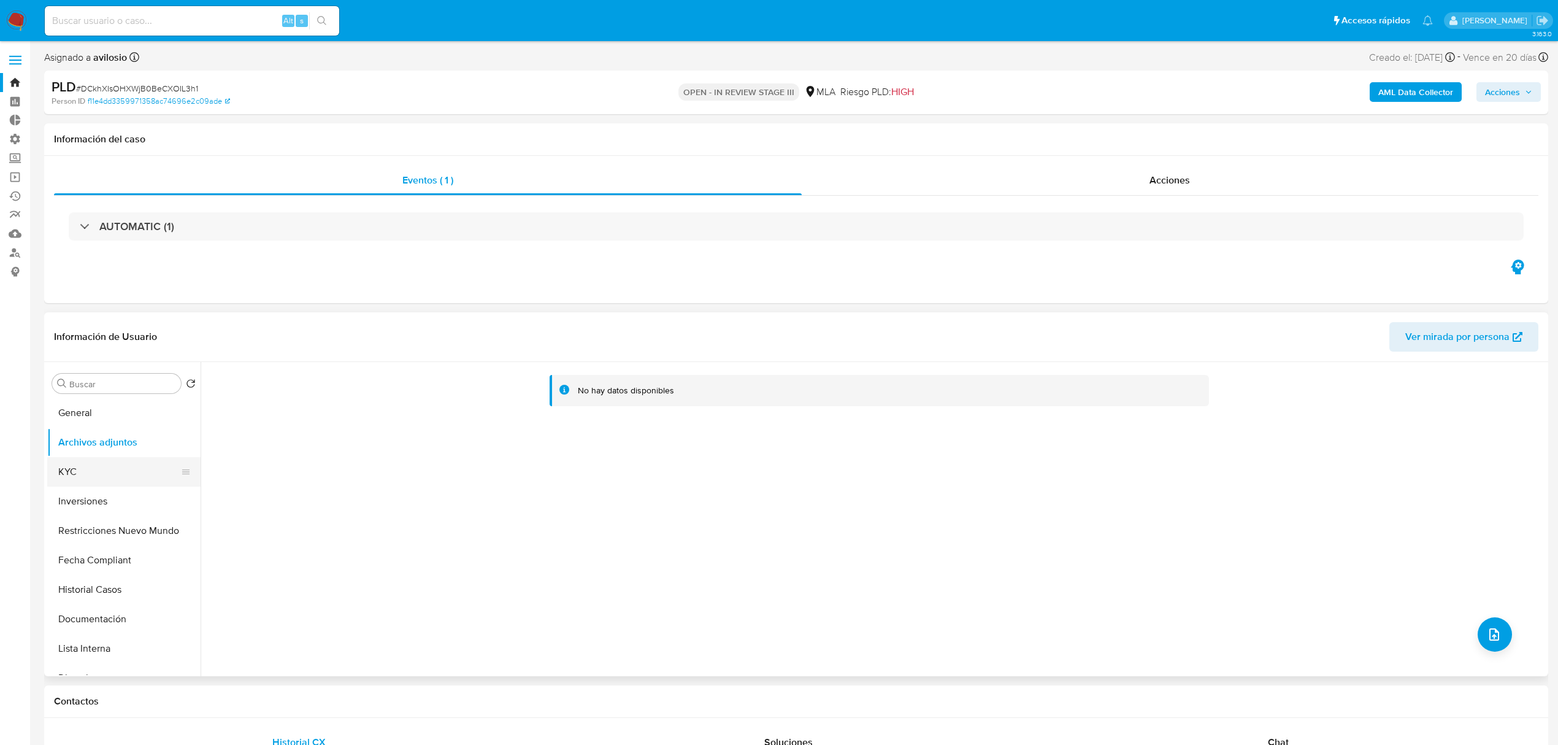
click at [82, 464] on button "KYC" at bounding box center [119, 471] width 144 height 29
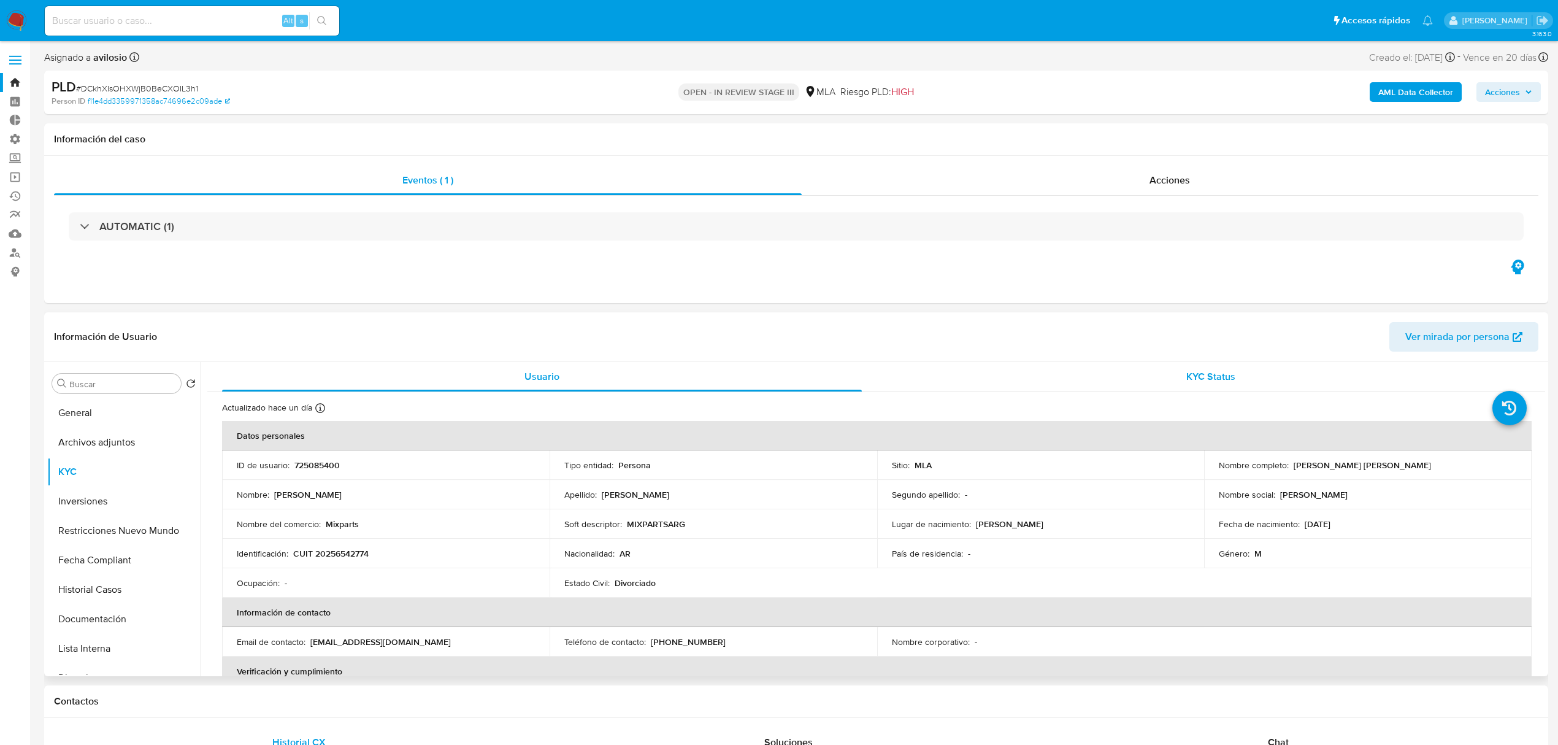
click at [1240, 376] on div "KYC Status" at bounding box center [1211, 376] width 640 height 29
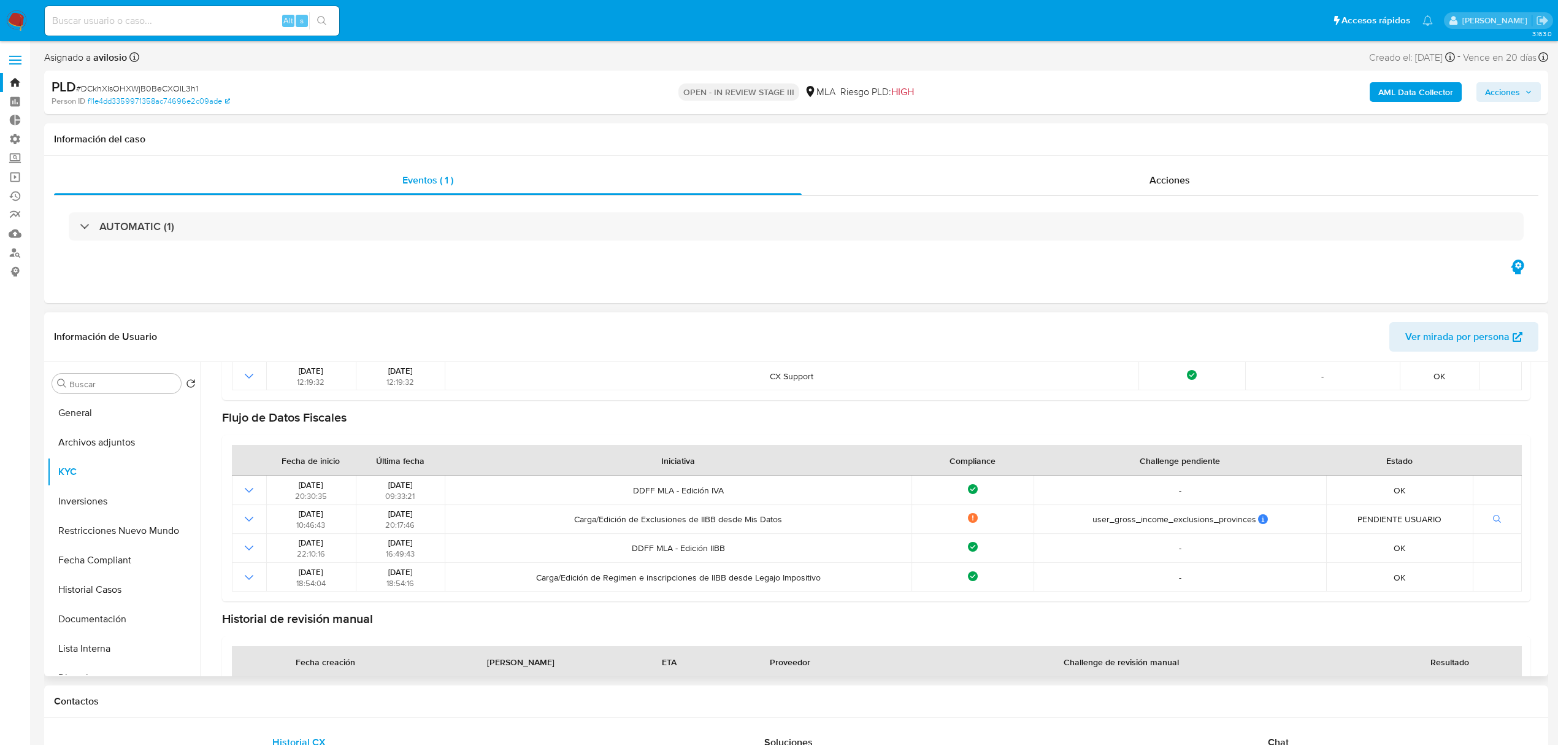
scroll to position [491, 0]
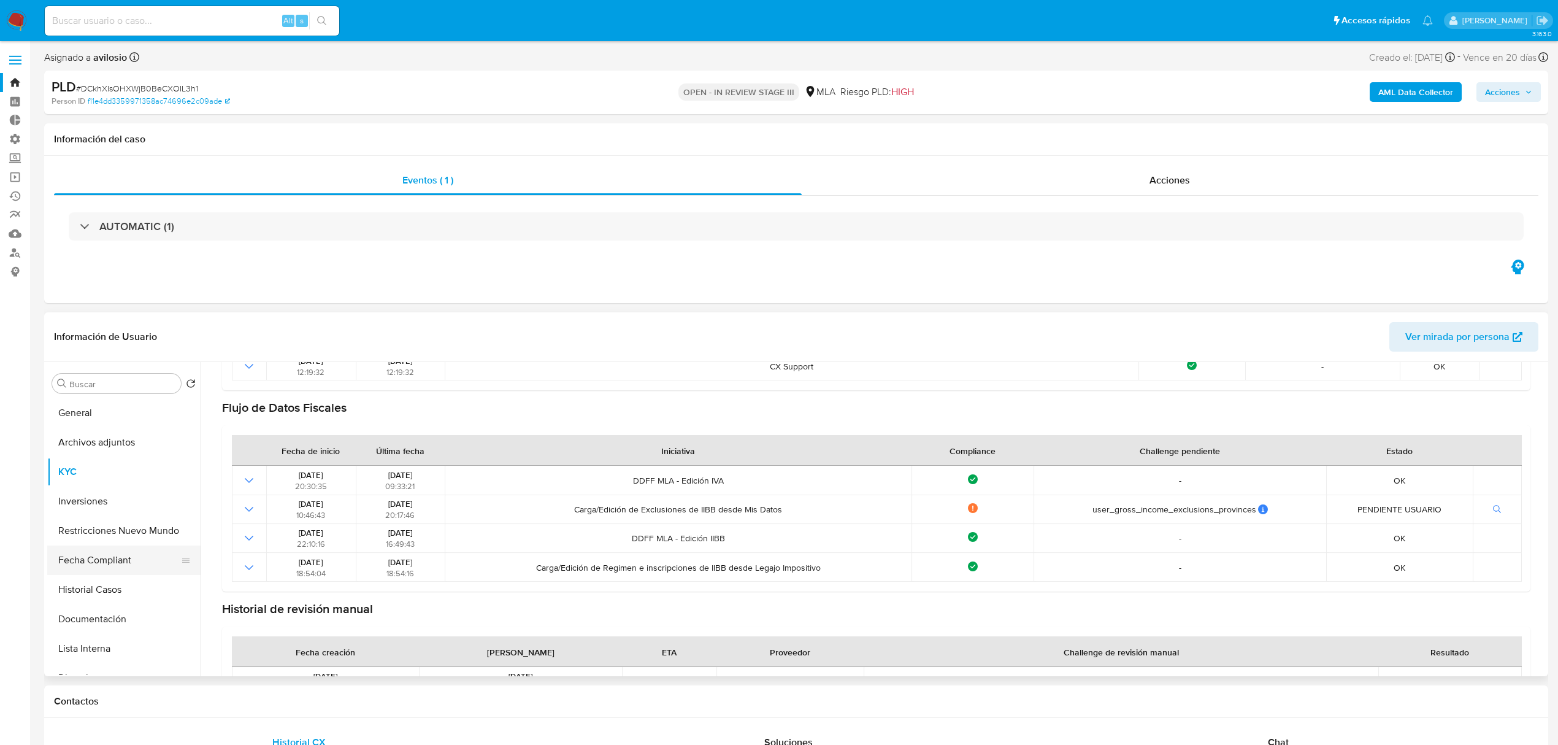
click at [103, 565] on button "Fecha Compliant" at bounding box center [119, 559] width 144 height 29
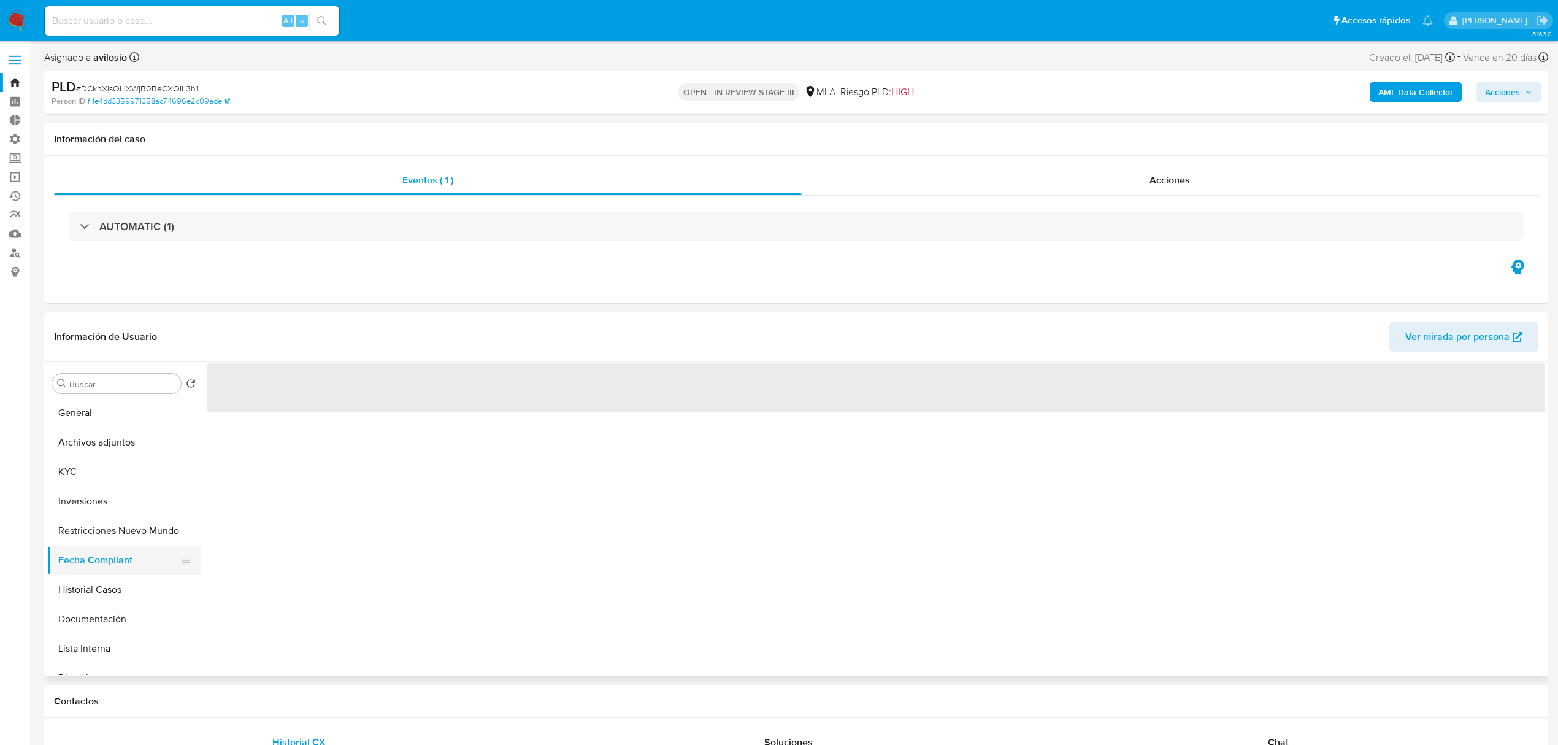
scroll to position [0, 0]
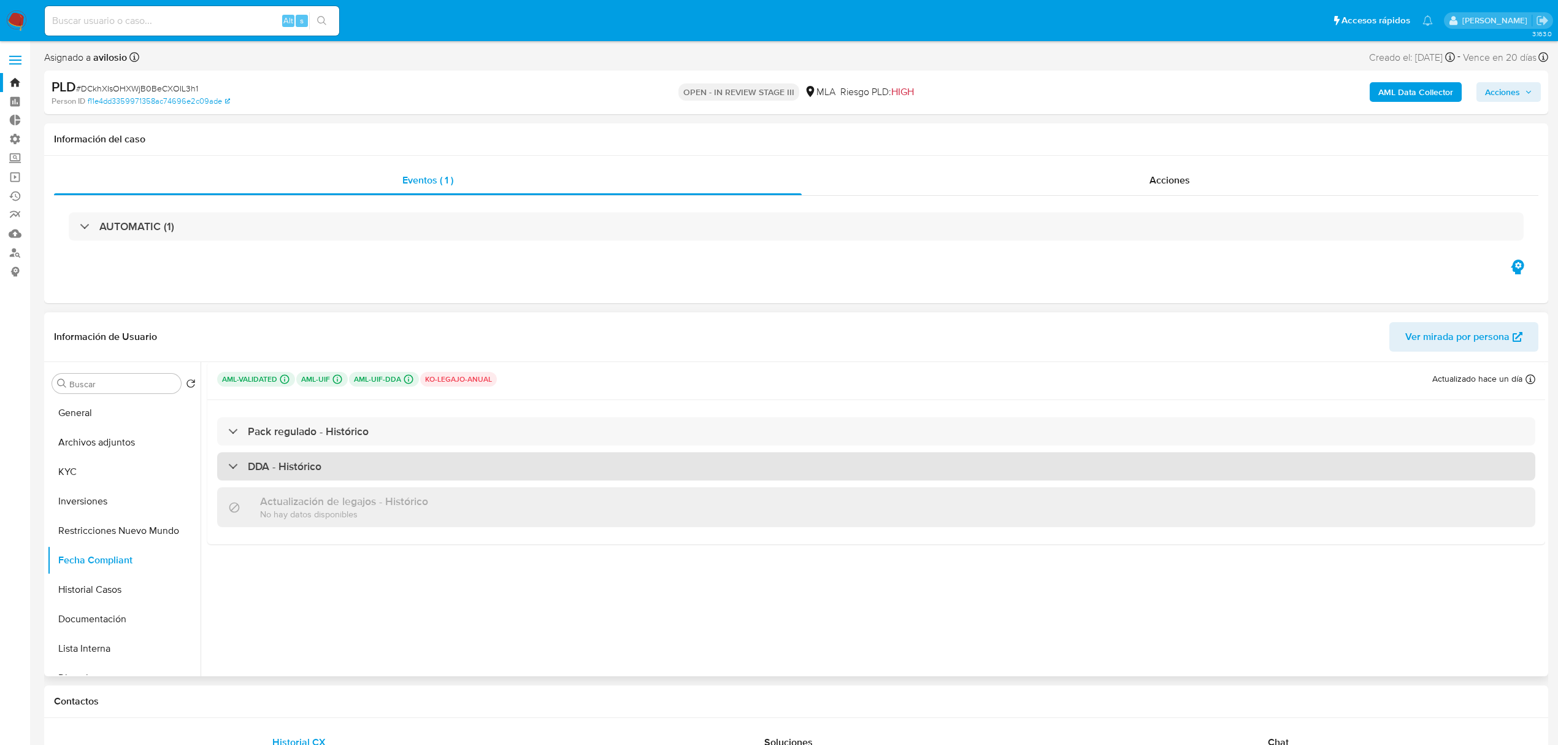
click at [310, 472] on h3 "DDA - Histórico" at bounding box center [285, 466] width 74 height 13
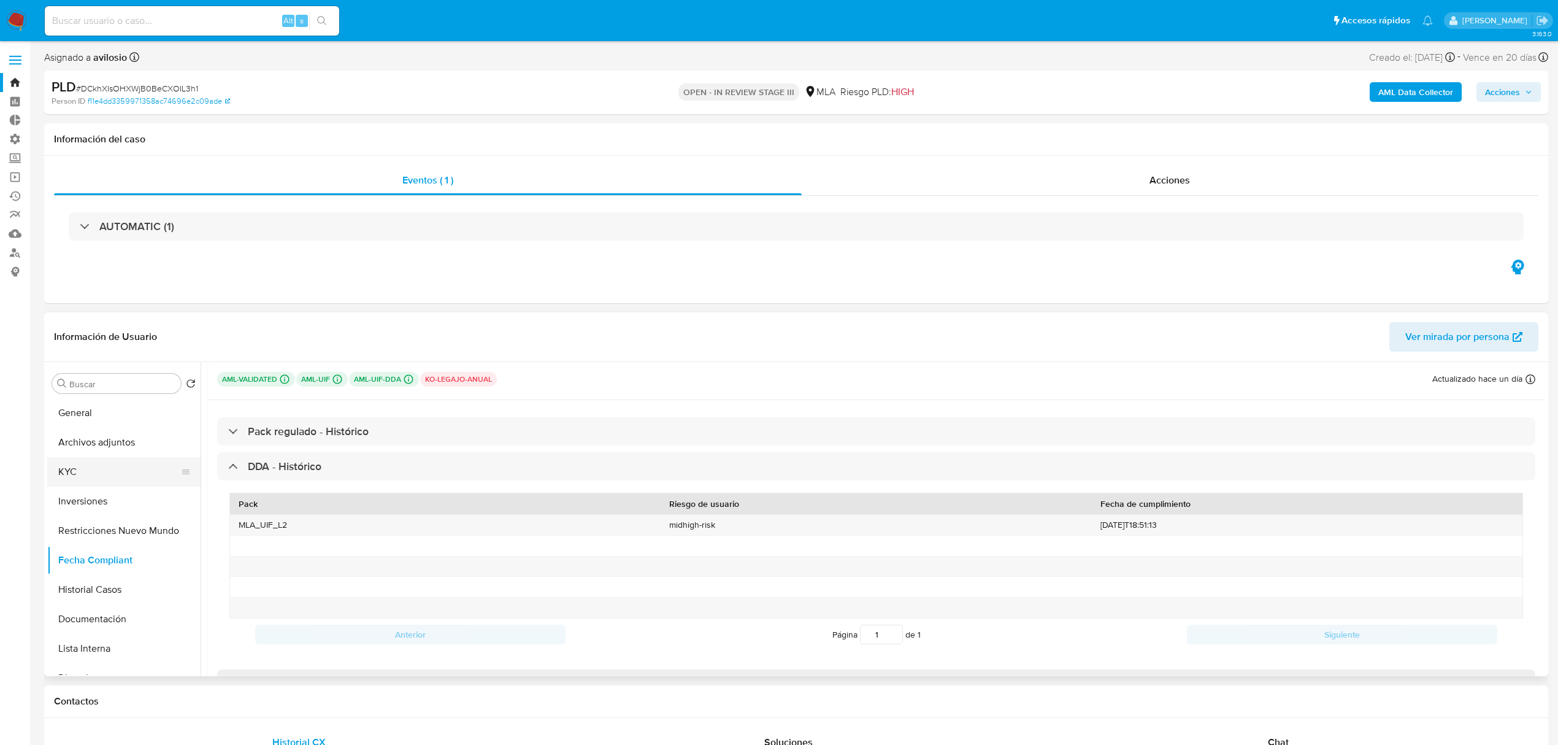
click at [84, 469] on button "KYC" at bounding box center [119, 471] width 144 height 29
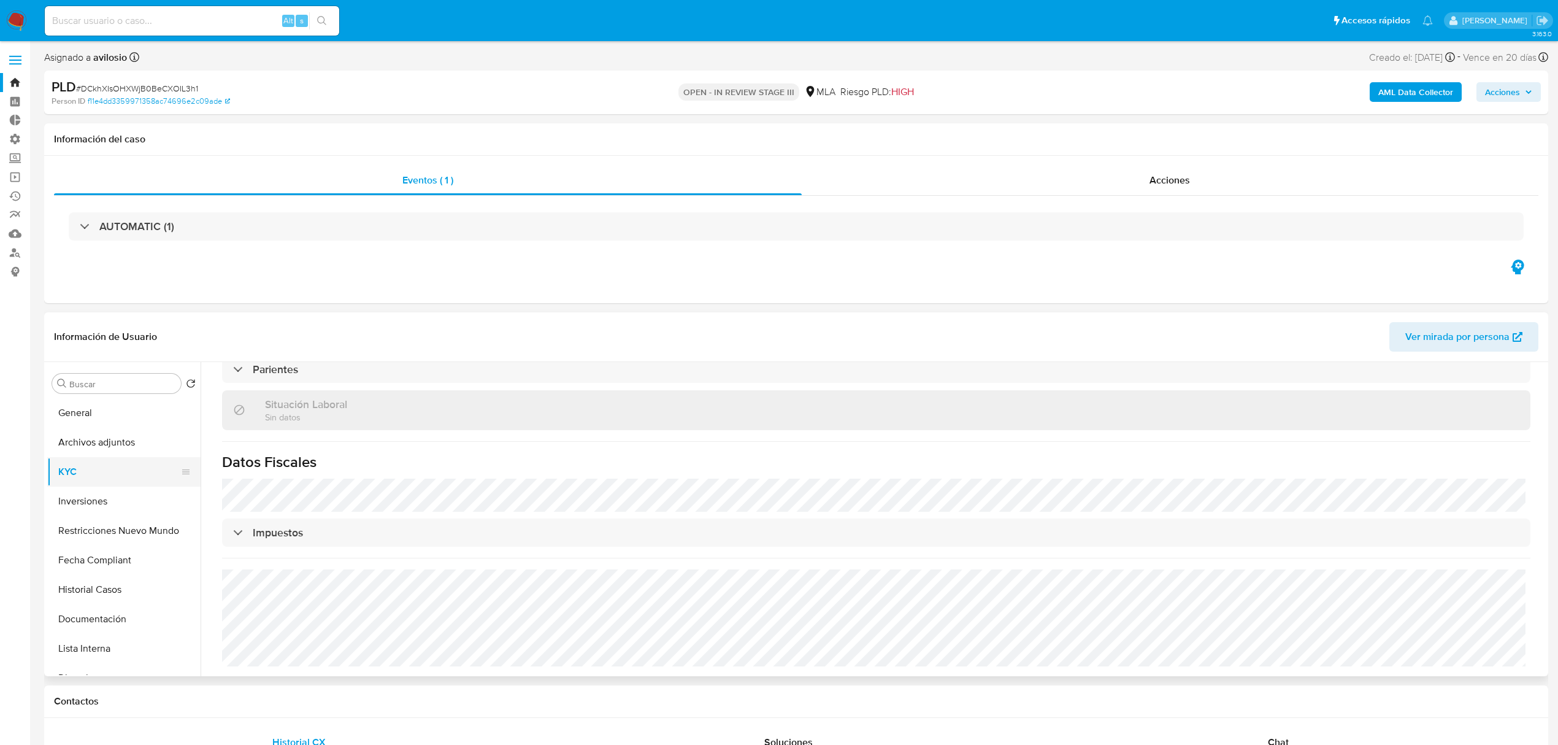
click at [85, 457] on button "KYC" at bounding box center [119, 471] width 144 height 29
click at [128, 562] on button "Fecha Compliant" at bounding box center [119, 559] width 144 height 29
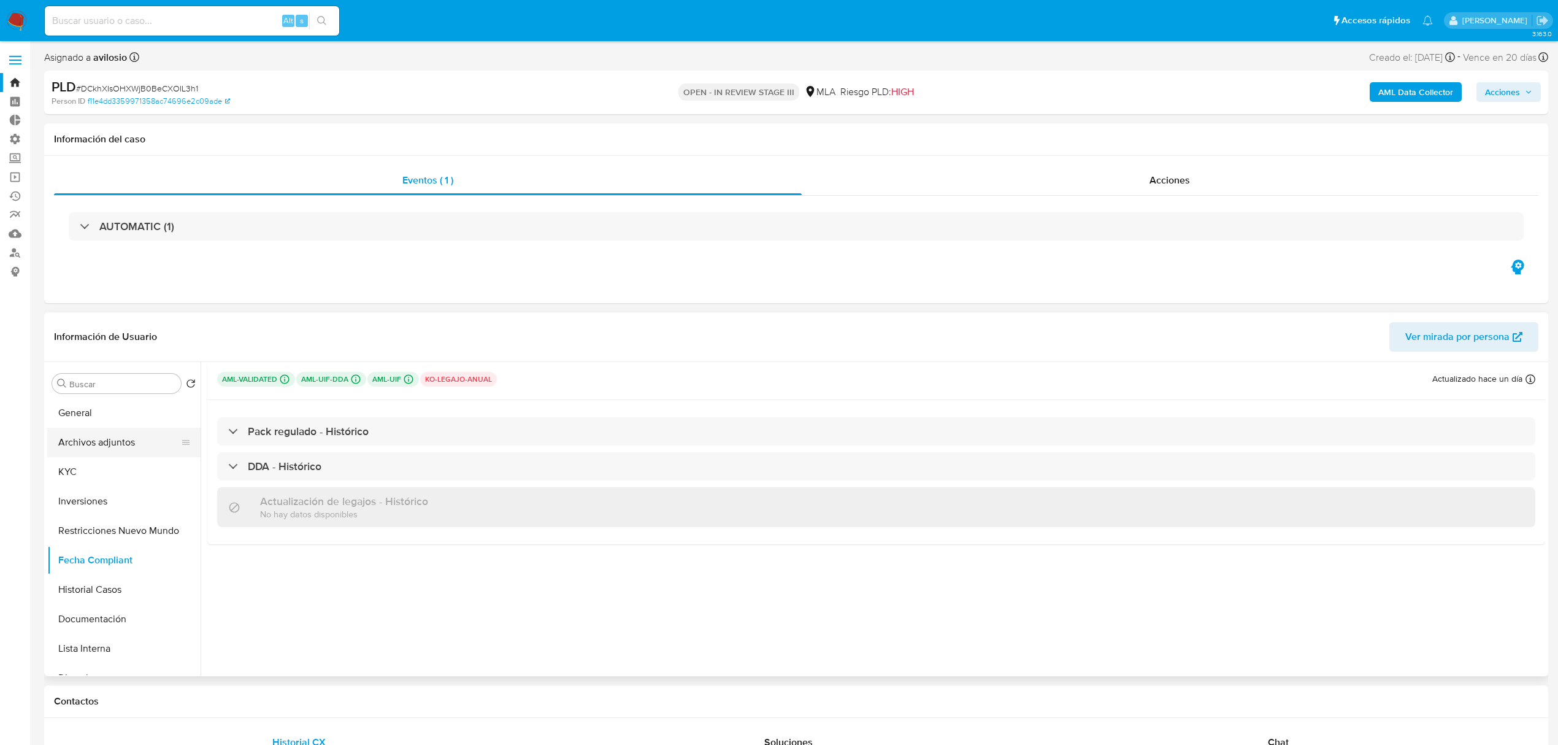
click at [109, 437] on button "Archivos adjuntos" at bounding box center [119, 442] width 144 height 29
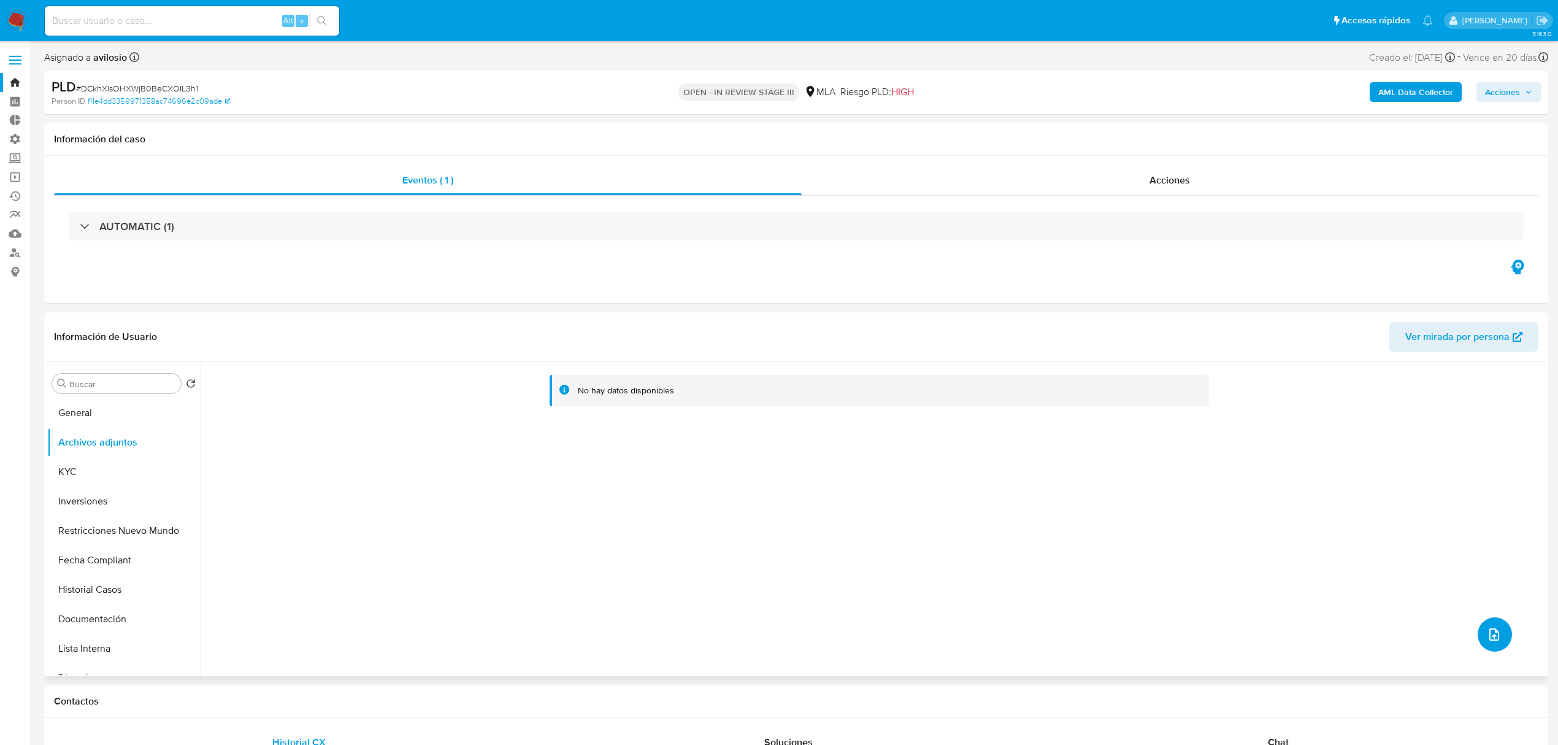
click at [1491, 634] on icon "upload-file" at bounding box center [1494, 634] width 15 height 15
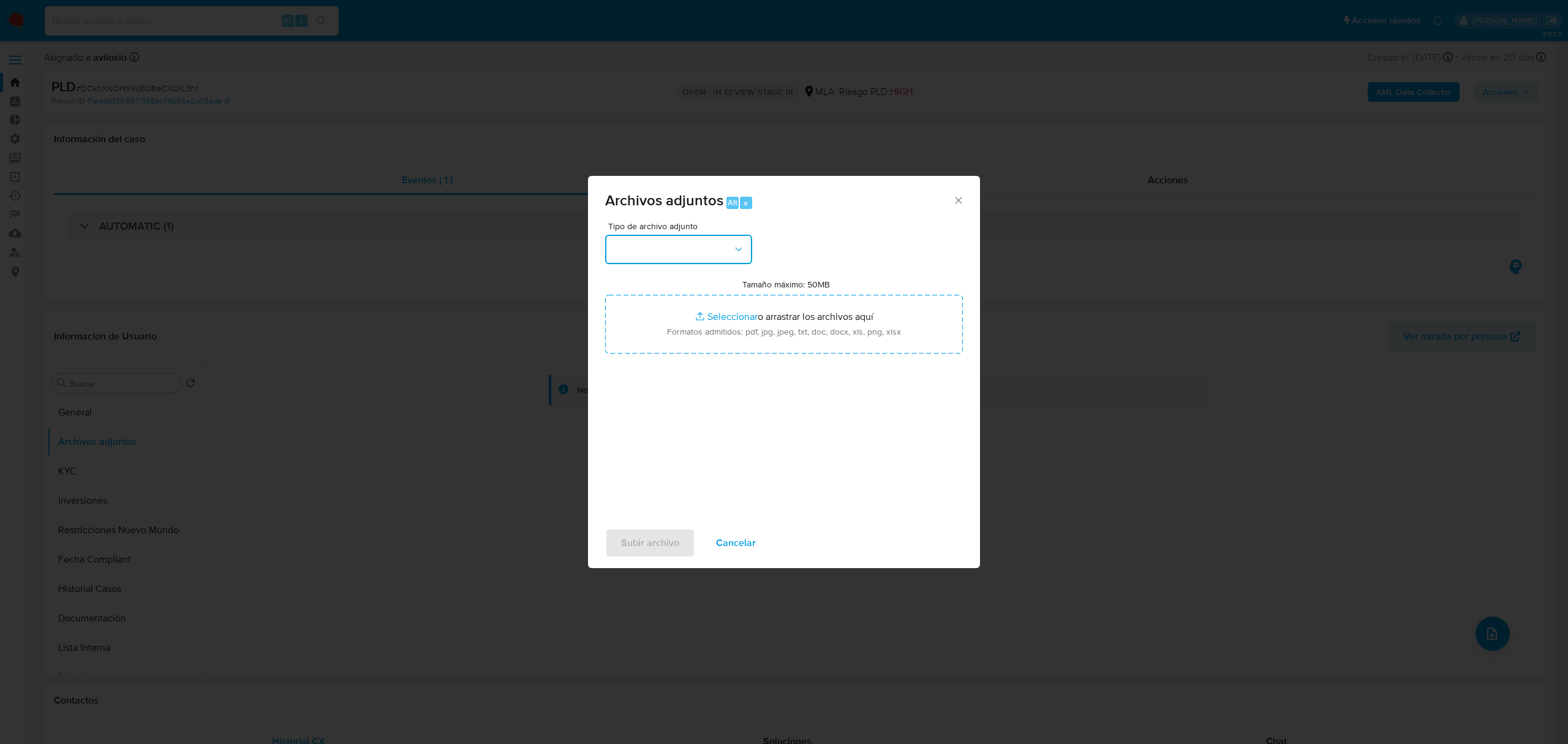
click at [731, 258] on button "button" at bounding box center [678, 249] width 147 height 29
click at [647, 366] on div "OTROS" at bounding box center [674, 354] width 125 height 29
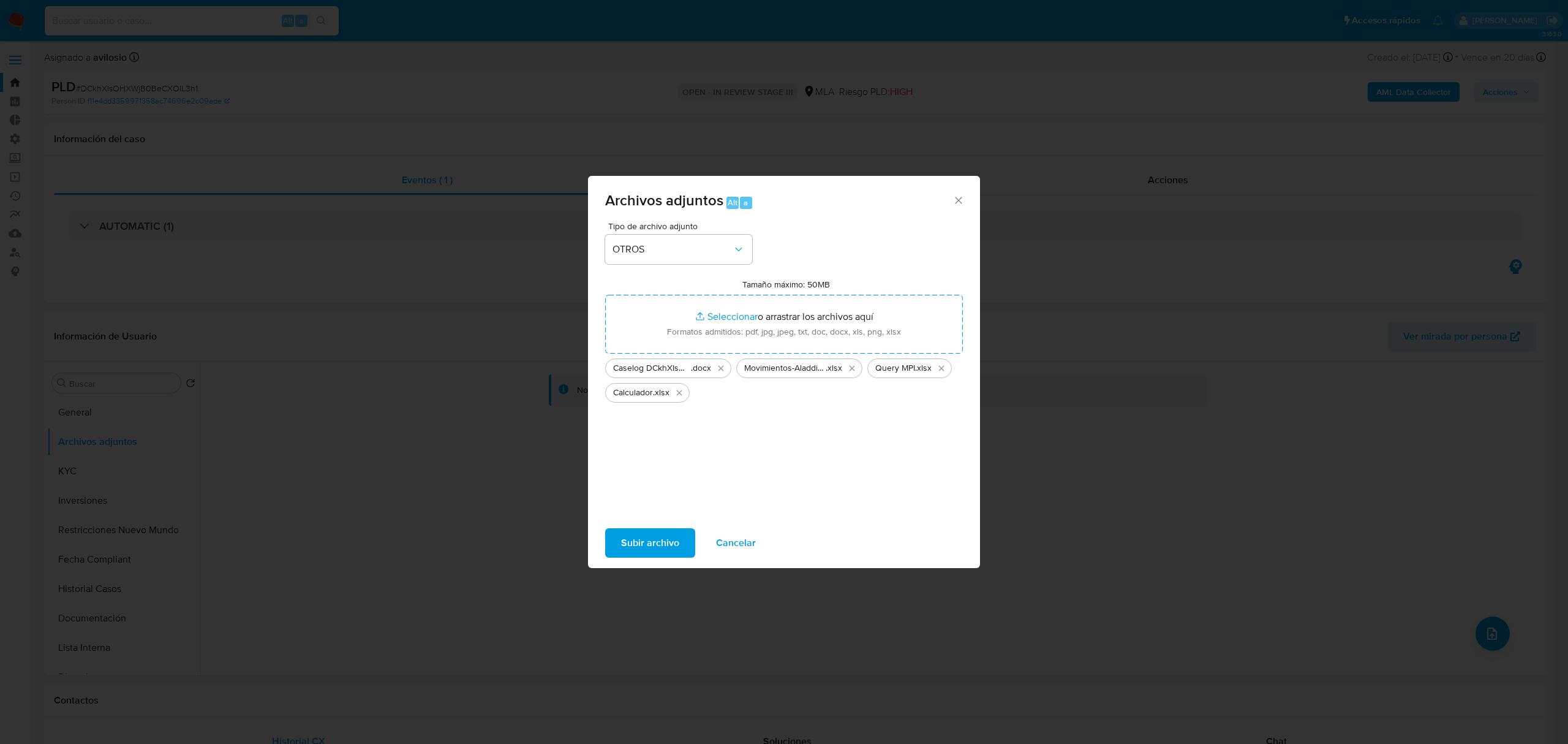
click at [636, 552] on span "Subir archivo" at bounding box center [650, 542] width 58 height 27
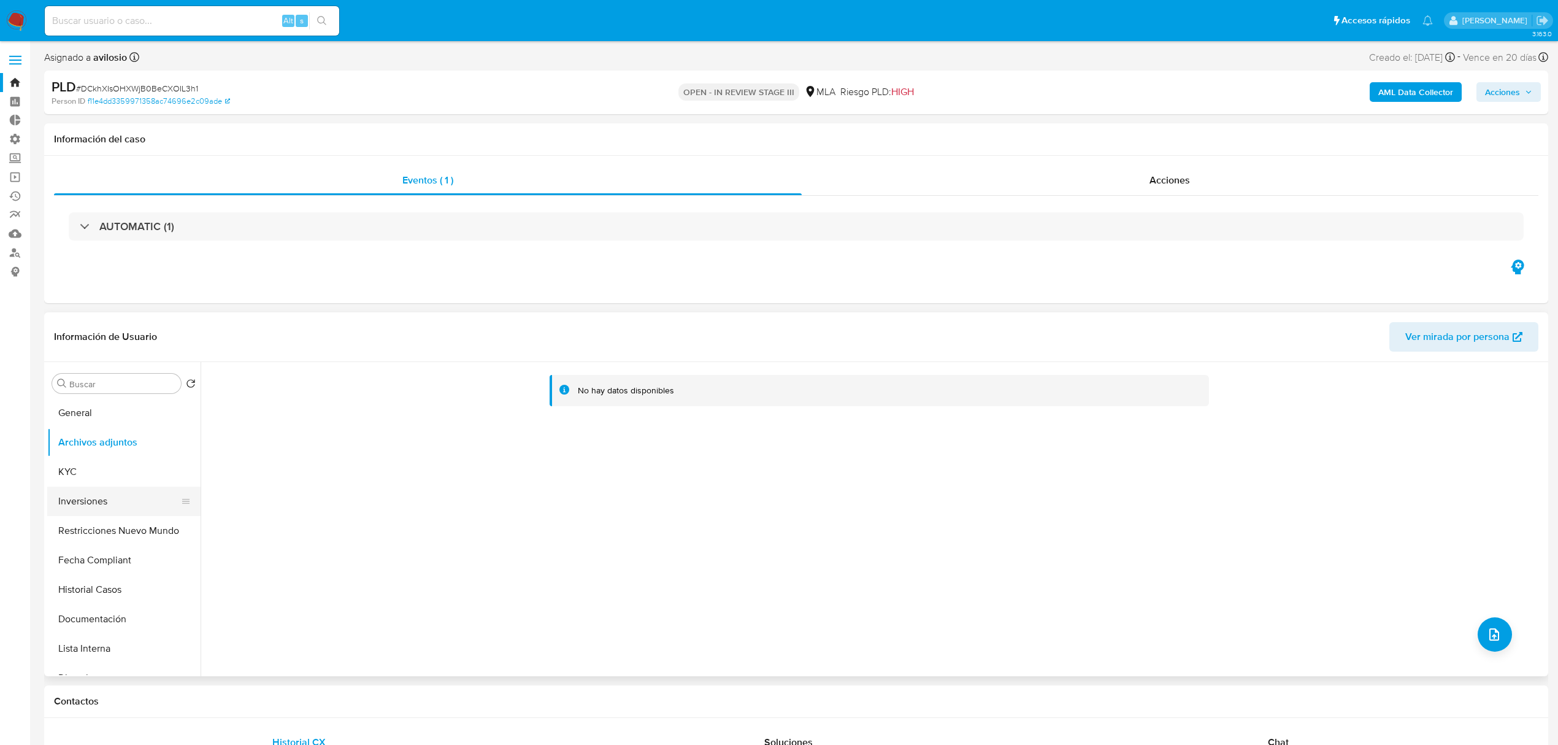
click at [104, 492] on button "Inversiones" at bounding box center [119, 500] width 144 height 29
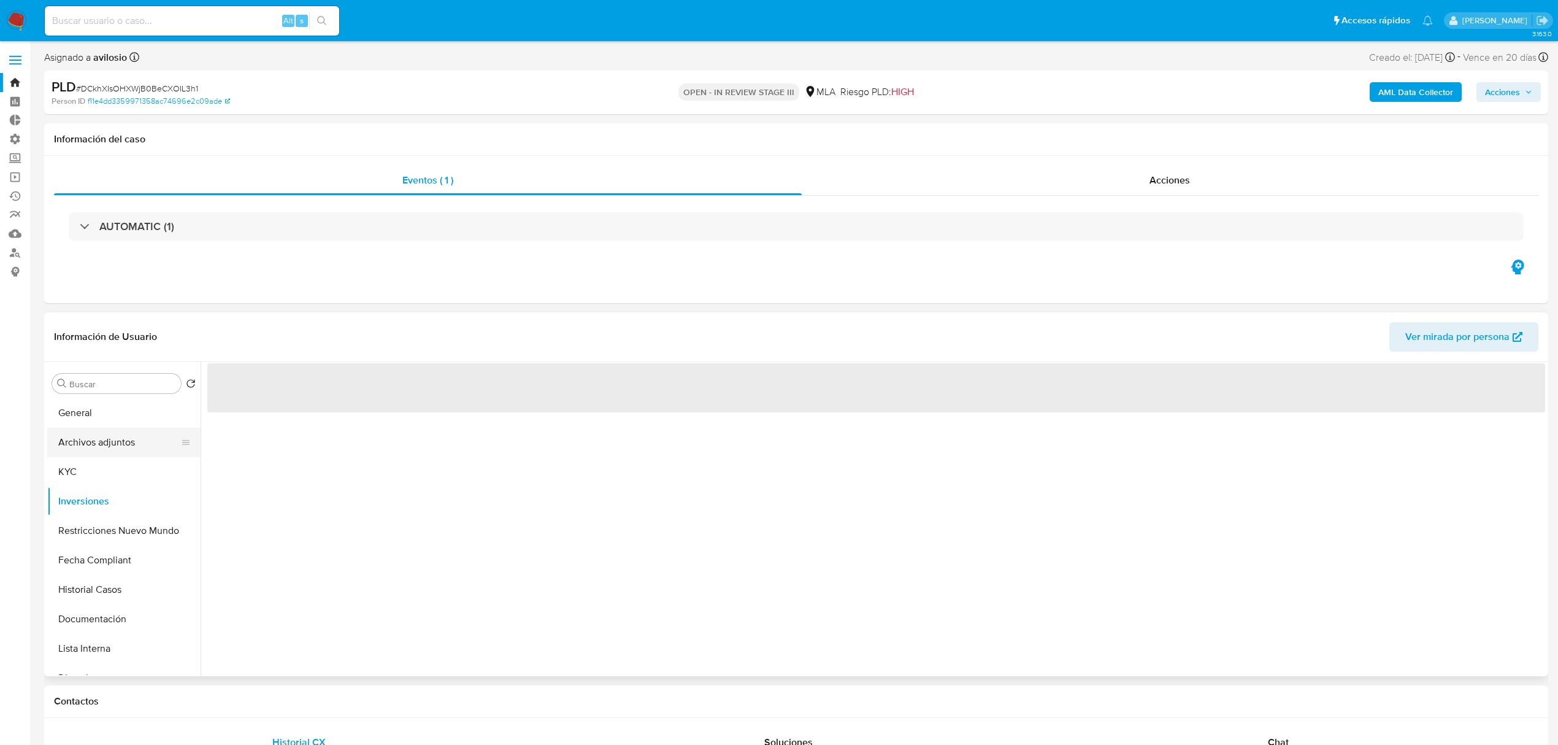
click at [106, 435] on button "Archivos adjuntos" at bounding box center [119, 442] width 144 height 29
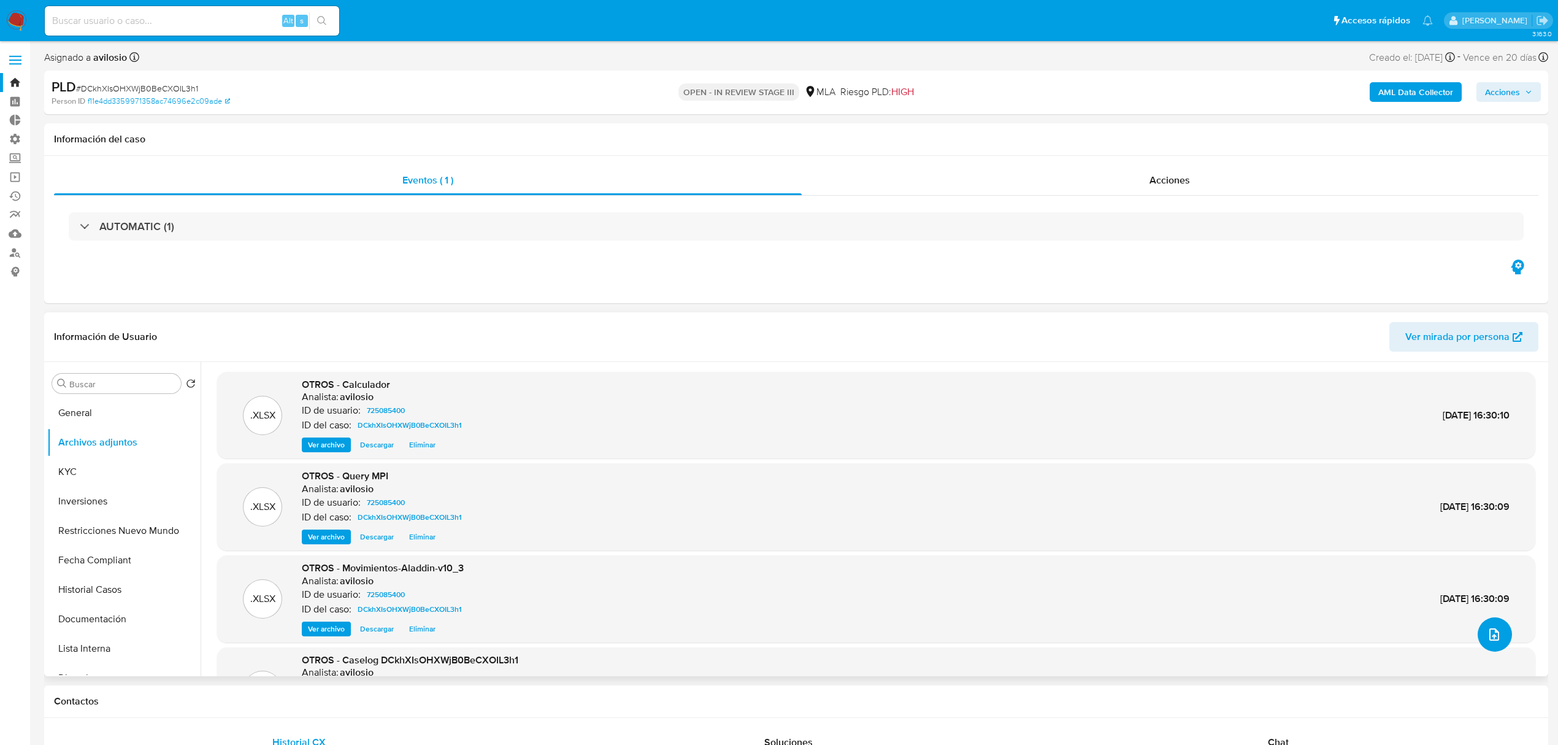
click at [1503, 637] on button "upload-file" at bounding box center [1495, 634] width 34 height 34
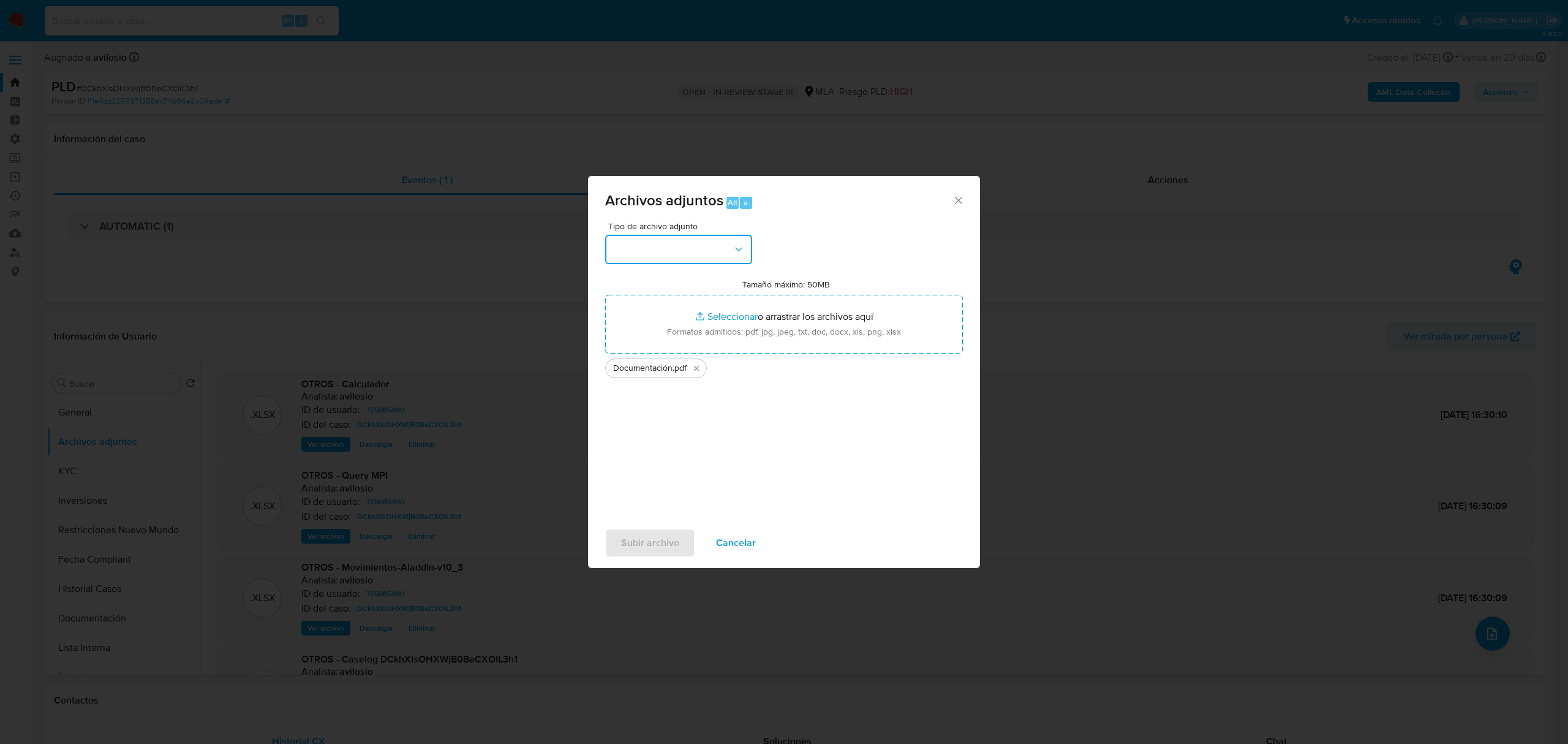
click at [724, 236] on button "button" at bounding box center [678, 249] width 147 height 29
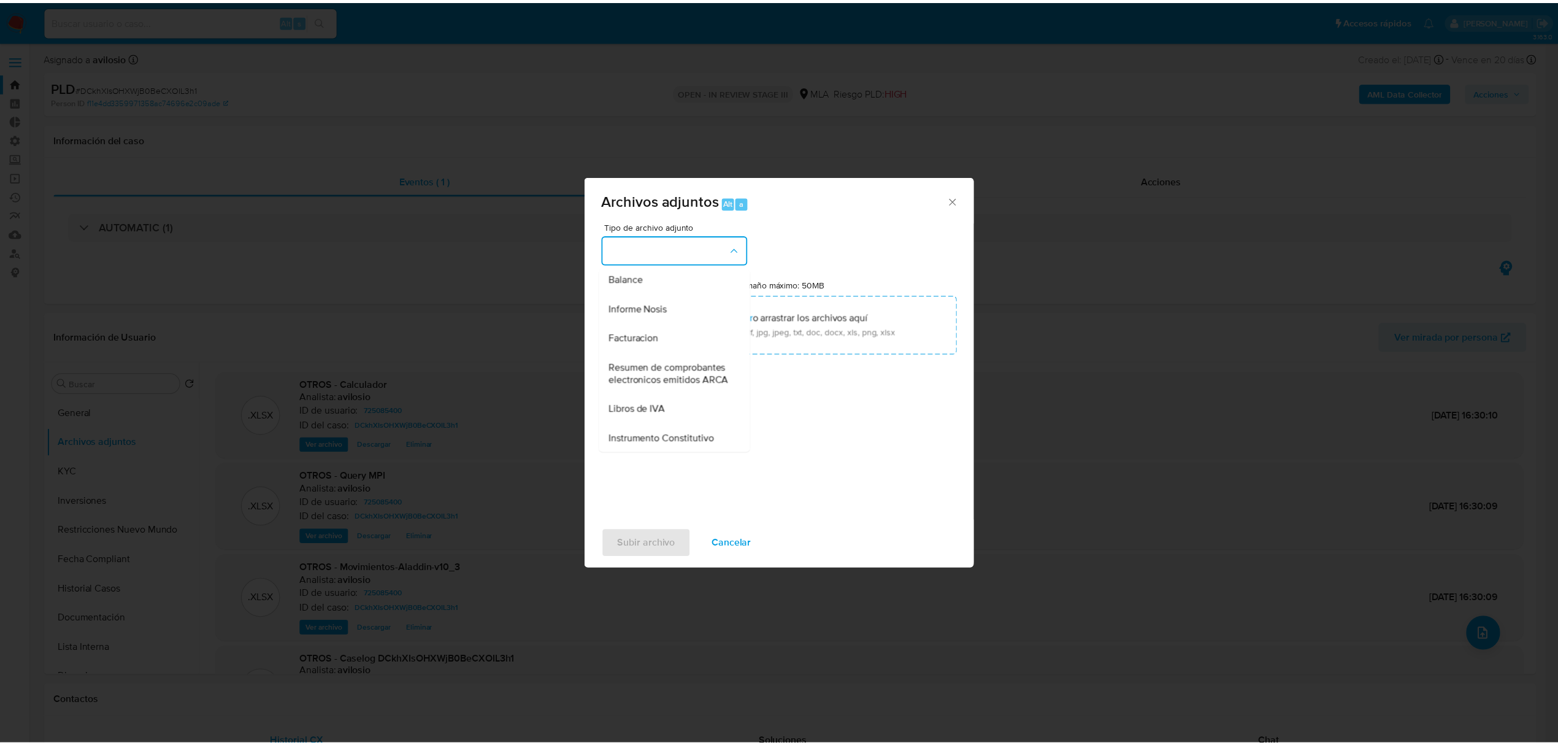
scroll to position [227, 0]
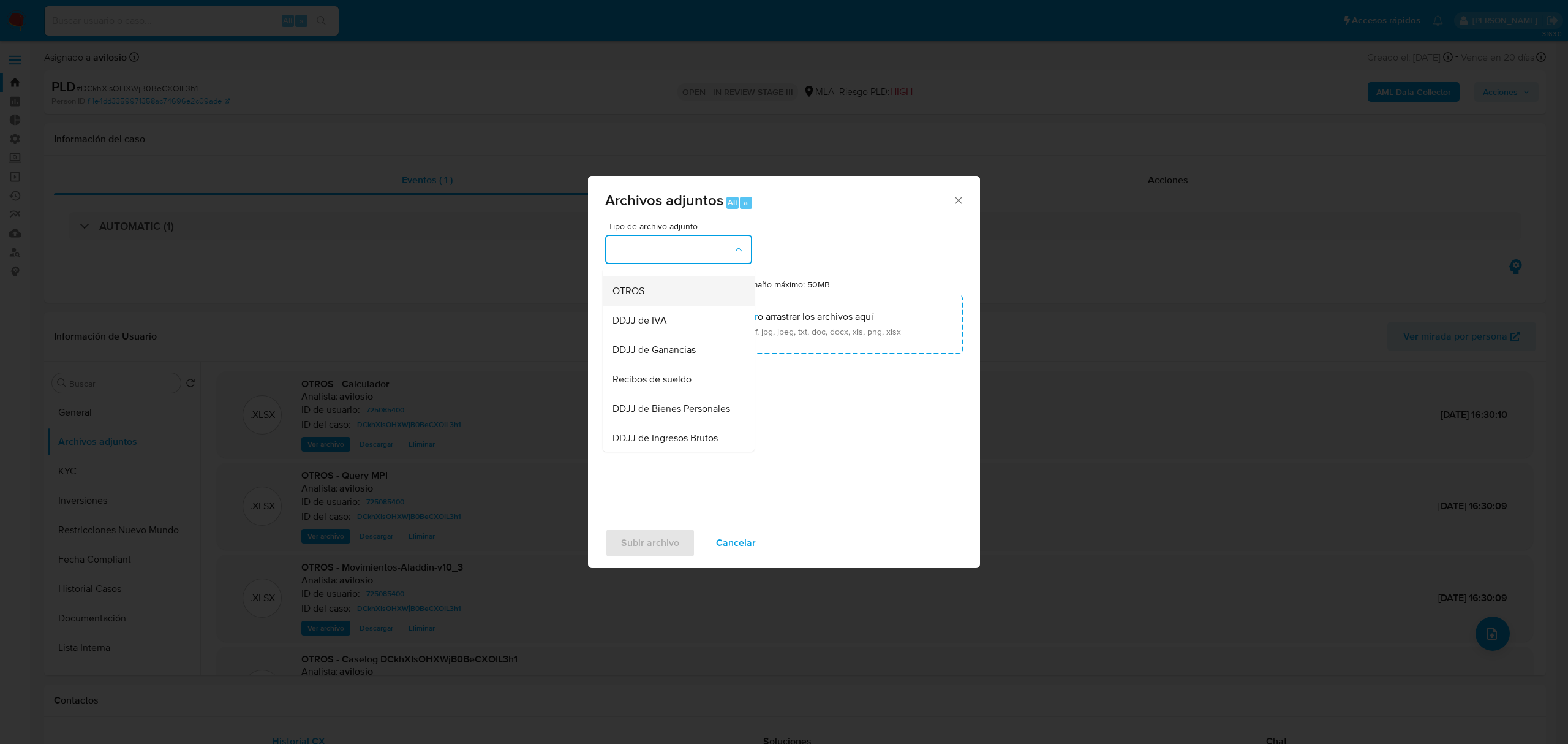
click at [670, 306] on div "OTROS" at bounding box center [674, 291] width 125 height 29
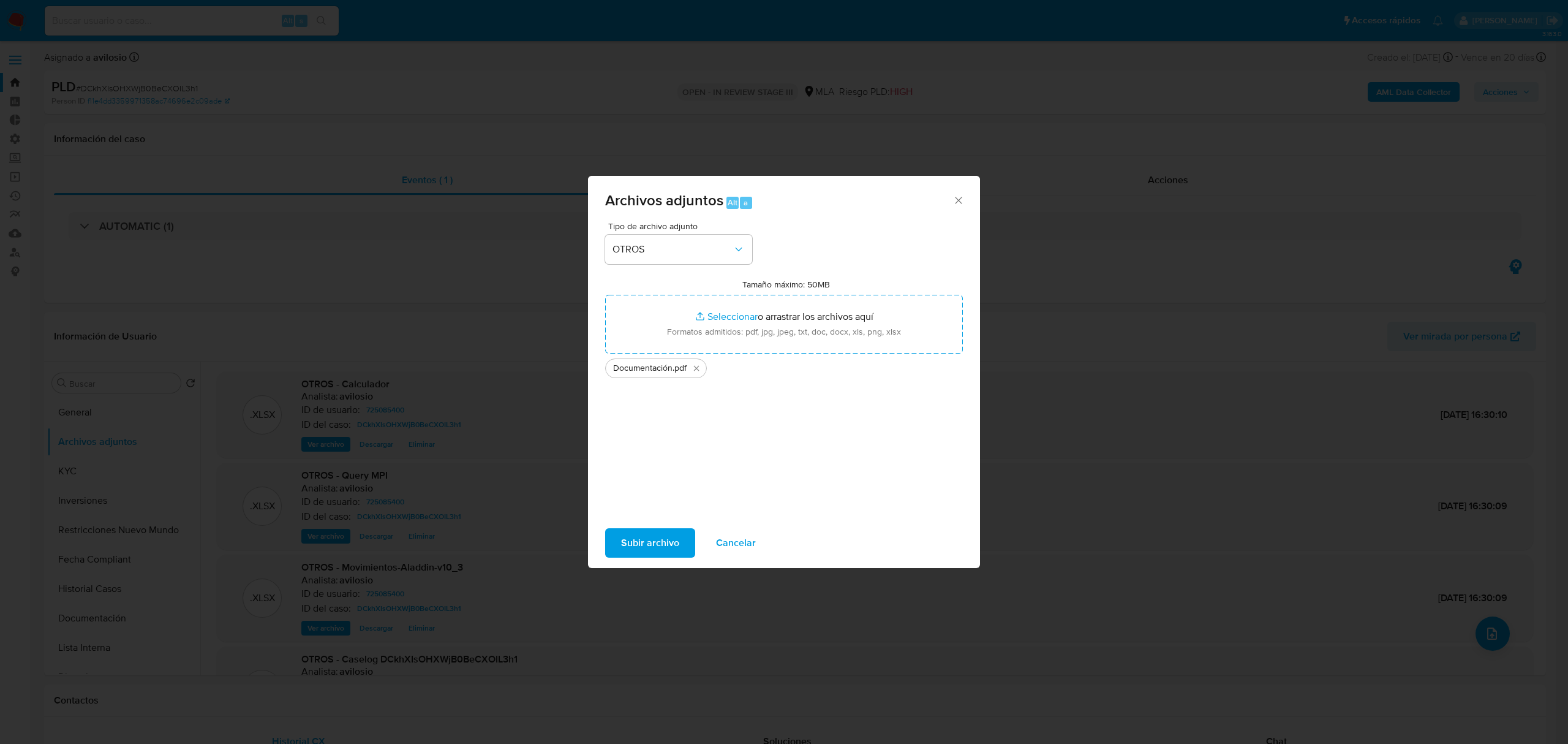
click at [665, 544] on span "Subir archivo" at bounding box center [650, 542] width 58 height 27
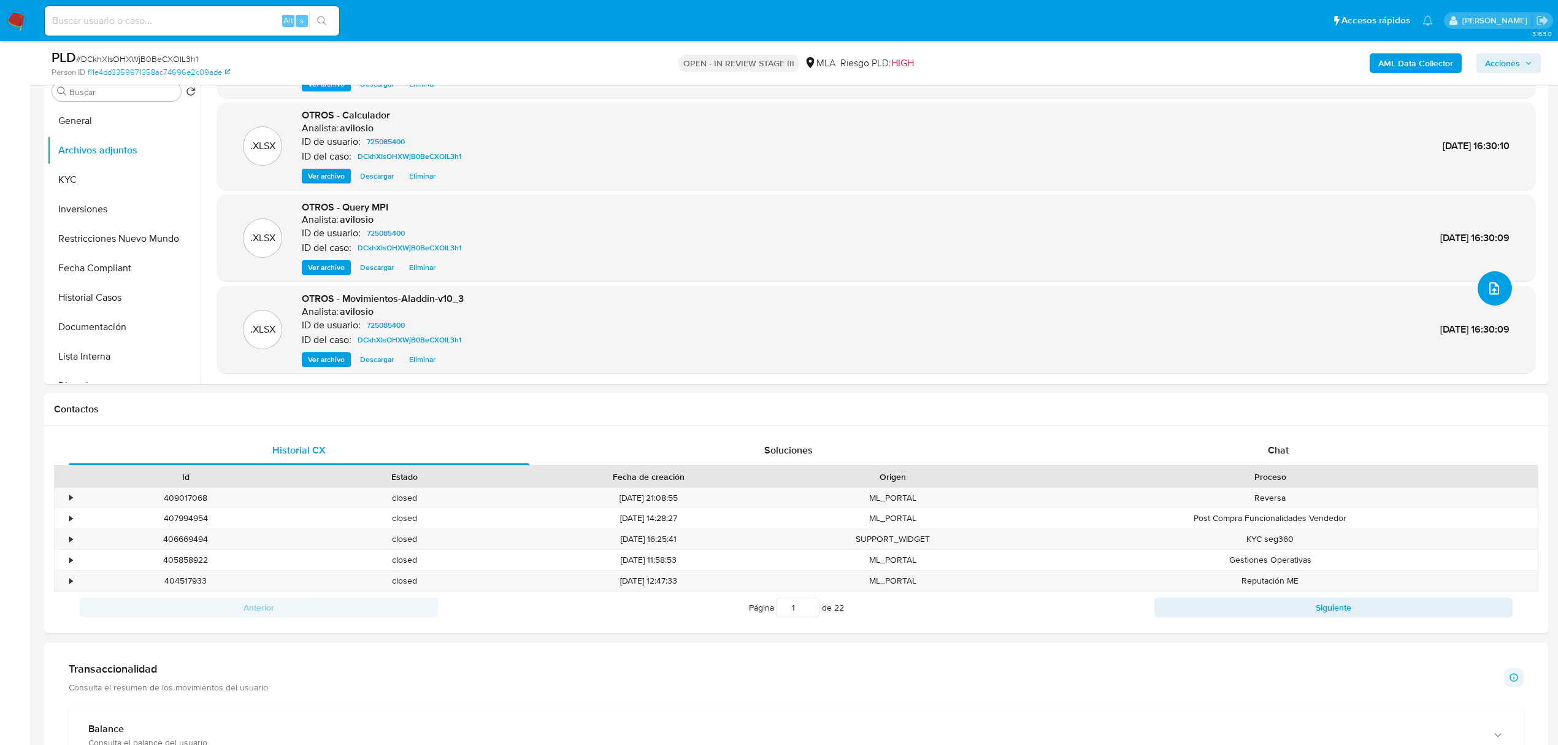
scroll to position [409, 0]
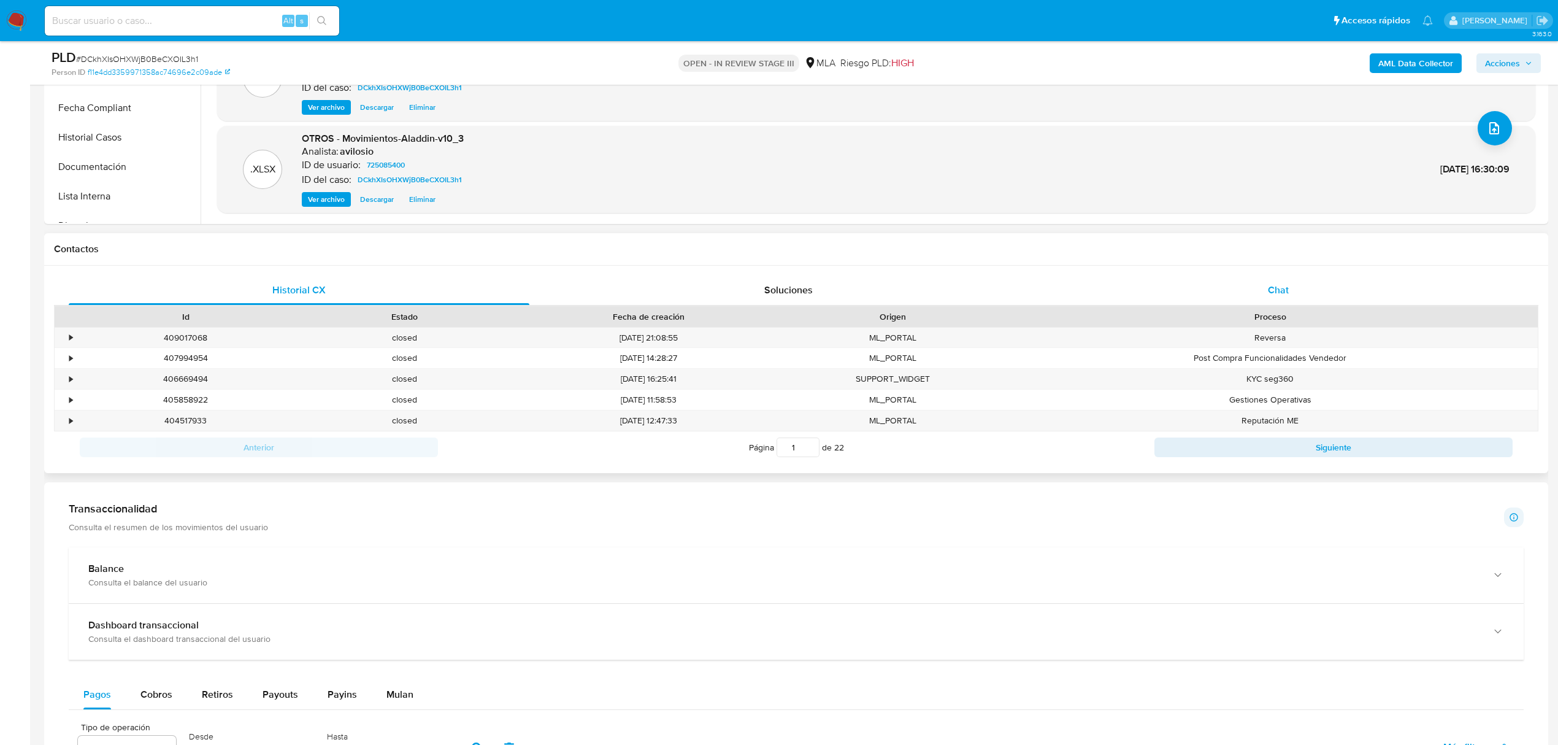
click at [1303, 290] on div "Chat" at bounding box center [1278, 289] width 461 height 29
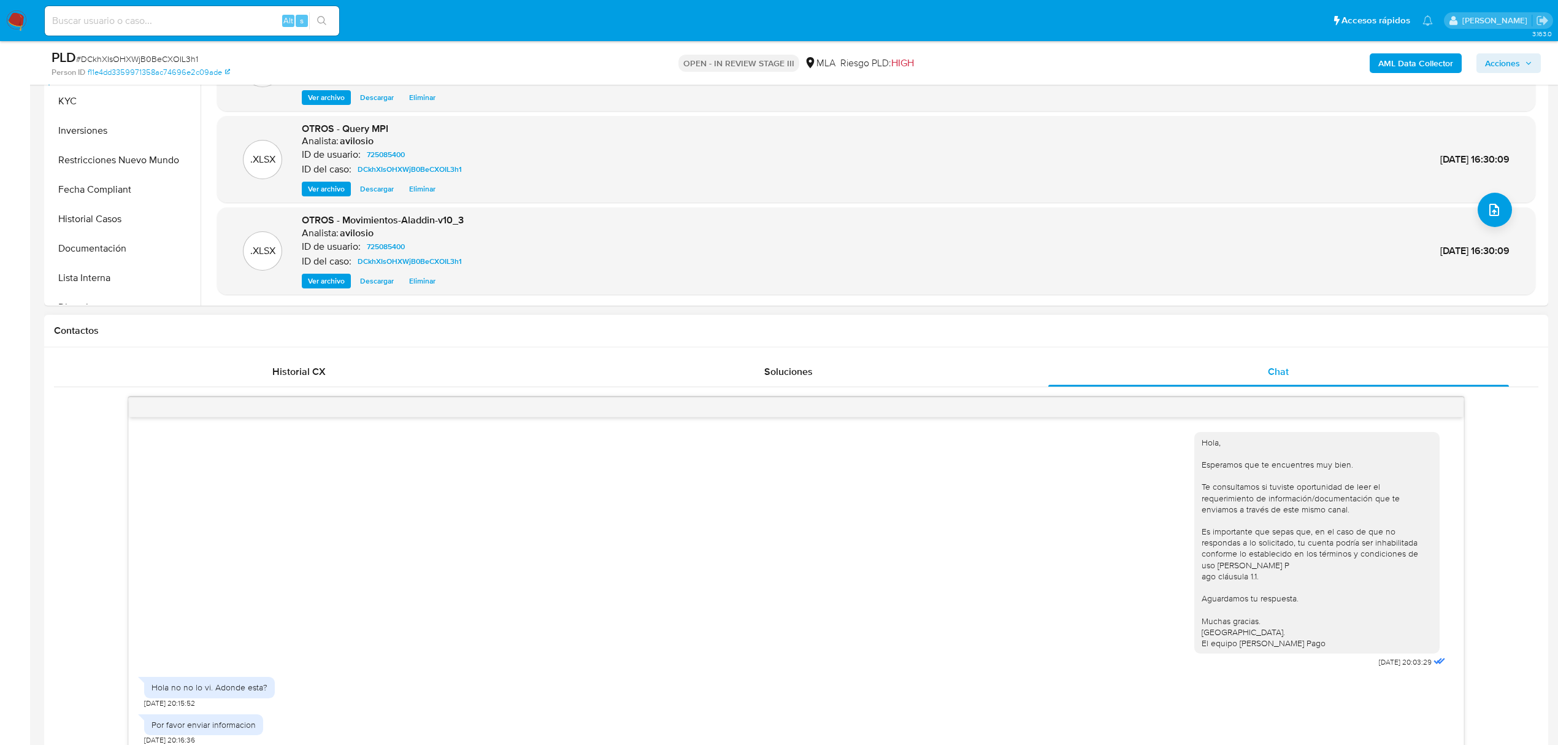
scroll to position [0, 0]
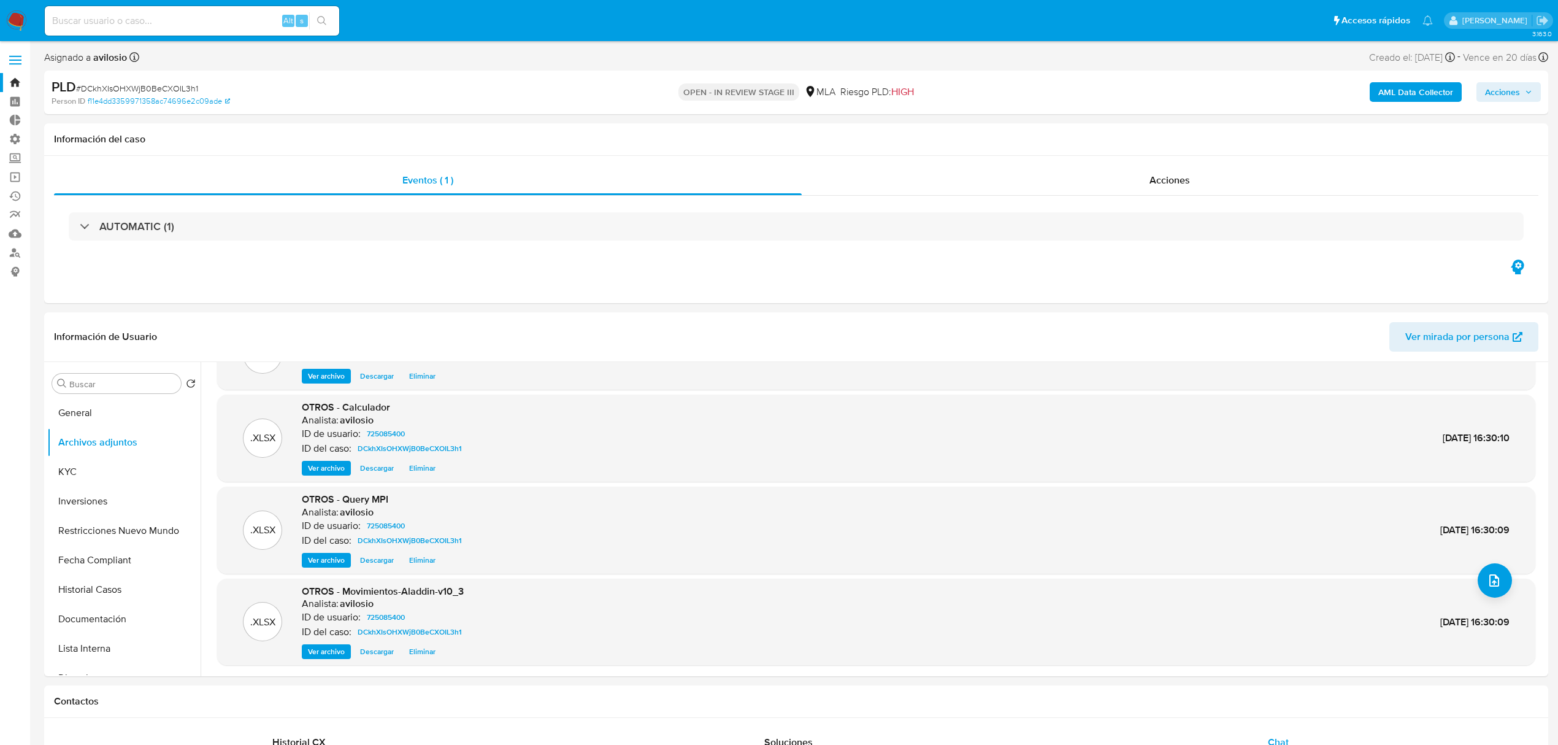
click at [1512, 101] on span "Acciones" at bounding box center [1502, 92] width 35 height 20
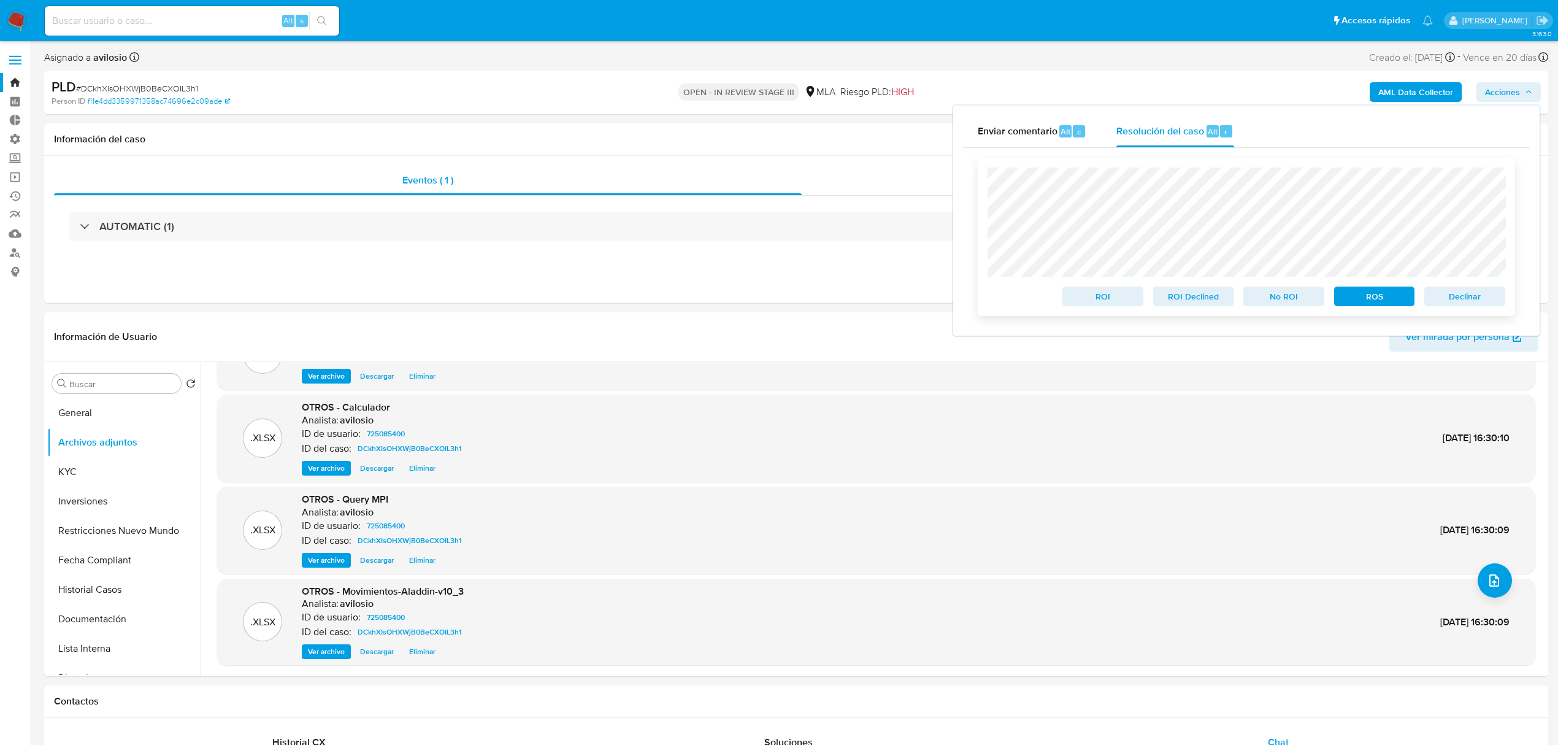
click at [1477, 303] on span "Declinar" at bounding box center [1465, 296] width 64 height 17
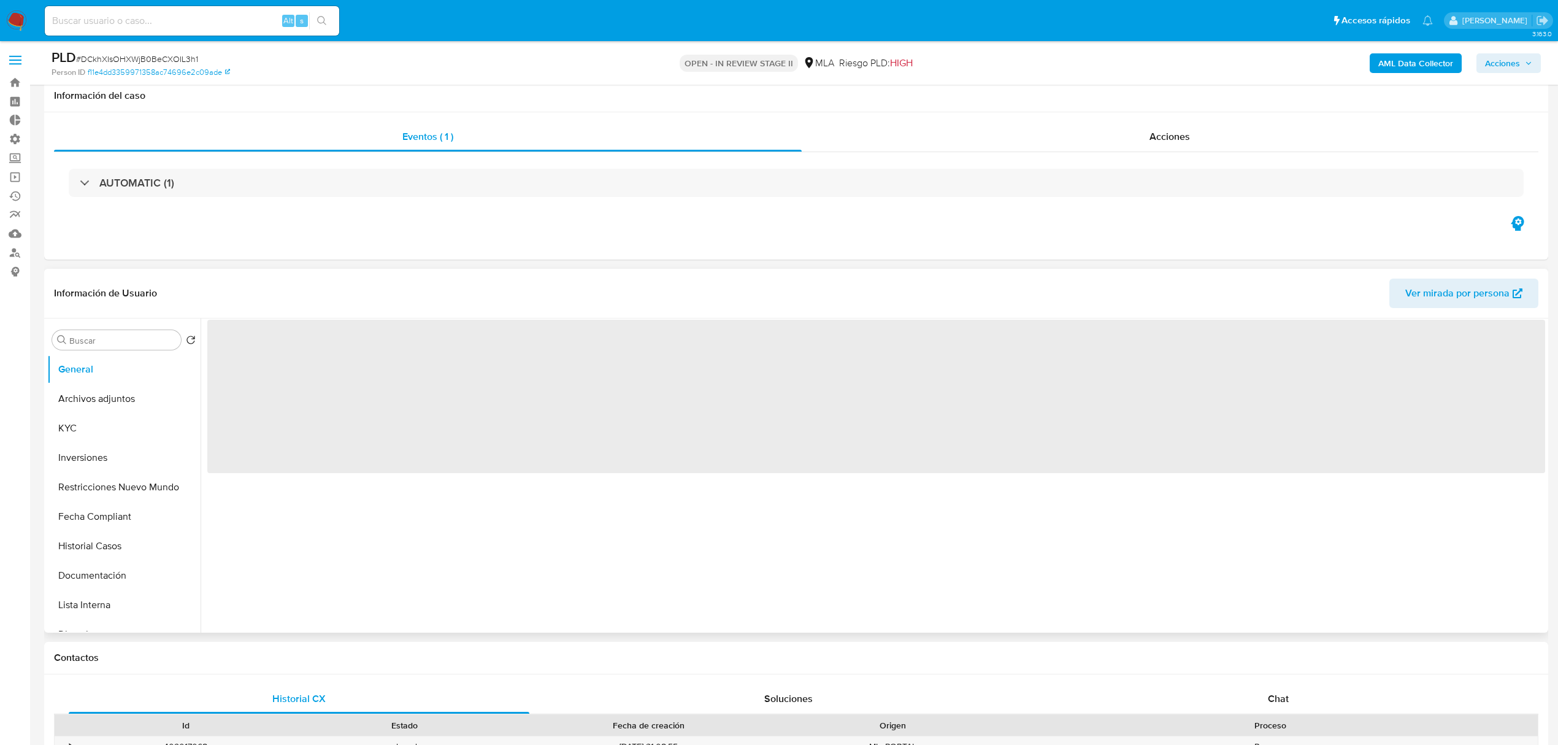
scroll to position [245, 0]
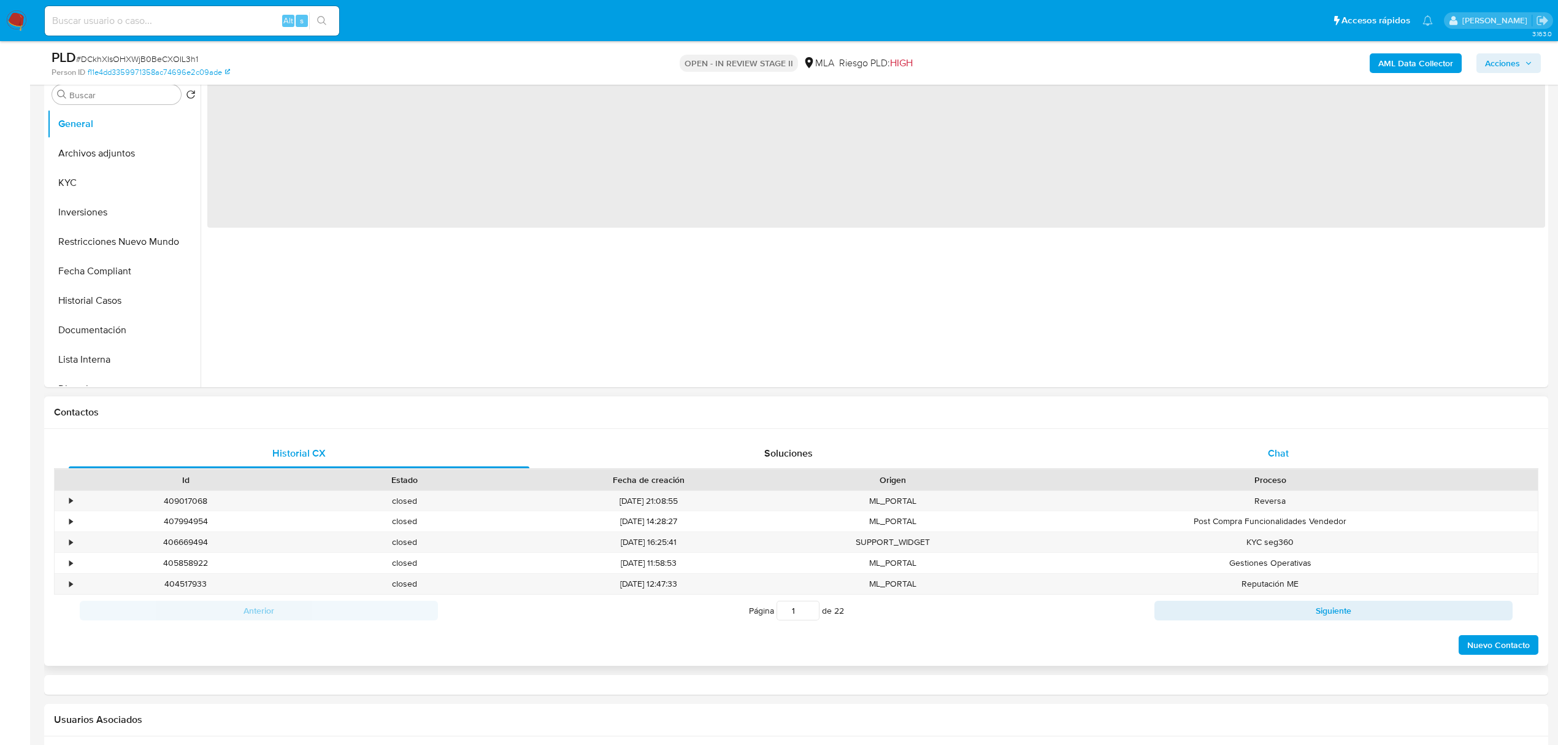
select select "10"
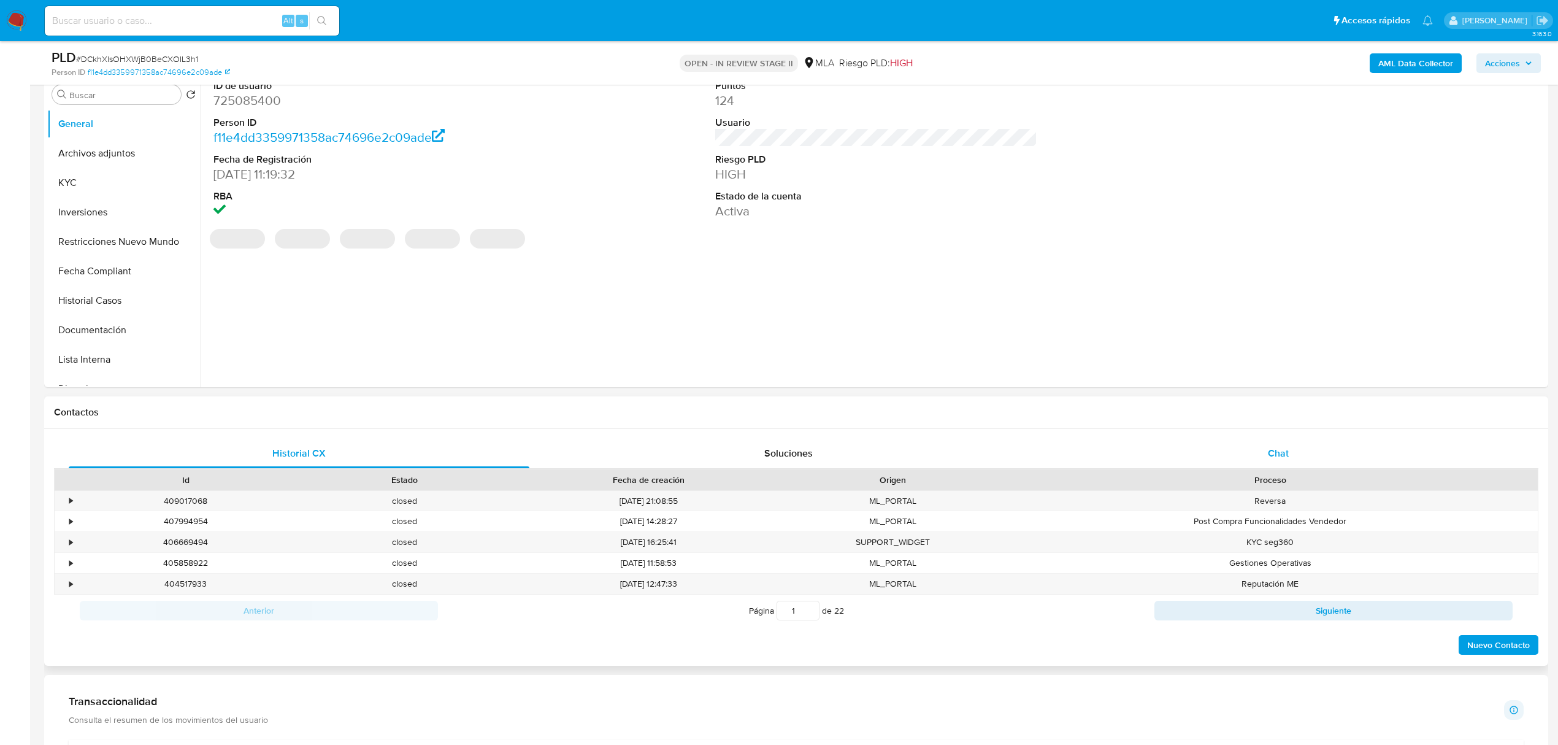
click at [1313, 464] on div "Chat" at bounding box center [1278, 453] width 461 height 29
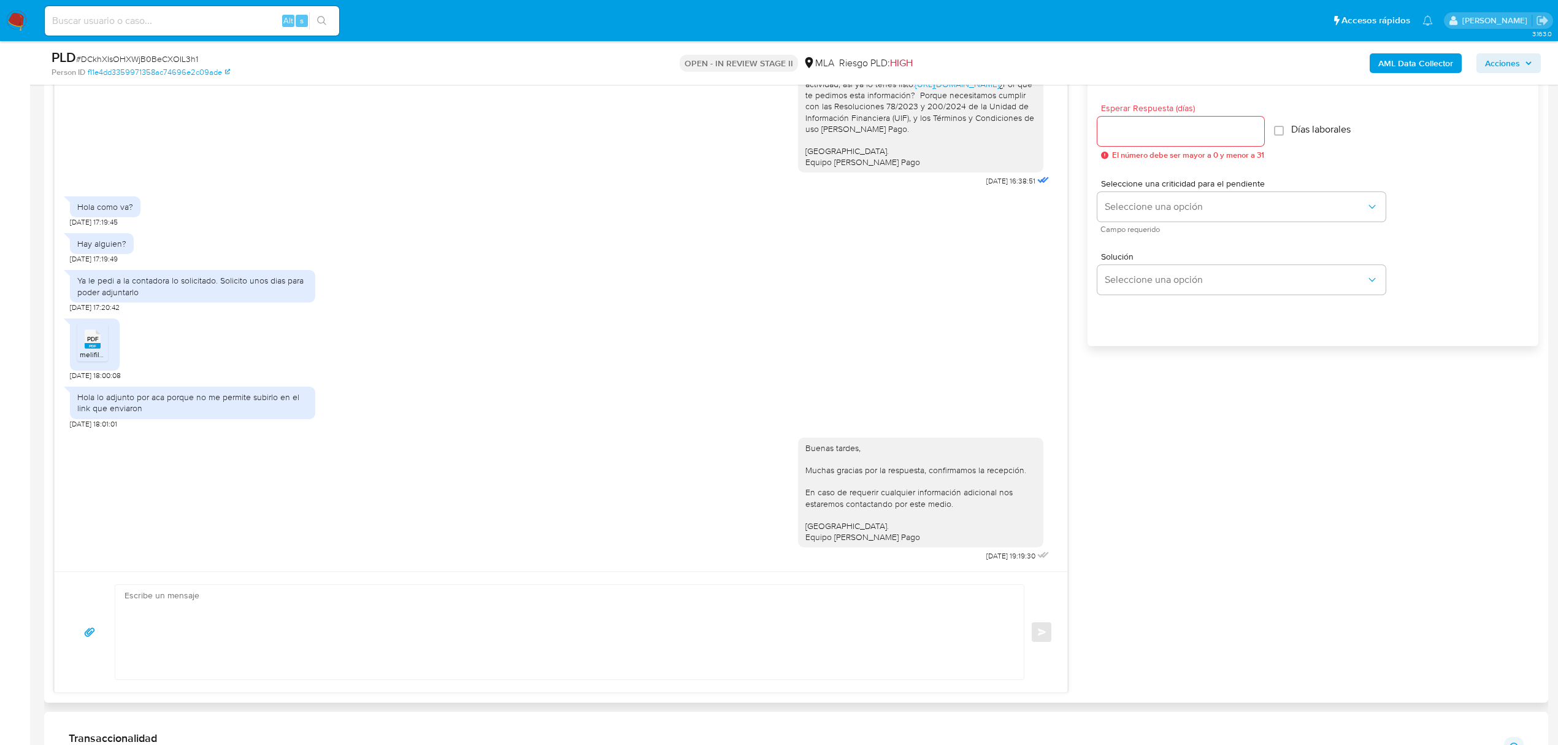
scroll to position [818, 0]
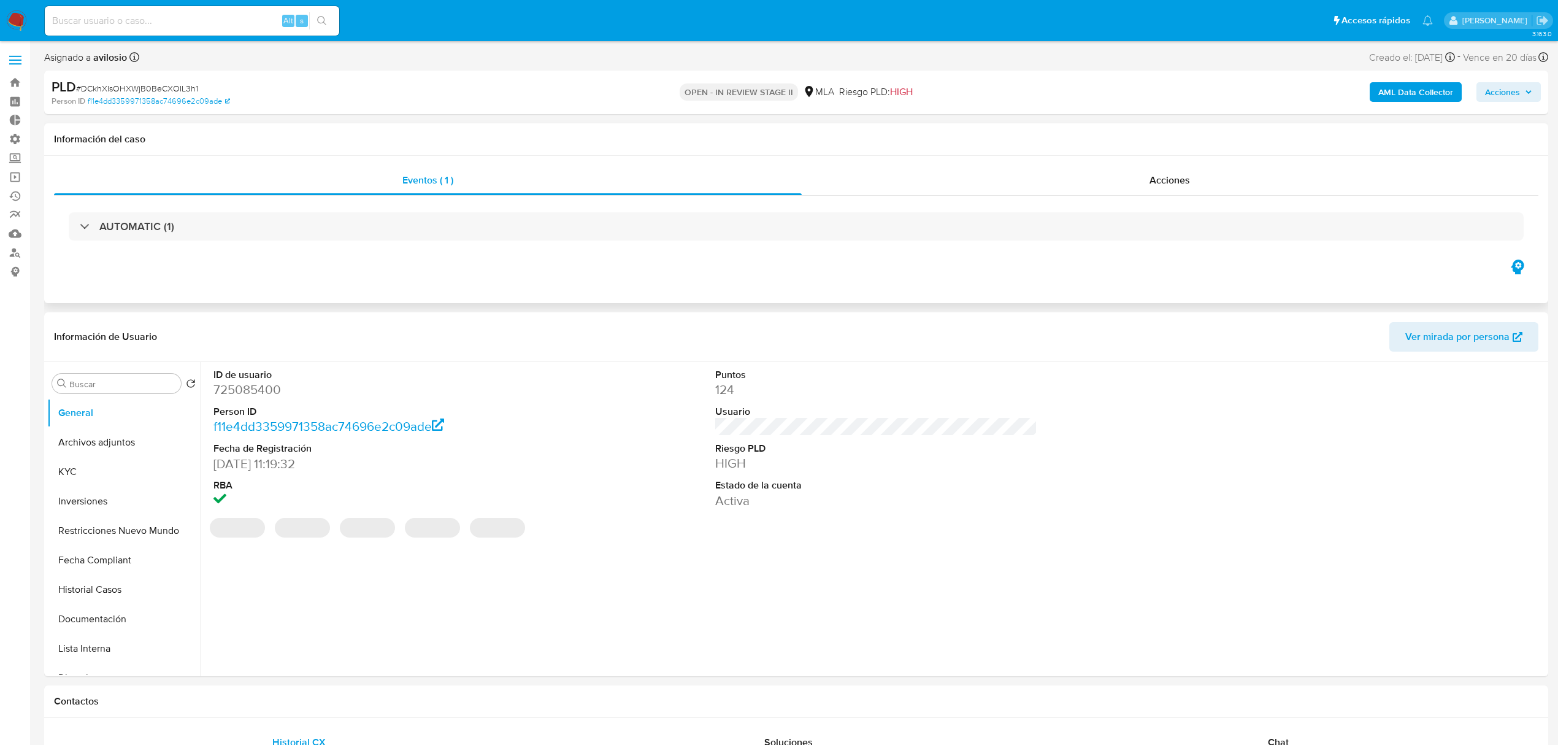
select select "10"
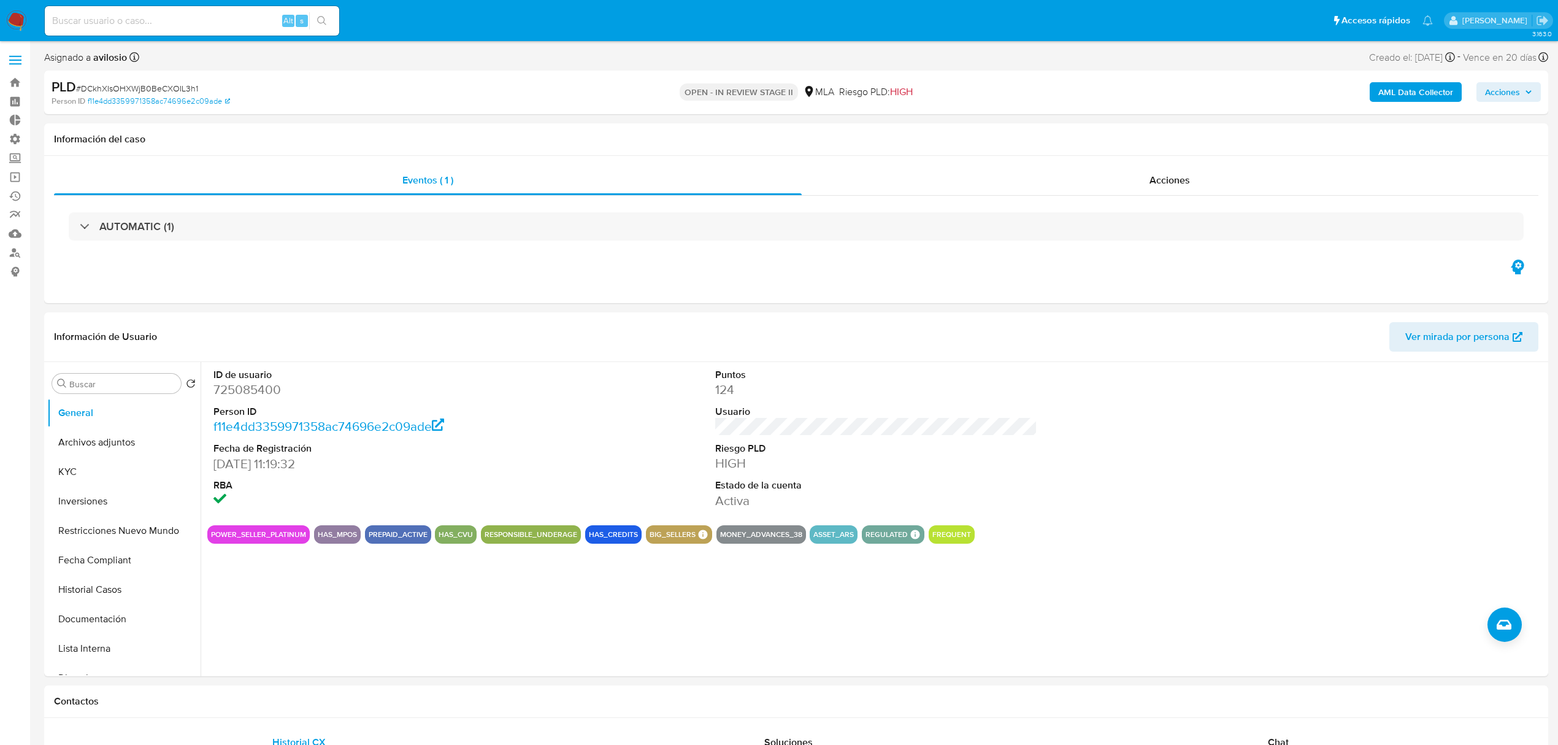
click at [1507, 91] on span "Acciones" at bounding box center [1502, 92] width 35 height 20
click at [1179, 124] on span "Resolución del caso" at bounding box center [1161, 131] width 88 height 14
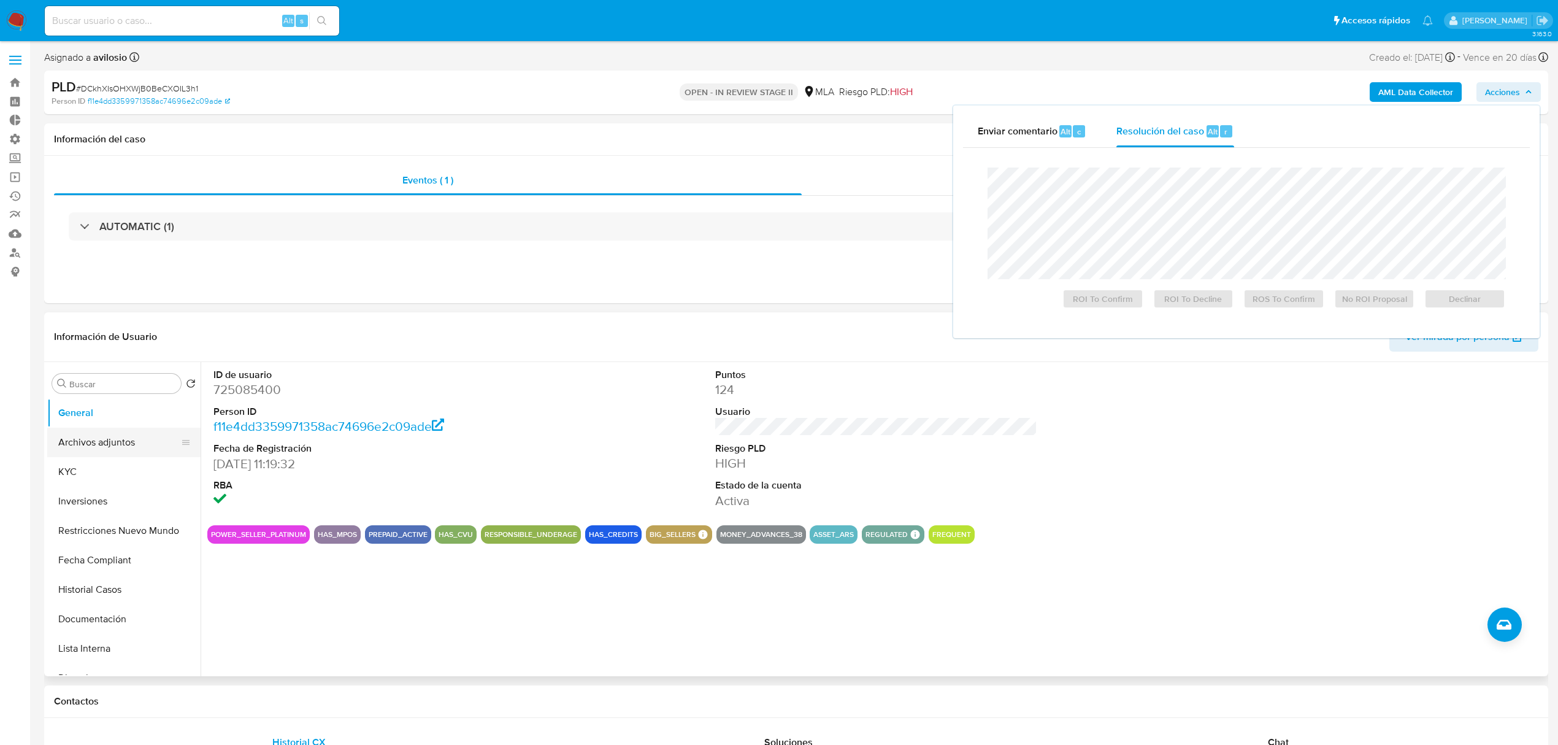
click at [101, 449] on button "Archivos adjuntos" at bounding box center [119, 442] width 144 height 29
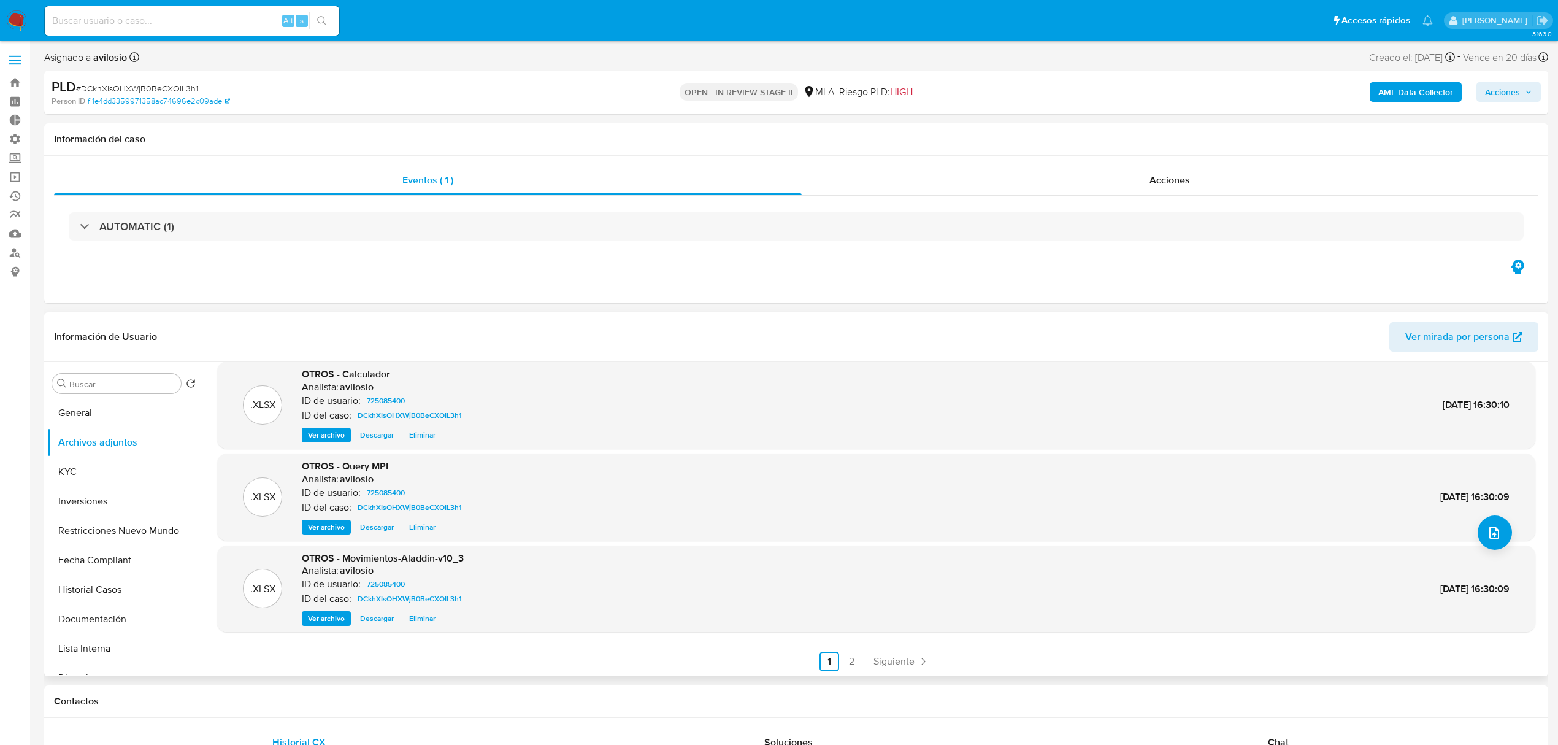
scroll to position [103, 0]
click at [853, 672] on div ".PDF OTROS - DocumentaciÃ³n Analista: avilosio ID de usuario: 725085400 ID del …" at bounding box center [873, 519] width 1345 height 314
click at [850, 661] on link "2" at bounding box center [852, 660] width 20 height 20
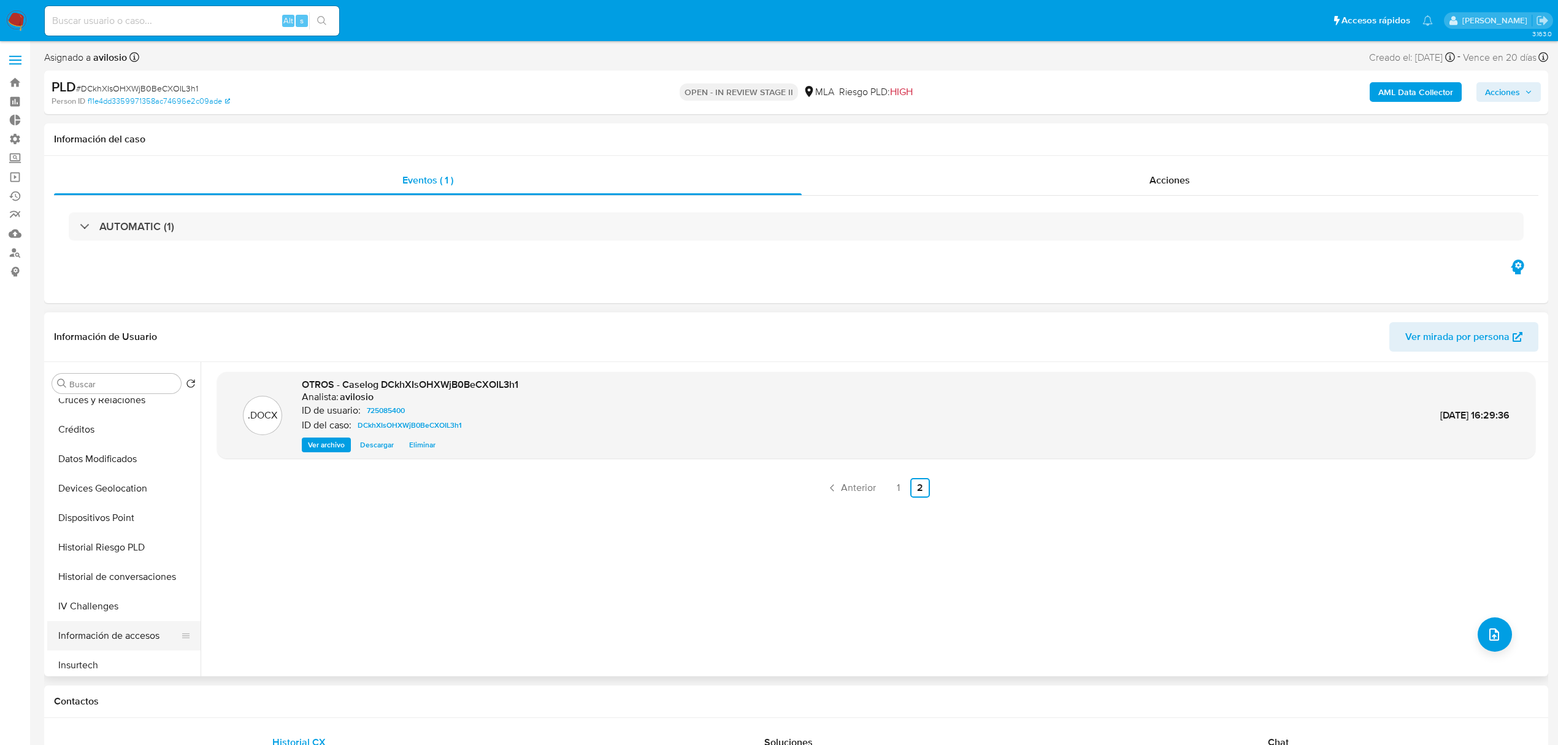
scroll to position [409, 0]
click at [110, 570] on button "Historial de conversaciones" at bounding box center [119, 563] width 144 height 29
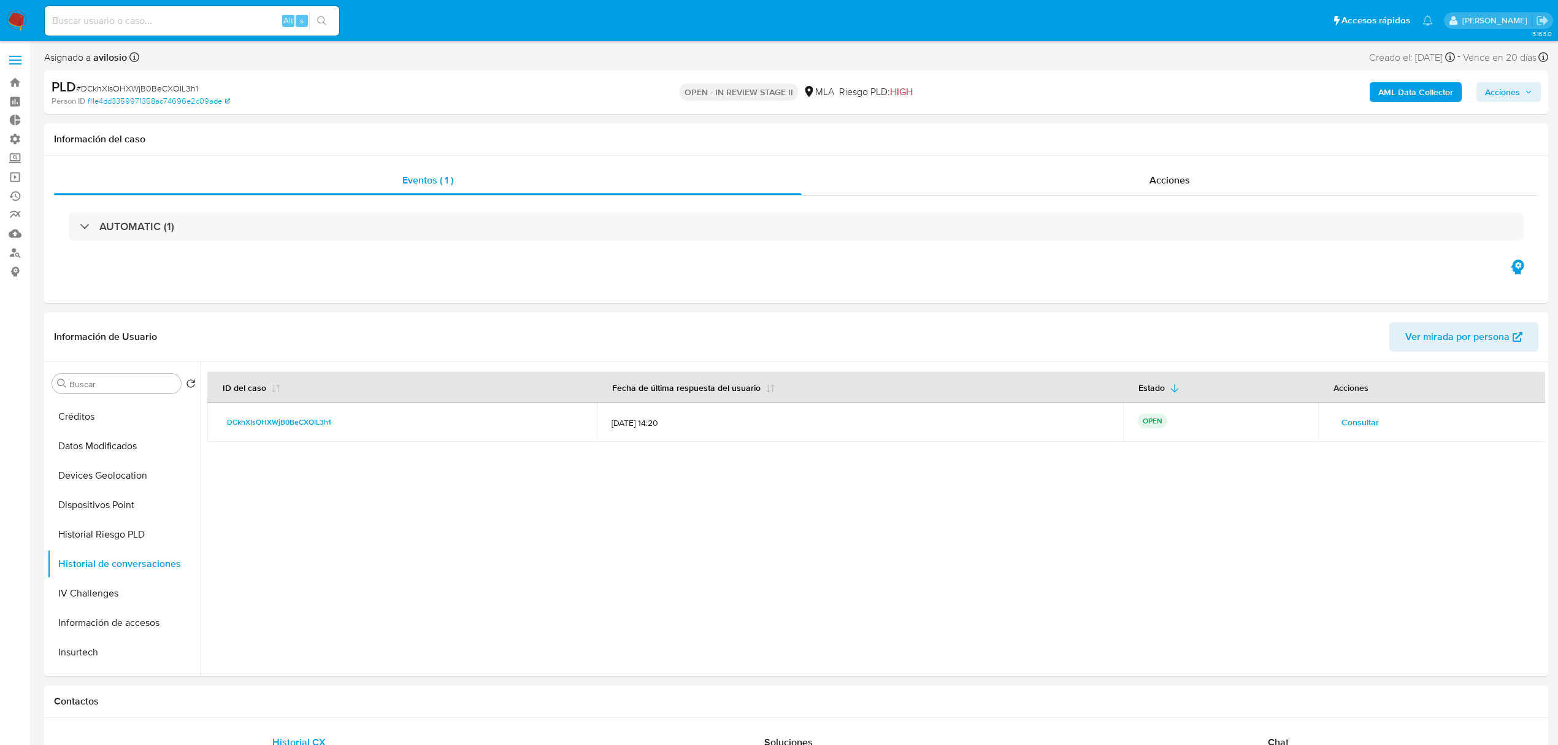
click at [1510, 97] on span "Acciones" at bounding box center [1502, 92] width 35 height 20
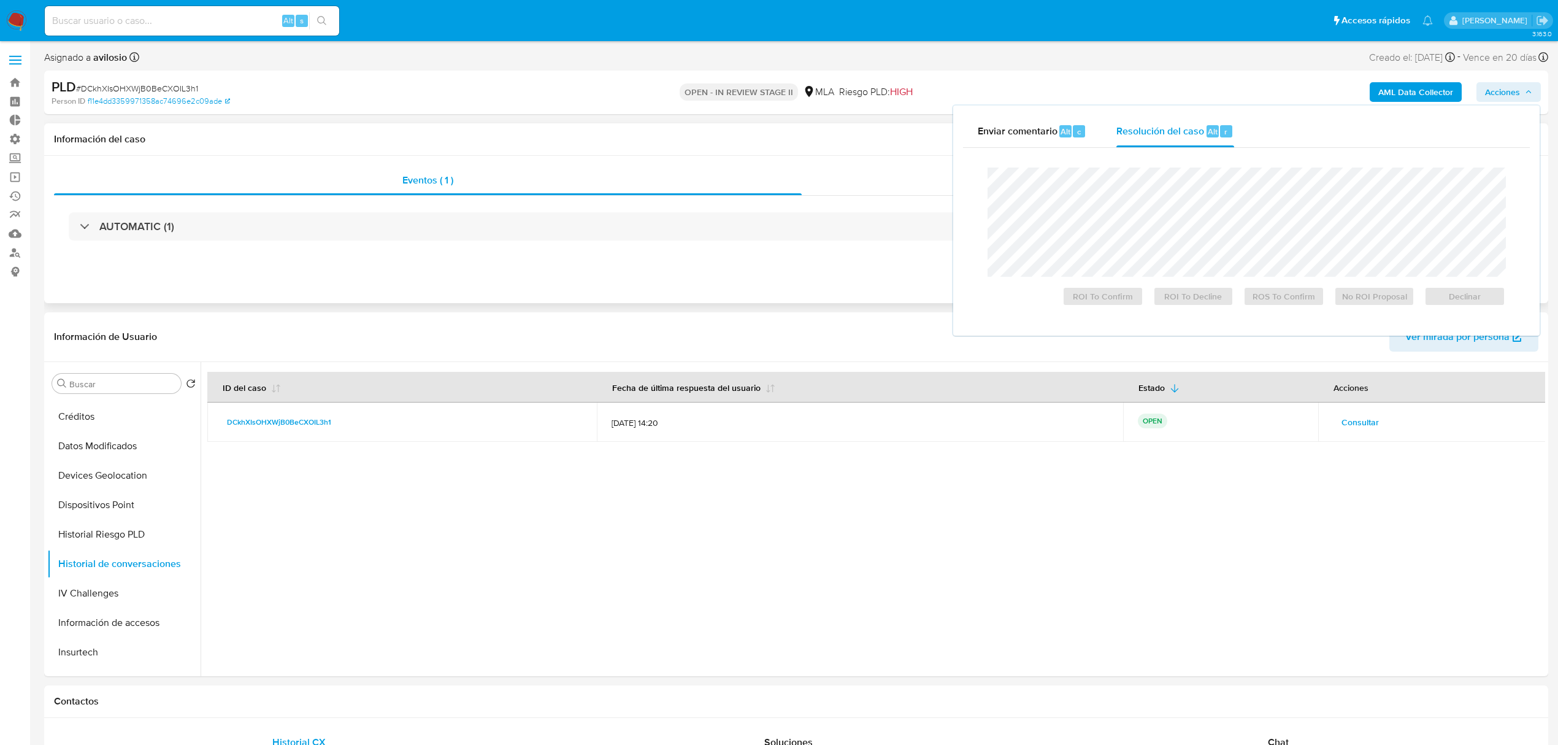
click at [361, 256] on div "AUTOMATIC (1)" at bounding box center [796, 226] width 1485 height 61
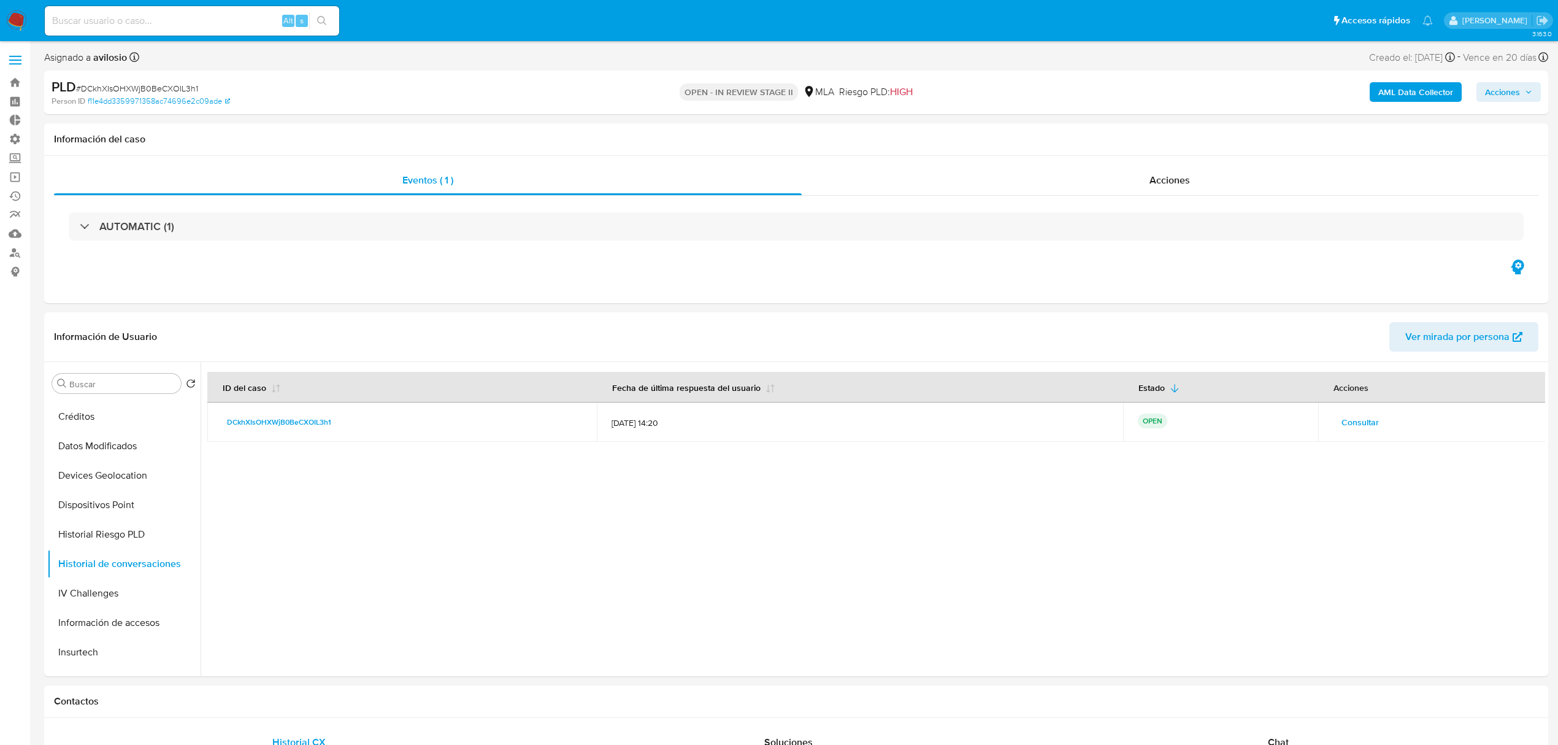
click at [1495, 80] on div "AML Data Collector Acciones" at bounding box center [1294, 92] width 493 height 29
click at [1499, 89] on span "Acciones" at bounding box center [1502, 92] width 35 height 20
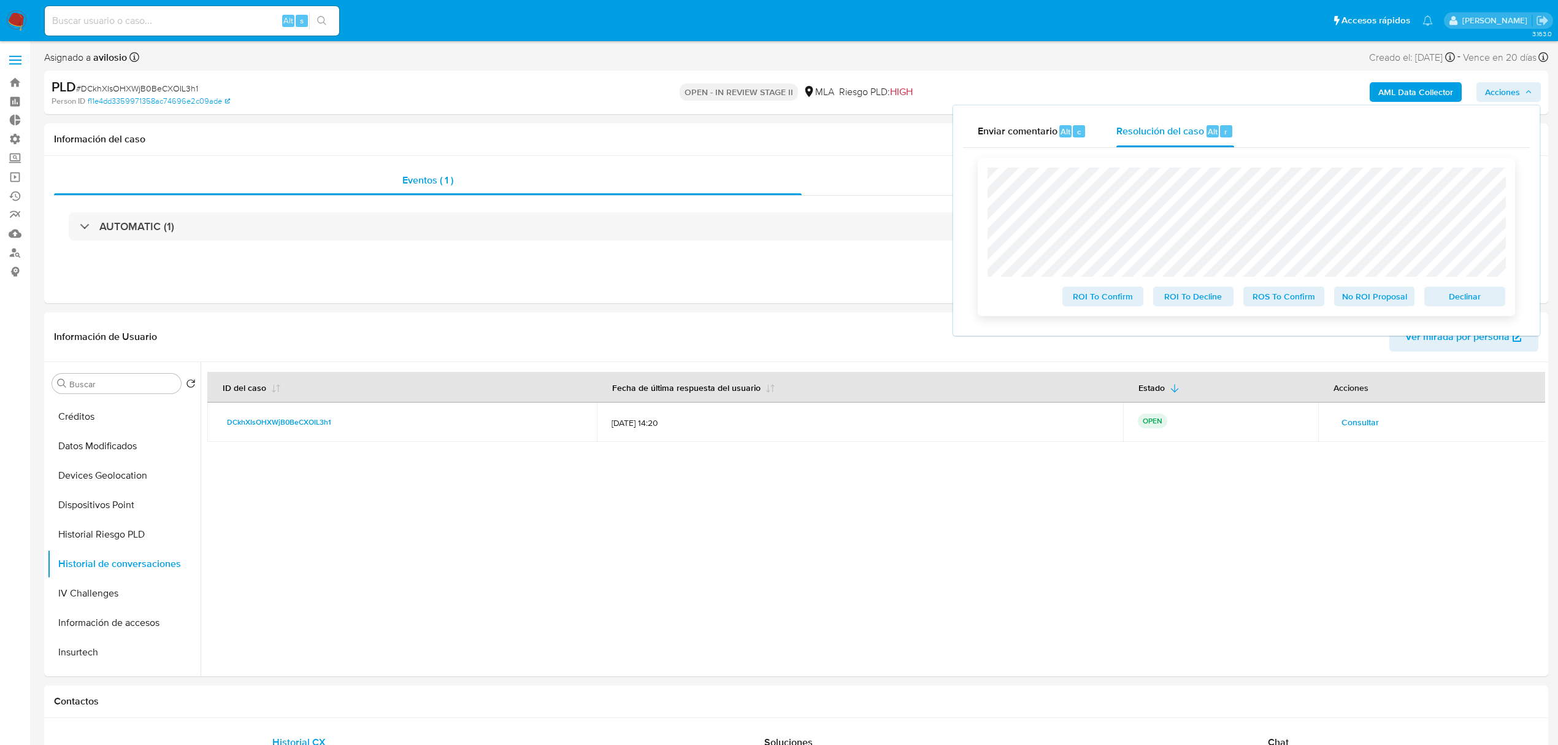
click at [1377, 300] on span "No ROI Proposal" at bounding box center [1375, 296] width 64 height 17
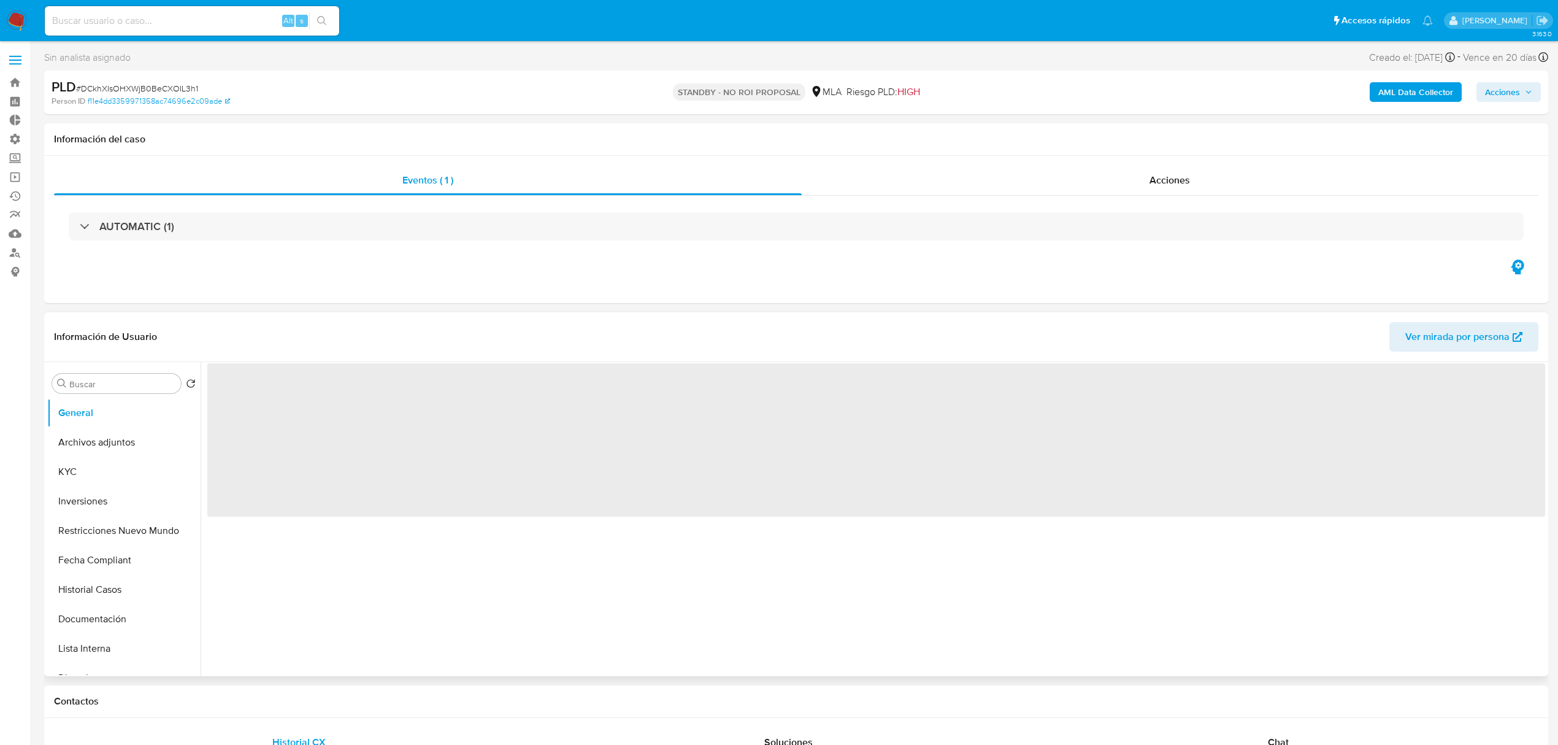
select select "10"
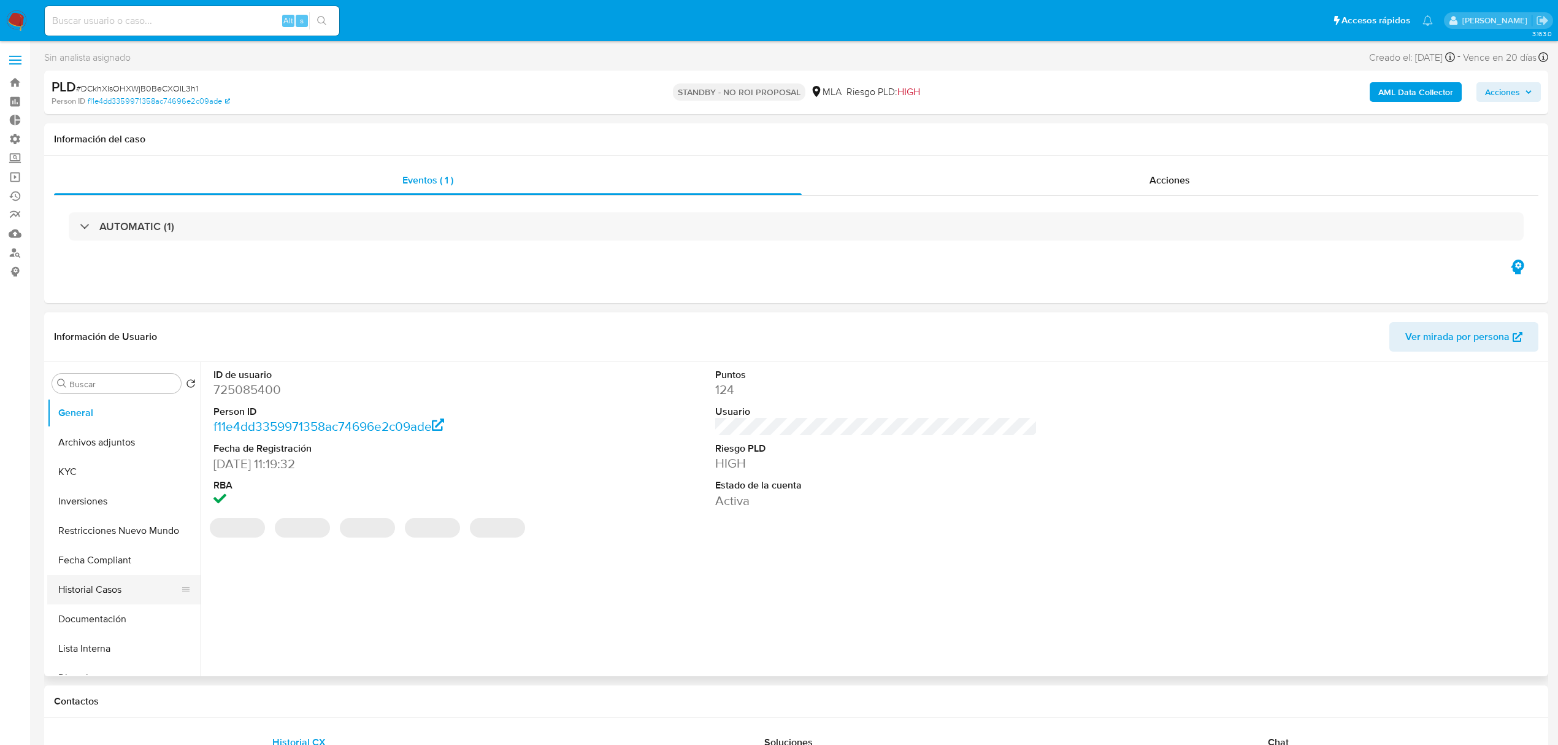
click at [107, 582] on button "Historial Casos" at bounding box center [119, 589] width 144 height 29
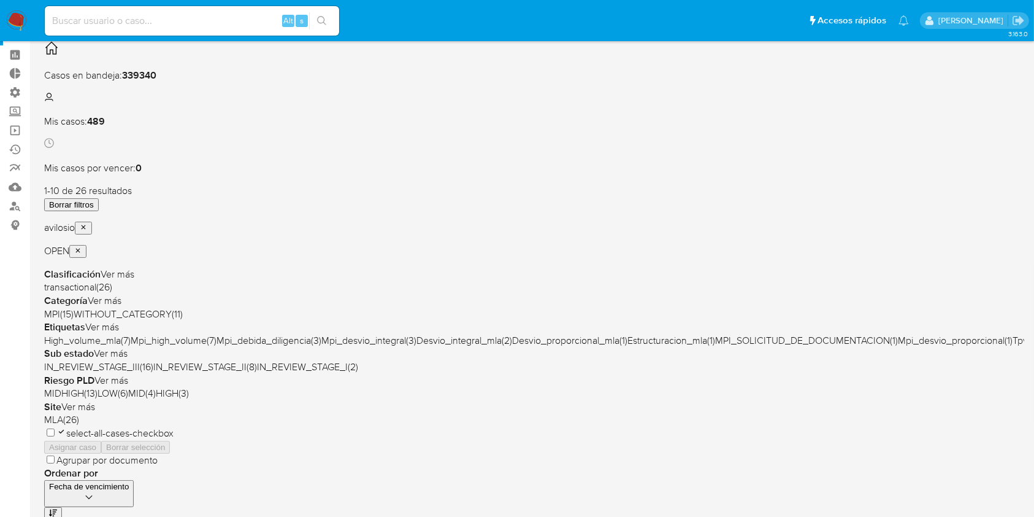
scroll to position [82, 0]
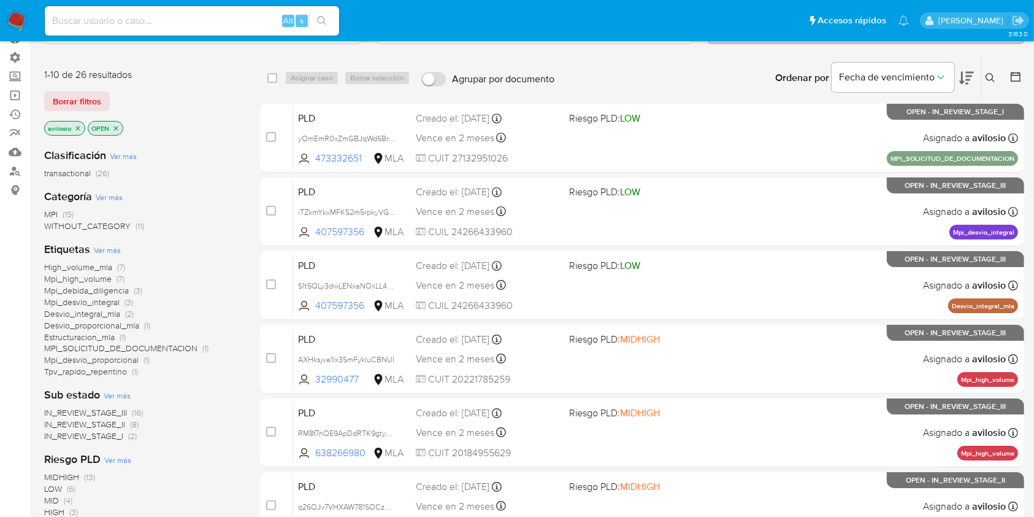
click at [958, 81] on div "Fecha de vencimiento" at bounding box center [903, 78] width 142 height 38
click at [969, 77] on icon at bounding box center [966, 78] width 15 height 15
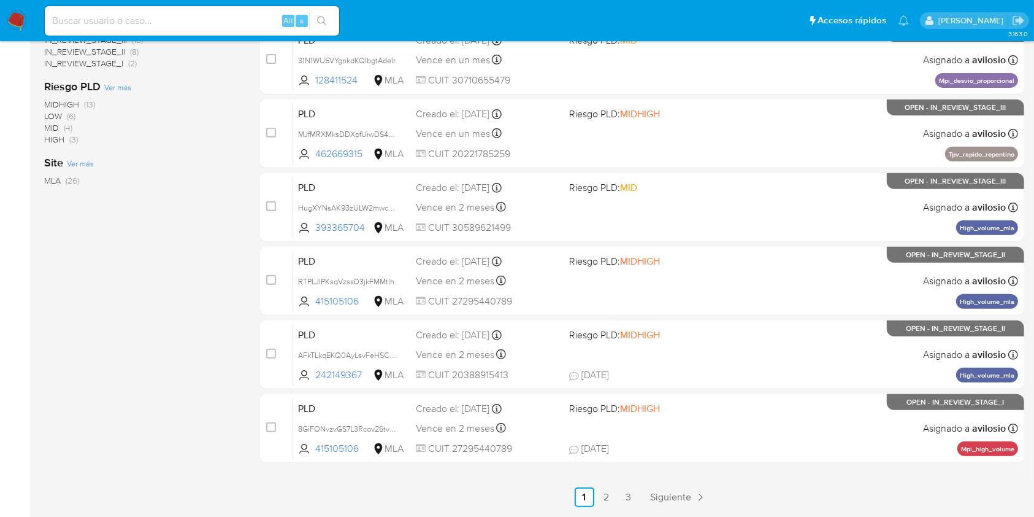
scroll to position [496, 0]
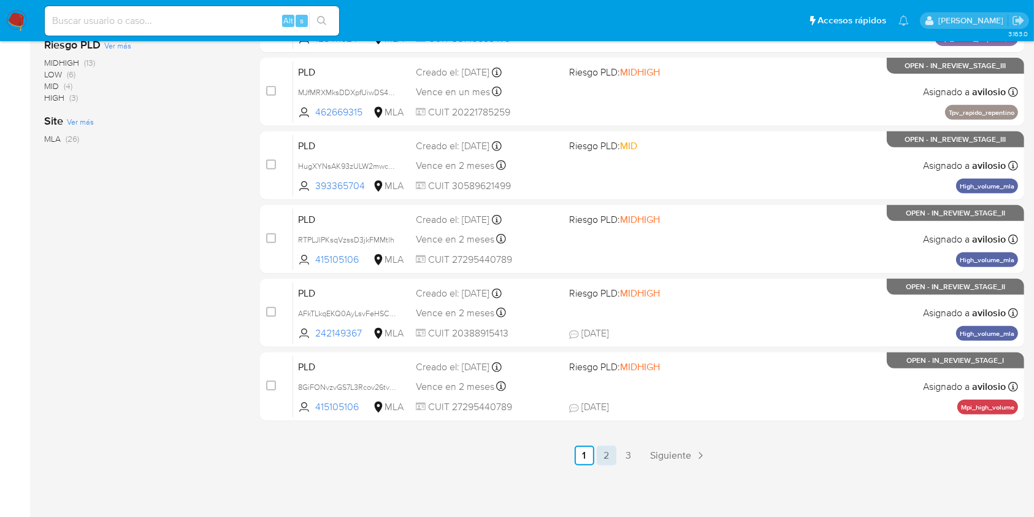
click at [607, 456] on link "2" at bounding box center [607, 455] width 20 height 20
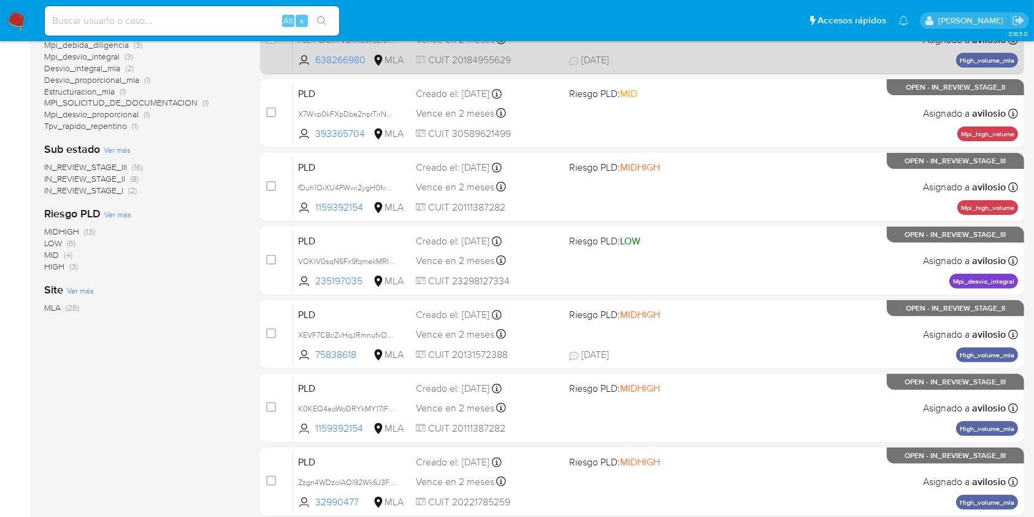
scroll to position [491, 0]
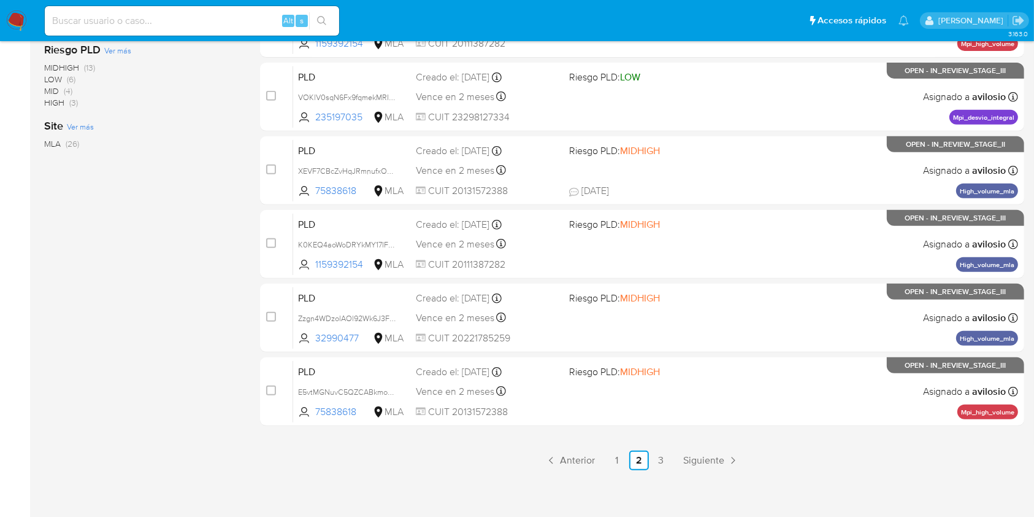
click at [656, 458] on link "3" at bounding box center [662, 460] width 20 height 20
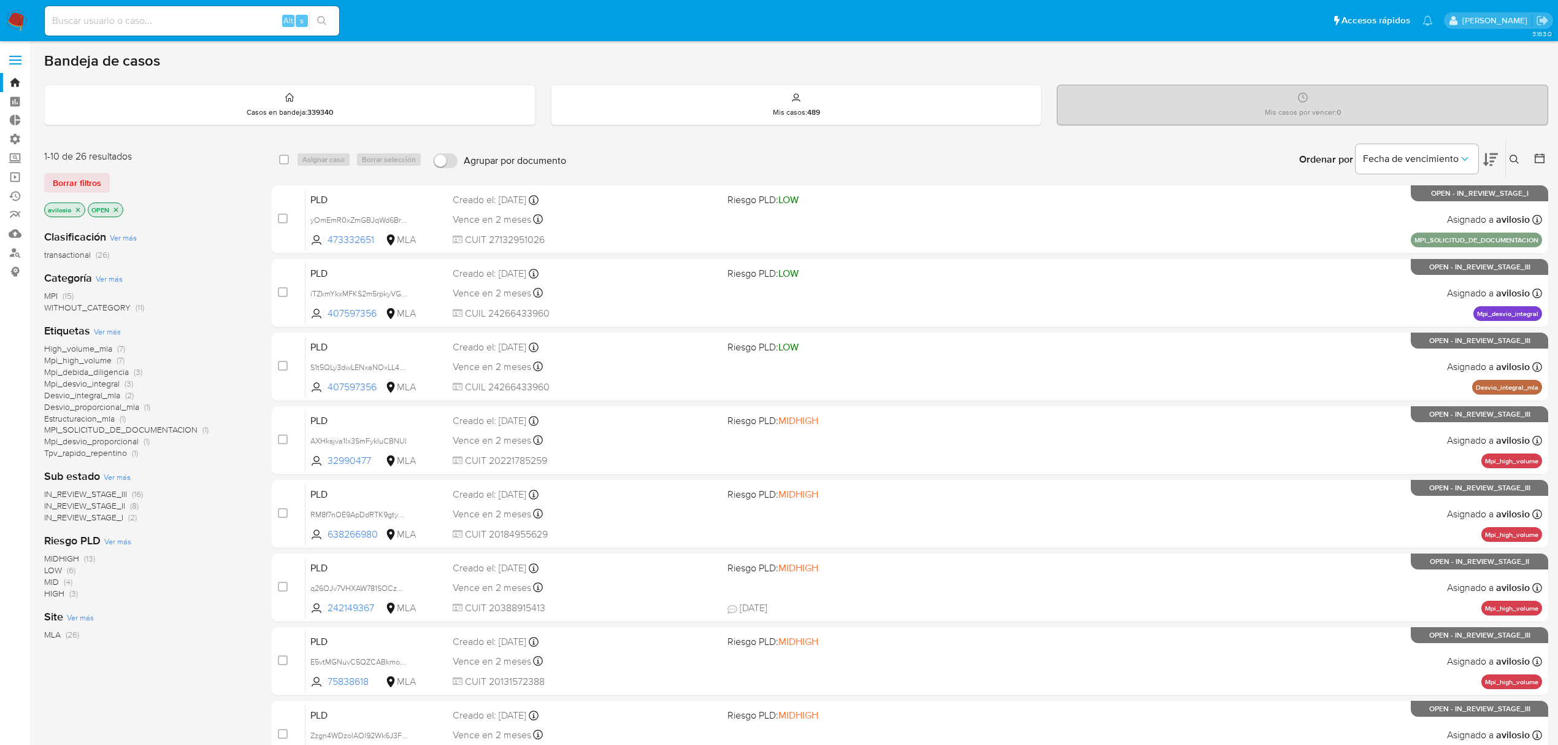
click at [1483, 164] on icon at bounding box center [1490, 159] width 15 height 15
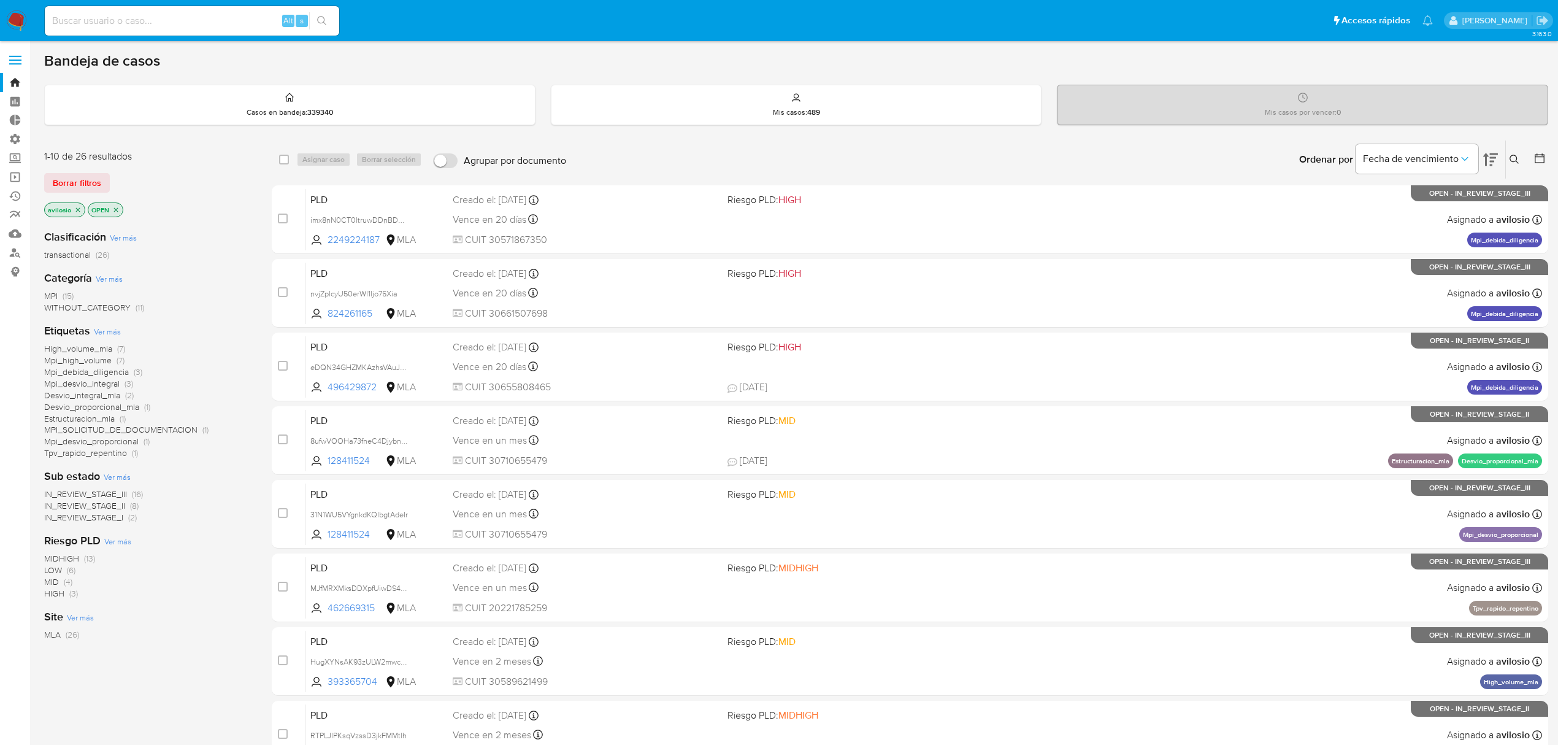
click at [1483, 164] on icon at bounding box center [1490, 159] width 15 height 15
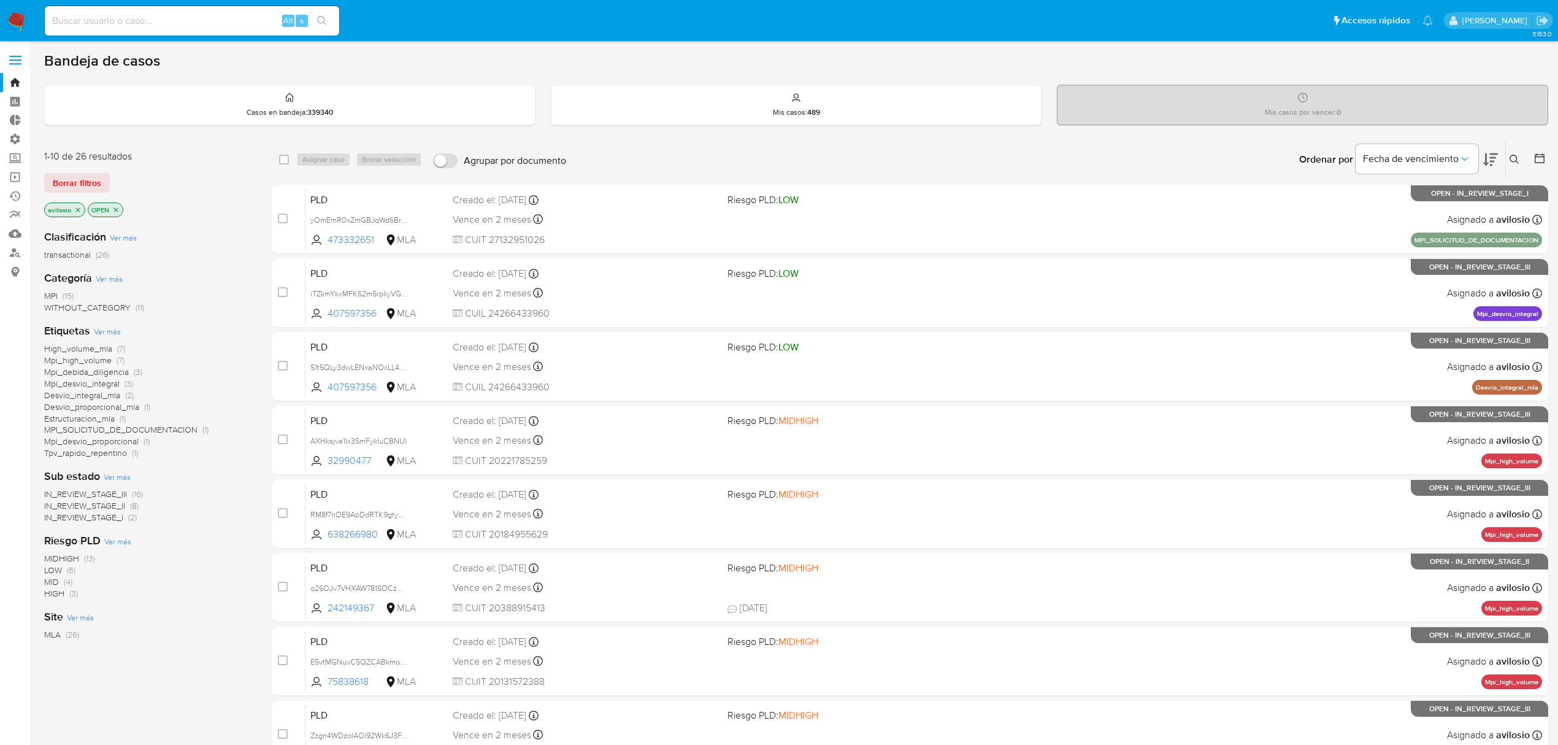
click at [1498, 158] on icon at bounding box center [1490, 159] width 15 height 15
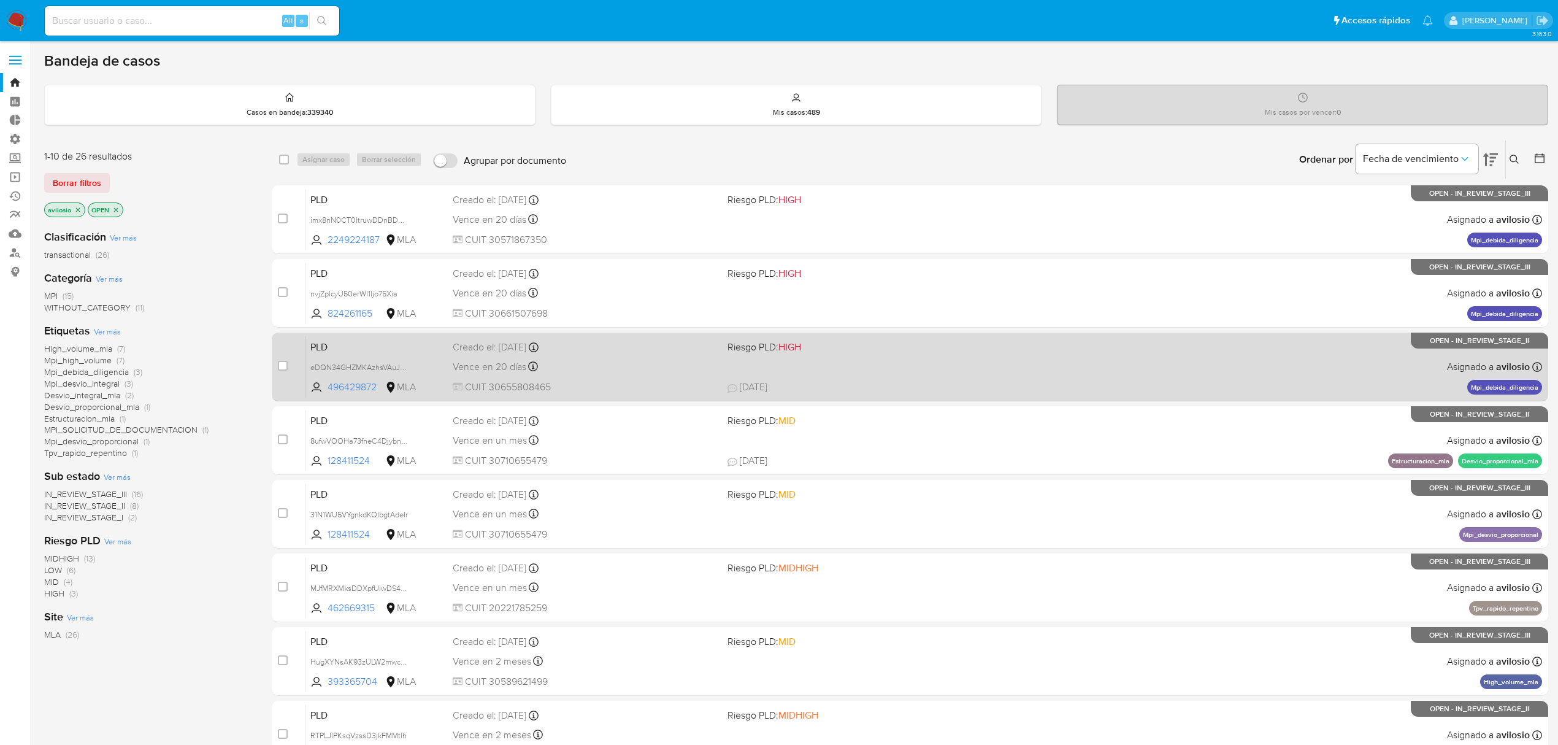
click at [626, 361] on div "Vence en 20 días Vence el [DATE] 03:36:31" at bounding box center [585, 366] width 265 height 17
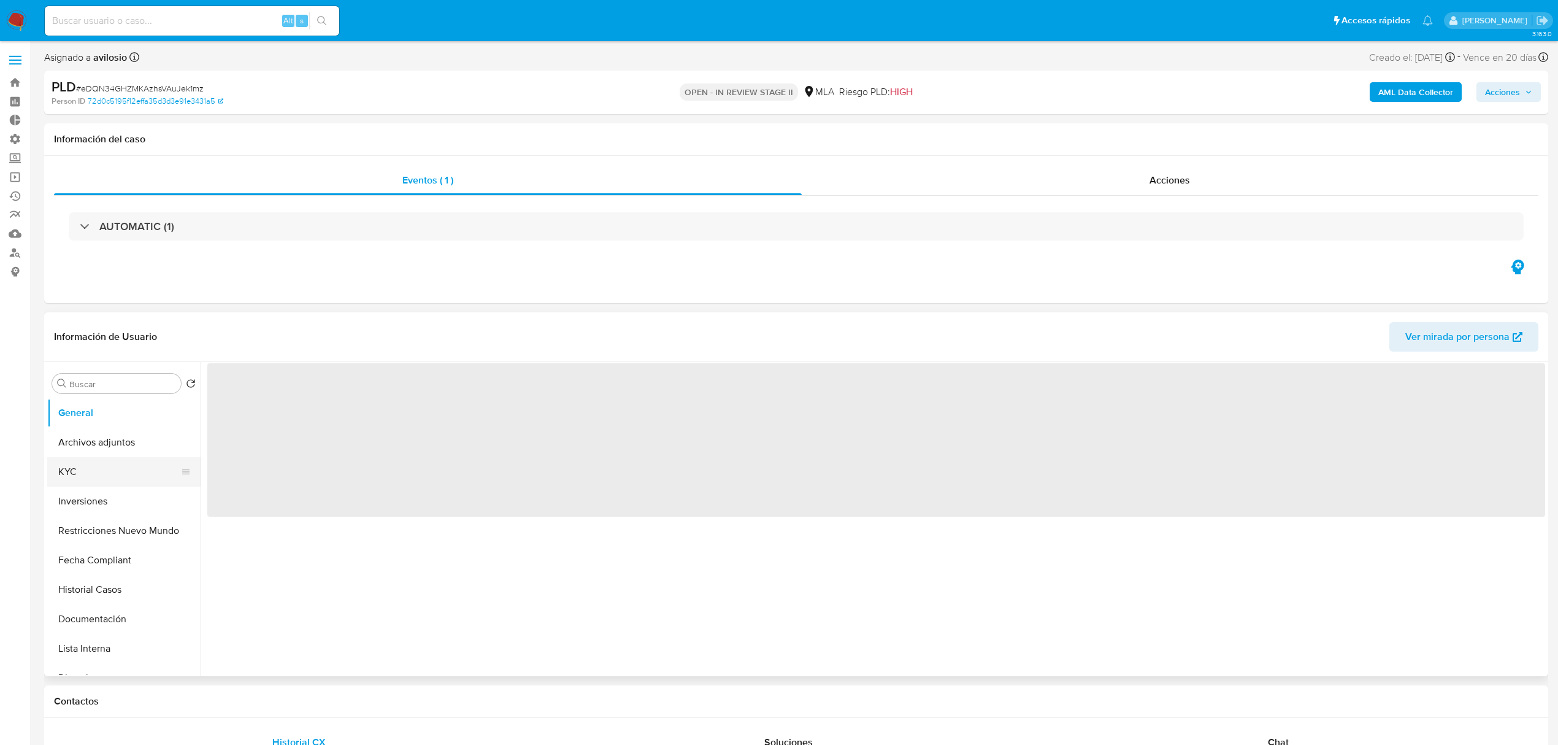
click at [88, 479] on button "KYC" at bounding box center [119, 471] width 144 height 29
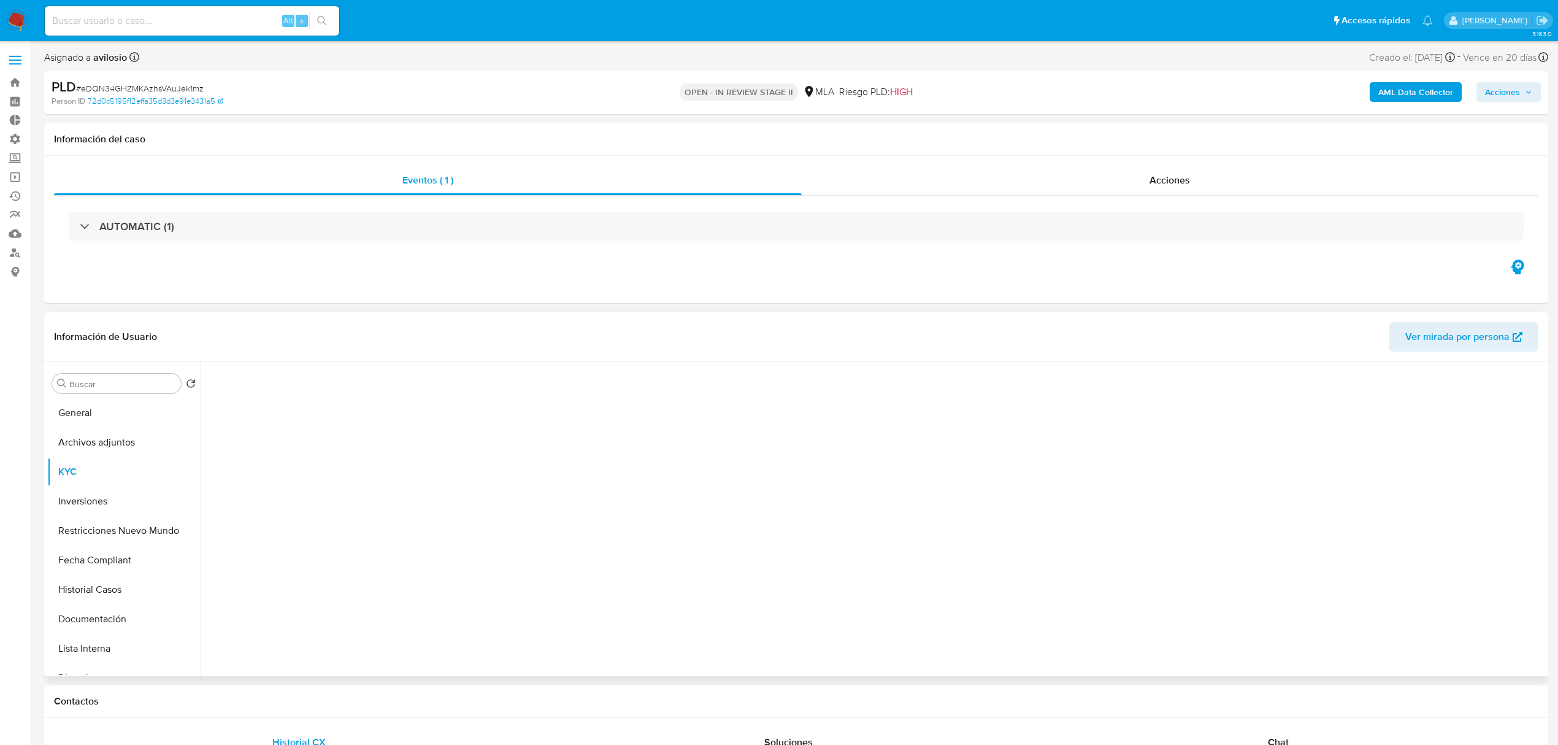
select select "10"
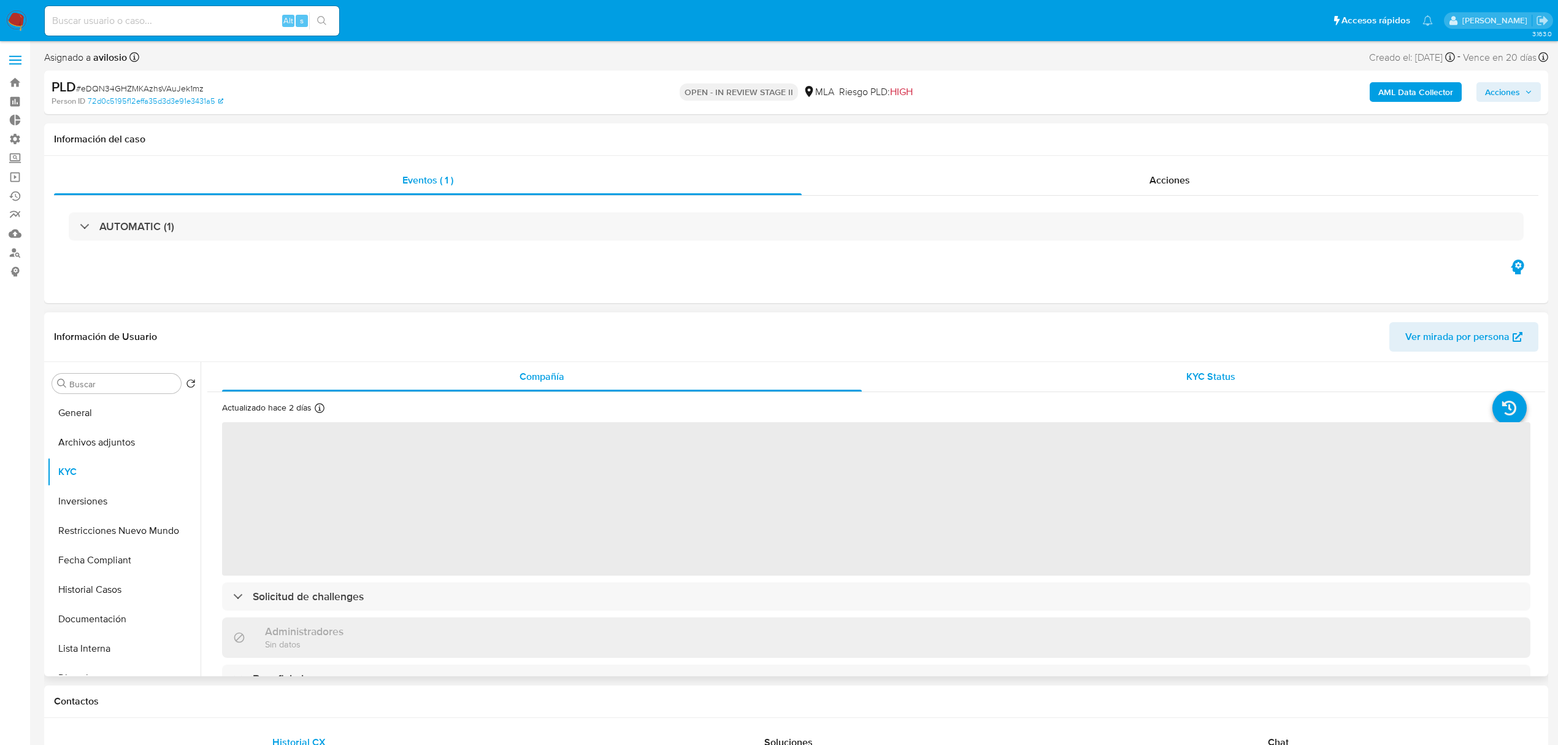
click at [1198, 382] on span "KYC Status" at bounding box center [1210, 376] width 49 height 14
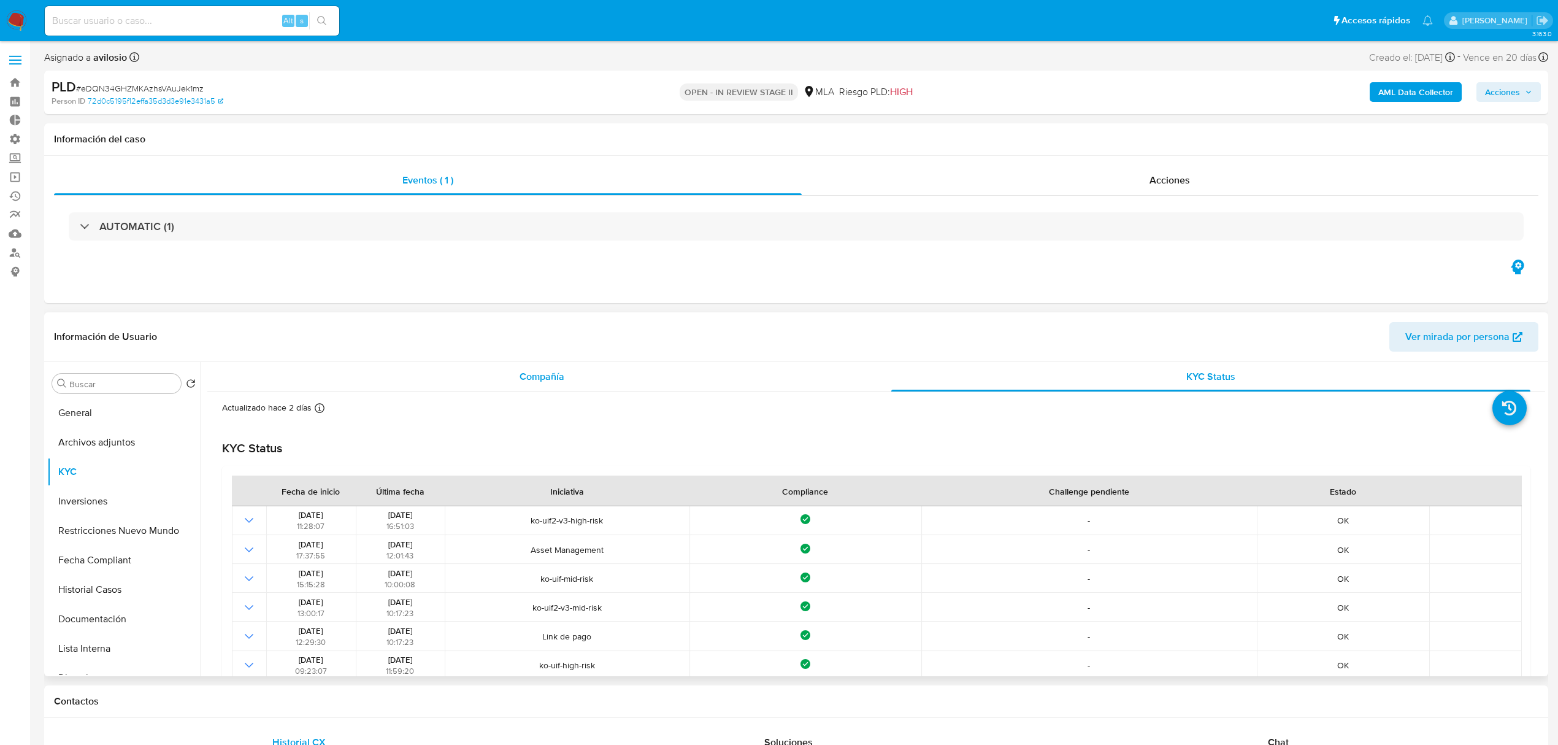
click at [483, 383] on div "Compañía" at bounding box center [542, 376] width 640 height 29
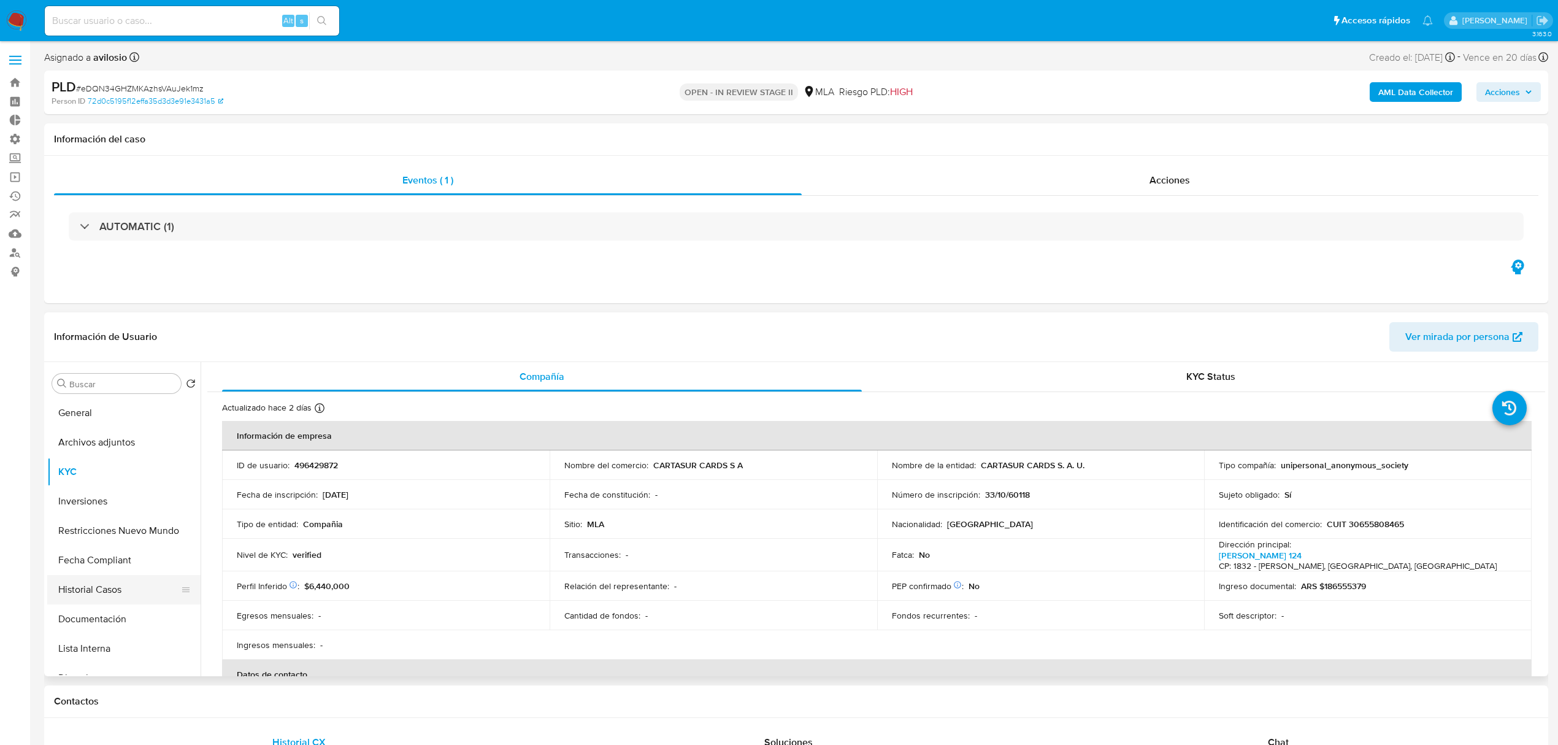
click at [97, 594] on button "Historial Casos" at bounding box center [119, 589] width 144 height 29
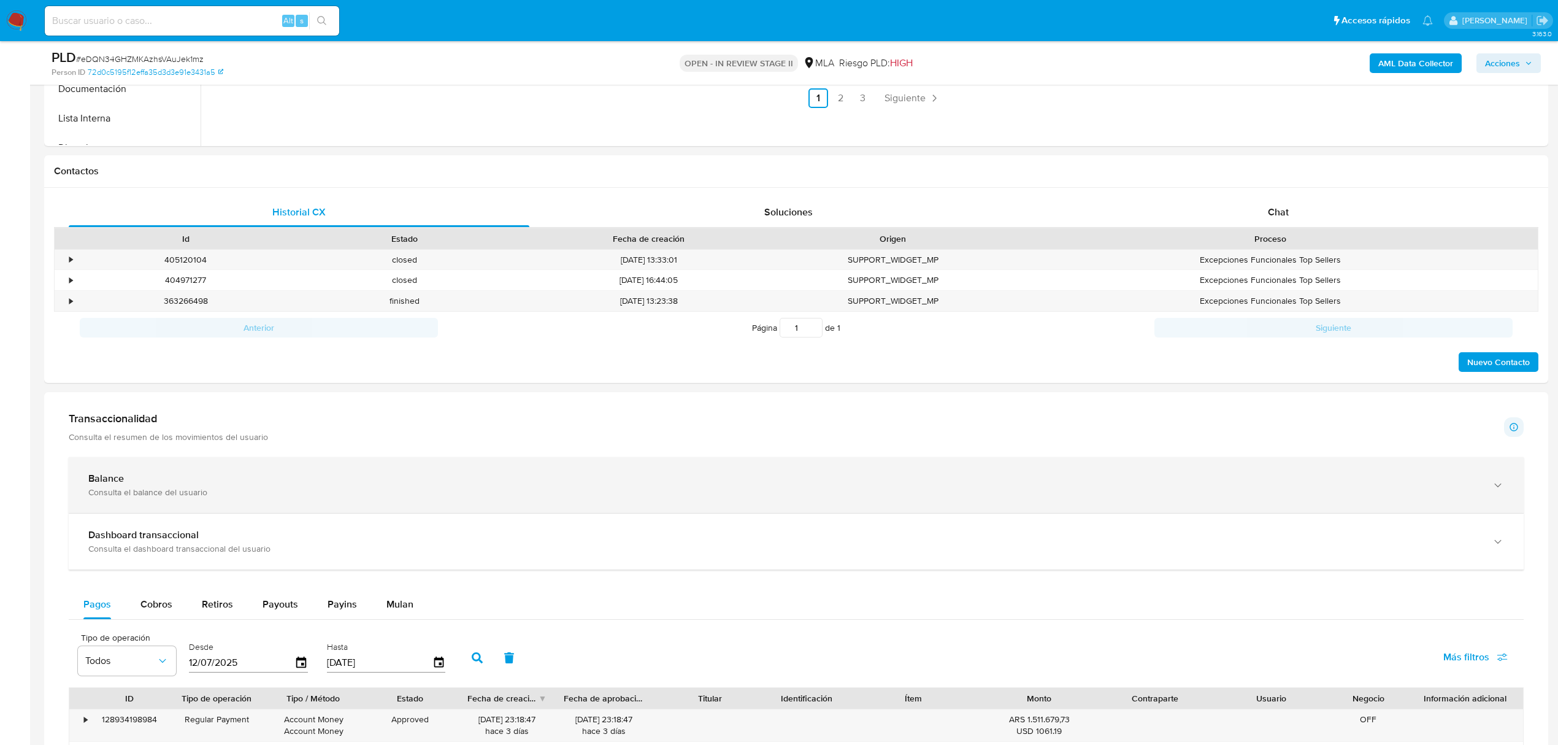
scroll to position [491, 0]
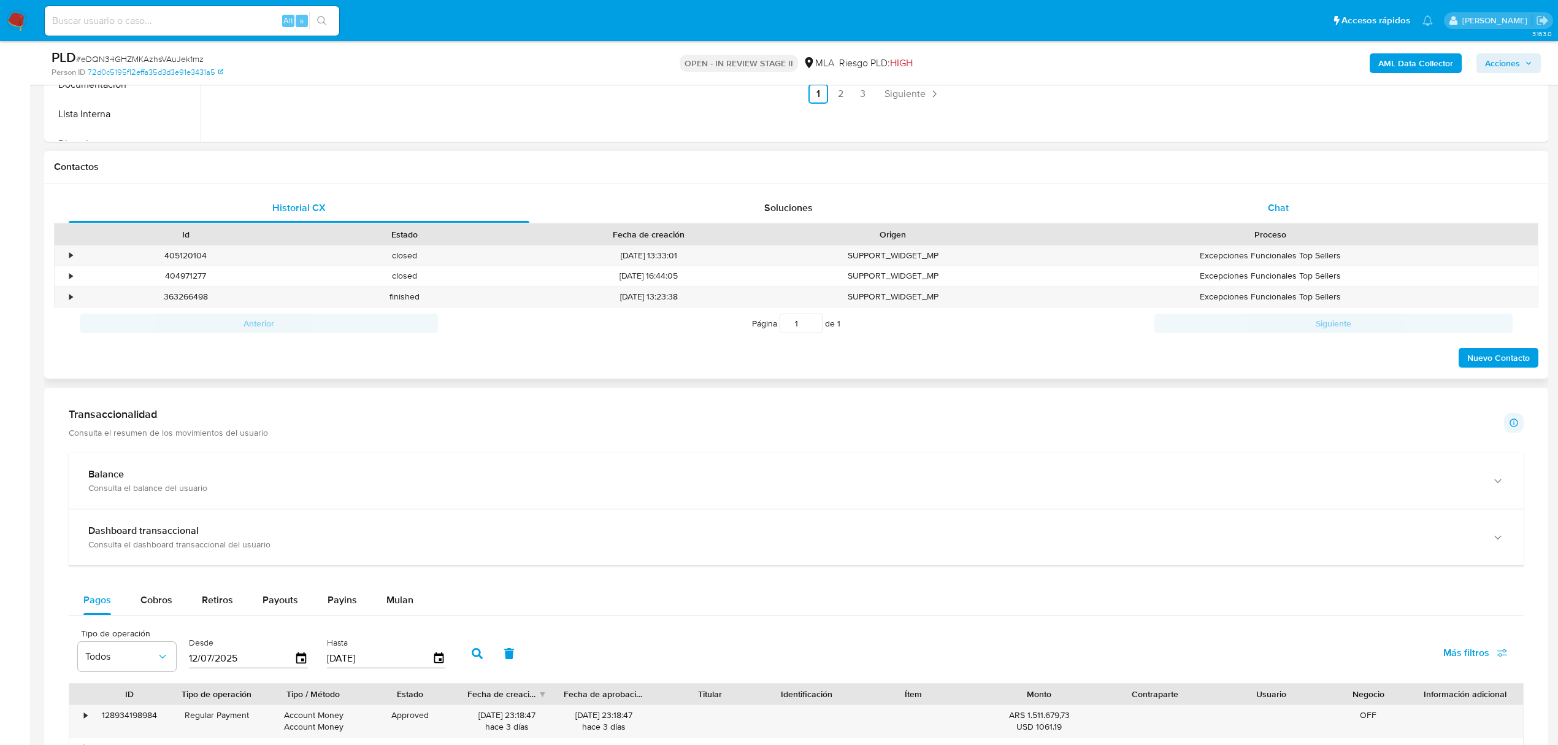
click at [1271, 221] on div "Chat" at bounding box center [1278, 207] width 461 height 29
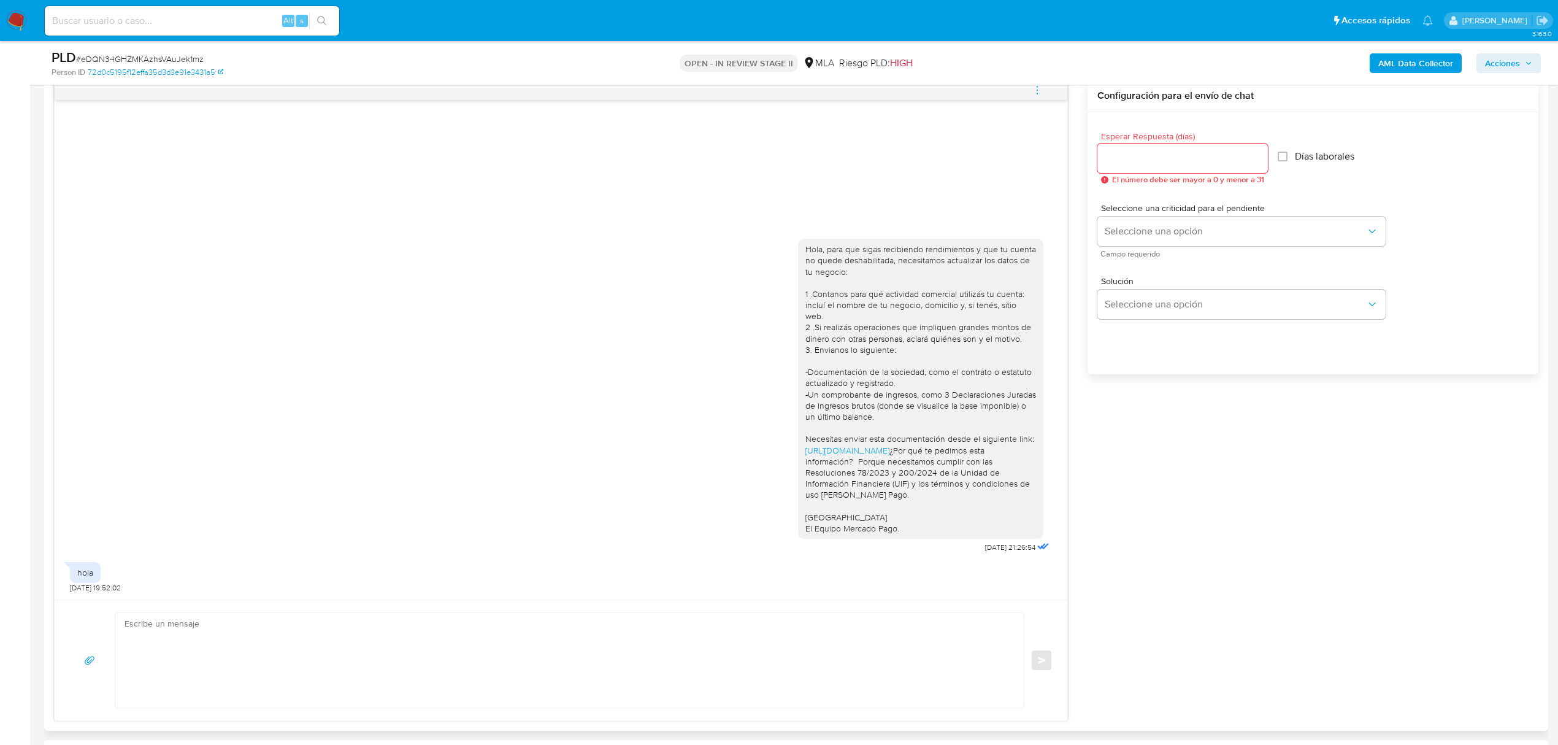
scroll to position [654, 0]
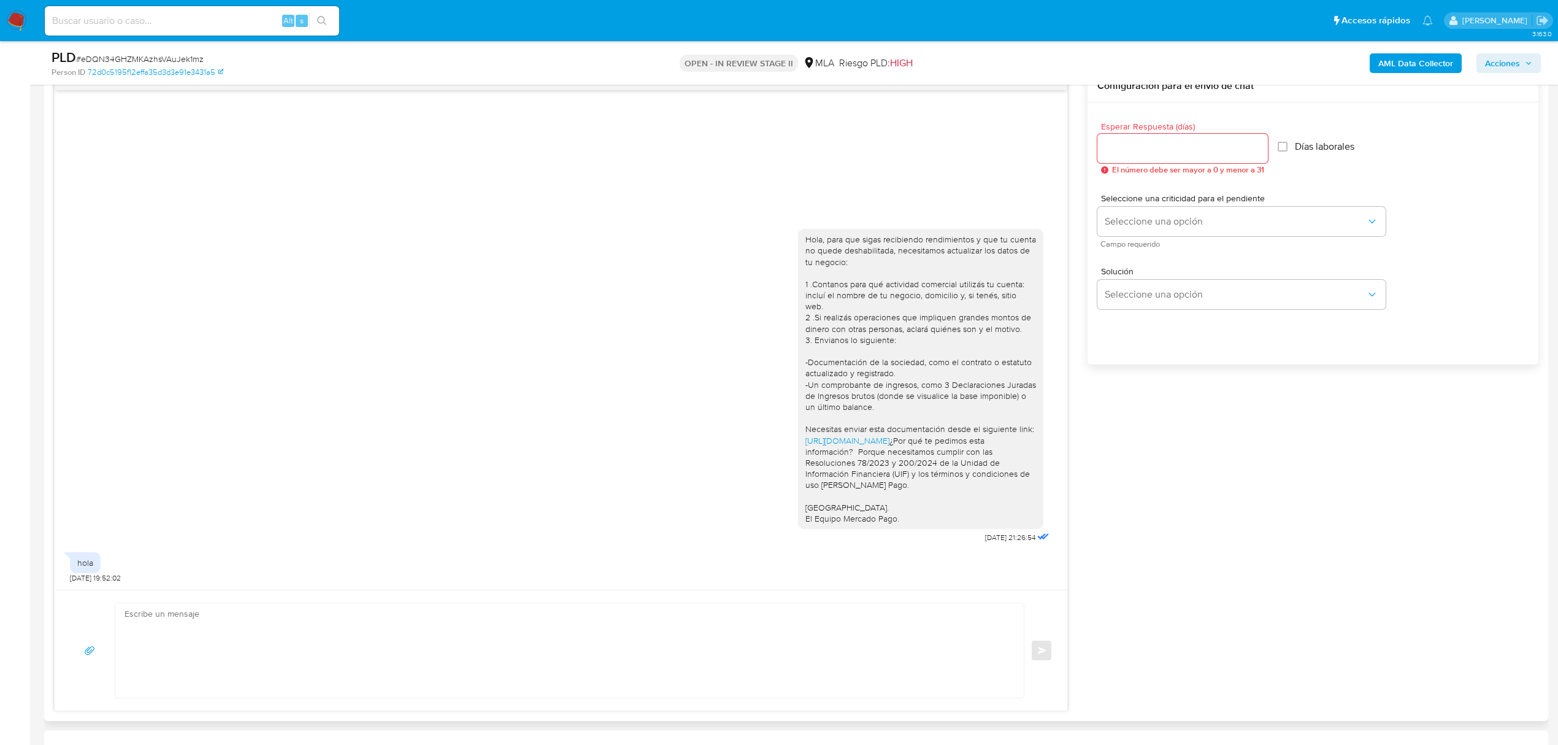
click at [371, 656] on textarea at bounding box center [567, 650] width 884 height 94
type textarea "Buenas tardes, gracias por el contacto. Quedamos atentos a la respuesta."
click at [1142, 148] on input "Esperar Respuesta (días)" at bounding box center [1183, 148] width 171 height 16
type input "0"
click at [1045, 656] on button "Enviar" at bounding box center [1042, 650] width 22 height 22
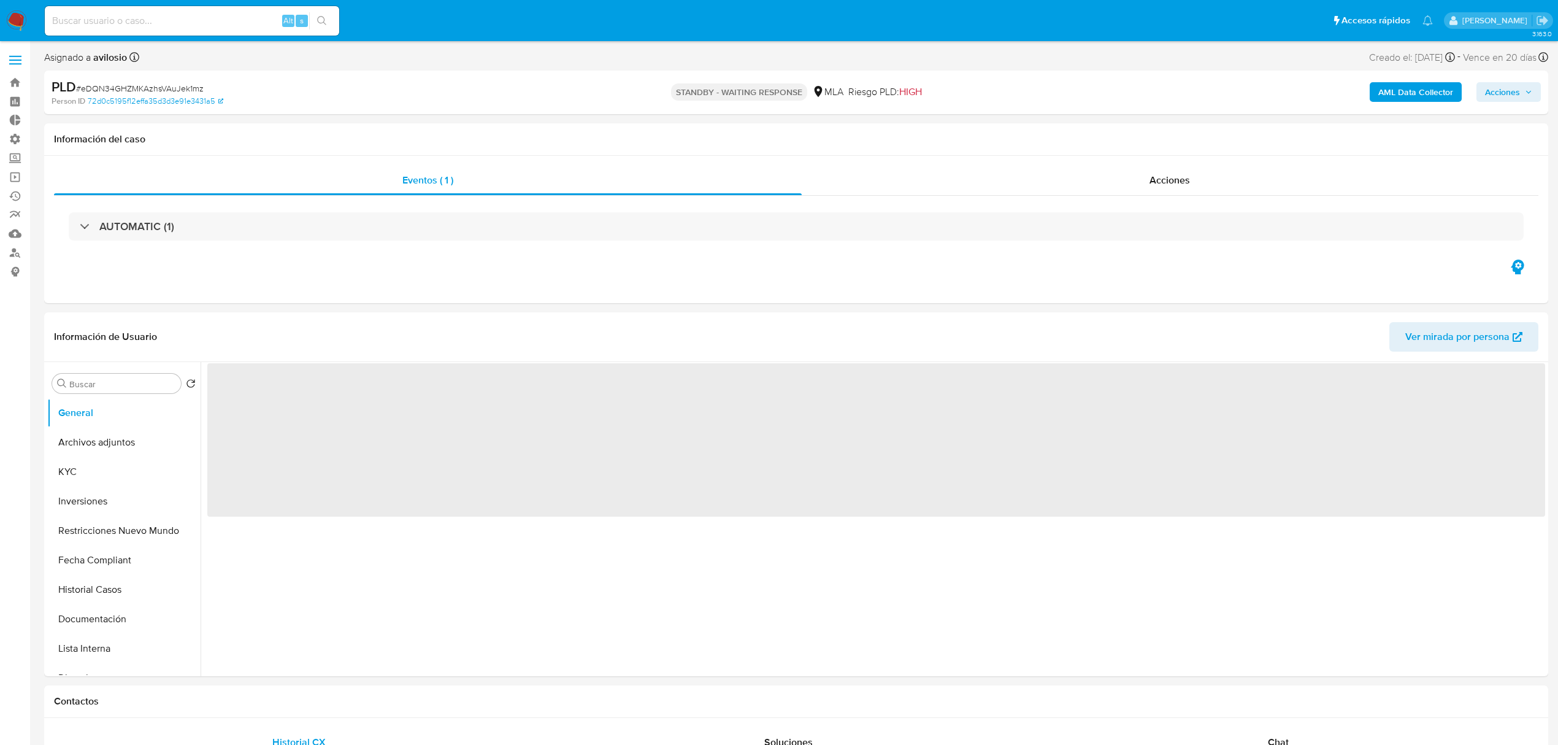
select select "10"
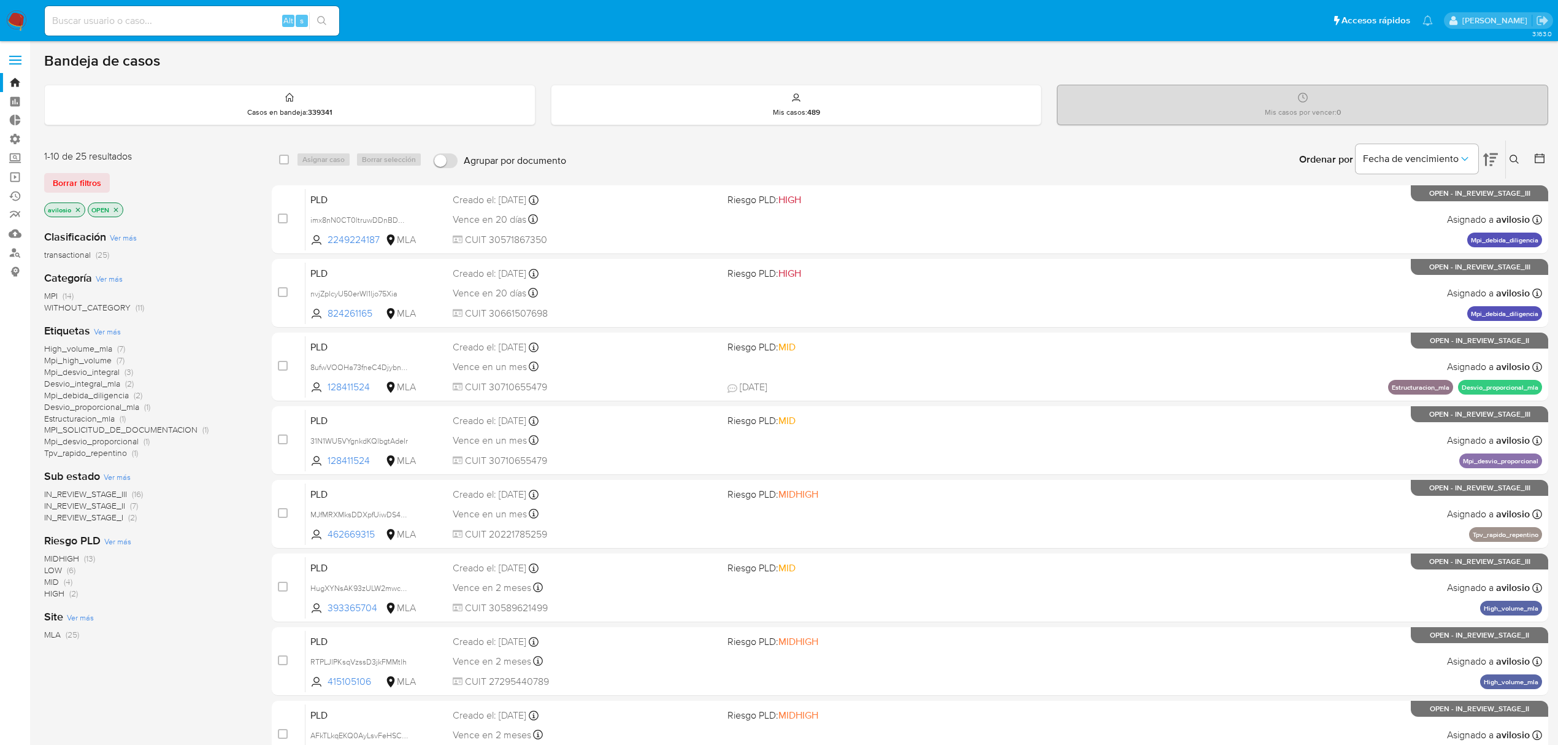
click at [205, 33] on div "Alt s" at bounding box center [192, 20] width 294 height 29
click at [211, 22] on input at bounding box center [192, 21] width 294 height 16
paste input "263350854"
type input "263350854"
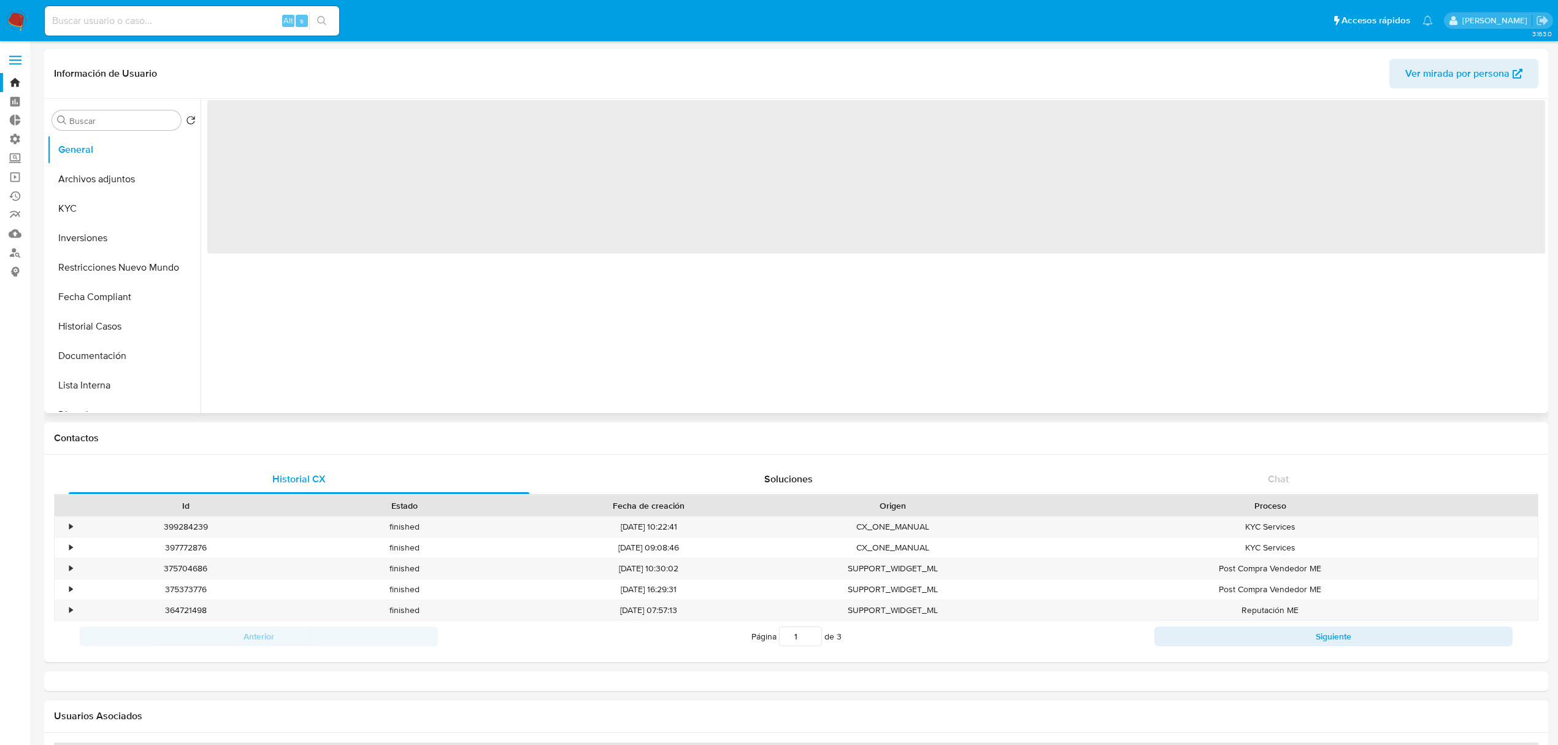
select select "10"
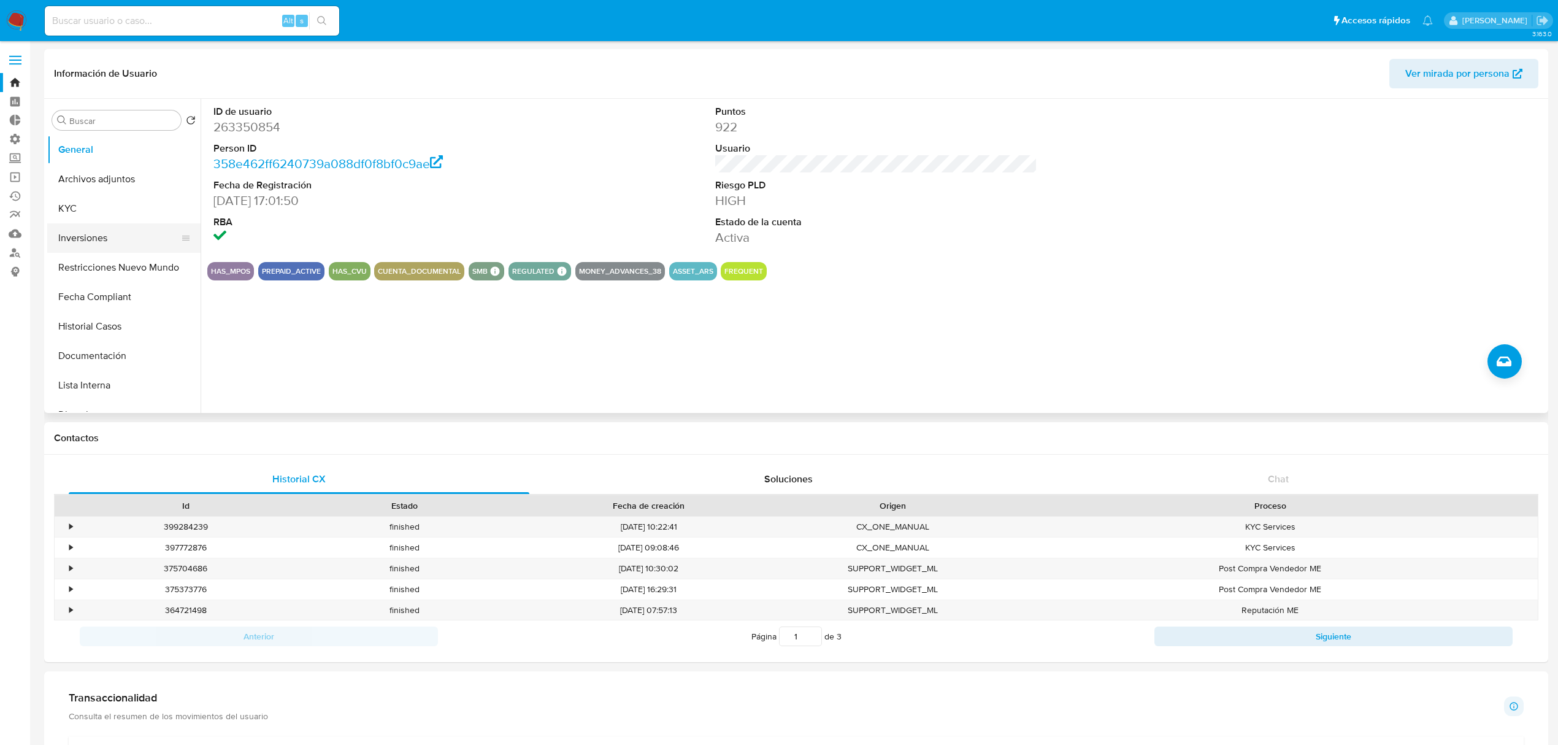
click at [101, 234] on button "Inversiones" at bounding box center [119, 237] width 144 height 29
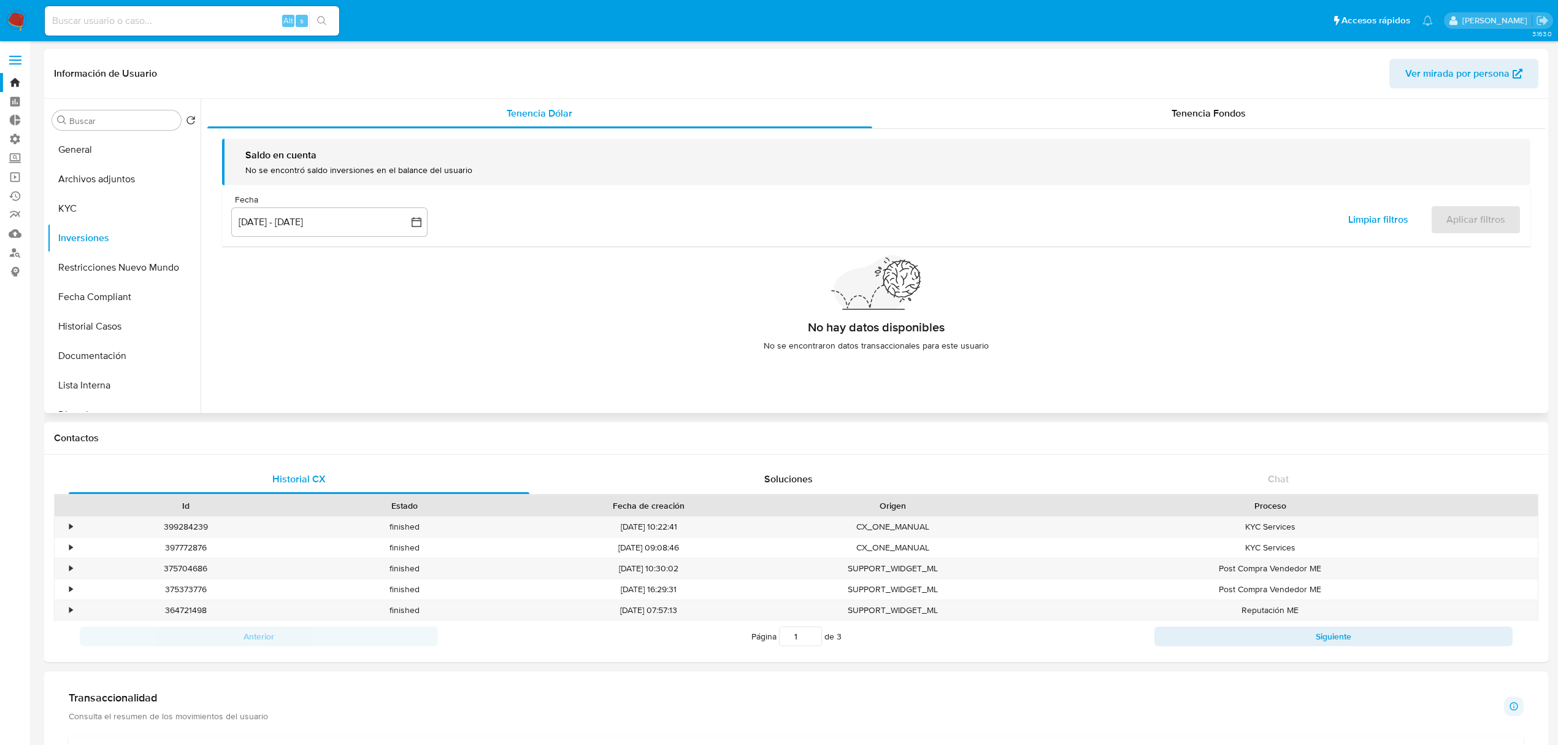
click at [1186, 92] on div "Información de Usuario Ver mirada por persona" at bounding box center [796, 74] width 1504 height 50
click at [1193, 106] on span "Tenencia Fondos" at bounding box center [1209, 113] width 74 height 14
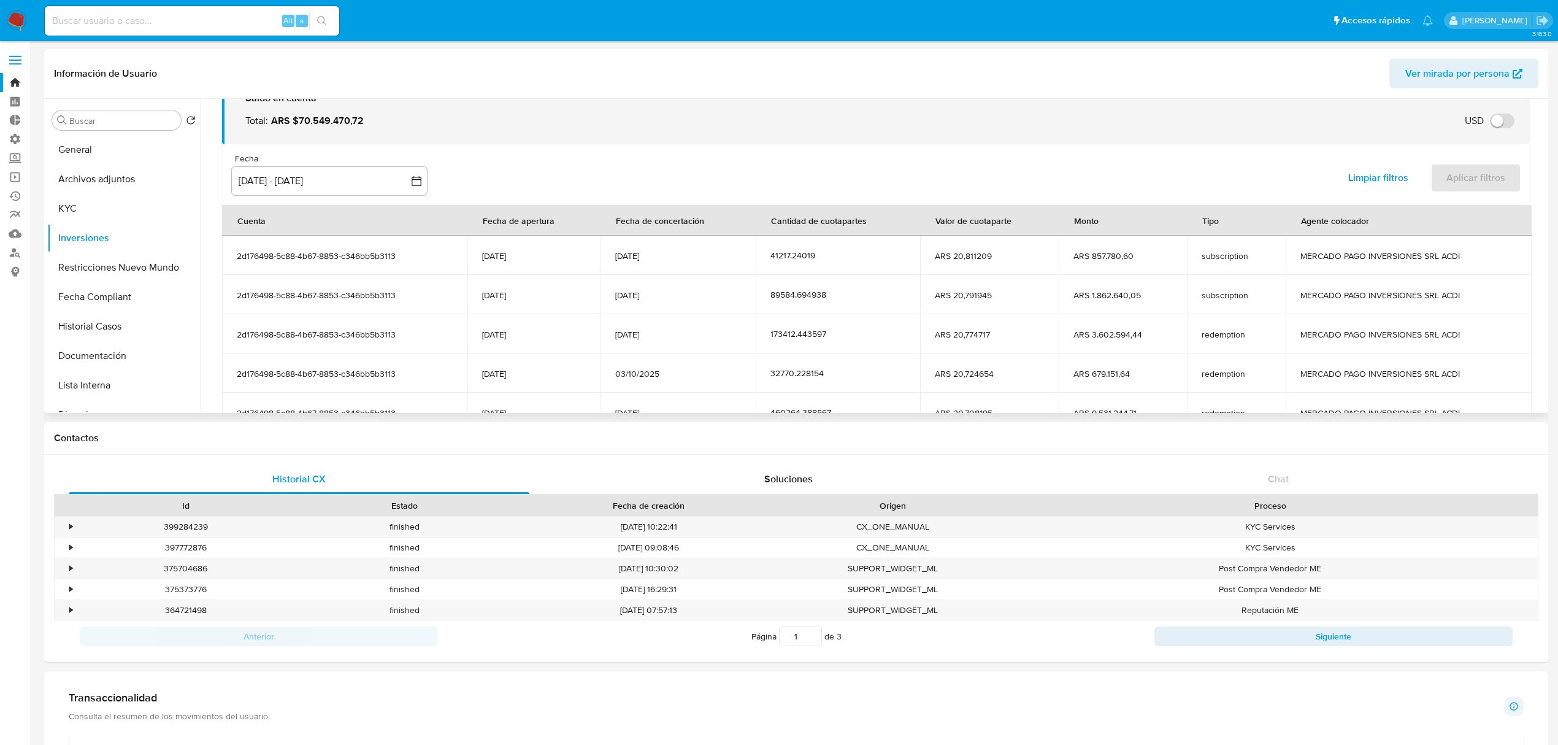
scroll to position [150, 0]
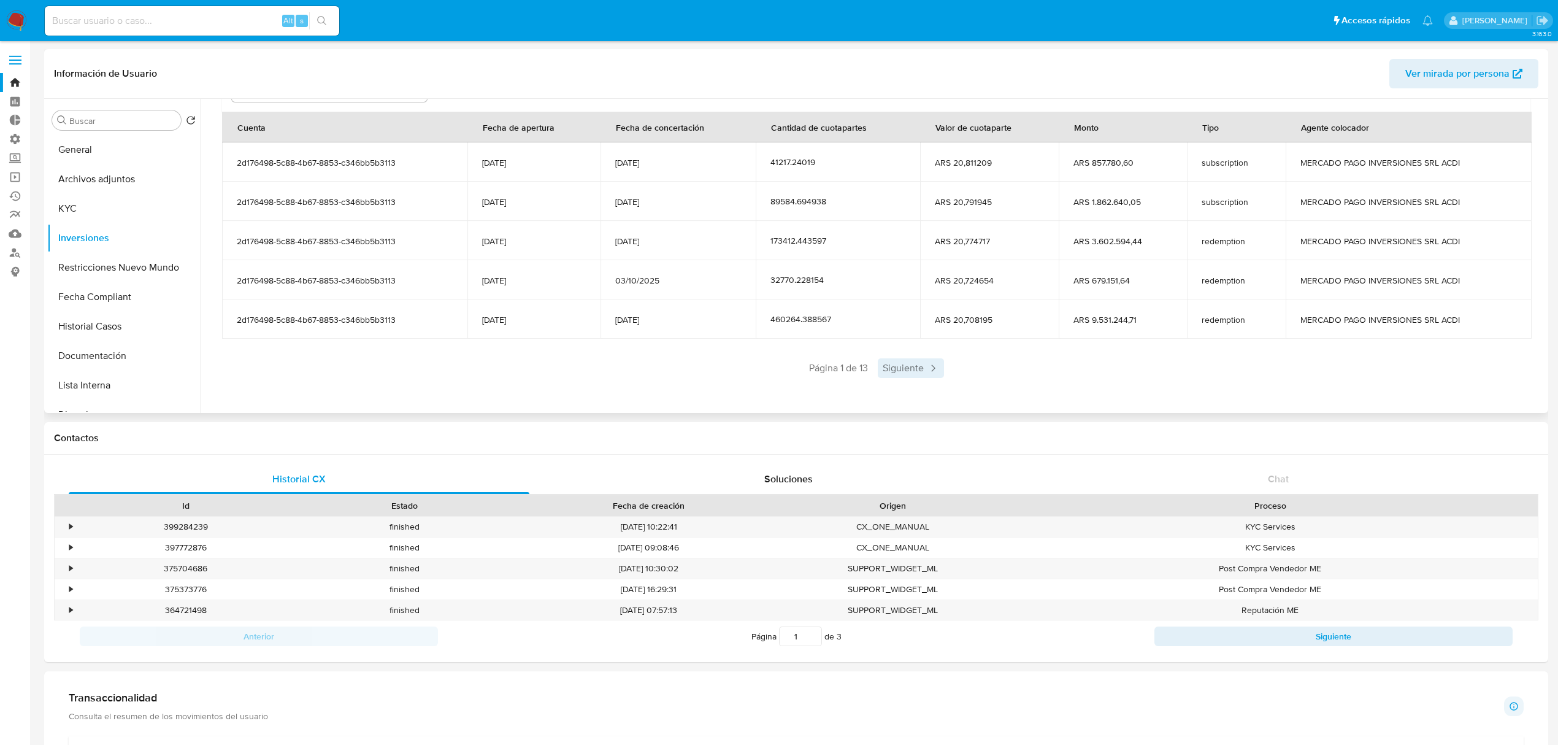
click at [903, 374] on span "Siguiente" at bounding box center [911, 368] width 66 height 20
click at [945, 364] on span "Siguiente" at bounding box center [947, 368] width 66 height 20
click at [945, 361] on span "Siguiente" at bounding box center [947, 368] width 66 height 20
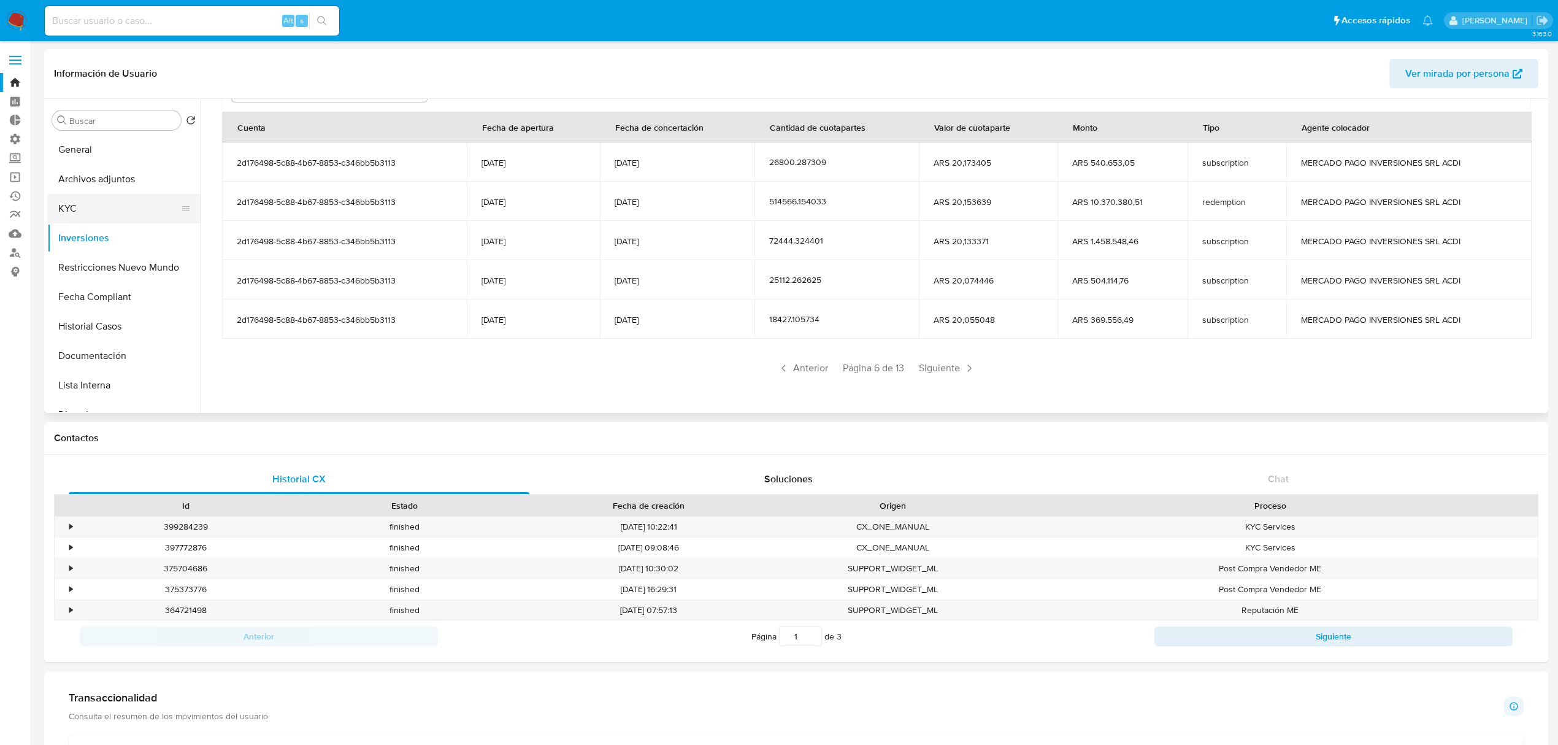
click at [96, 205] on button "KYC" at bounding box center [119, 208] width 144 height 29
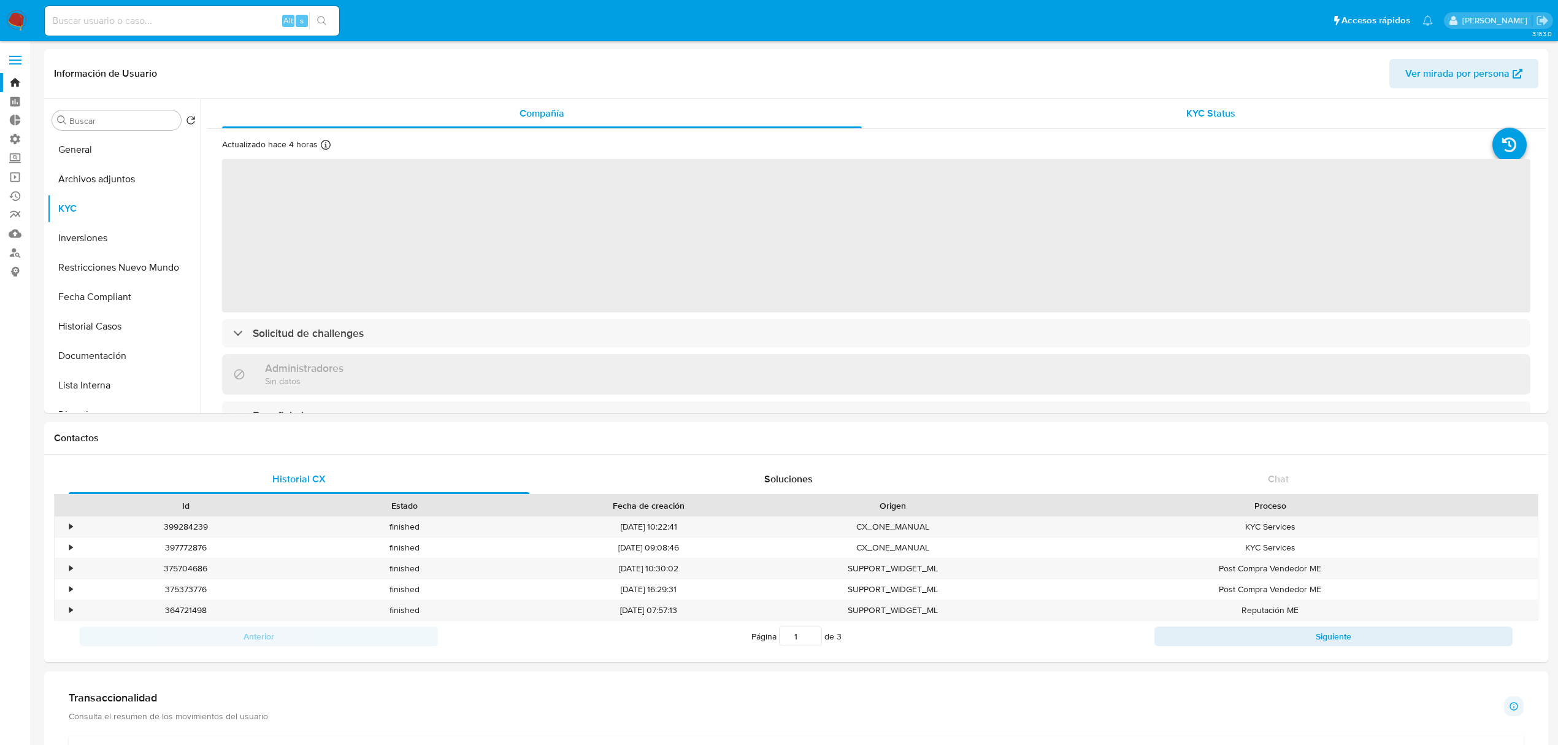
click at [1220, 110] on span "KYC Status" at bounding box center [1210, 113] width 49 height 14
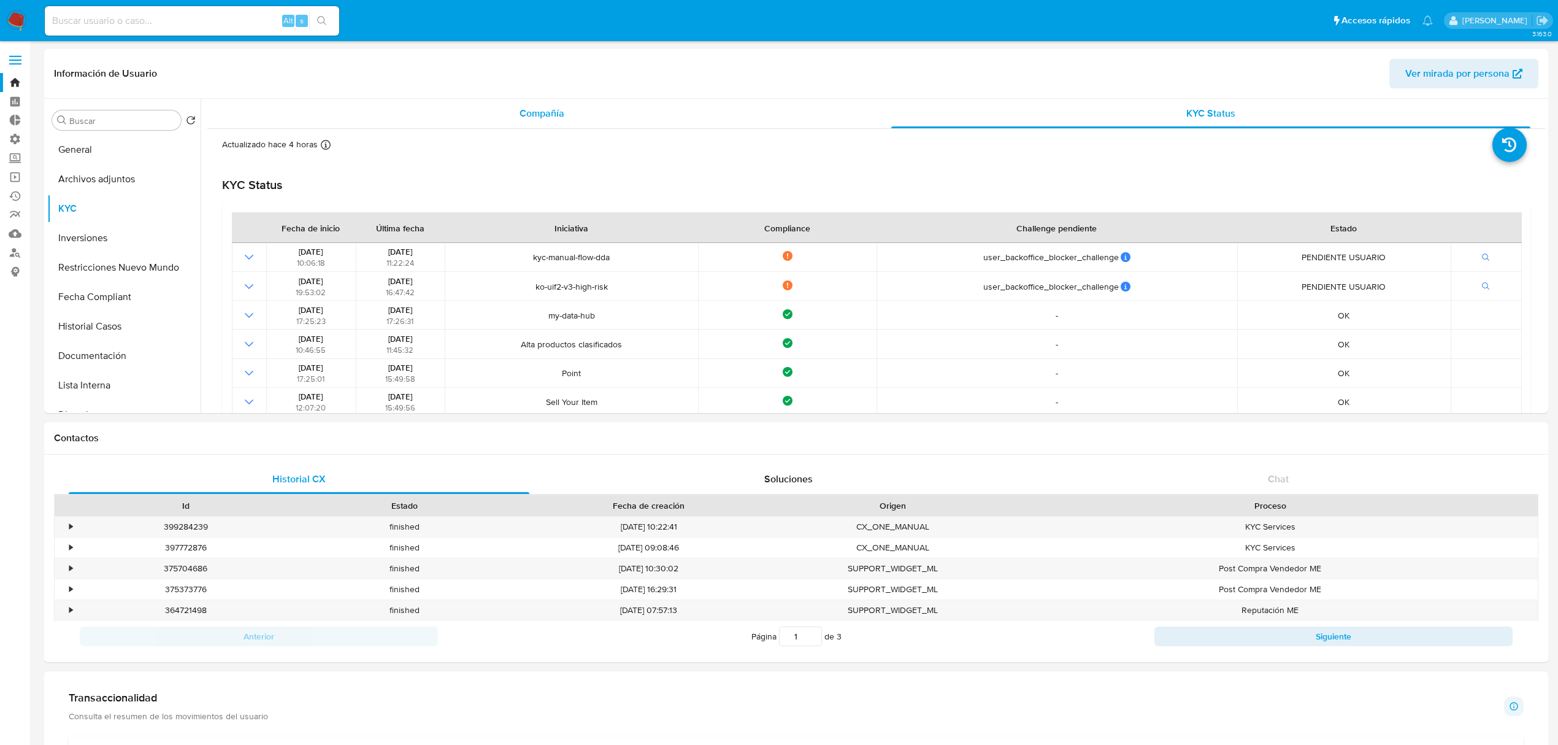
click at [602, 113] on div "Compañía" at bounding box center [542, 113] width 640 height 29
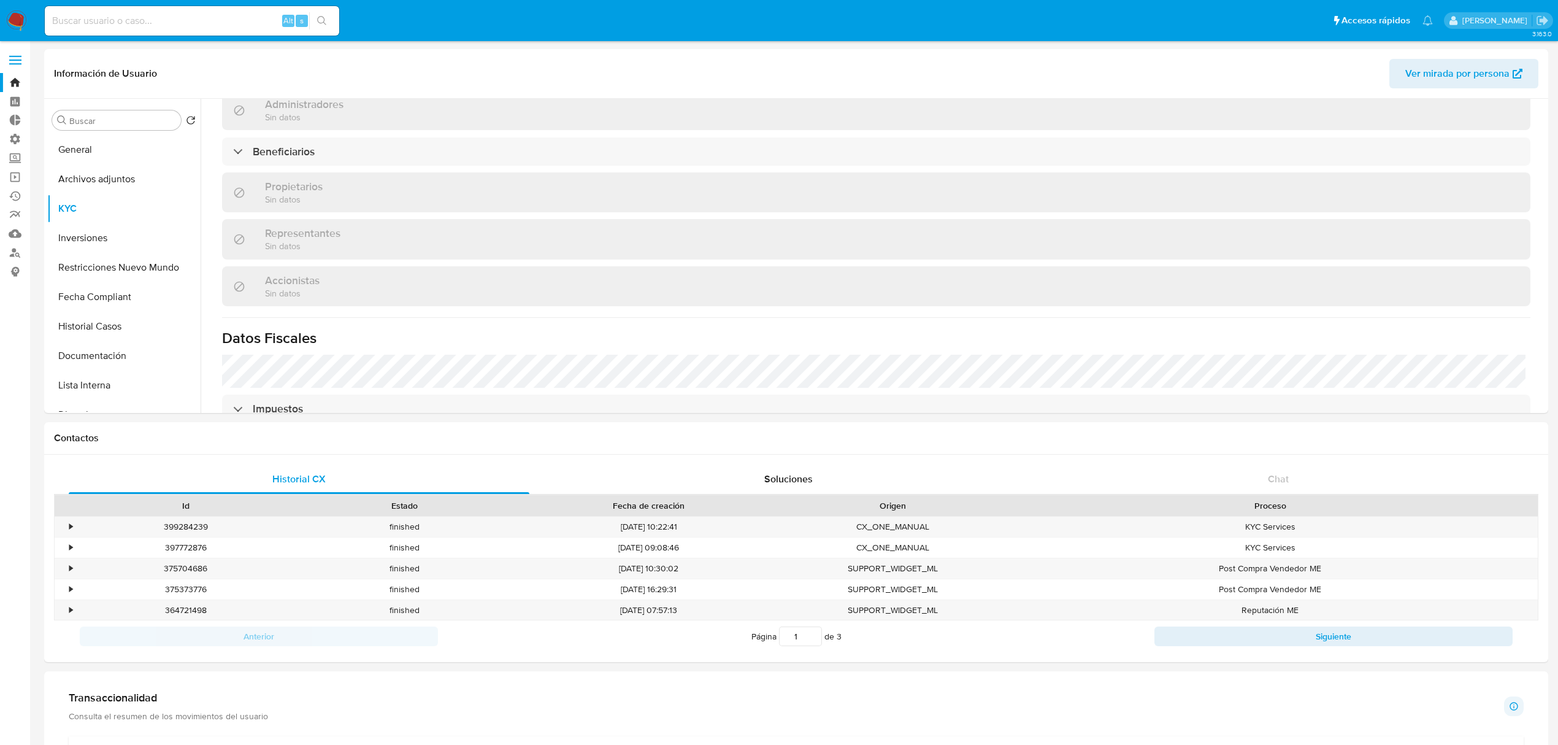
scroll to position [654, 0]
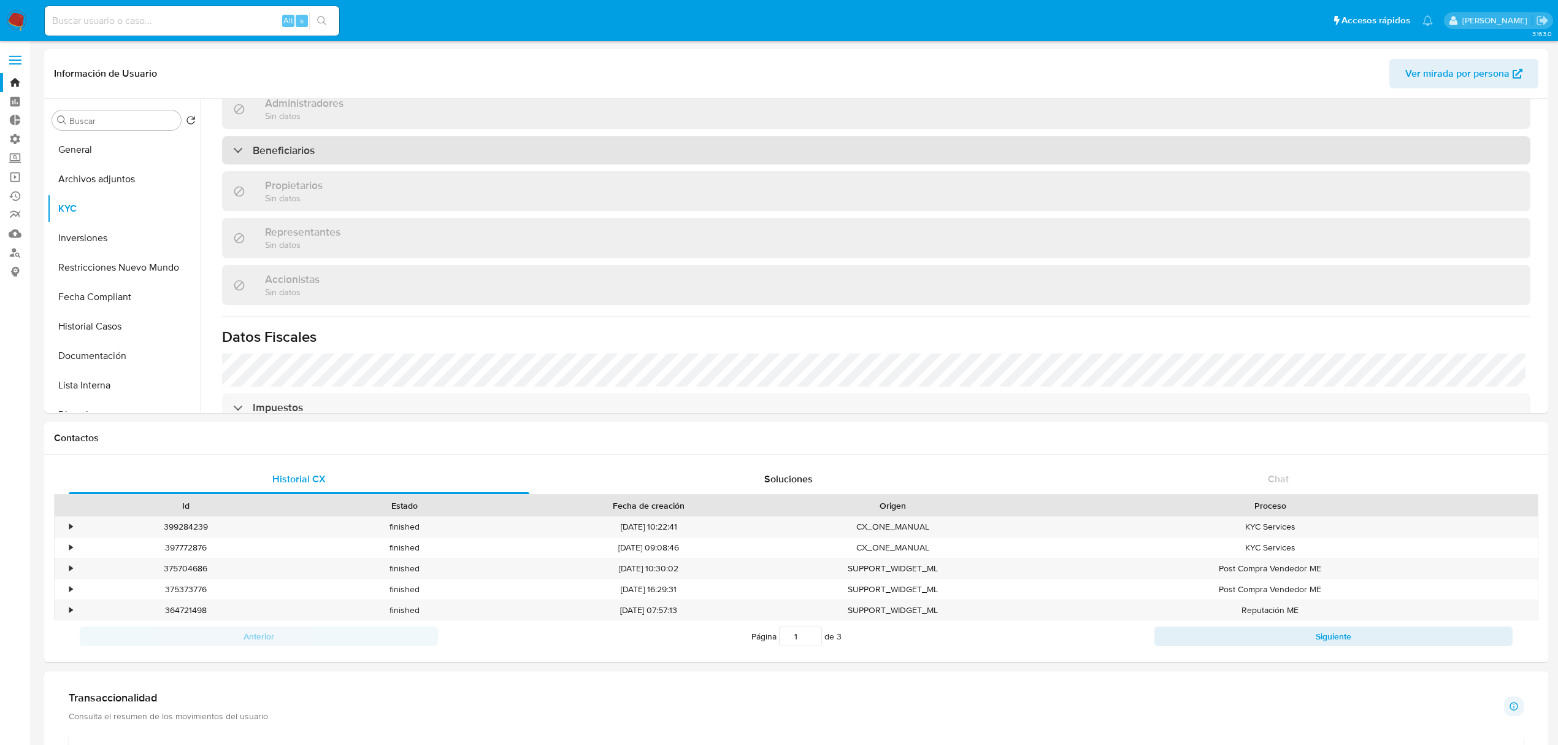
click at [376, 140] on div "Beneficiarios" at bounding box center [876, 150] width 1309 height 28
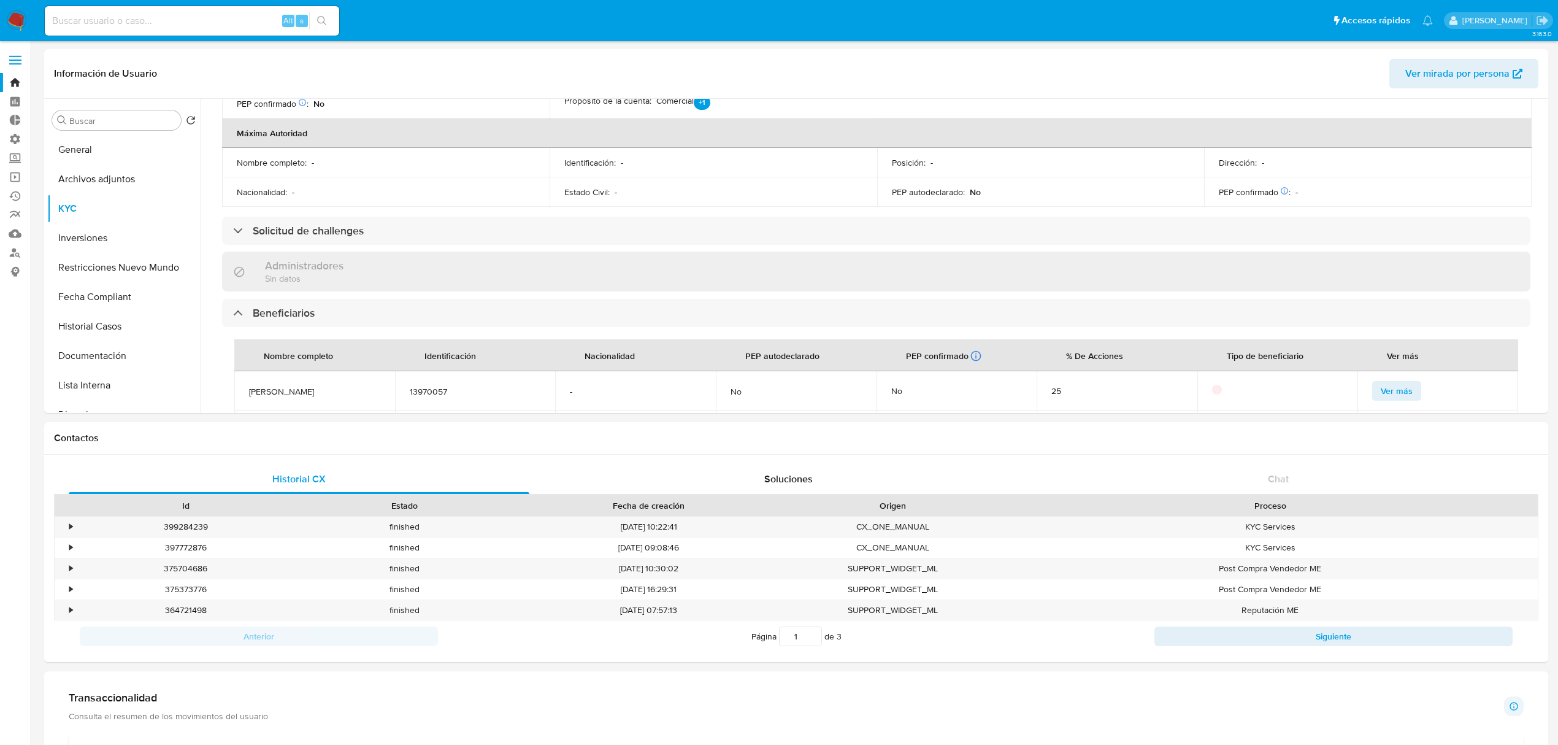
scroll to position [491, 0]
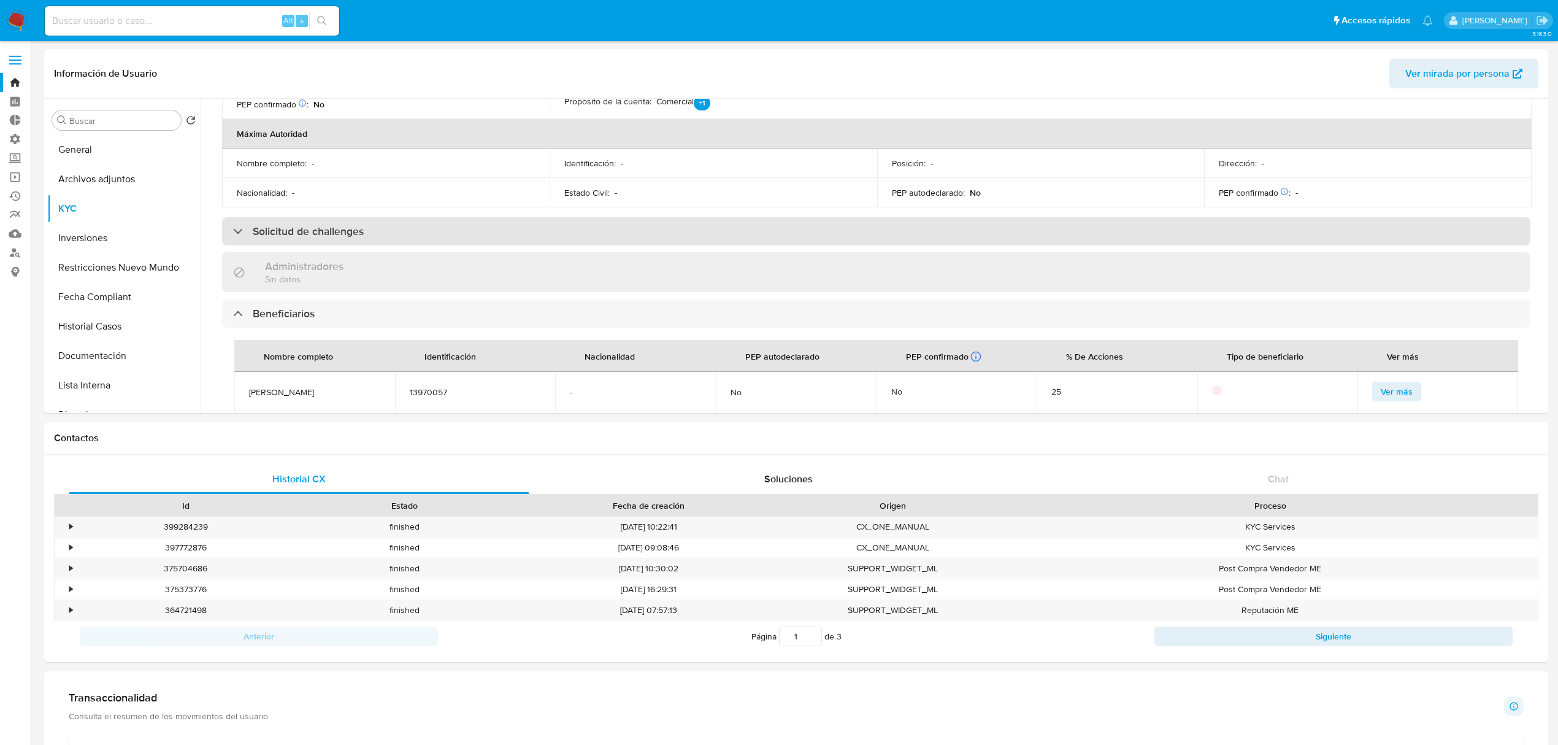
click at [423, 217] on div "Solicitud de challenges" at bounding box center [876, 231] width 1309 height 28
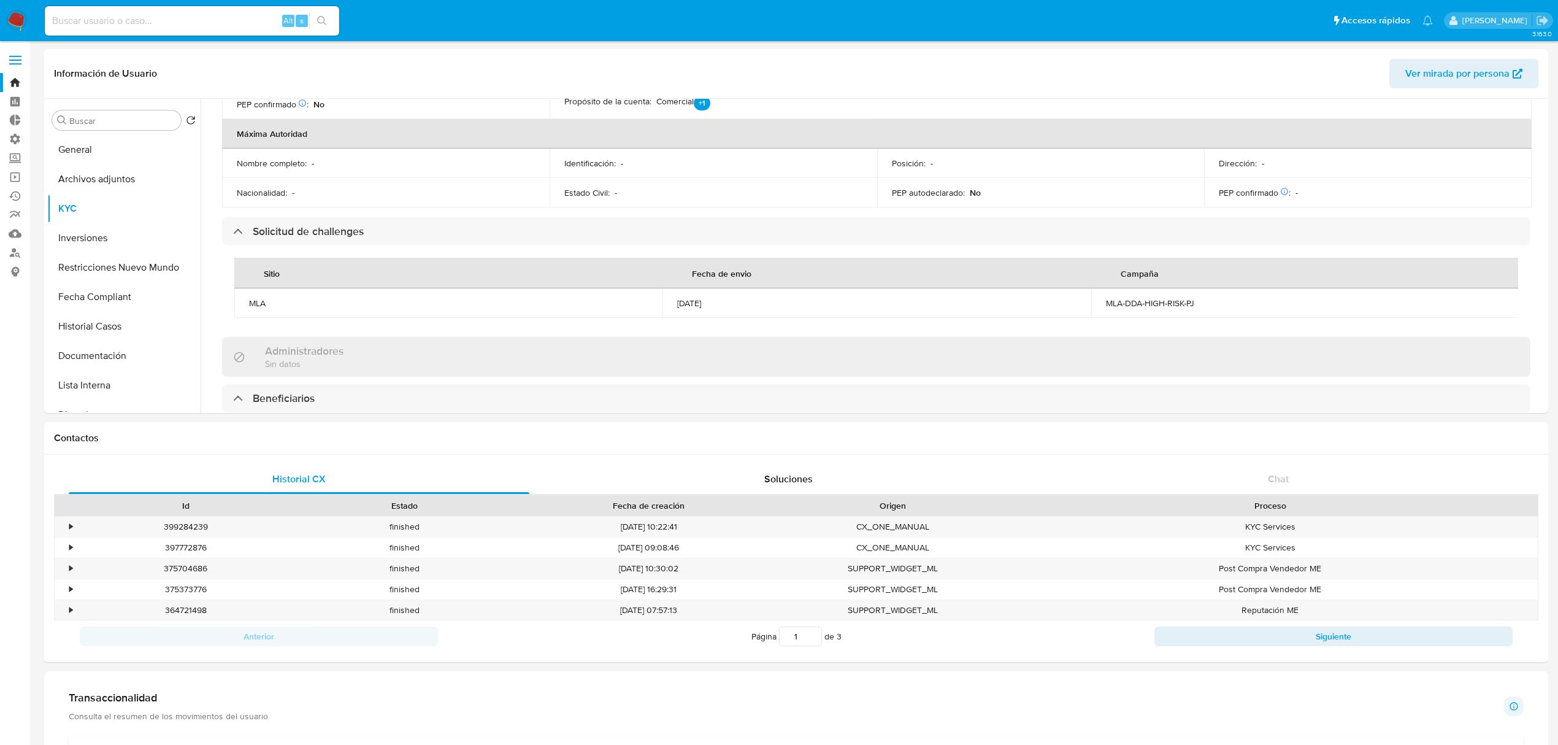
click at [160, 27] on input at bounding box center [192, 21] width 294 height 16
paste input "824261165"
type input "824261165"
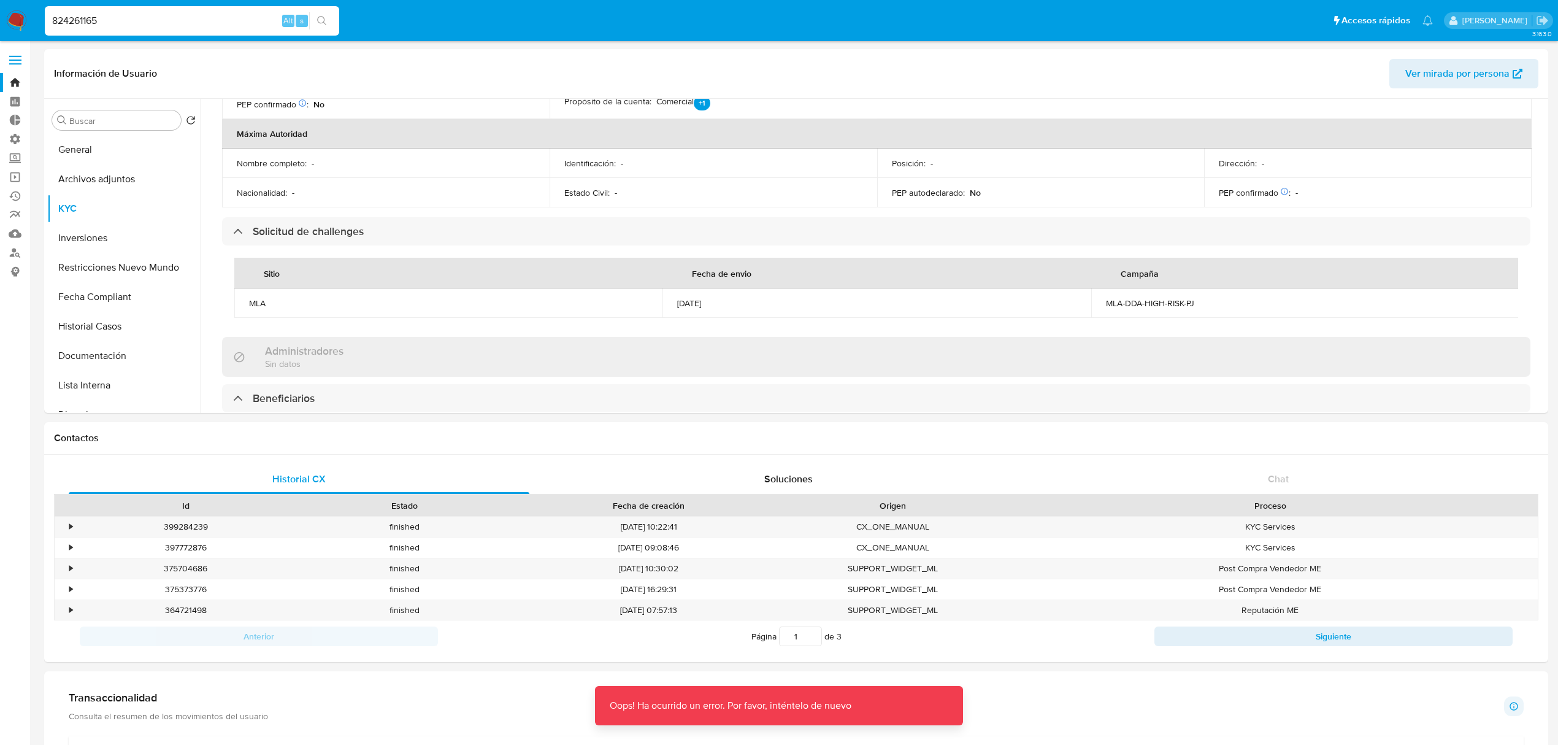
click at [160, 27] on input "824261165" at bounding box center [192, 21] width 294 height 16
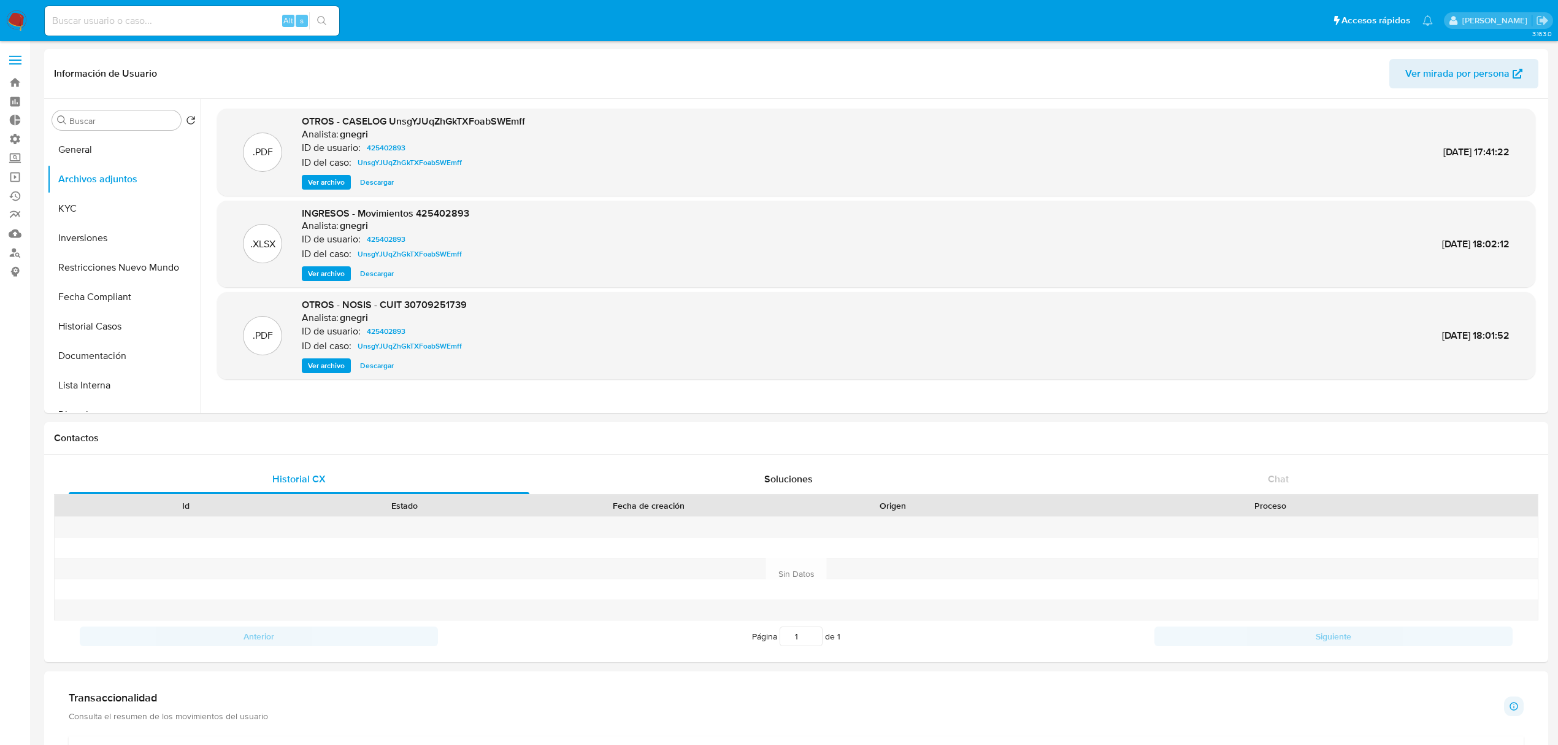
select select "10"
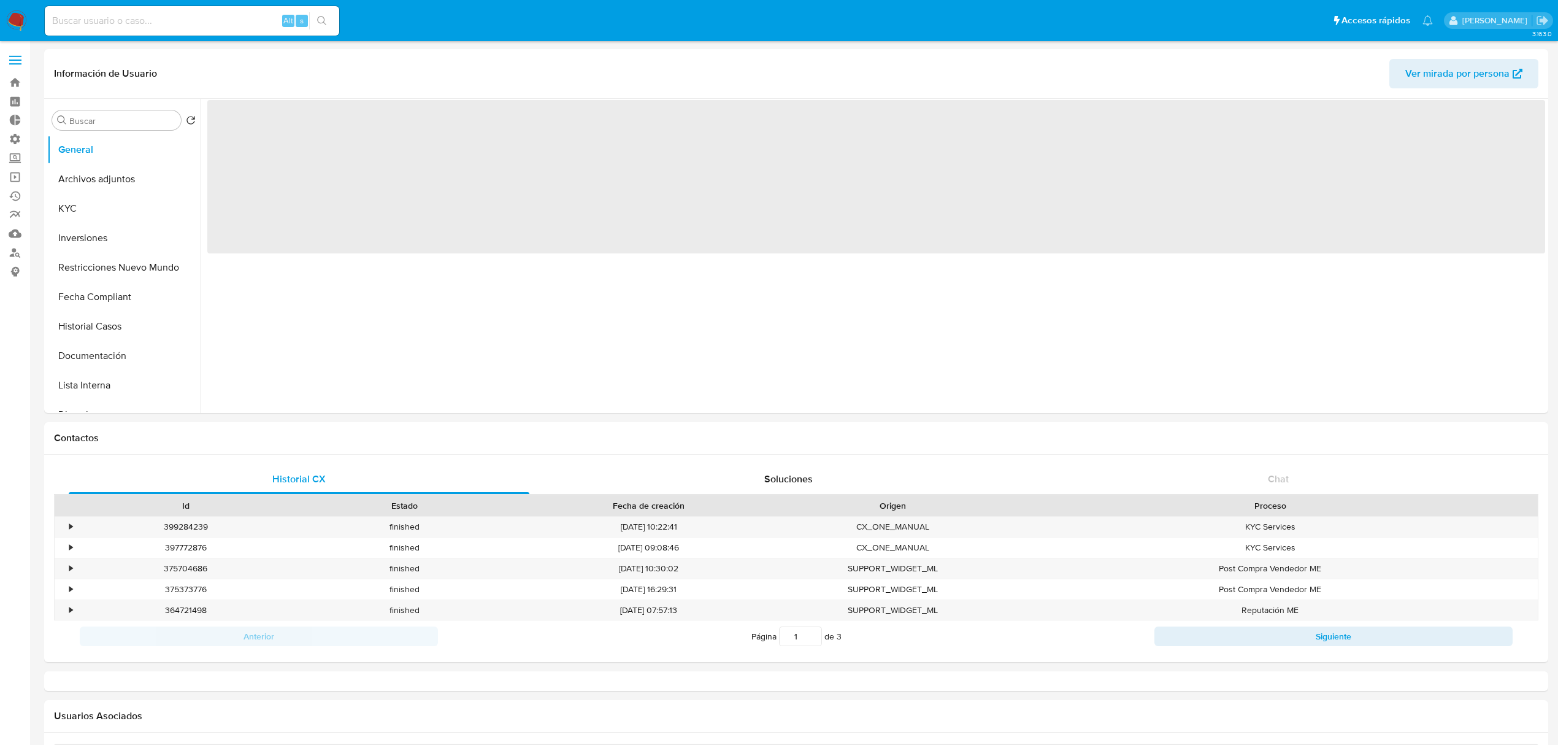
select select "10"
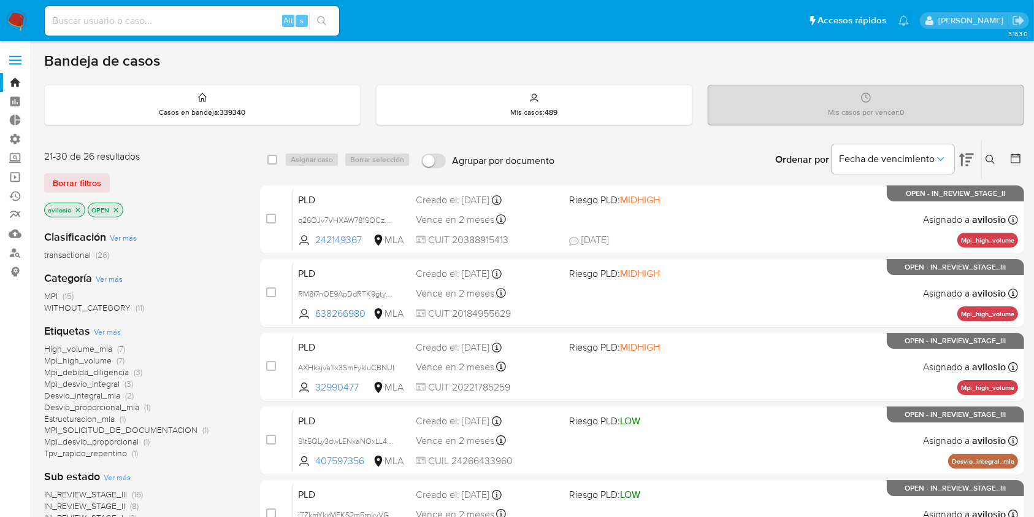
click at [52, 295] on span "MPI" at bounding box center [50, 296] width 13 height 12
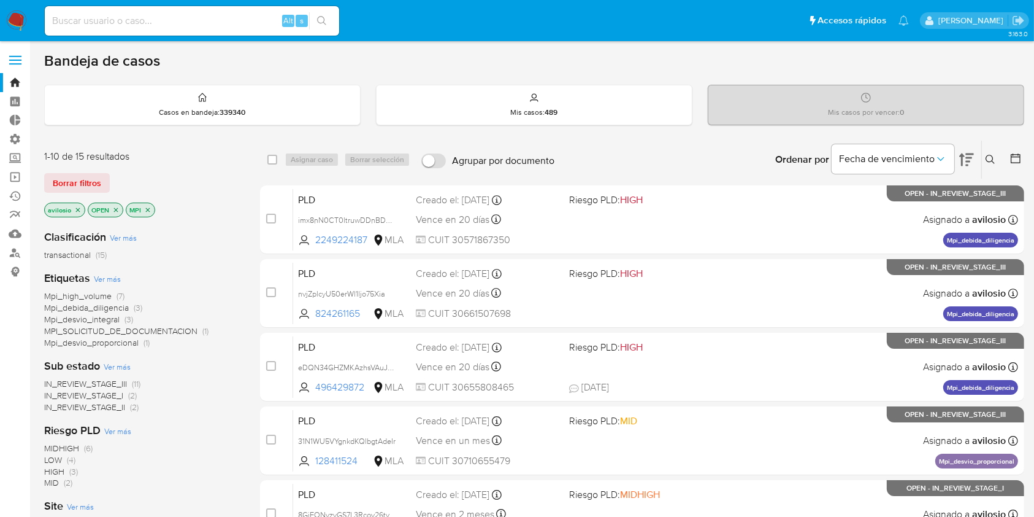
click at [535, 78] on div "Bandeja de casos Casos en bandeja : 339340 Mis casos : 489 Mis casos por vencer…" at bounding box center [534, 506] width 980 height 909
